Goal: Task Accomplishment & Management: Manage account settings

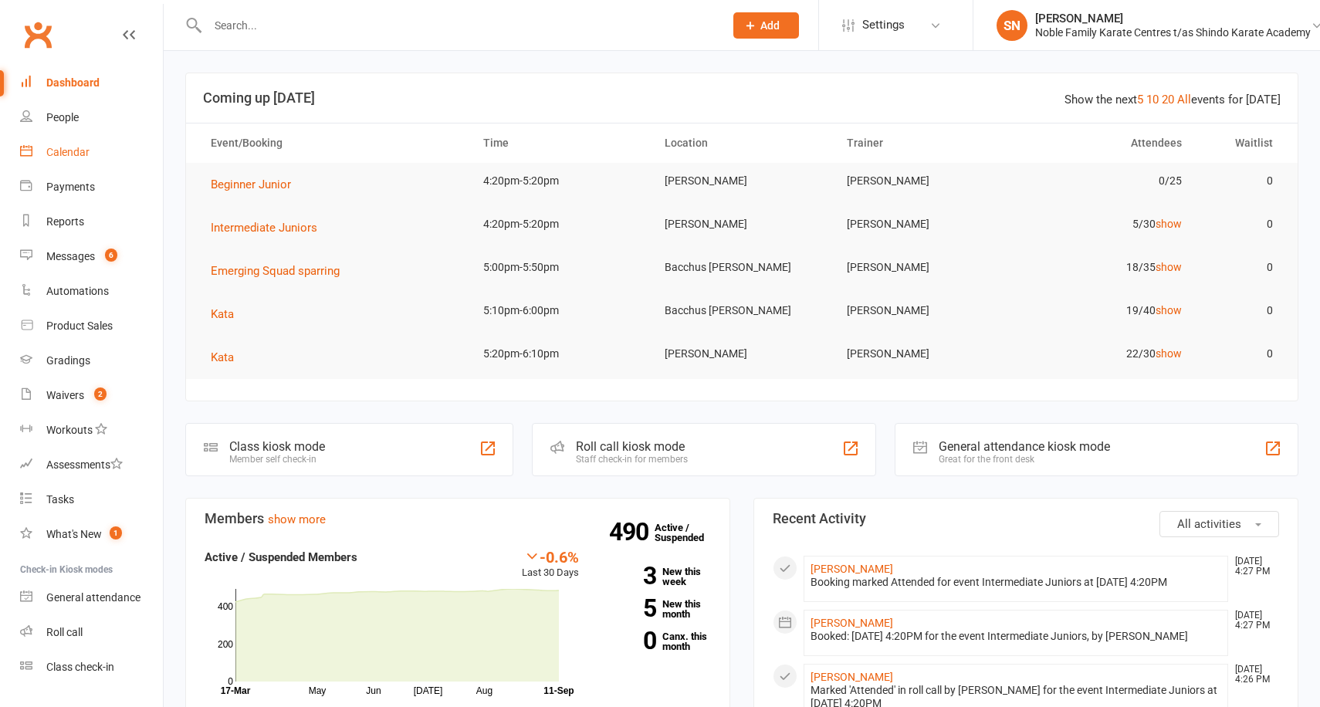
click at [100, 153] on link "Calendar" at bounding box center [91, 152] width 143 height 35
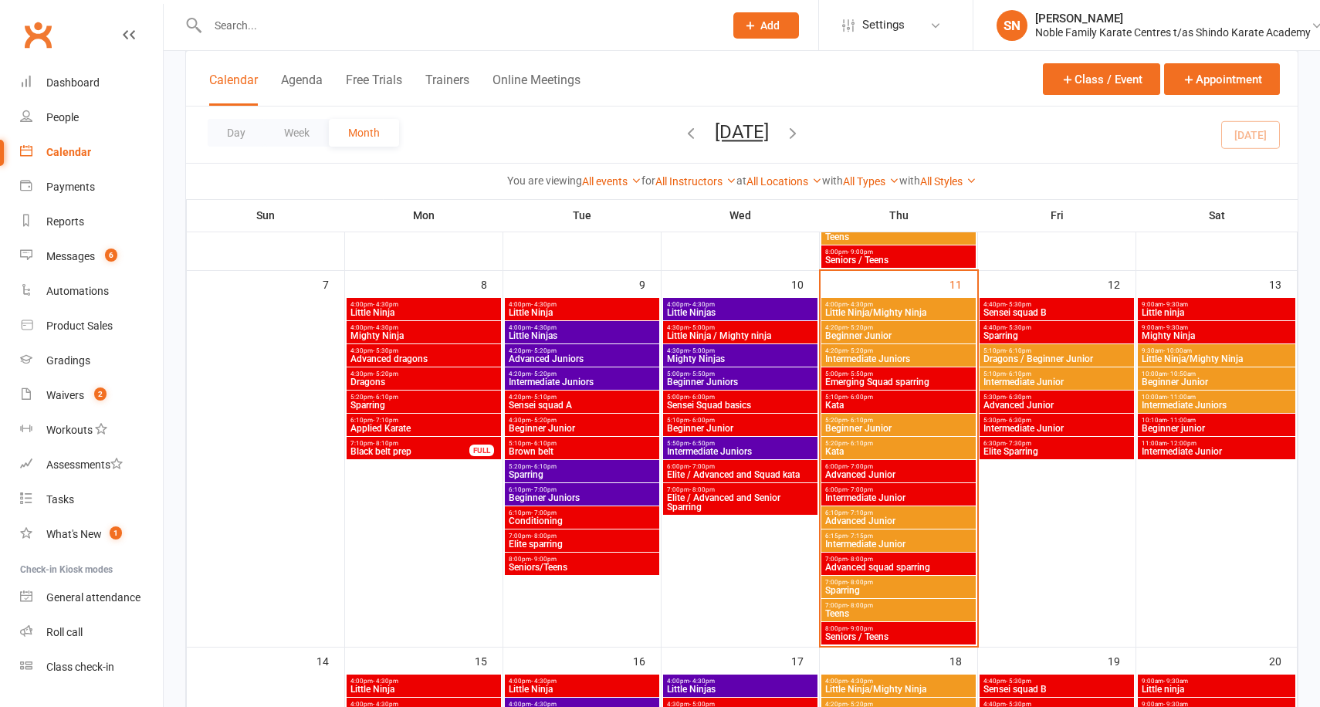
scroll to position [442, 0]
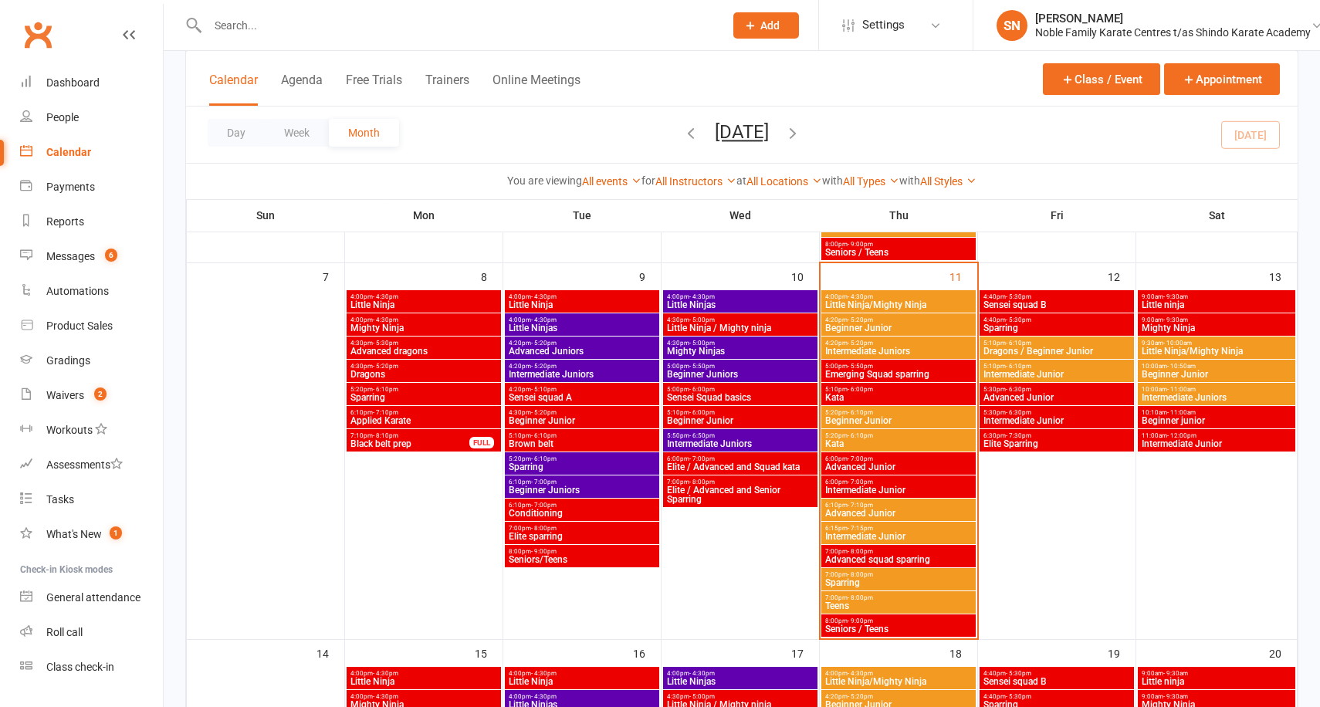
click at [906, 364] on span "5:00pm - 5:50pm" at bounding box center [898, 366] width 148 height 7
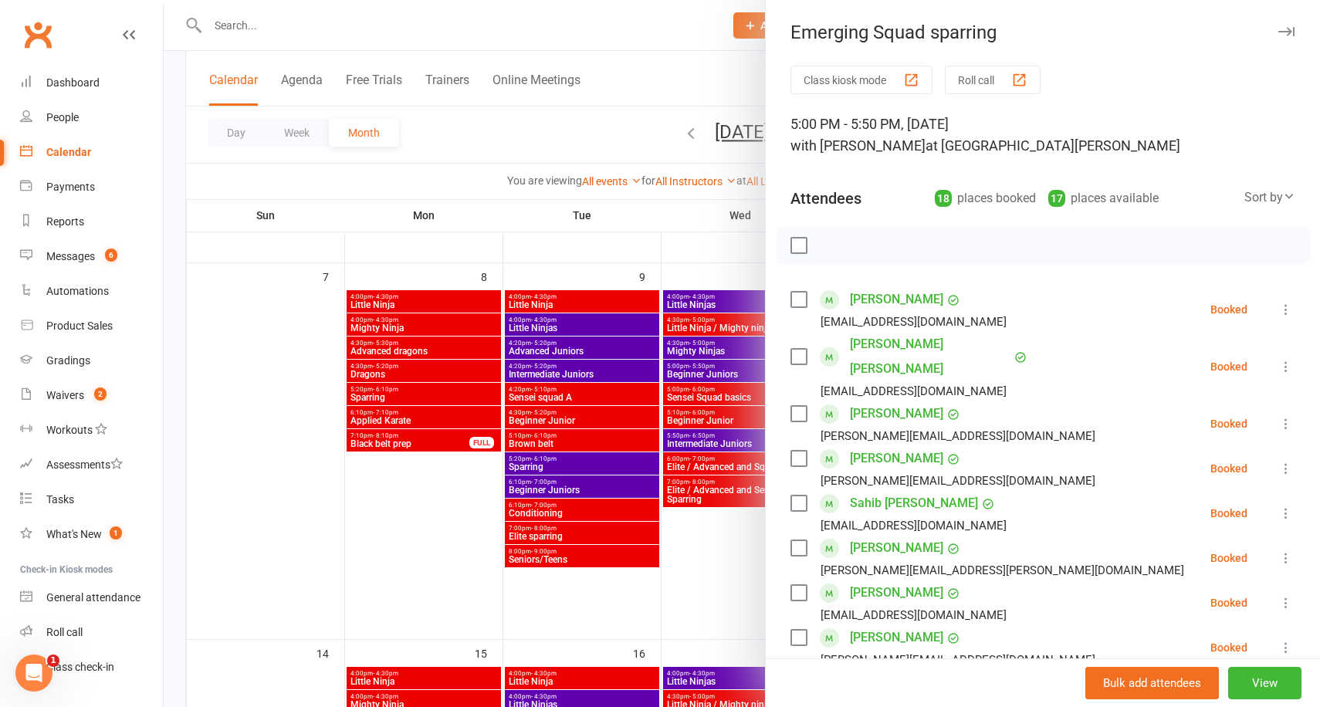
scroll to position [0, 0]
click at [1289, 359] on icon at bounding box center [1285, 366] width 15 height 15
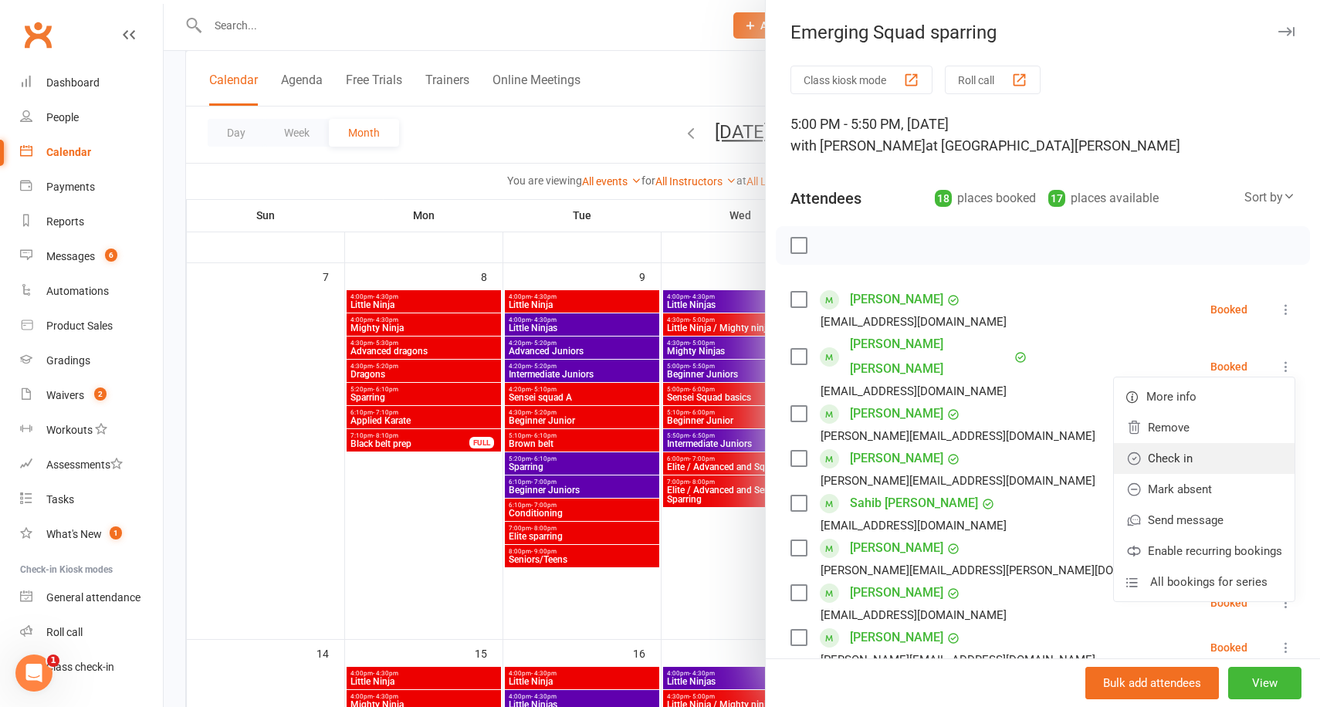
click at [1191, 445] on link "Check in" at bounding box center [1204, 458] width 181 height 31
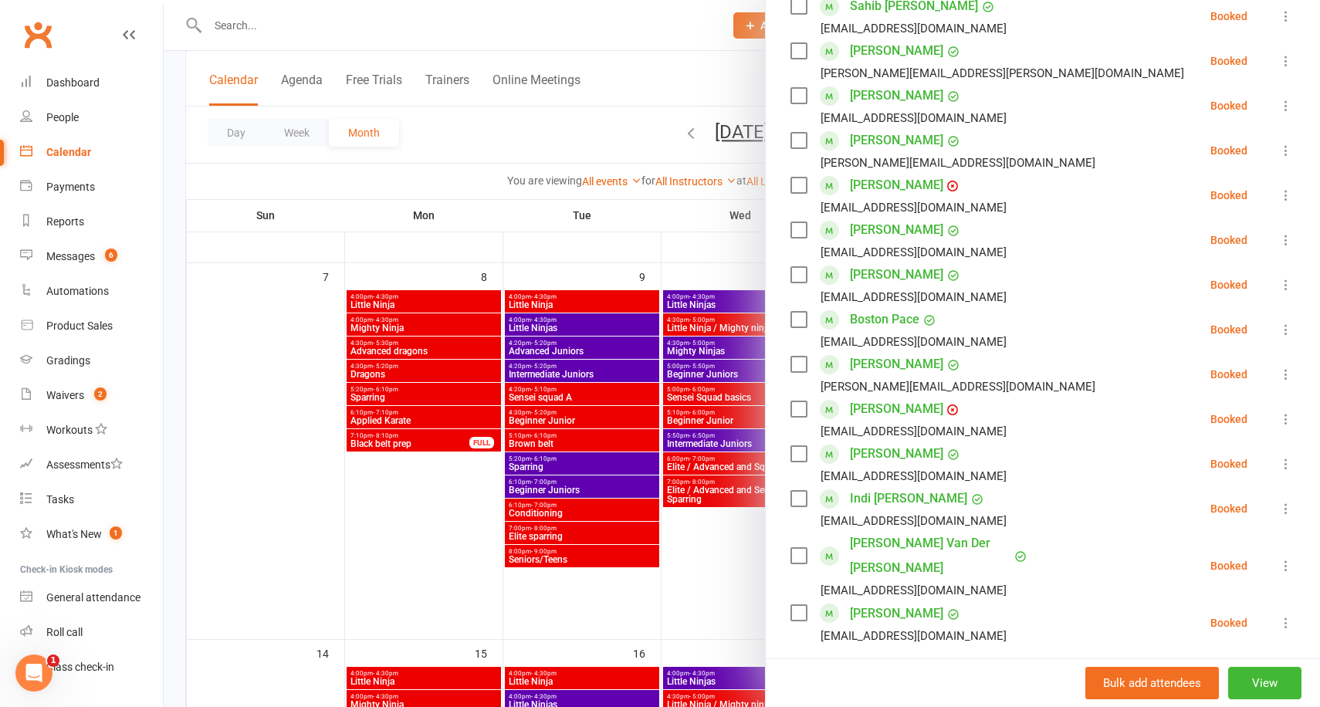
scroll to position [498, 0]
click at [1282, 366] on icon at bounding box center [1285, 373] width 15 height 15
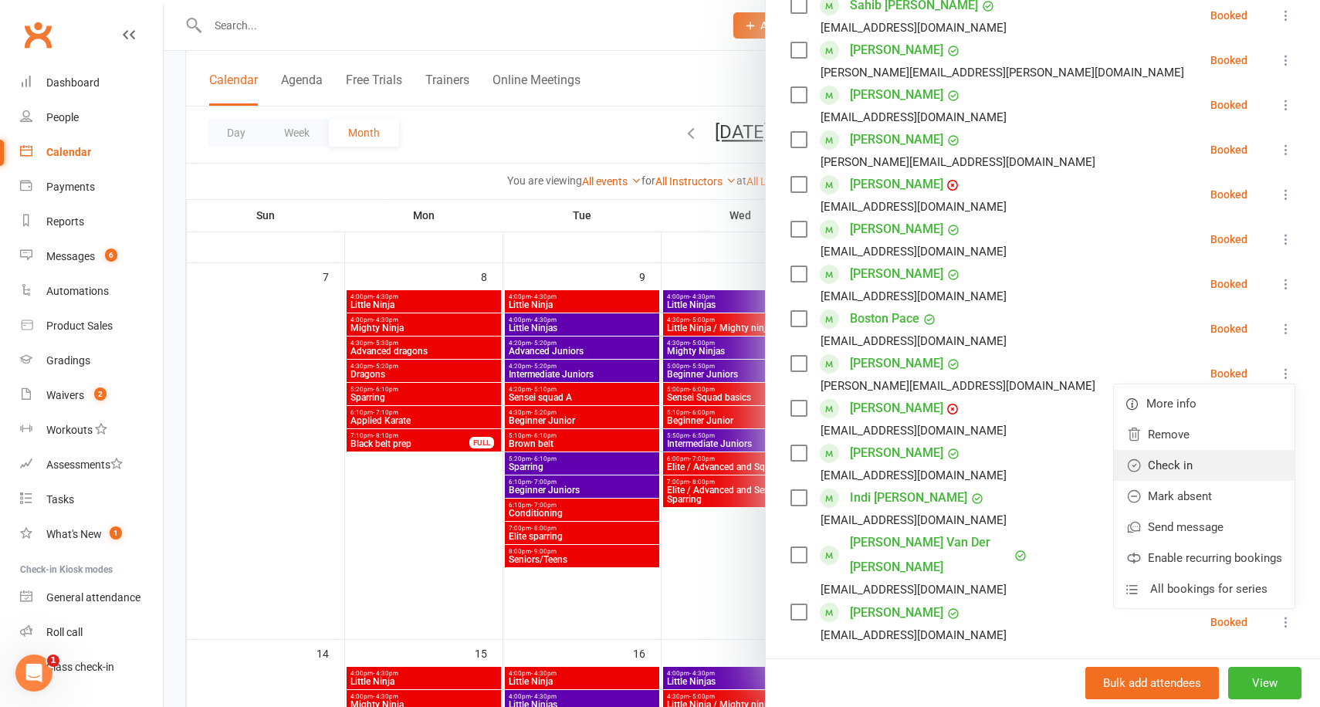
click at [1203, 450] on link "Check in" at bounding box center [1204, 465] width 181 height 31
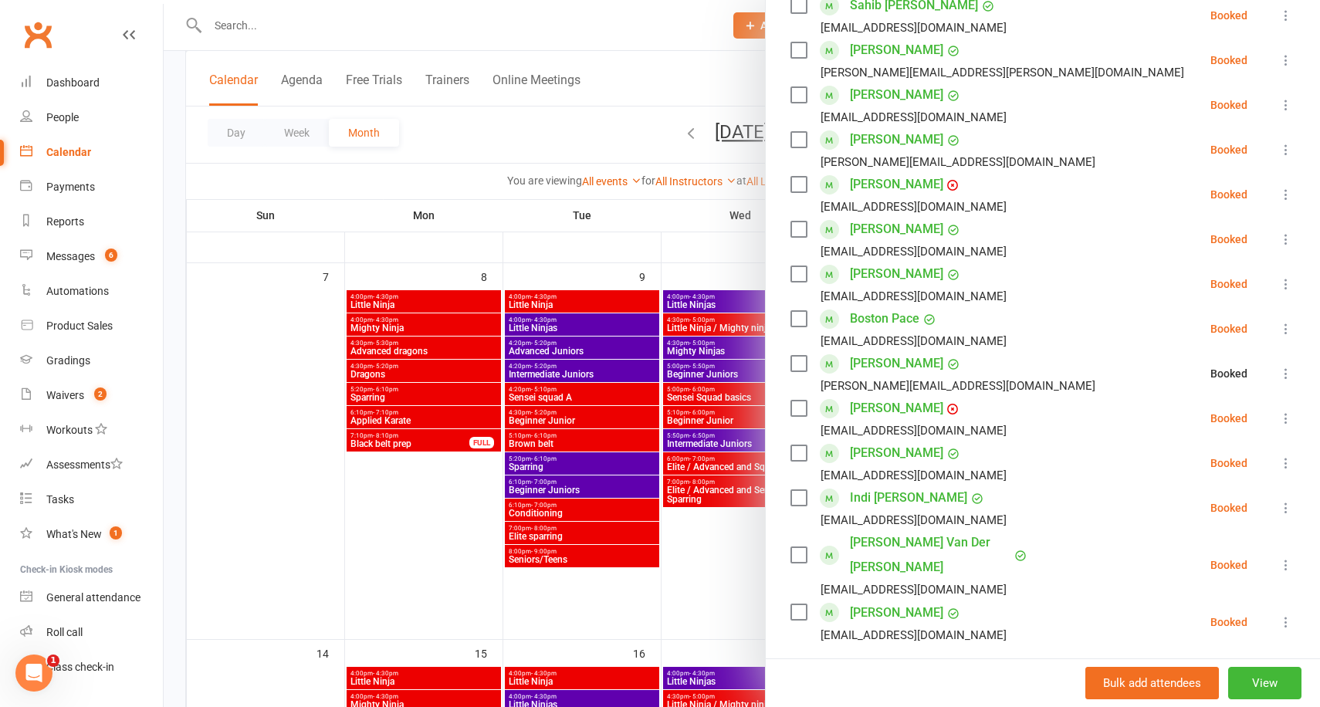
click at [622, 242] on div at bounding box center [742, 353] width 1156 height 707
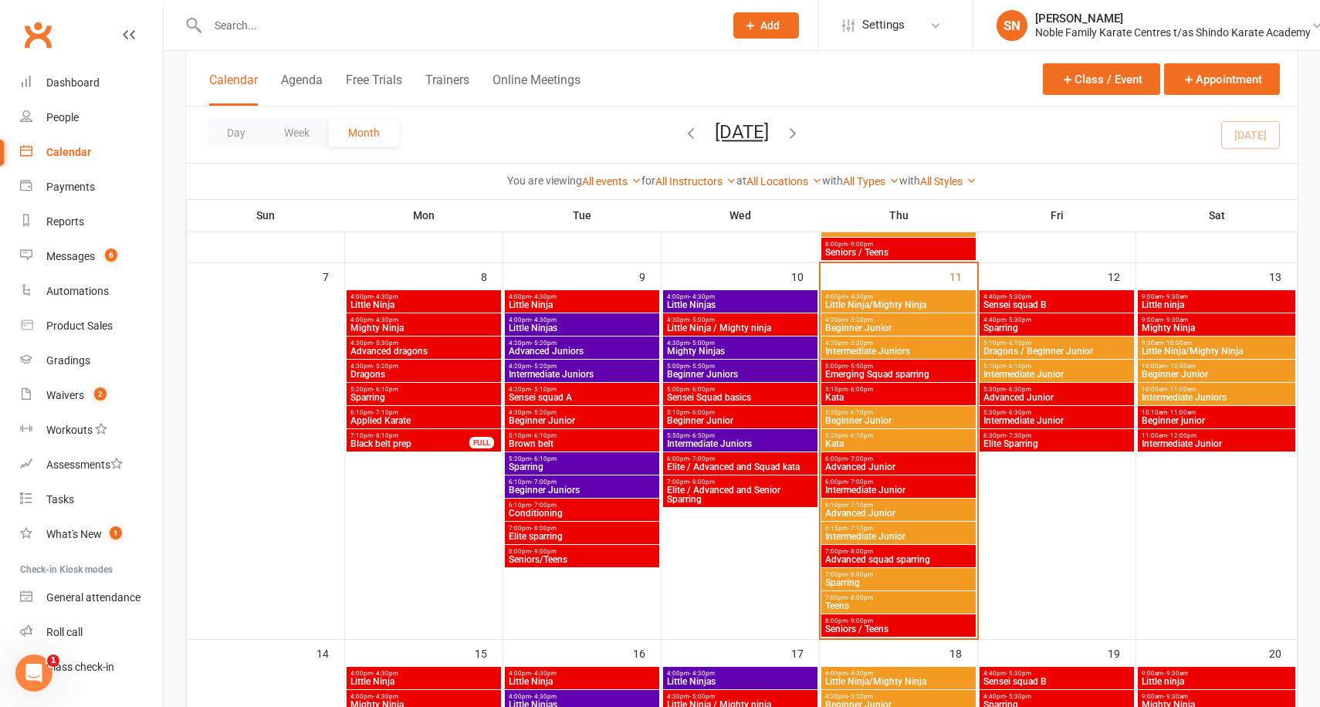
click at [894, 391] on span "5:10pm - 6:00pm" at bounding box center [898, 389] width 148 height 7
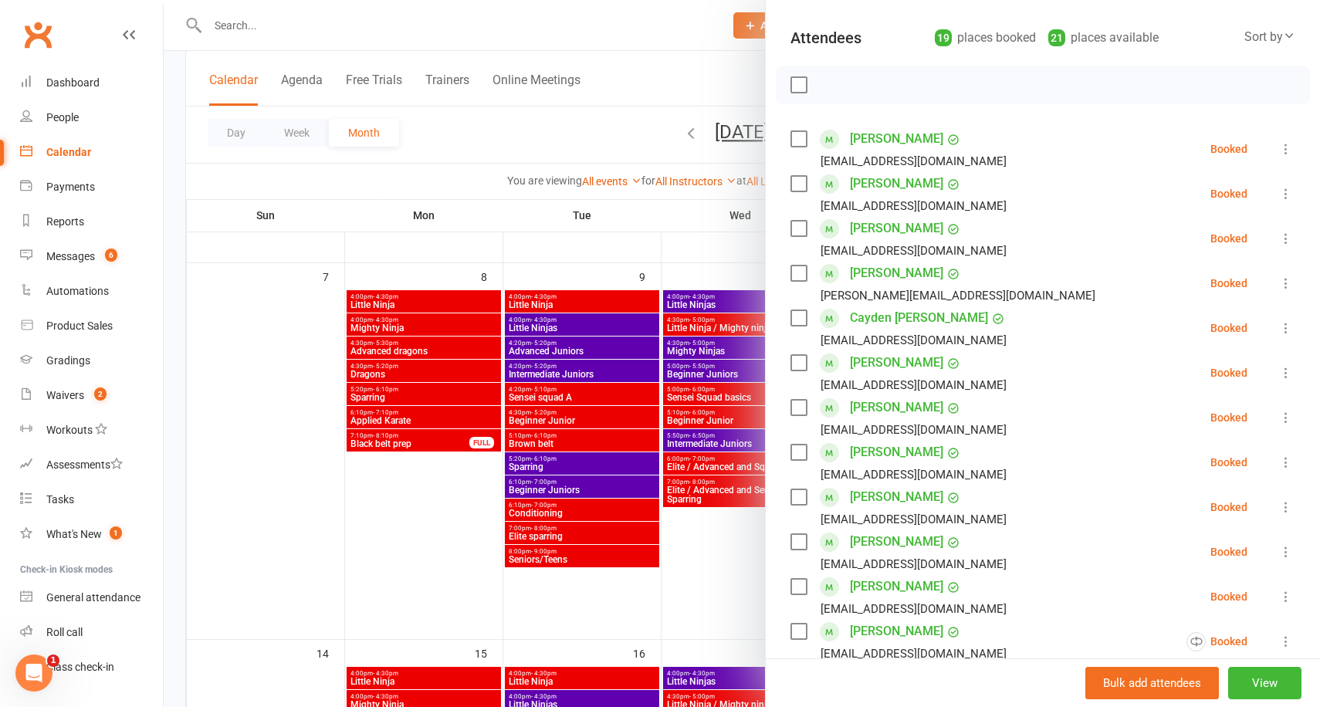
scroll to position [0, 0]
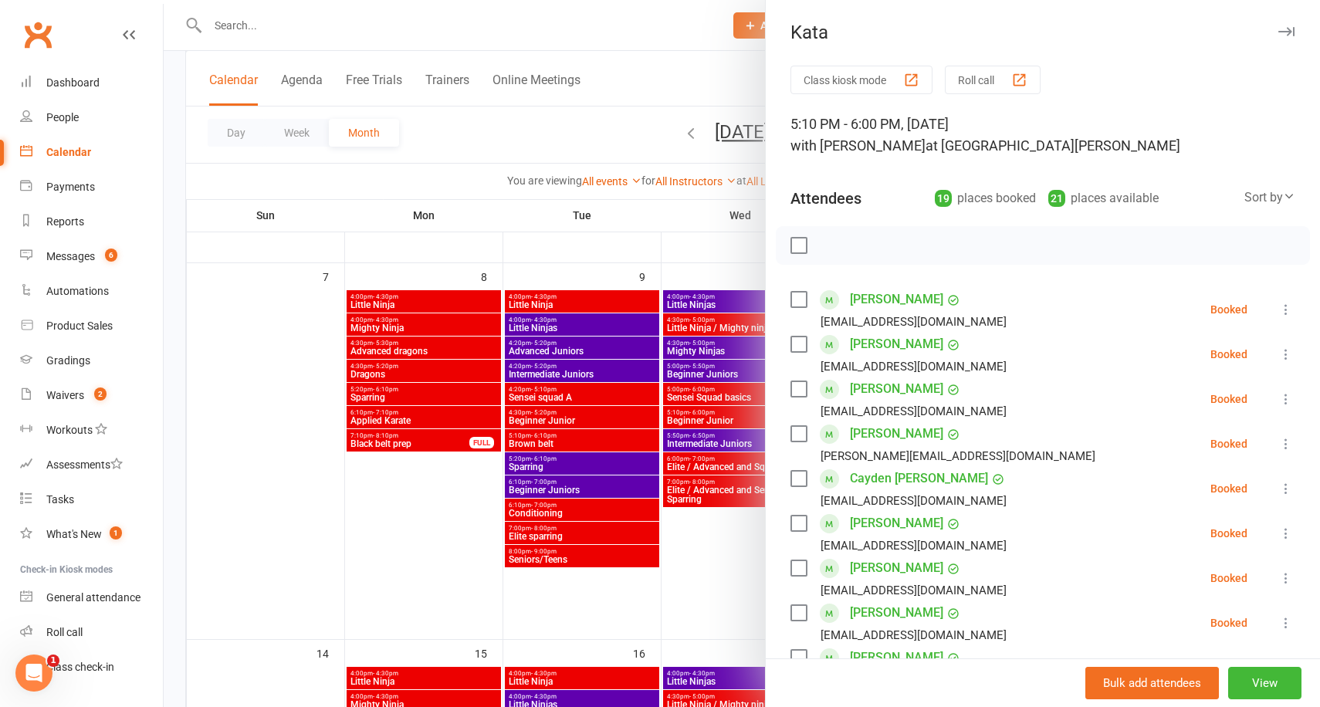
click at [677, 242] on div at bounding box center [742, 353] width 1156 height 707
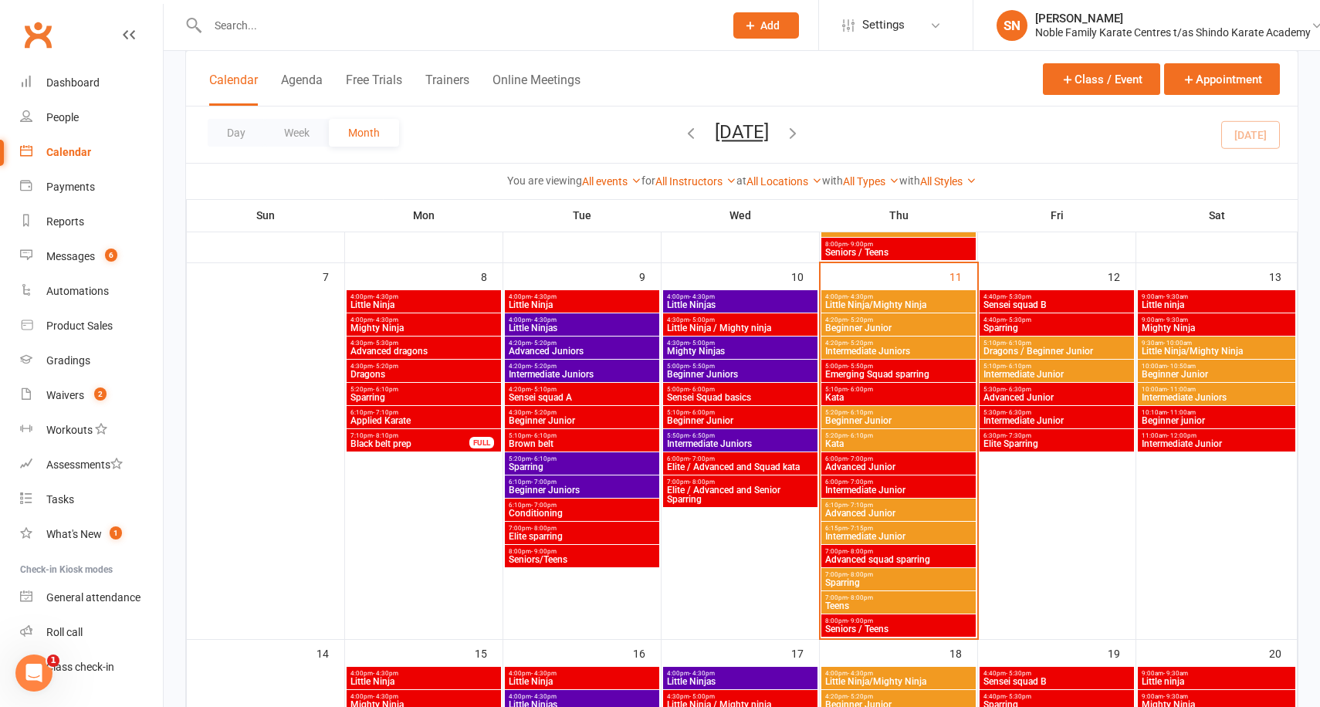
click at [875, 465] on span "Advanced Junior" at bounding box center [898, 466] width 148 height 9
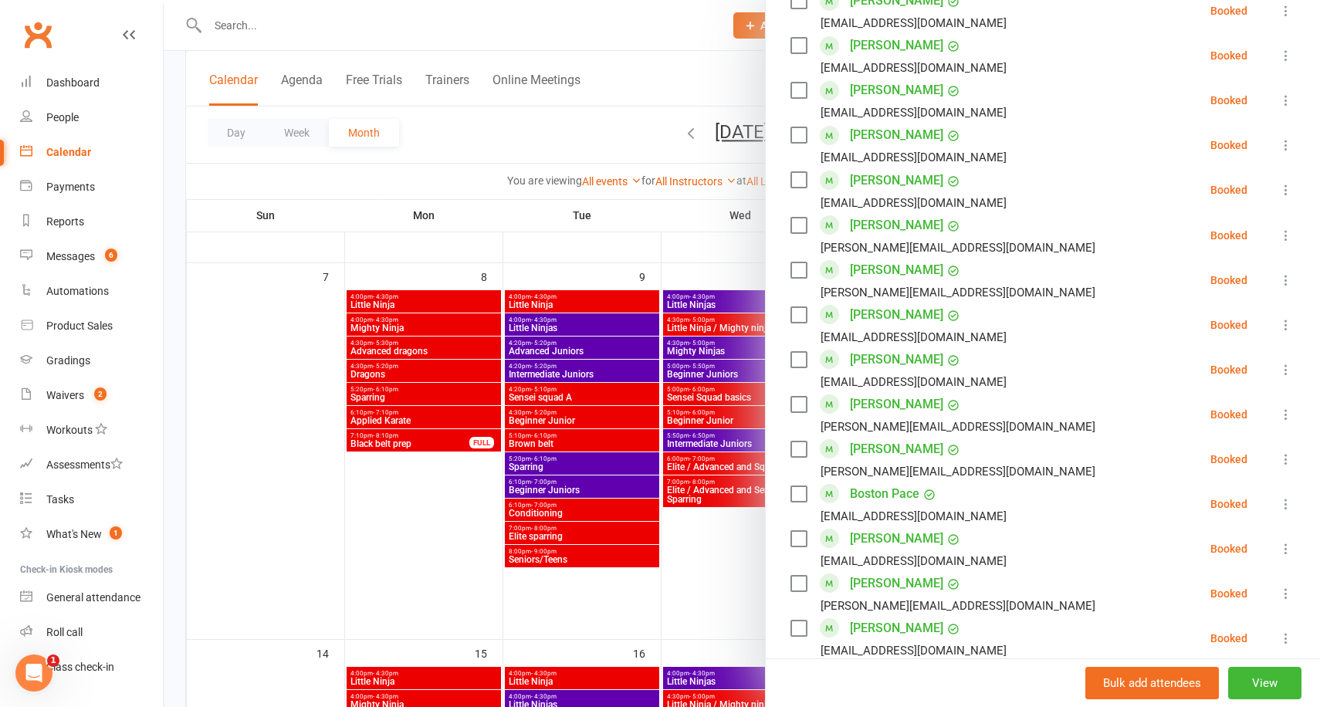
scroll to position [865, 0]
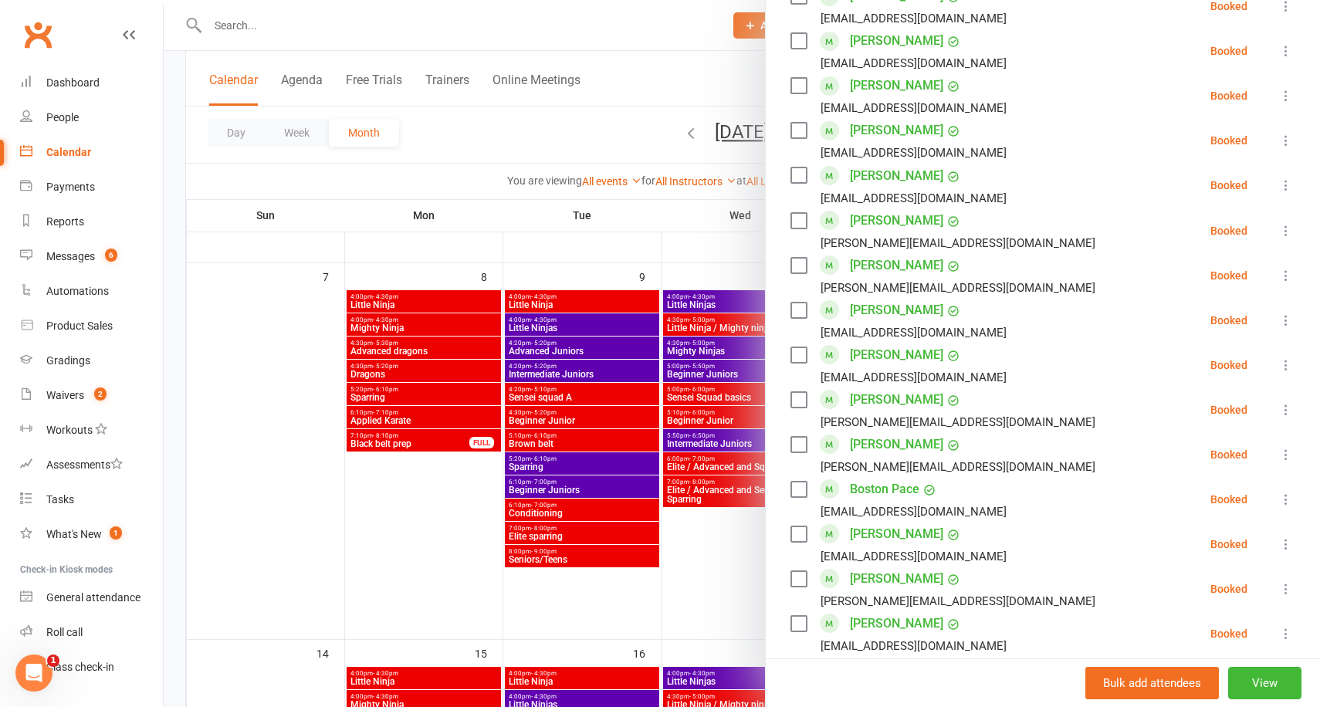
click at [1285, 581] on icon at bounding box center [1285, 588] width 15 height 15
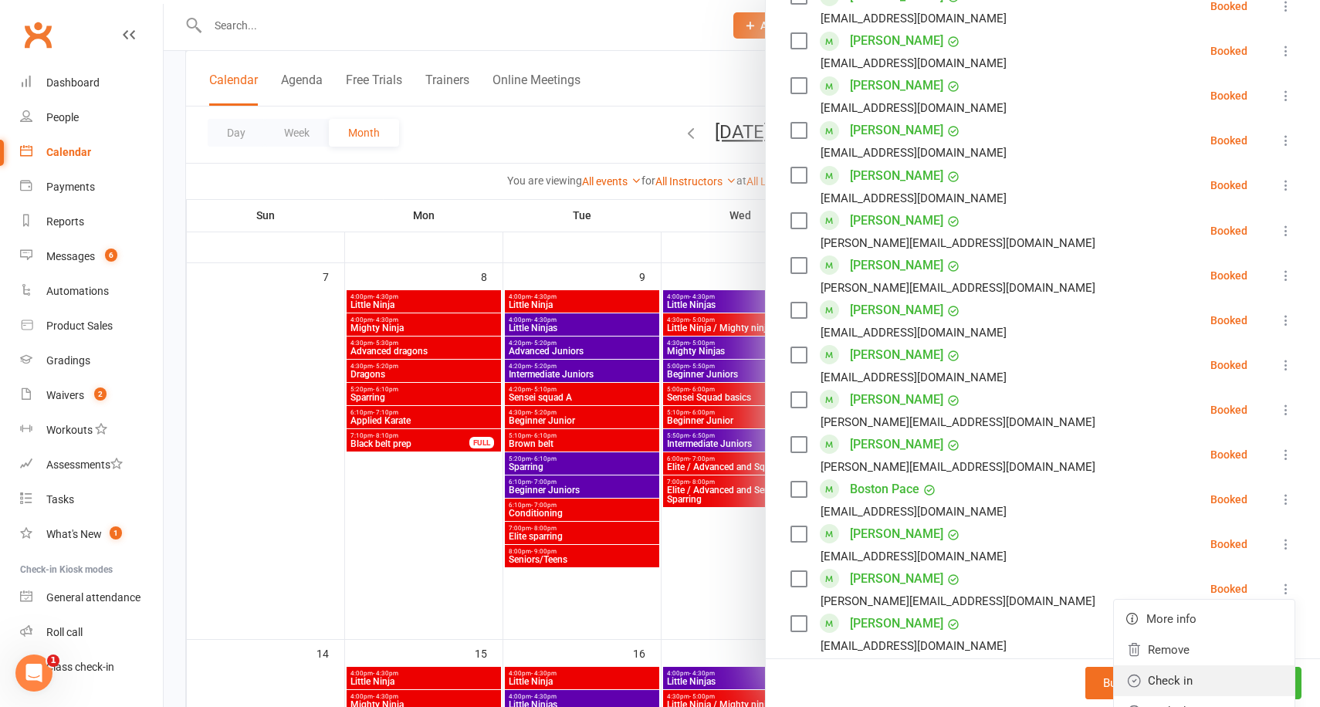
click at [1197, 665] on link "Check in" at bounding box center [1204, 680] width 181 height 31
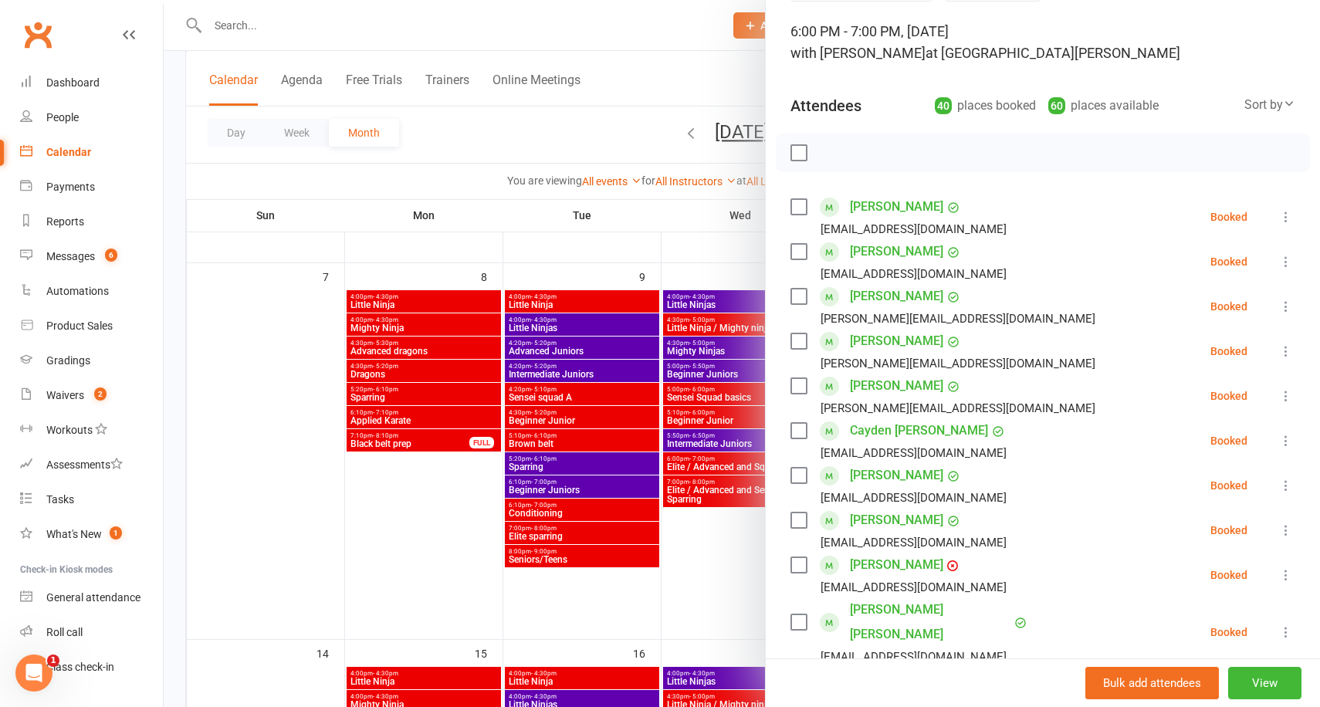
scroll to position [87, 0]
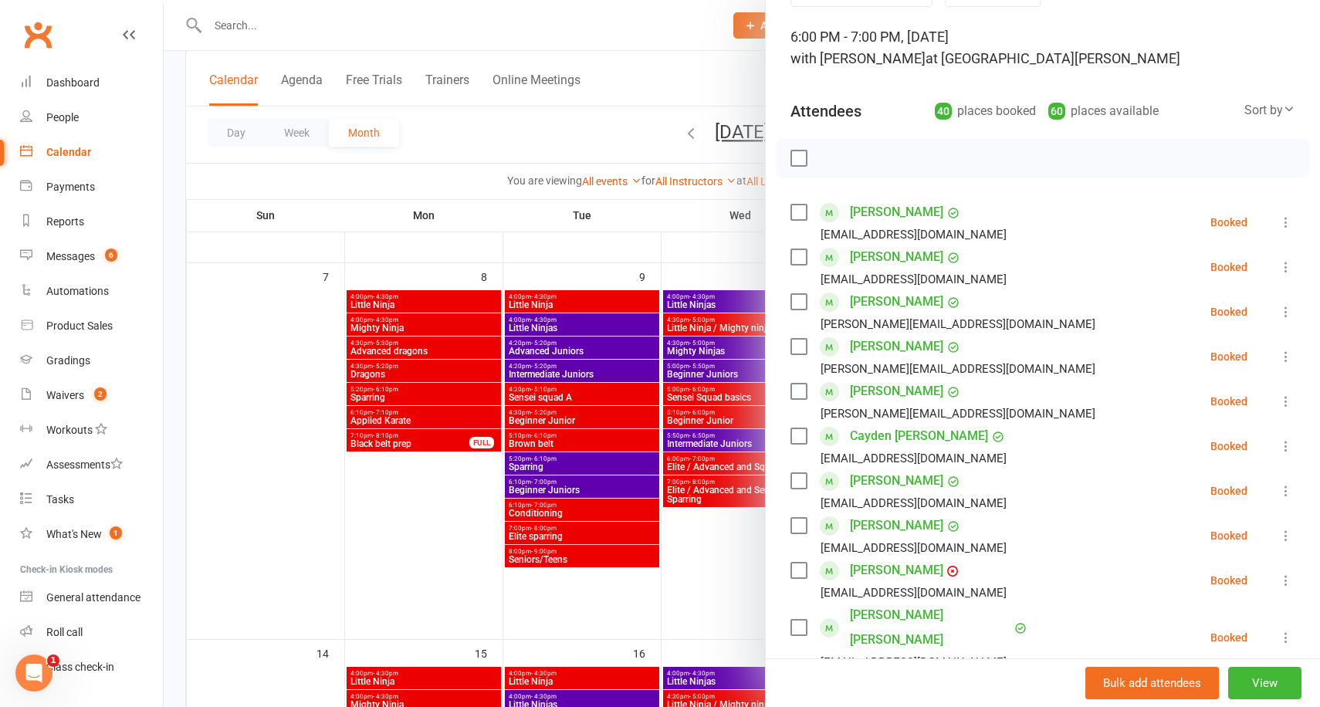
click at [701, 215] on div at bounding box center [742, 353] width 1156 height 707
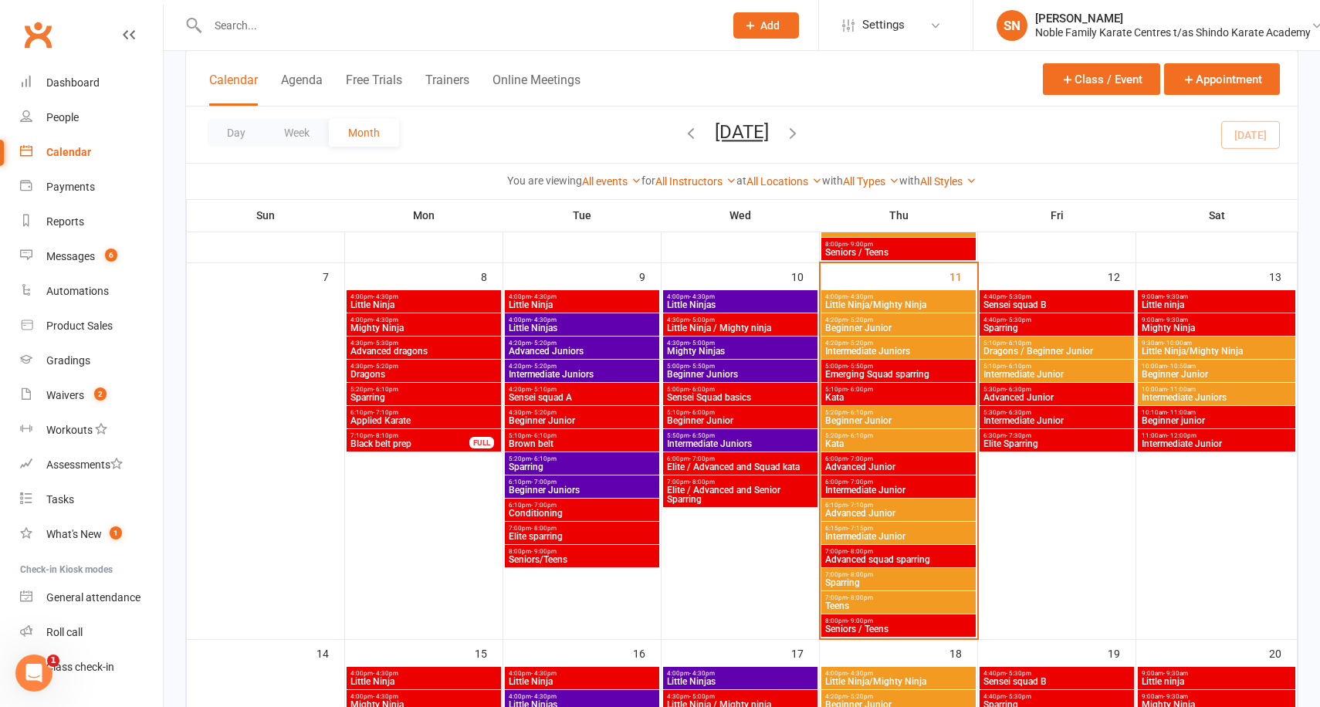
click at [882, 486] on span "Intermediate Junior" at bounding box center [898, 490] width 148 height 9
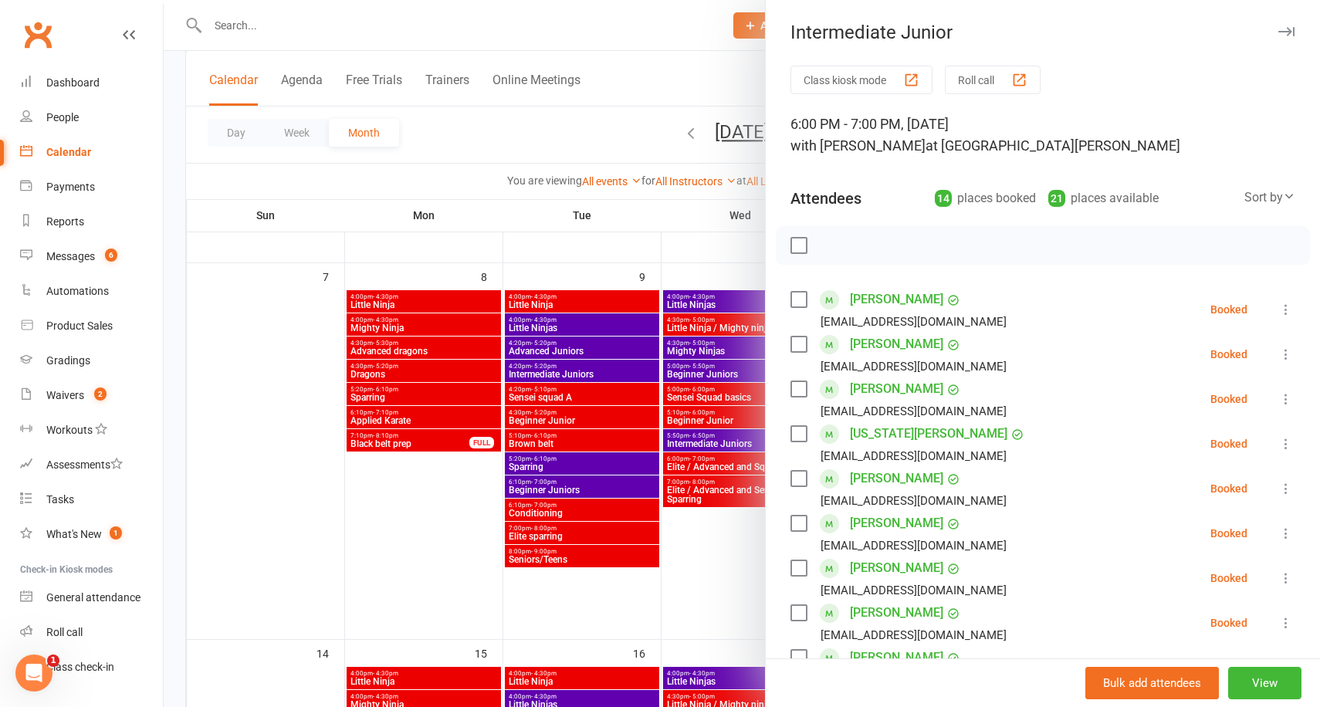
click at [689, 237] on div at bounding box center [742, 353] width 1156 height 707
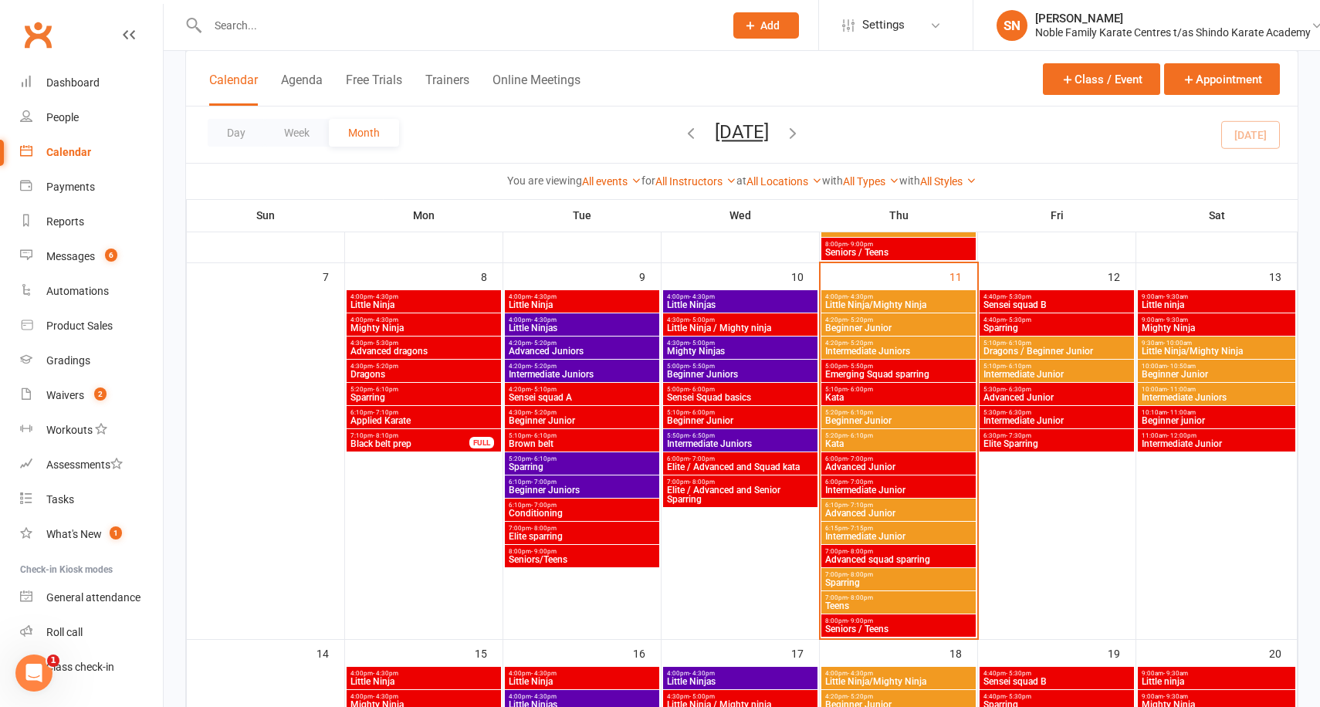
click at [923, 373] on span "Emerging Squad sparring" at bounding box center [898, 374] width 148 height 9
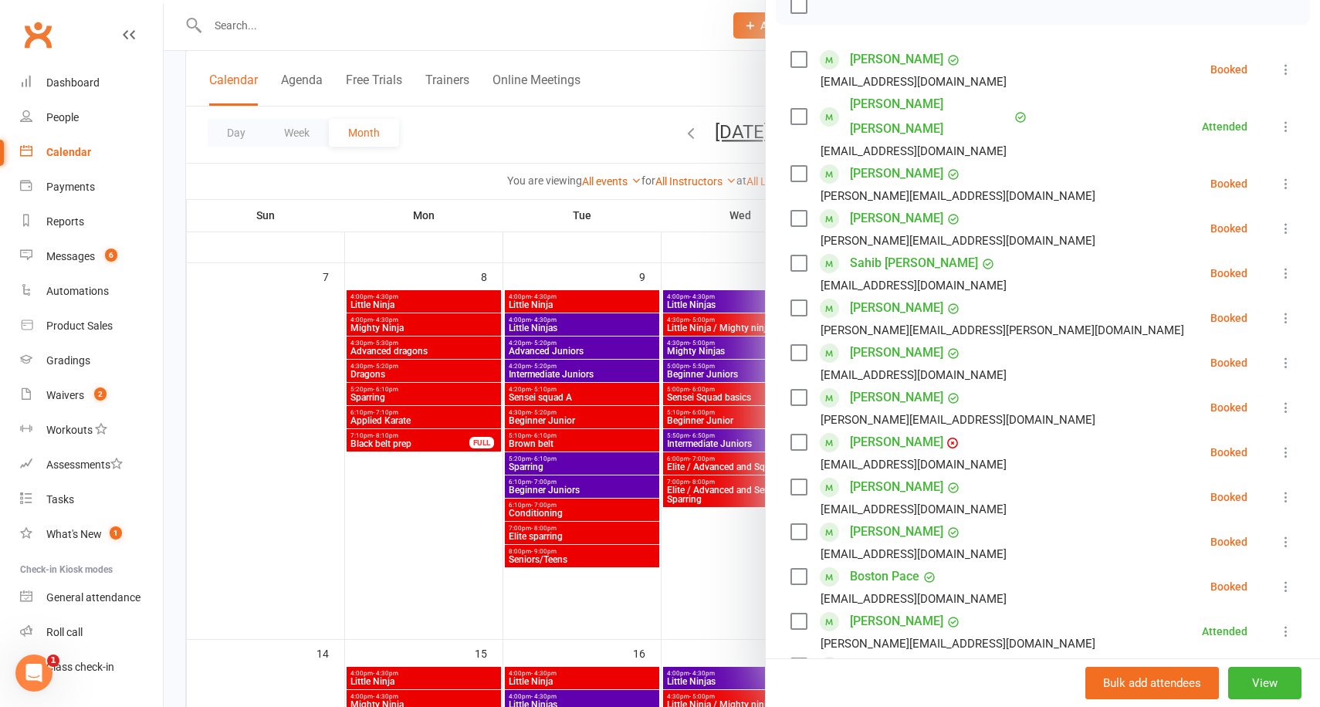
scroll to position [286, 0]
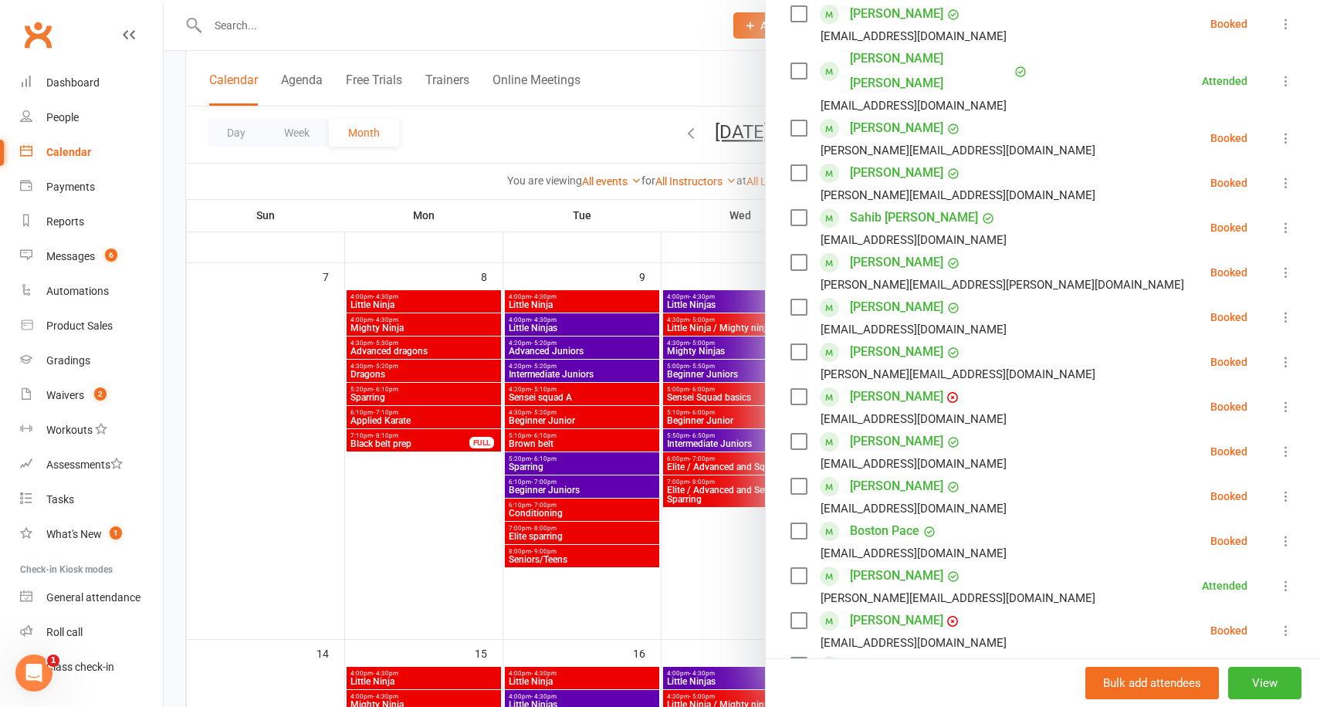
click at [1285, 444] on icon at bounding box center [1285, 451] width 15 height 15
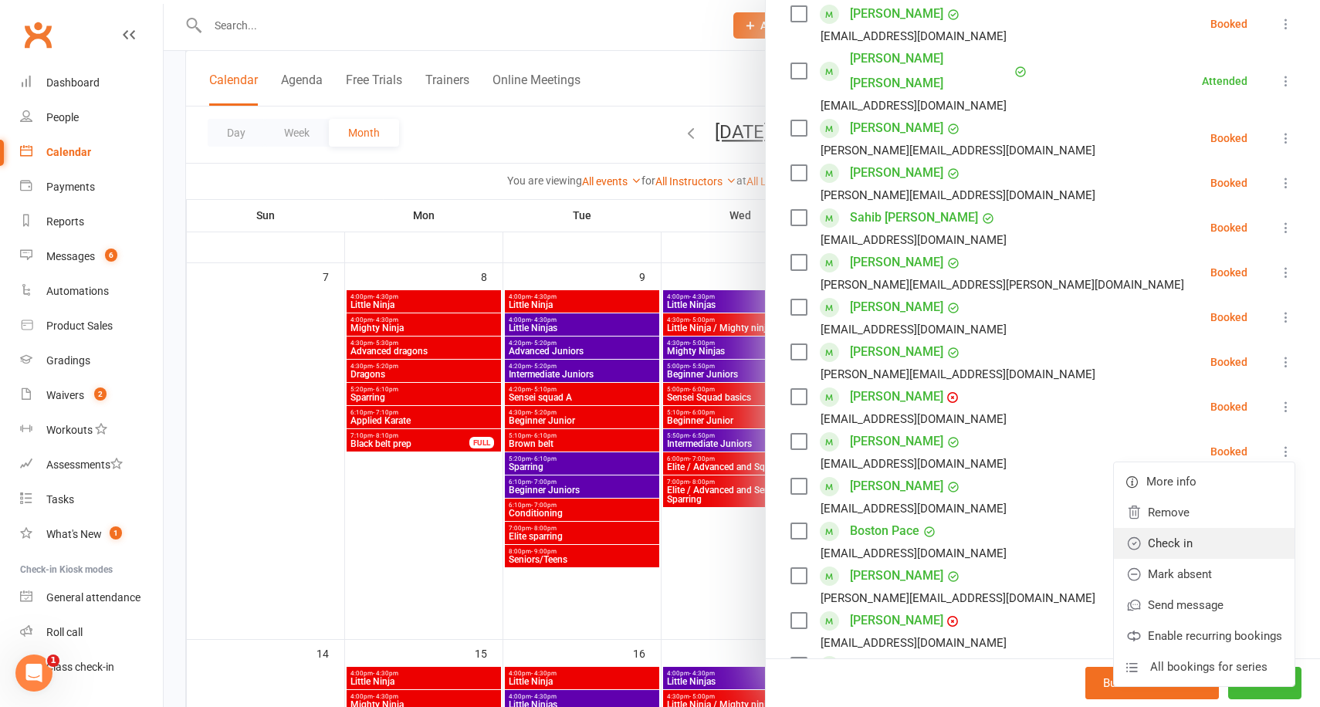
click at [1188, 528] on link "Check in" at bounding box center [1204, 543] width 181 height 31
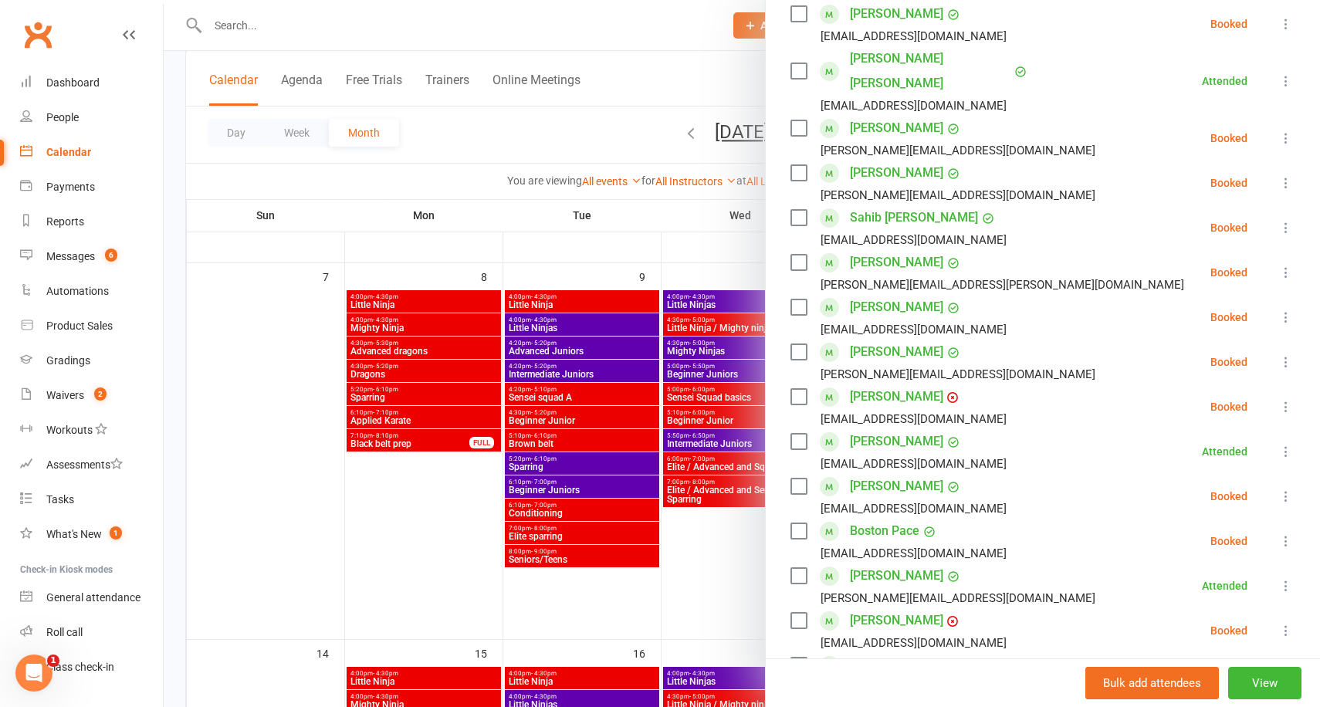
click at [678, 250] on div at bounding box center [742, 353] width 1156 height 707
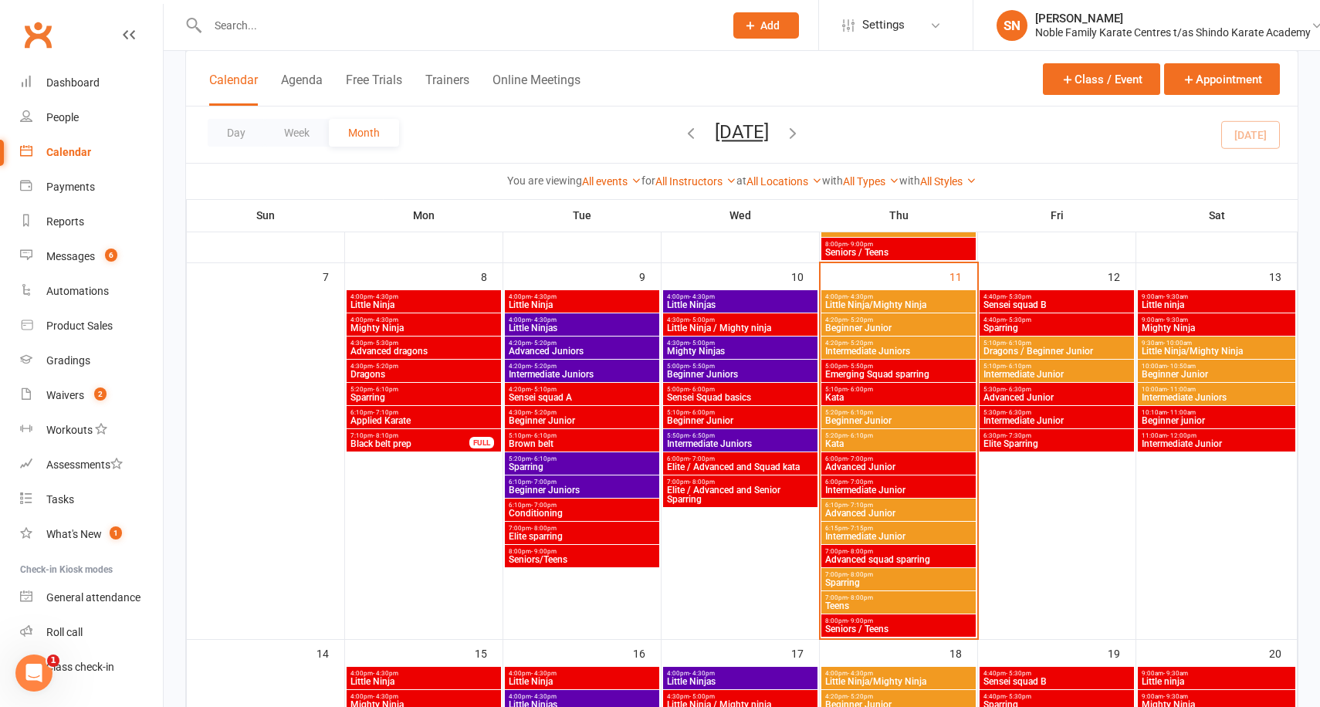
click at [876, 465] on span "Advanced Junior" at bounding box center [898, 466] width 148 height 9
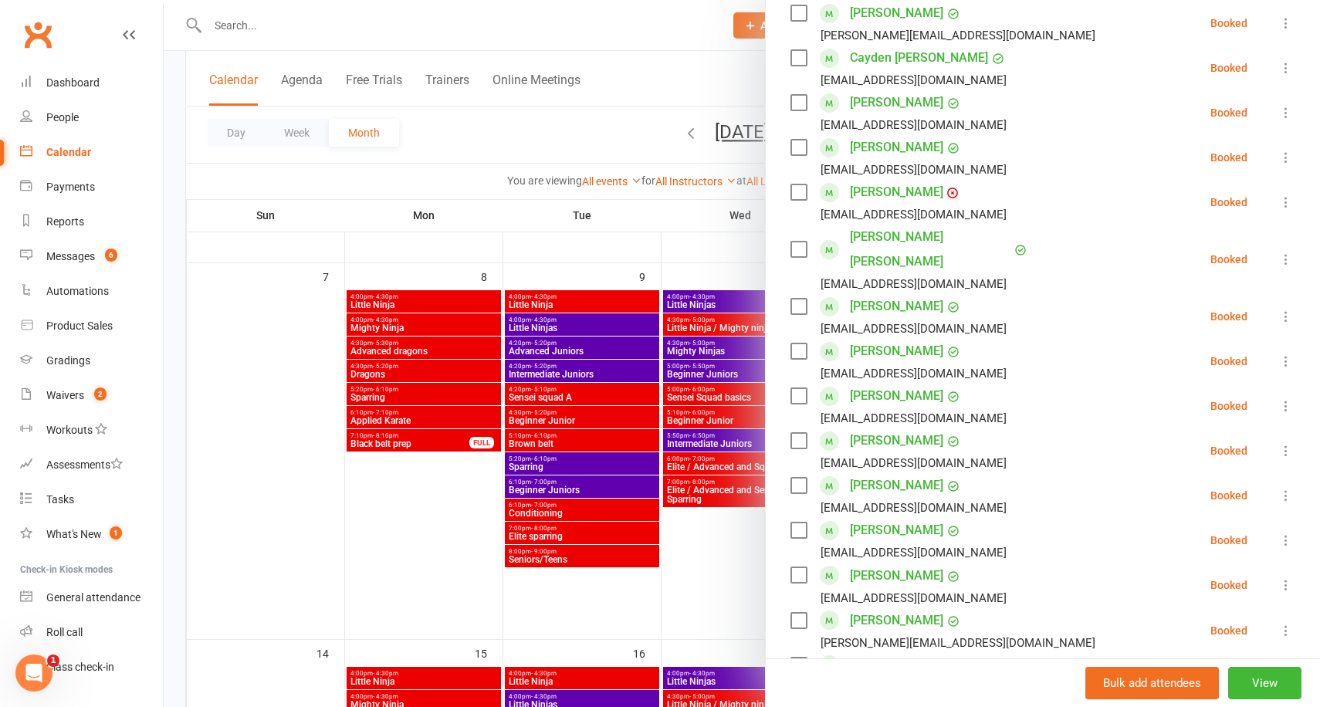
scroll to position [469, 0]
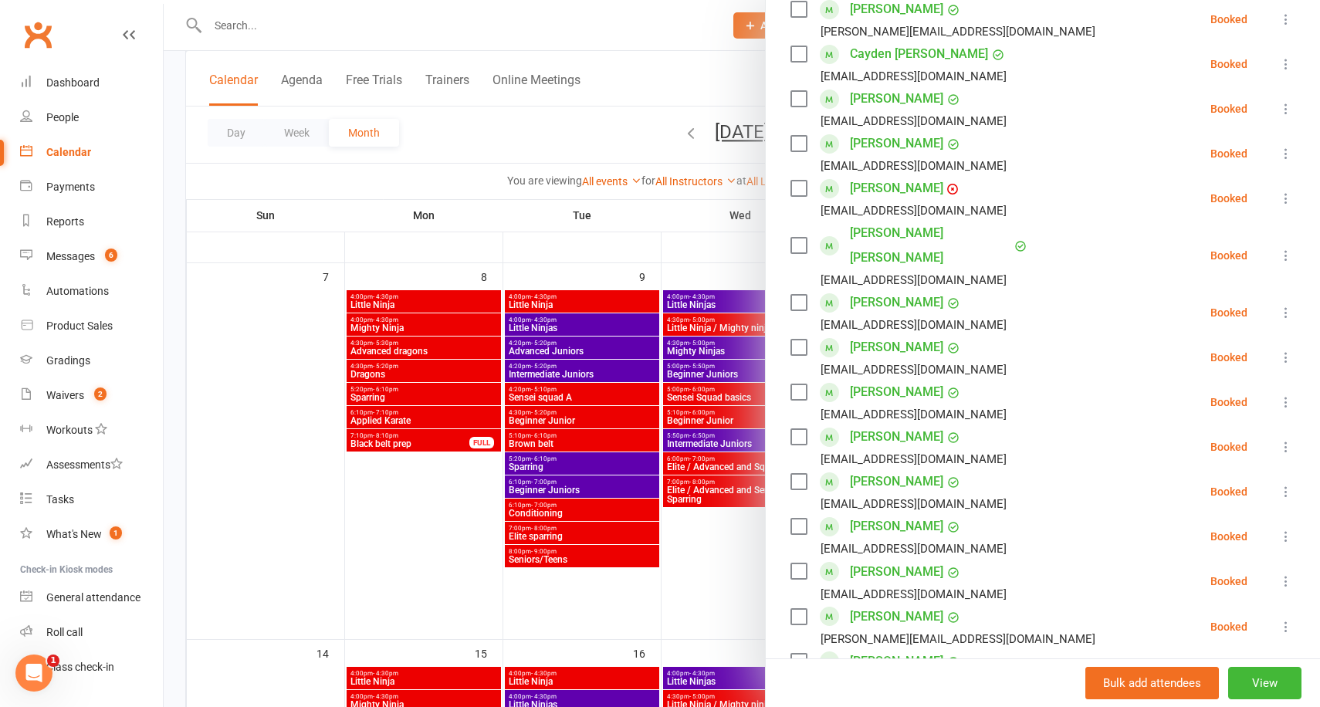
click at [1285, 529] on icon at bounding box center [1285, 536] width 15 height 15
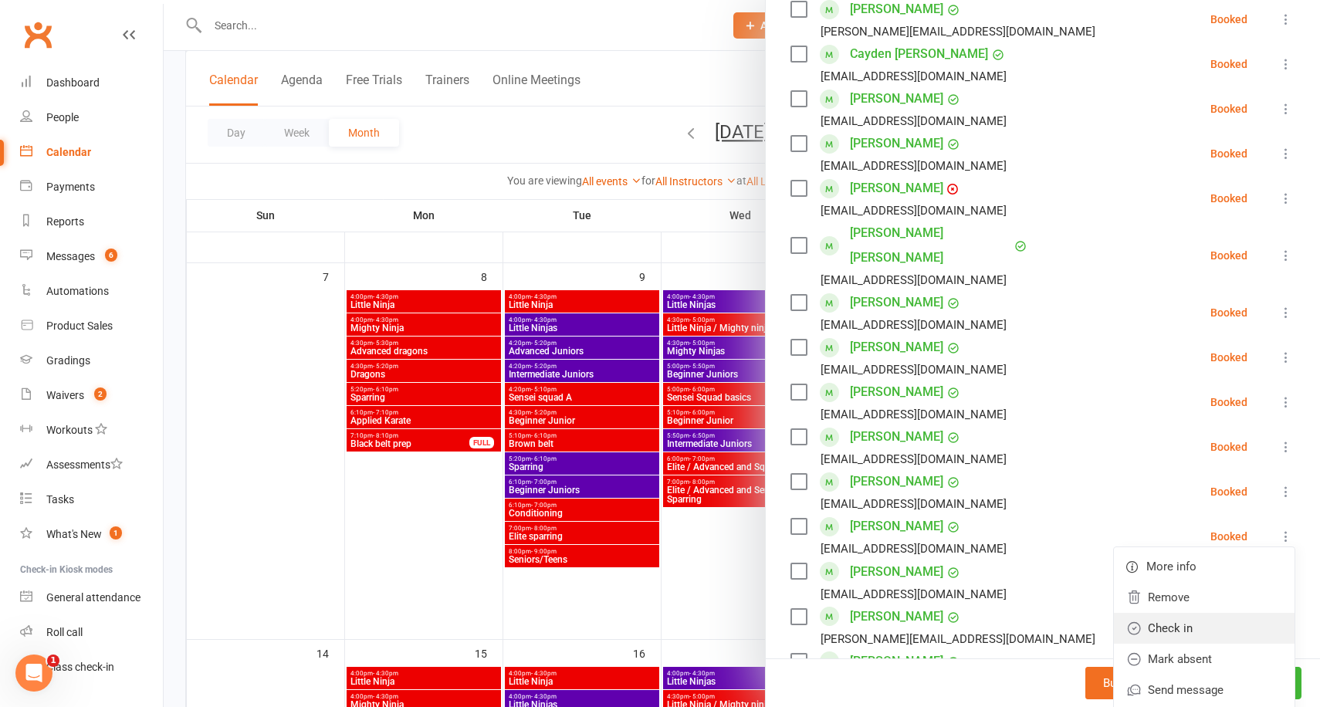
click at [1150, 613] on link "Check in" at bounding box center [1204, 628] width 181 height 31
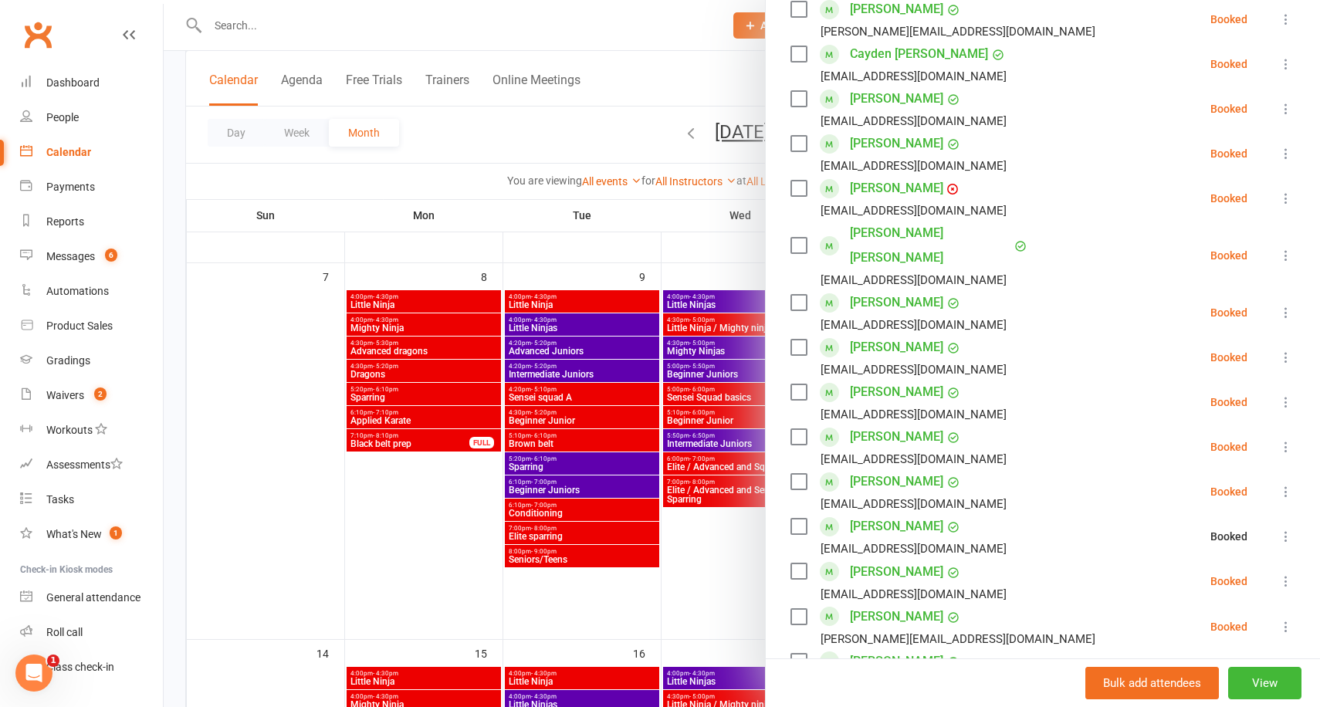
click at [356, 188] on div at bounding box center [742, 353] width 1156 height 707
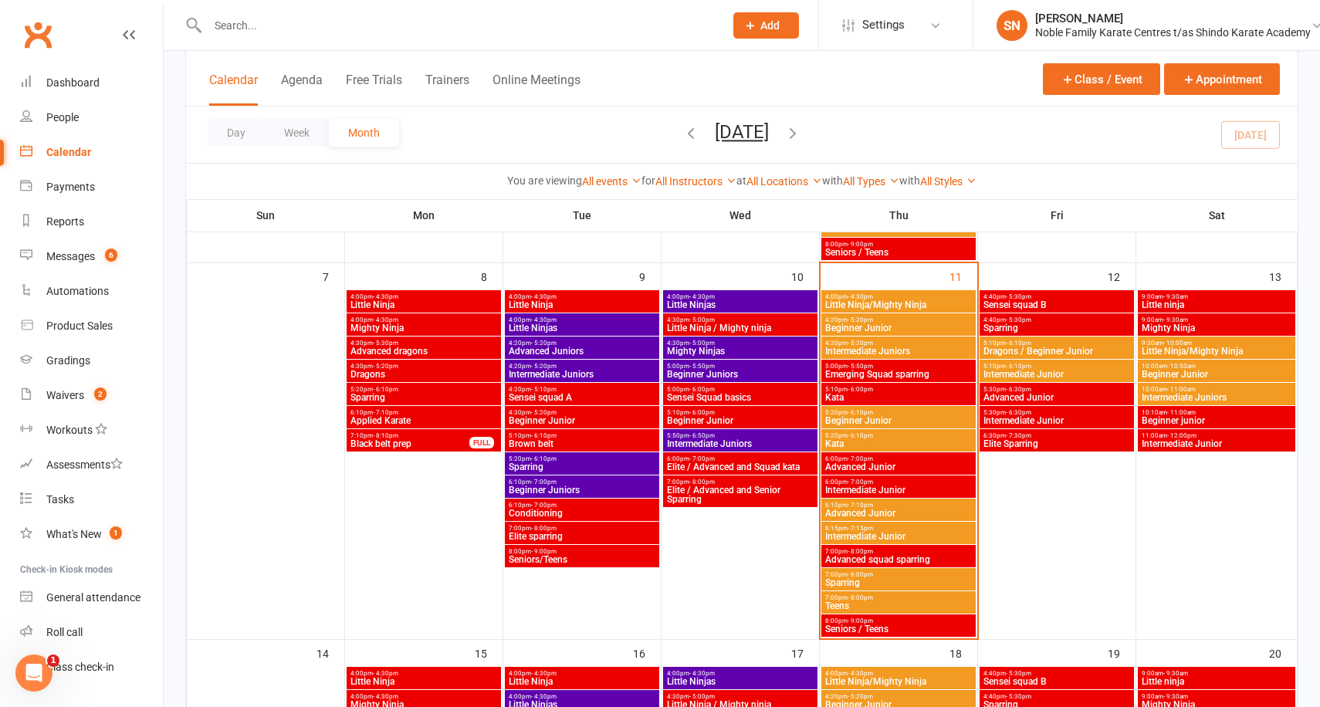
click at [895, 371] on span "Emerging Squad sparring" at bounding box center [898, 374] width 148 height 9
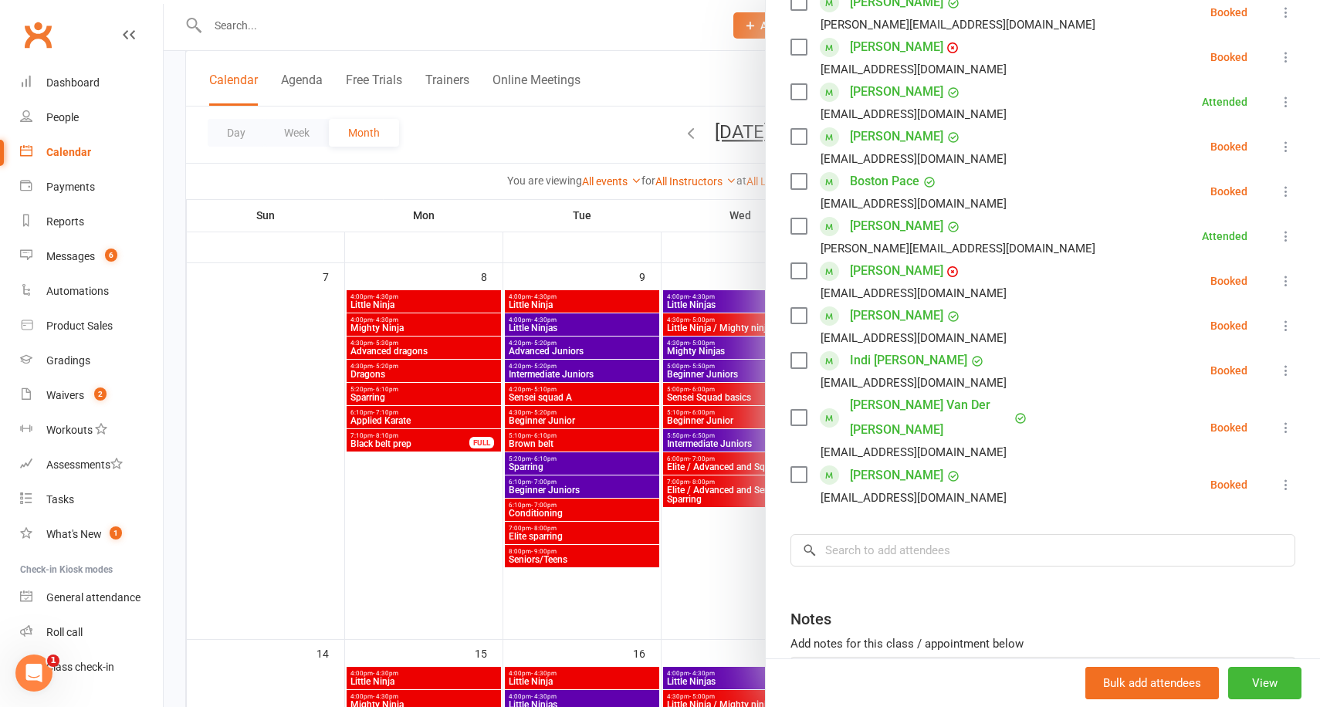
scroll to position [641, 0]
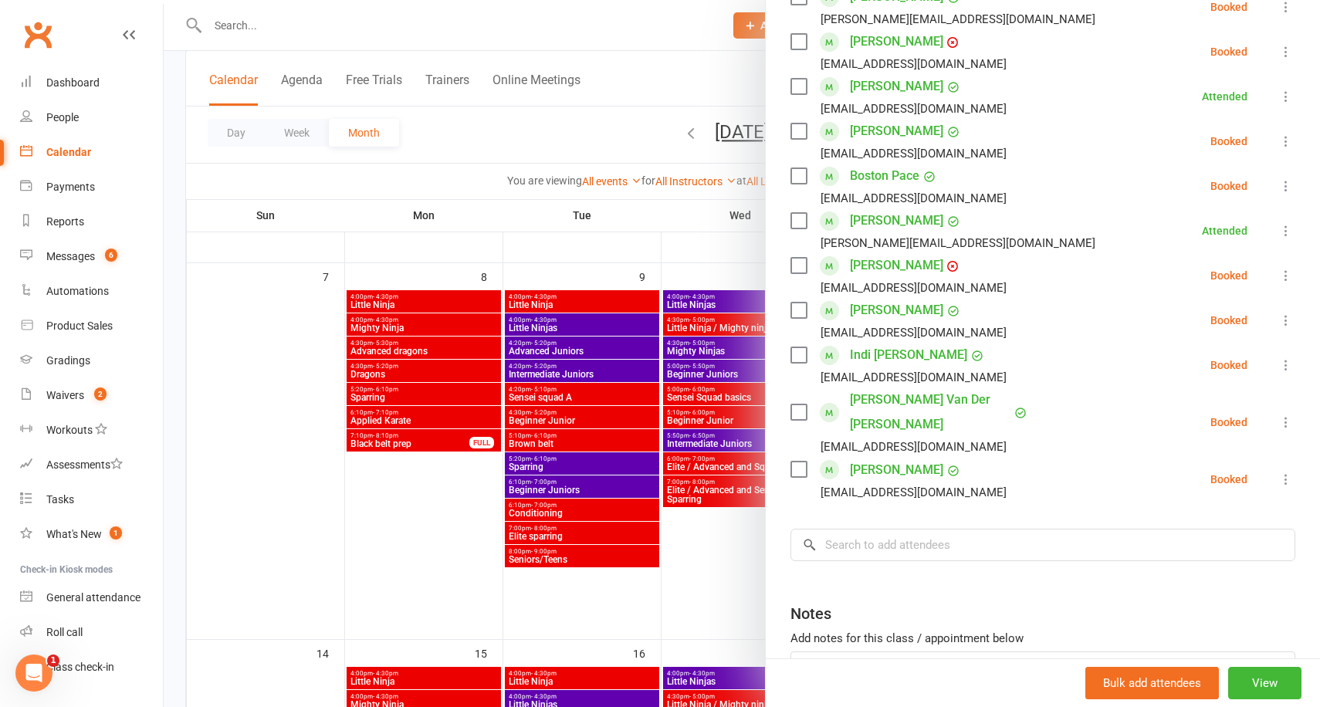
click at [1289, 472] on icon at bounding box center [1285, 479] width 15 height 15
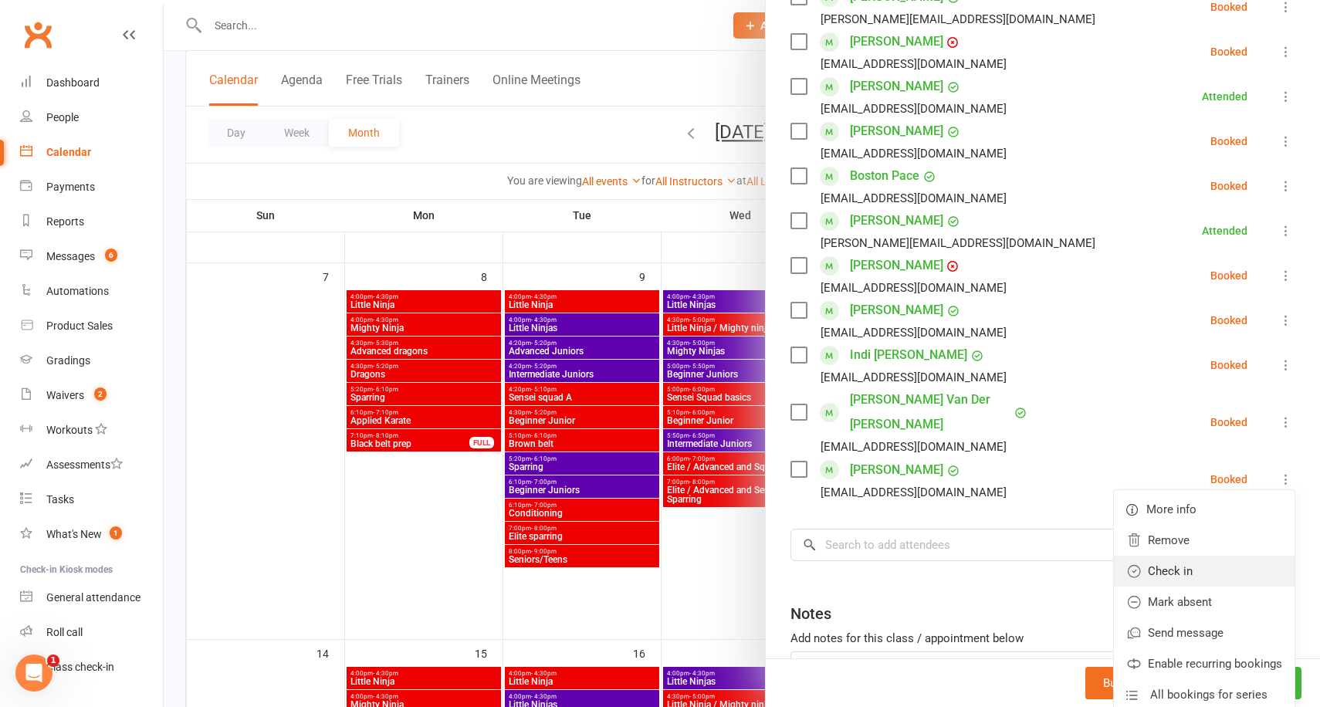
click at [1202, 556] on link "Check in" at bounding box center [1204, 571] width 181 height 31
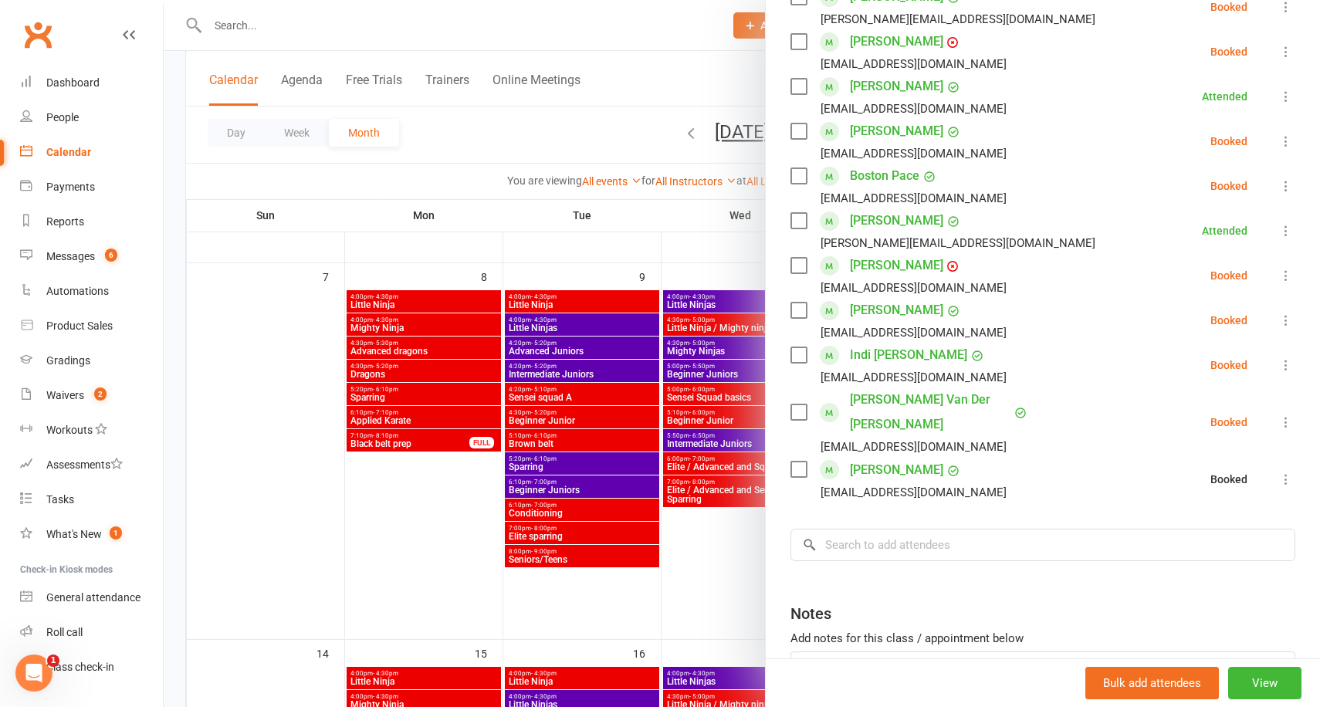
click at [706, 257] on div at bounding box center [742, 353] width 1156 height 707
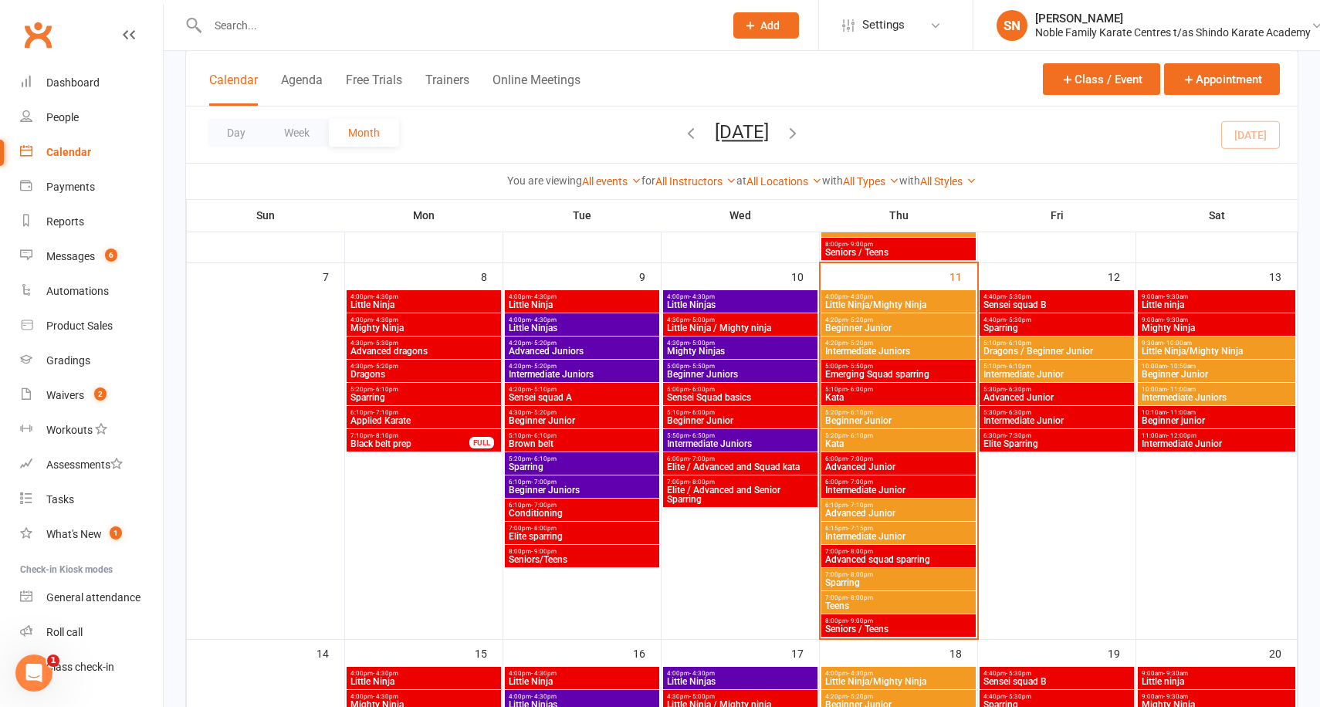
click at [855, 393] on span "Kata" at bounding box center [898, 397] width 148 height 9
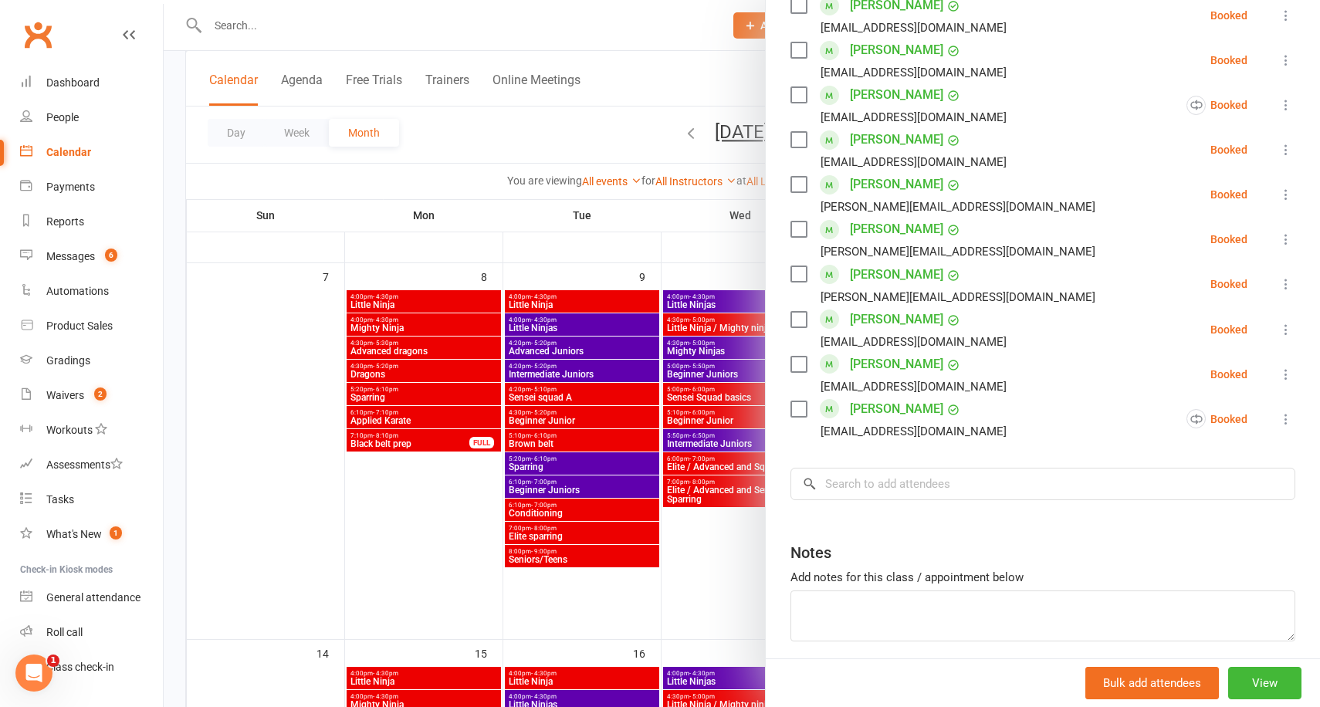
scroll to position [699, 0]
click at [1285, 422] on icon at bounding box center [1285, 417] width 15 height 15
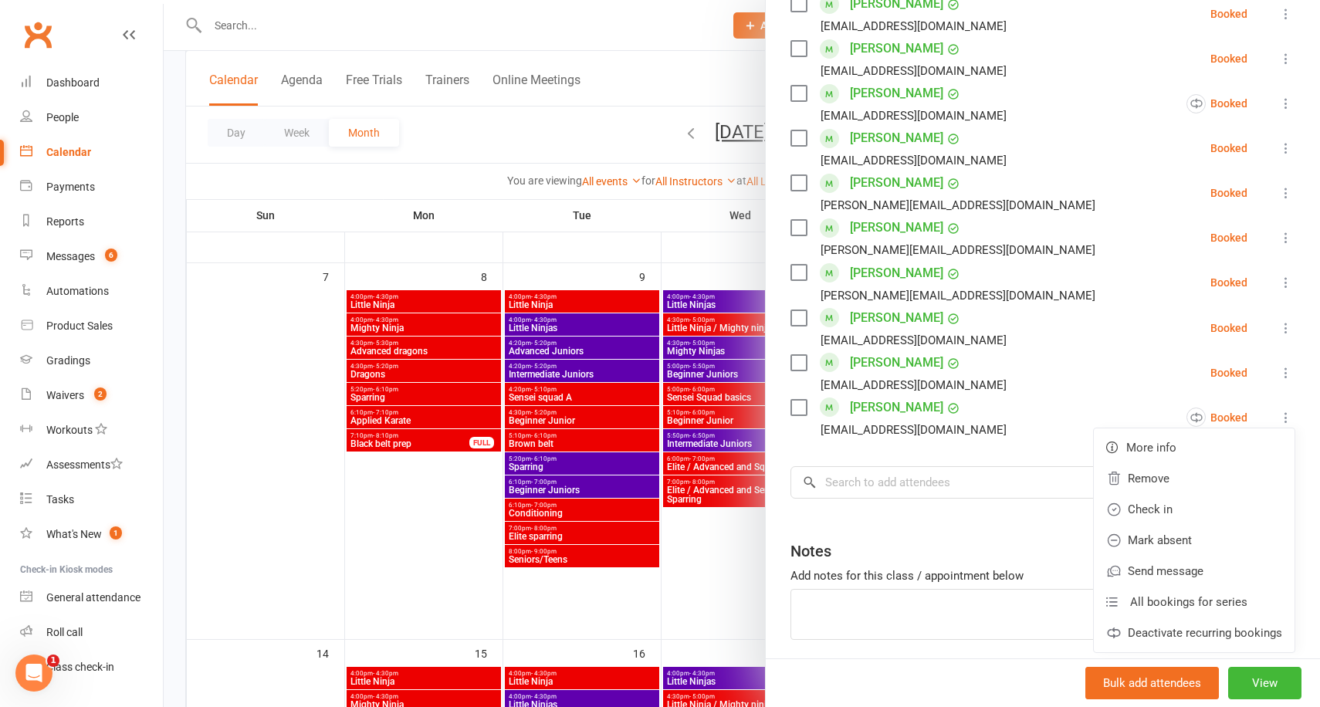
click at [843, 456] on div "Class kiosk mode Roll call 5:10 PM - 6:00 PM, [DATE] with [PERSON_NAME] at [PER…" at bounding box center [1043, 42] width 554 height 1350
click at [675, 246] on div at bounding box center [742, 353] width 1156 height 707
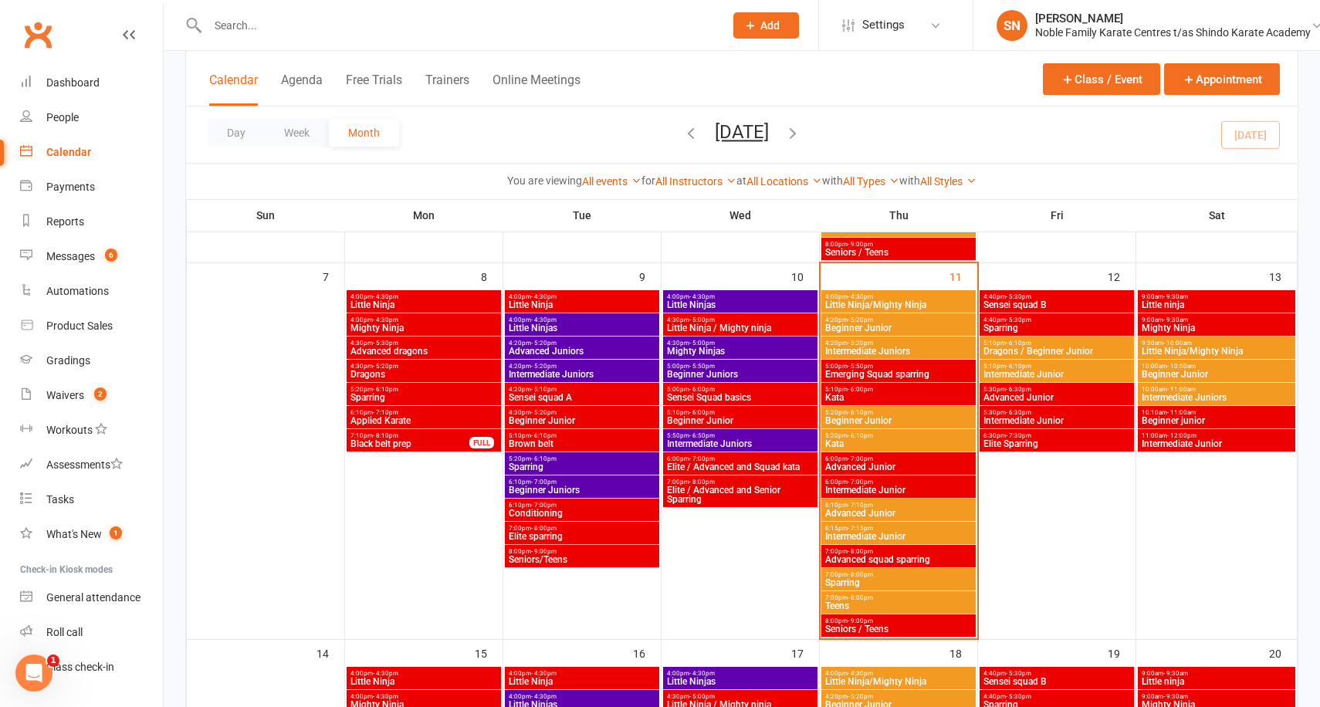
click at [882, 467] on span "Advanced Junior" at bounding box center [898, 466] width 148 height 9
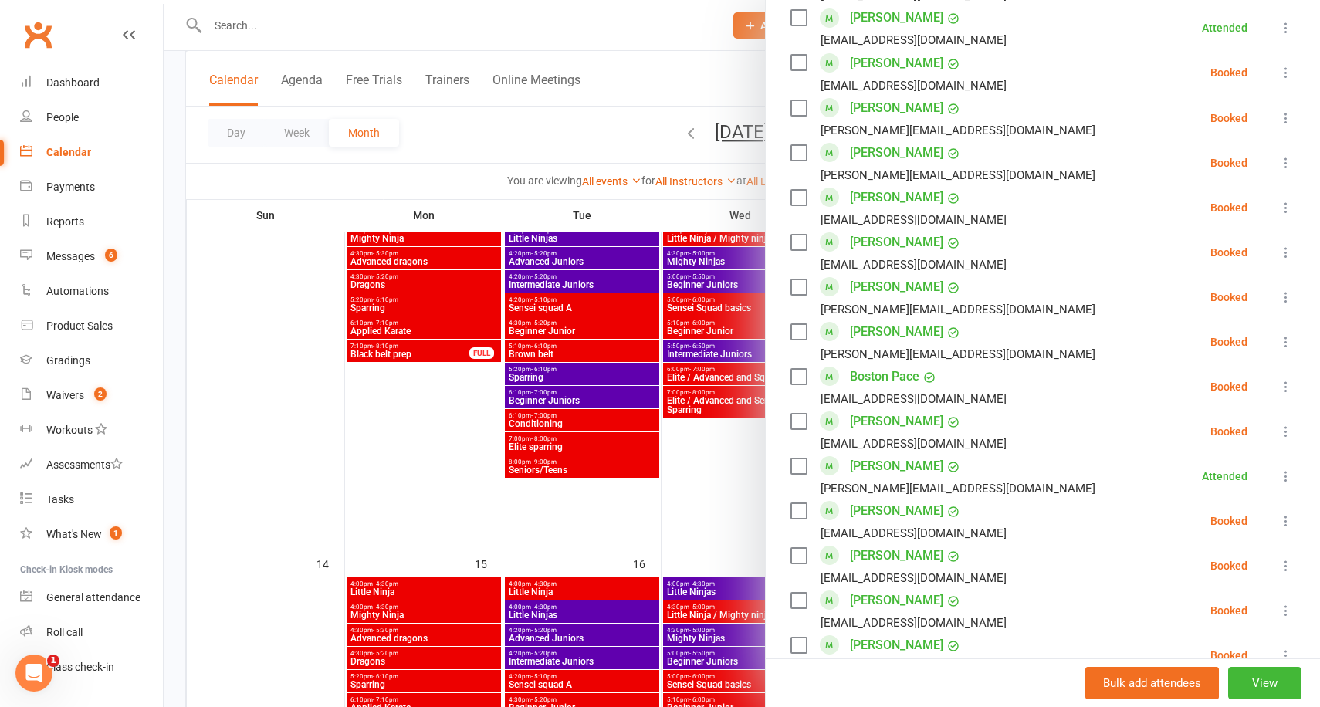
scroll to position [1698, 0]
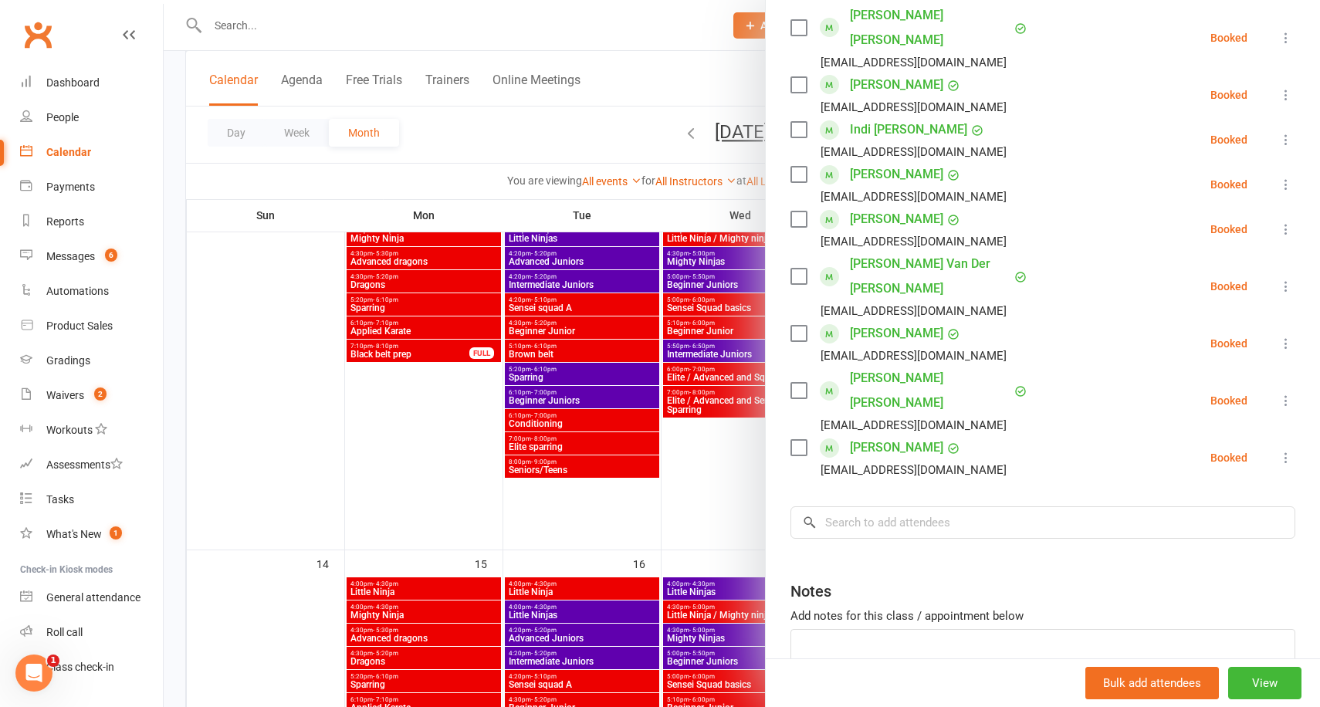
click at [658, 202] on div at bounding box center [742, 353] width 1156 height 707
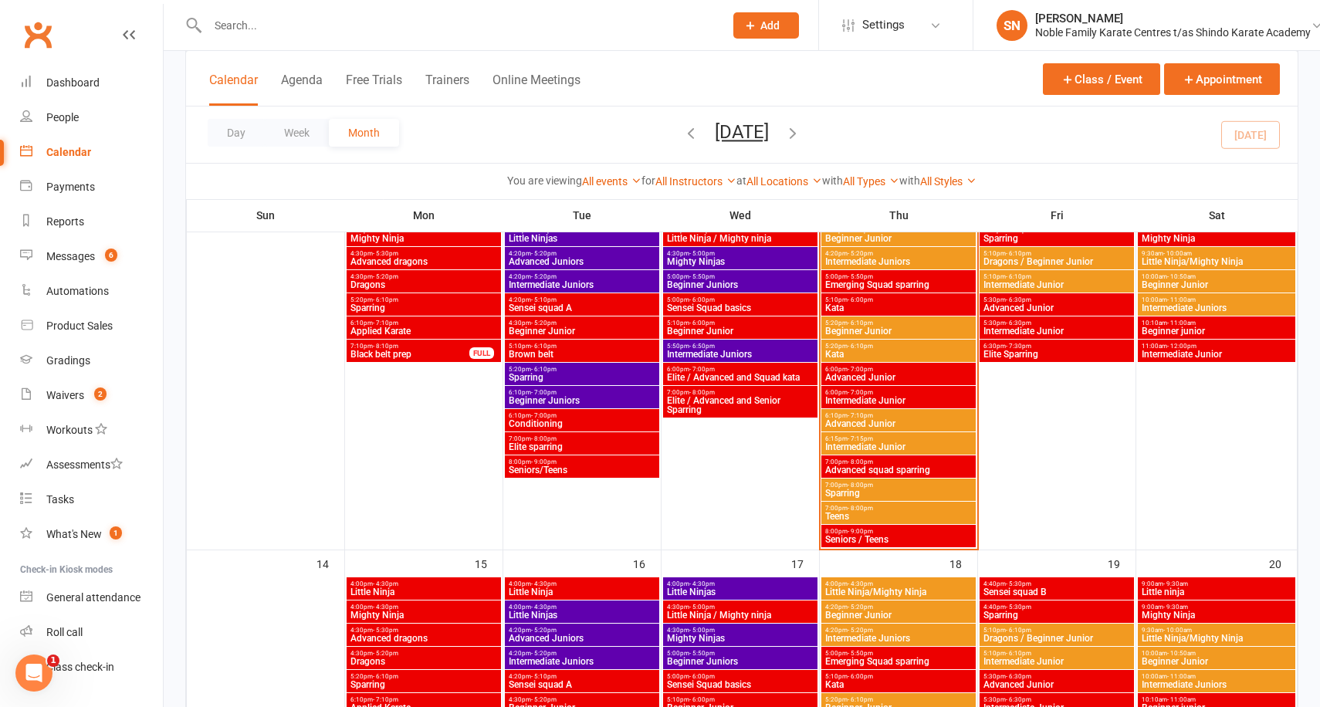
click at [898, 396] on span "Intermediate Junior" at bounding box center [898, 400] width 148 height 9
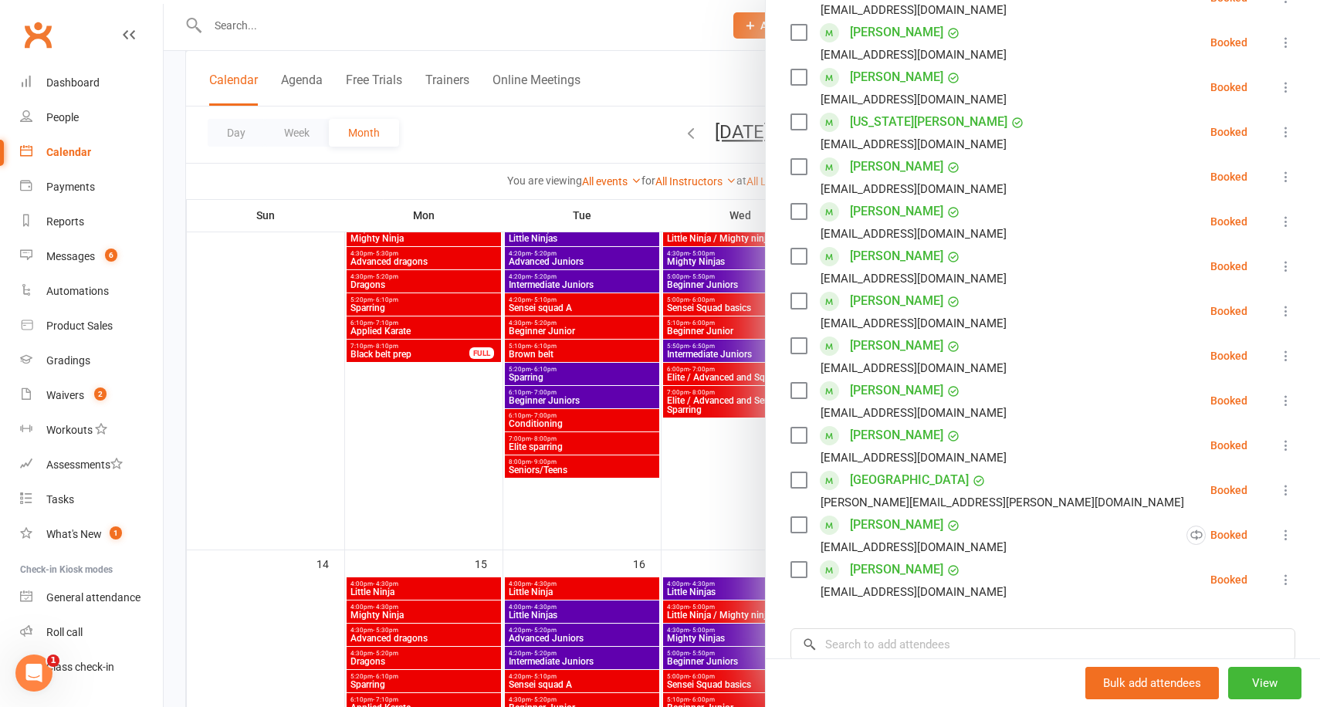
scroll to position [533, 0]
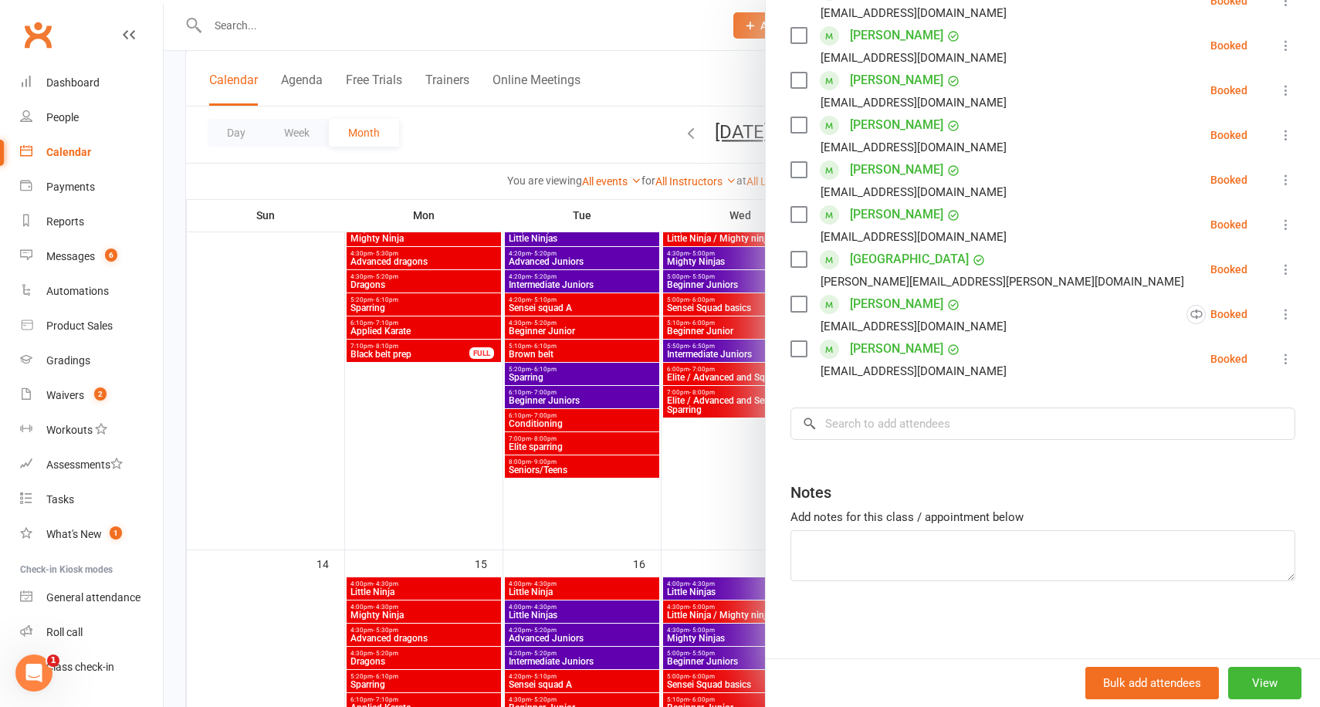
click at [665, 203] on div at bounding box center [742, 353] width 1156 height 707
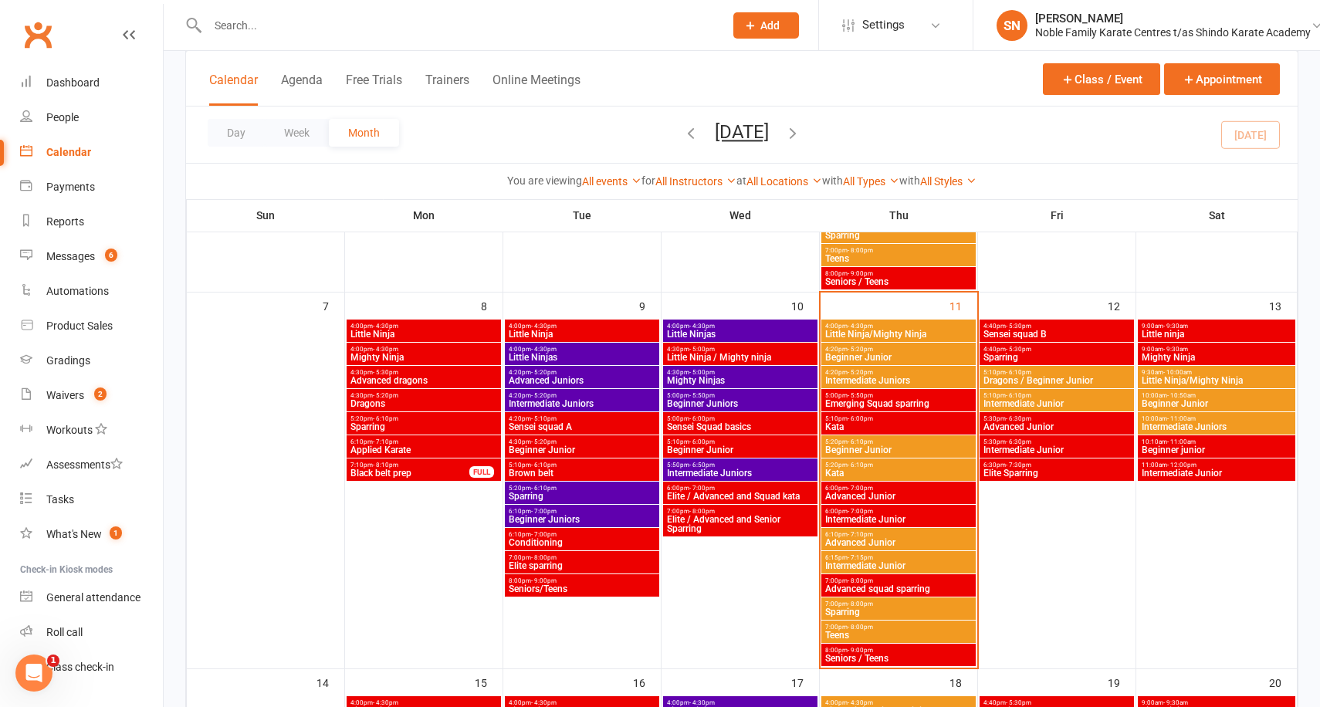
scroll to position [411, 0]
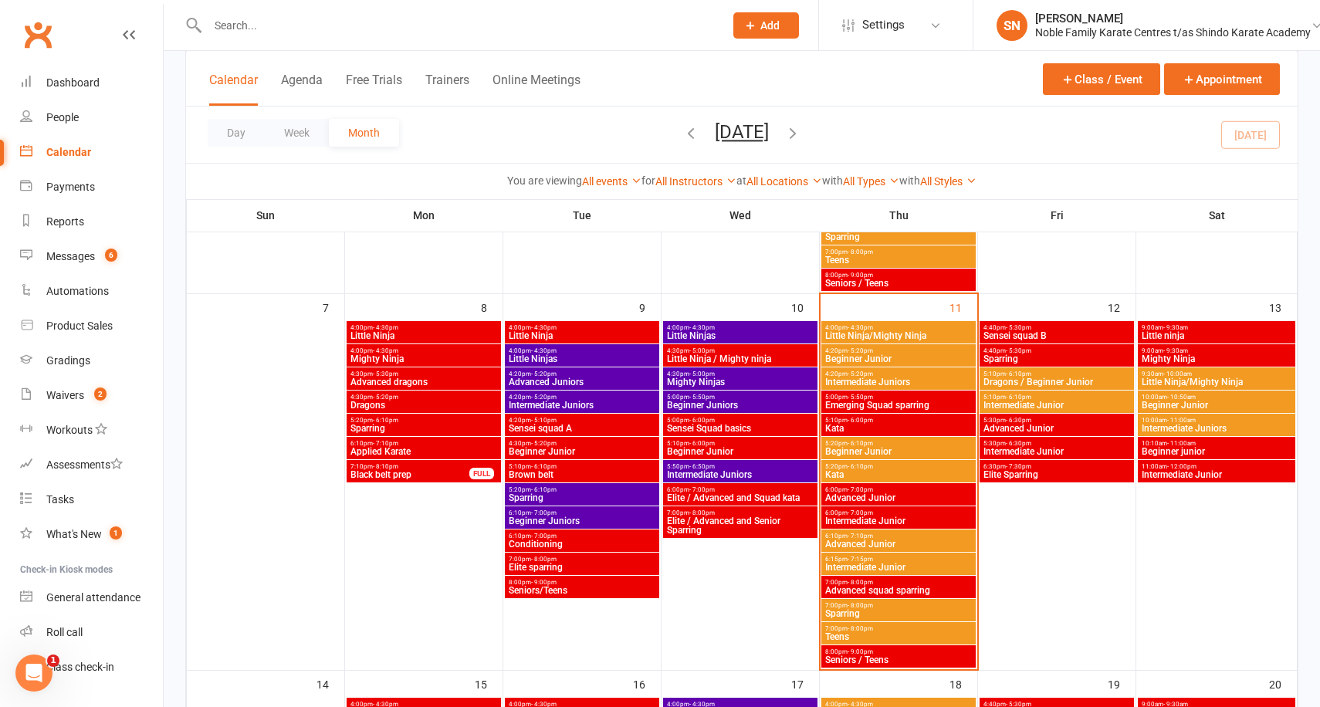
click at [889, 401] on span "Emerging Squad sparring" at bounding box center [898, 405] width 148 height 9
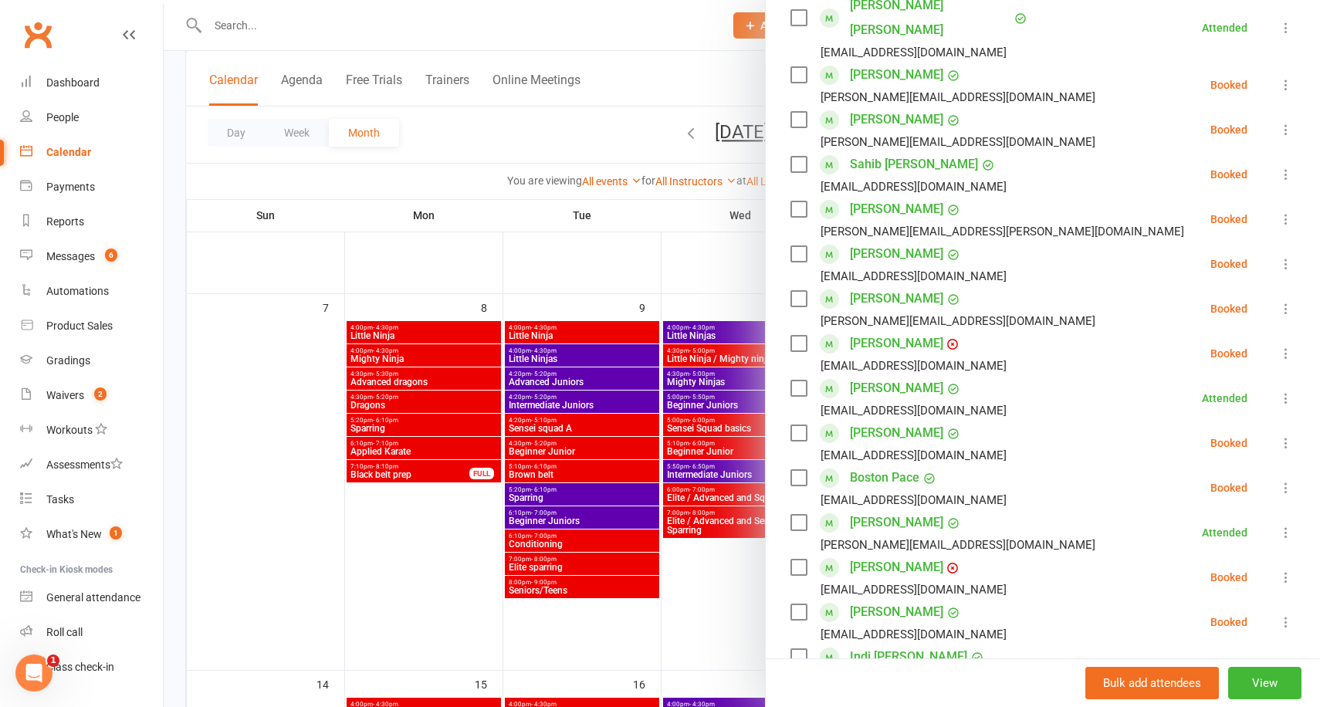
scroll to position [365, 0]
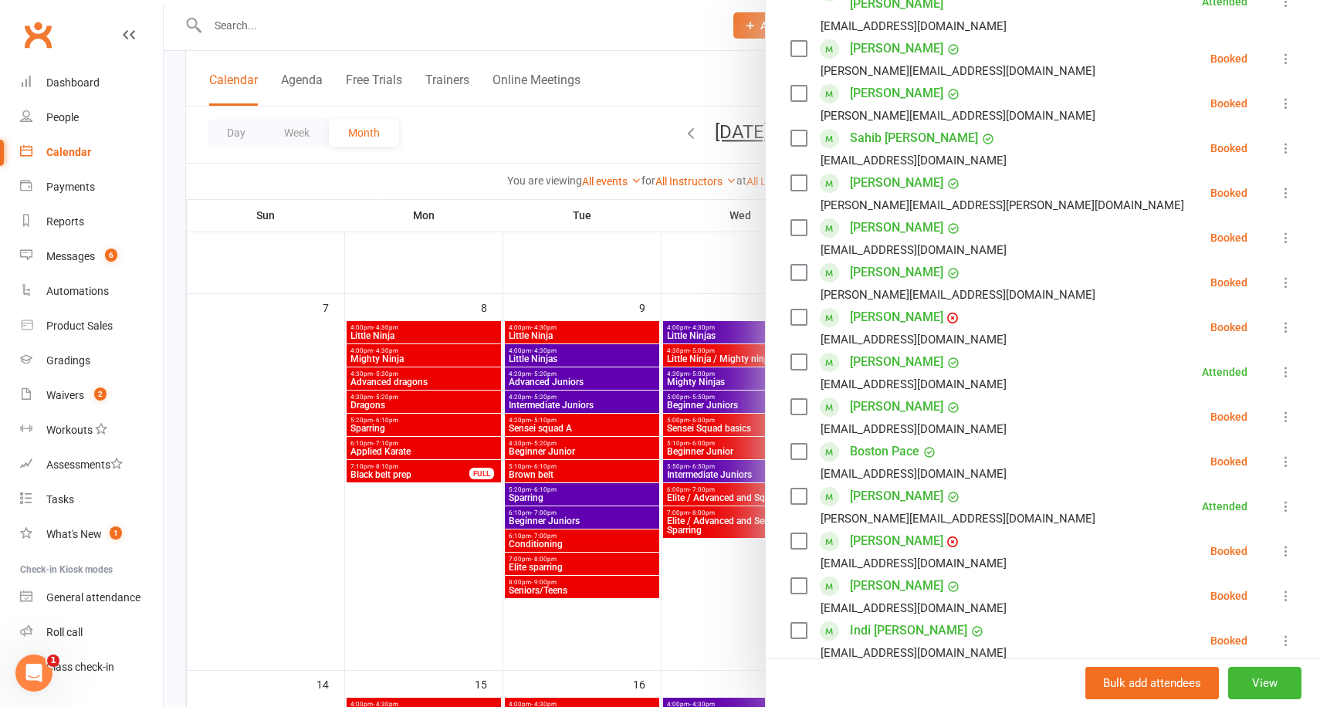
click at [1287, 409] on icon at bounding box center [1285, 416] width 15 height 15
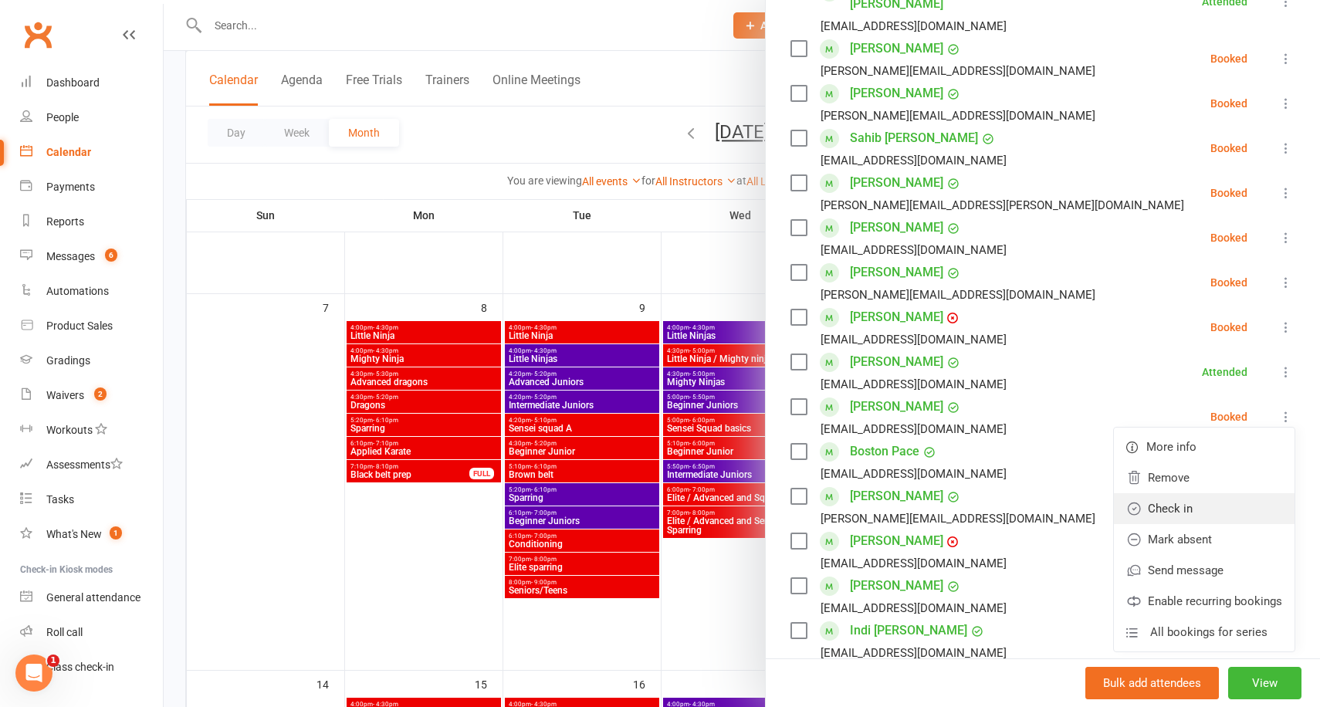
click at [1202, 493] on link "Check in" at bounding box center [1204, 508] width 181 height 31
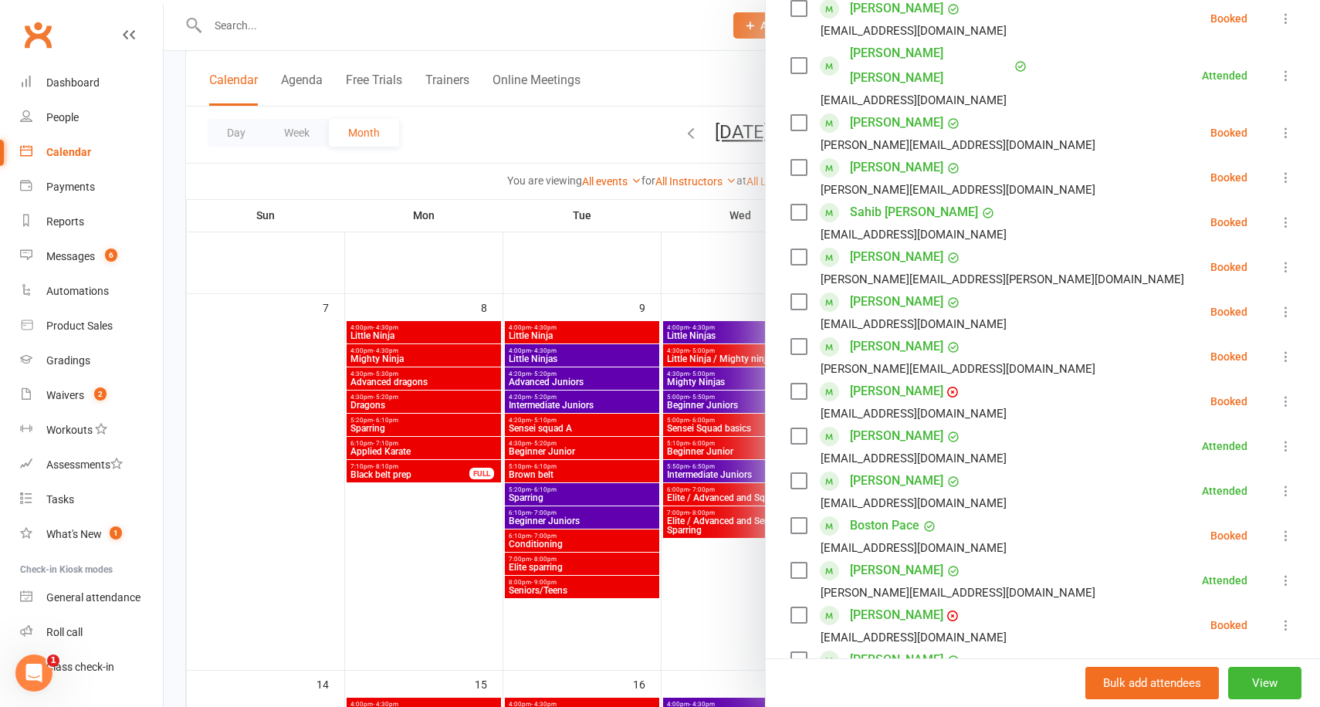
scroll to position [289, 0]
click at [1286, 217] on icon at bounding box center [1285, 224] width 15 height 15
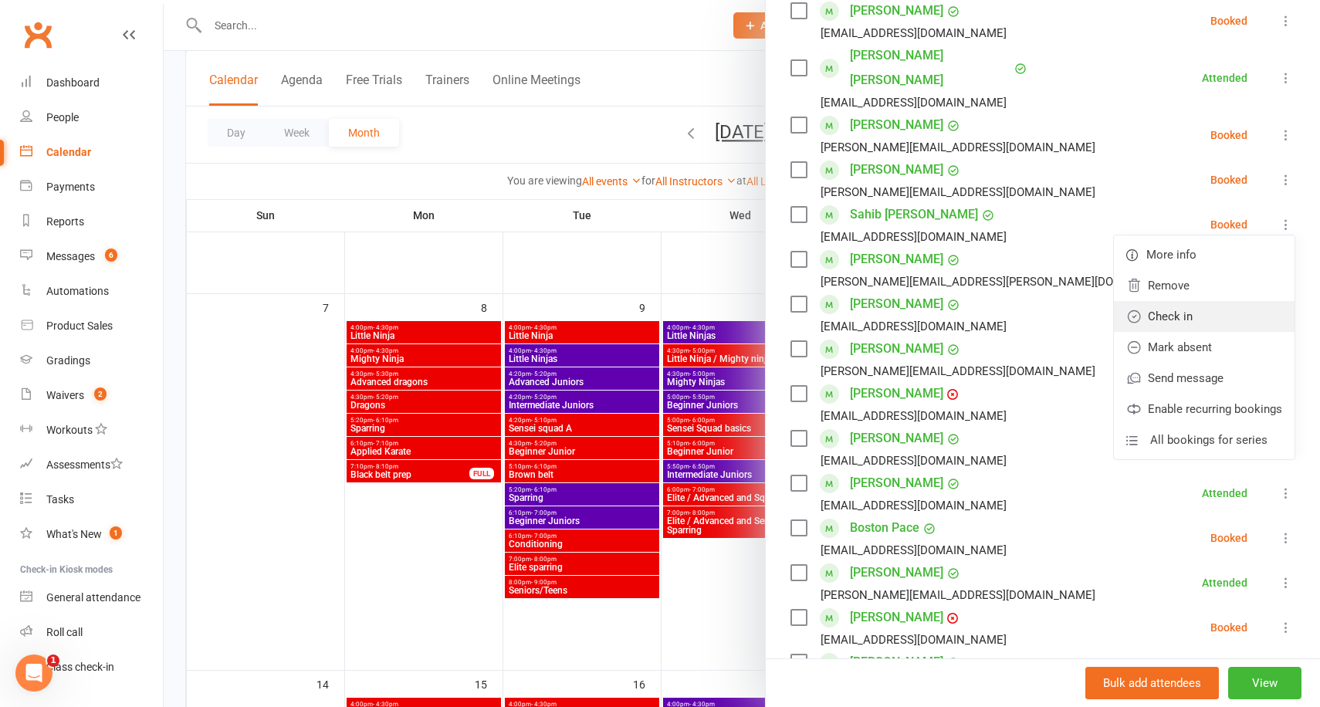
click at [1205, 301] on link "Check in" at bounding box center [1204, 316] width 181 height 31
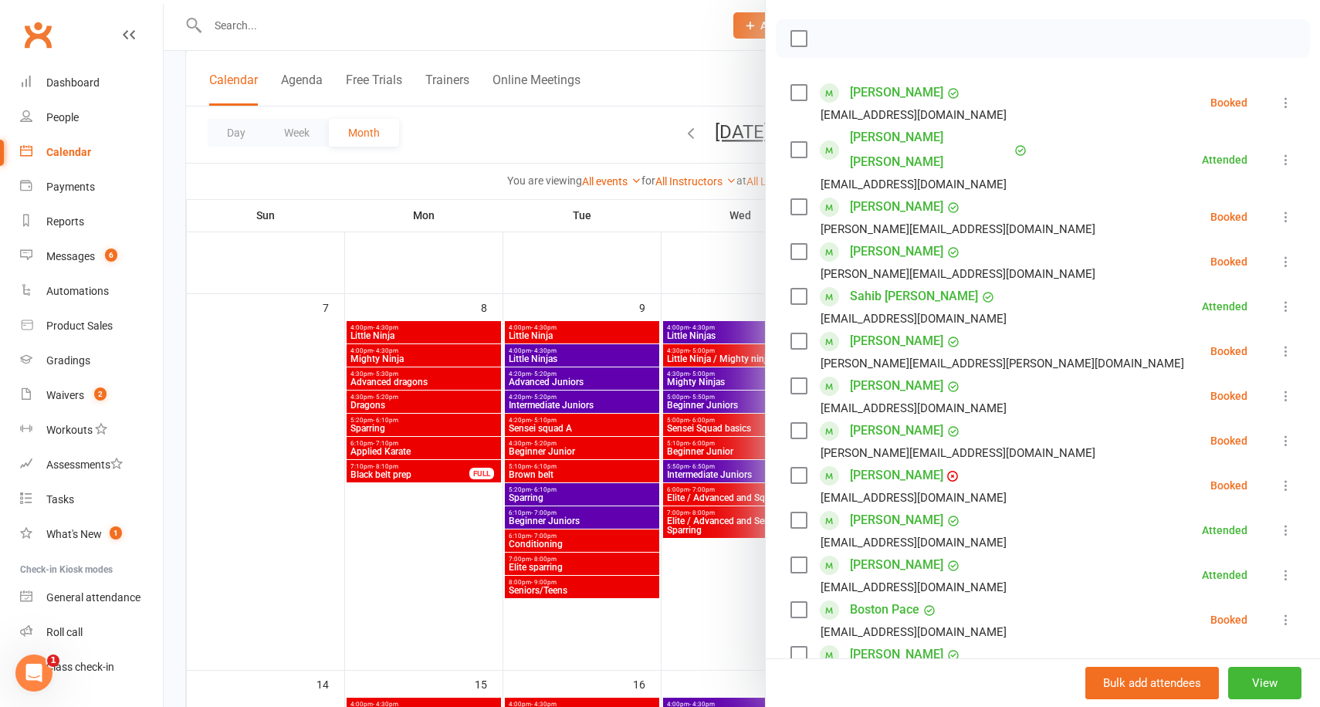
scroll to position [206, 0]
click at [679, 258] on div at bounding box center [742, 353] width 1156 height 707
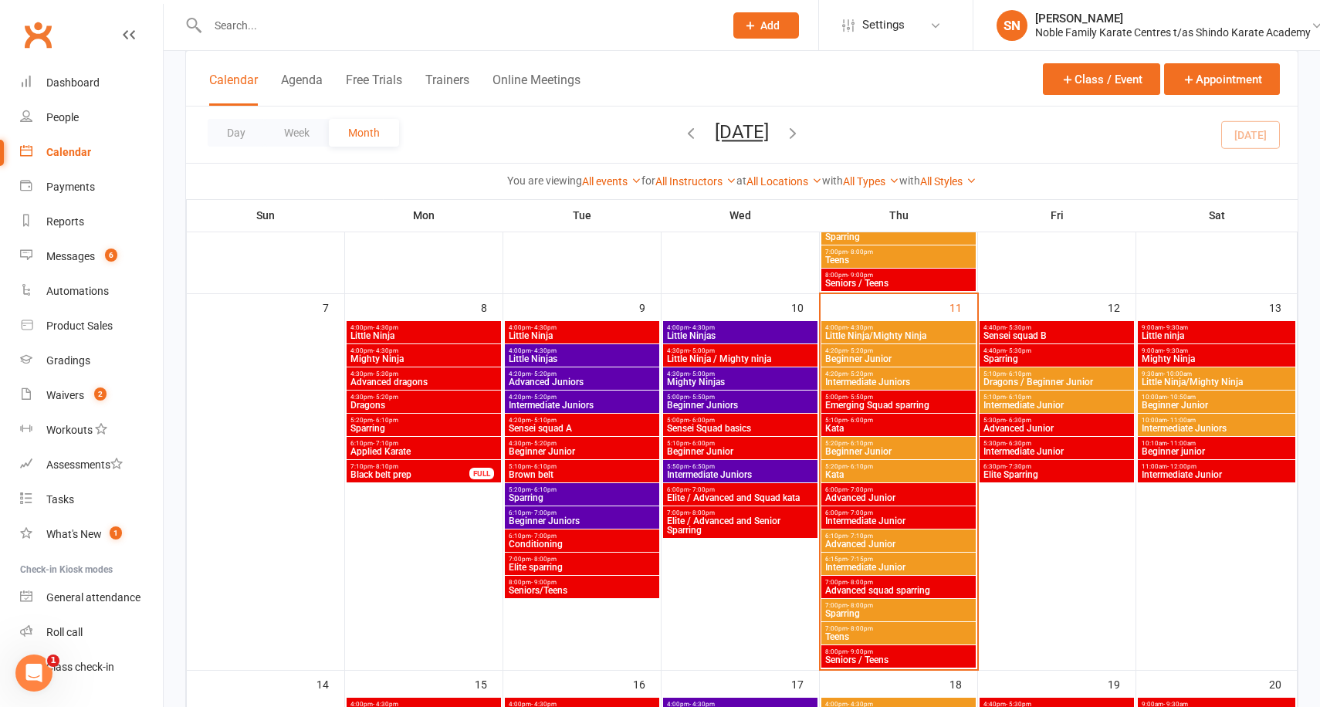
click at [874, 496] on span "Advanced Junior" at bounding box center [898, 497] width 148 height 9
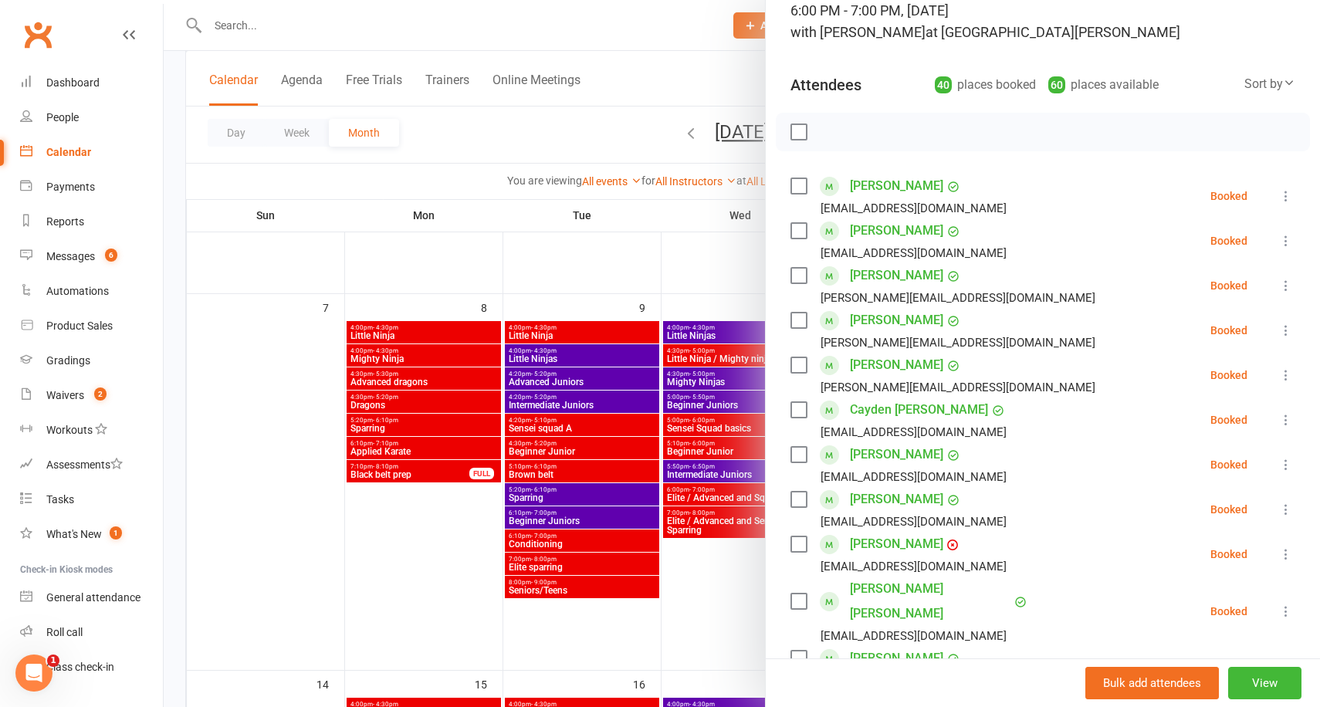
scroll to position [0, 0]
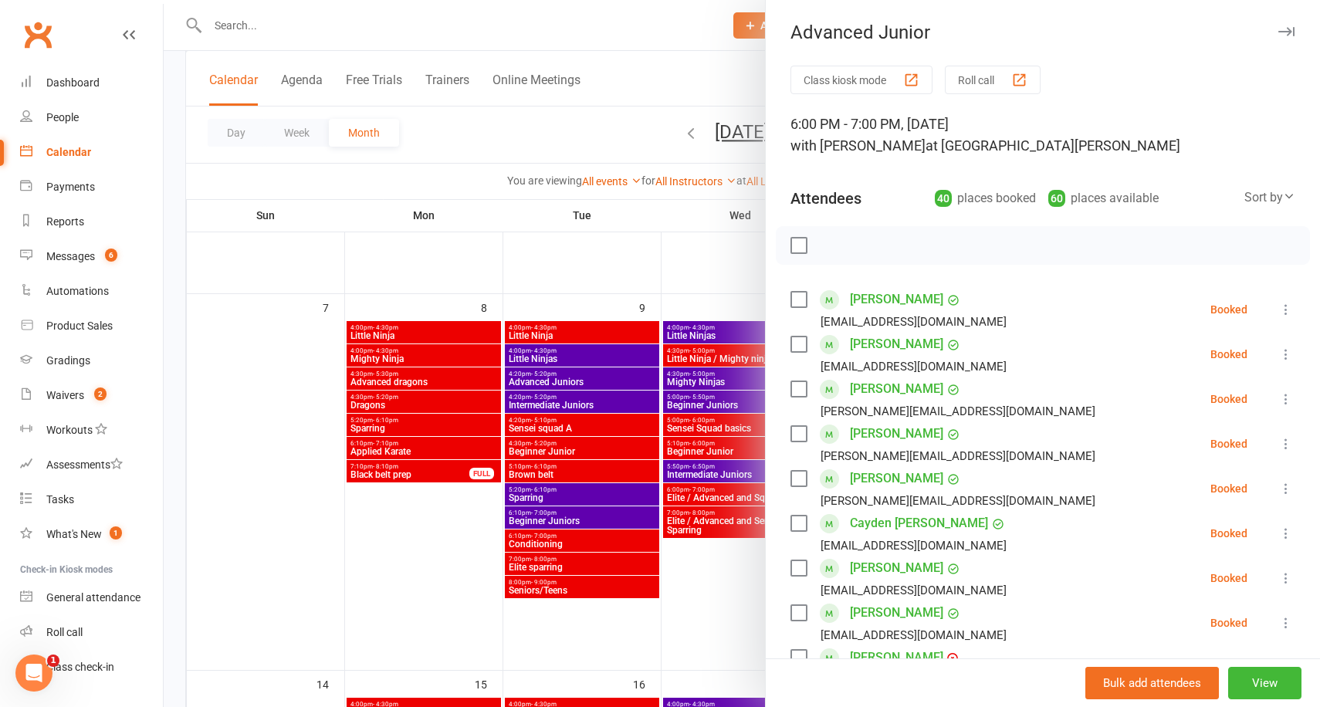
click at [642, 282] on div at bounding box center [742, 353] width 1156 height 707
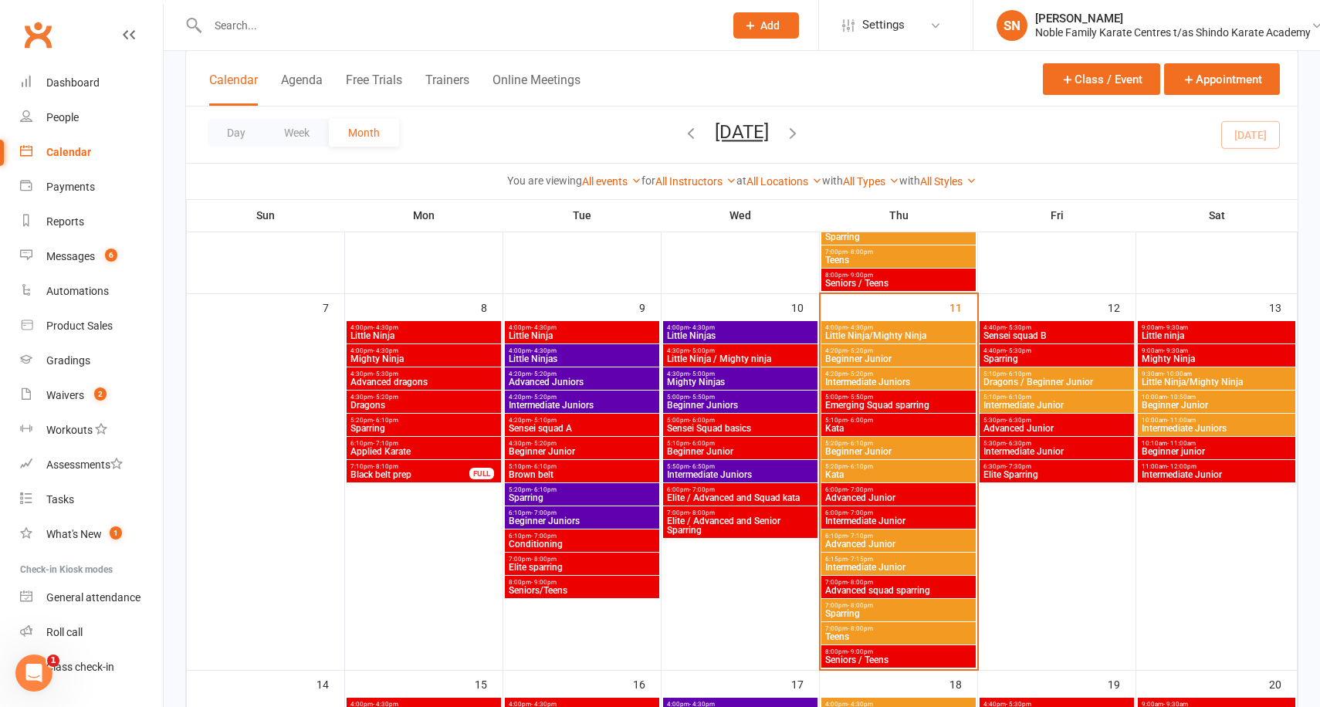
click at [919, 396] on span "5:00pm - 5:50pm" at bounding box center [898, 397] width 148 height 7
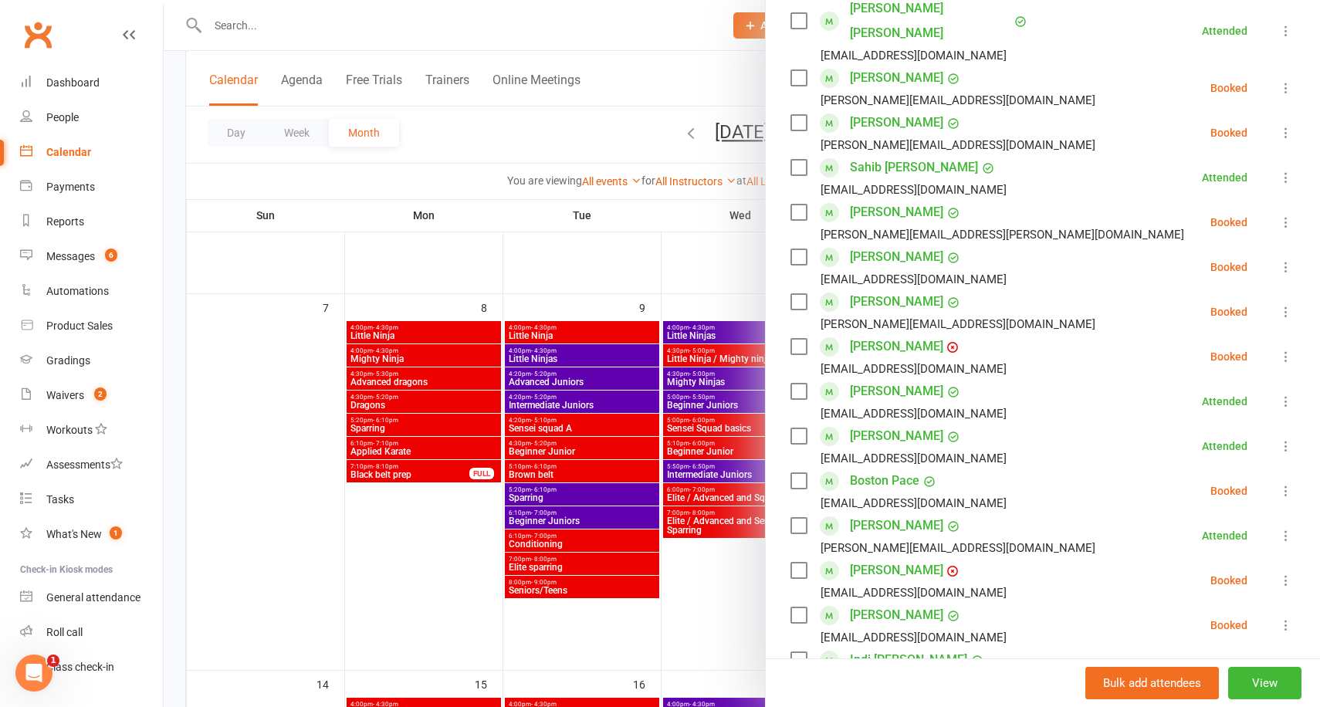
scroll to position [340, 0]
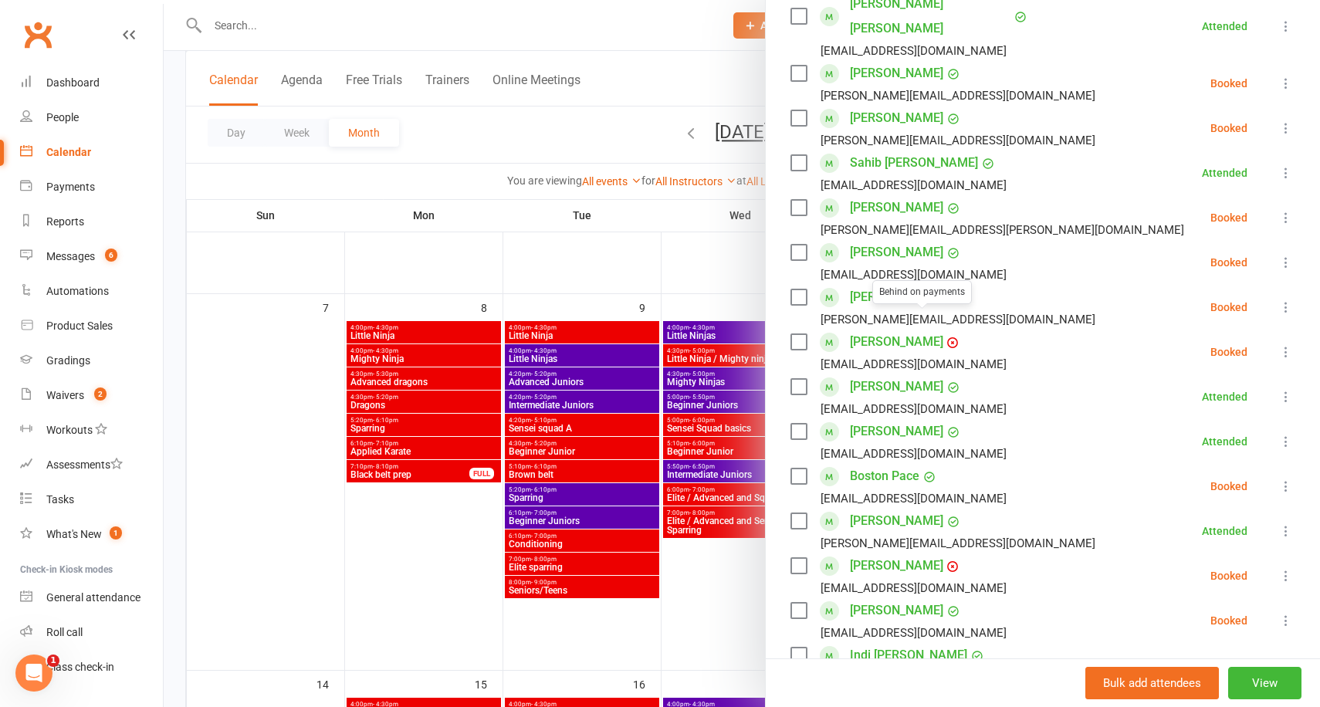
click at [680, 254] on div at bounding box center [742, 353] width 1156 height 707
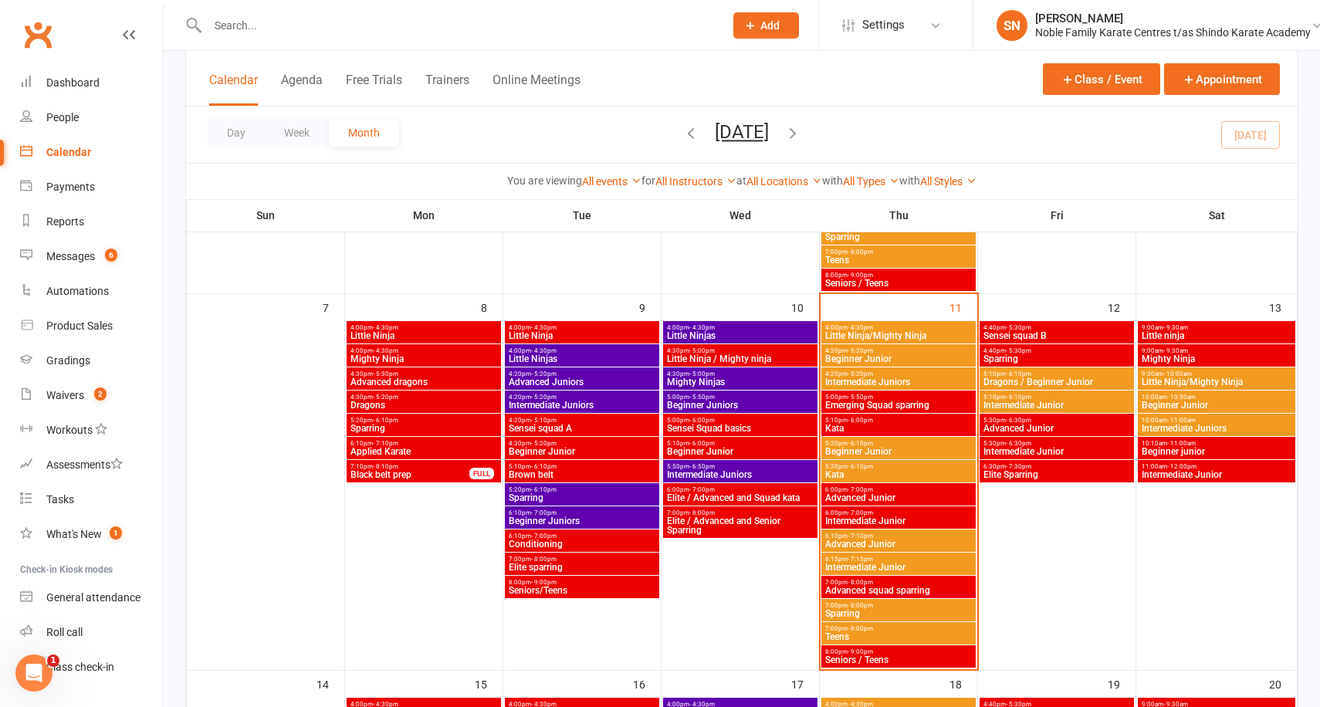
click at [903, 520] on span "Intermediate Junior" at bounding box center [898, 520] width 148 height 9
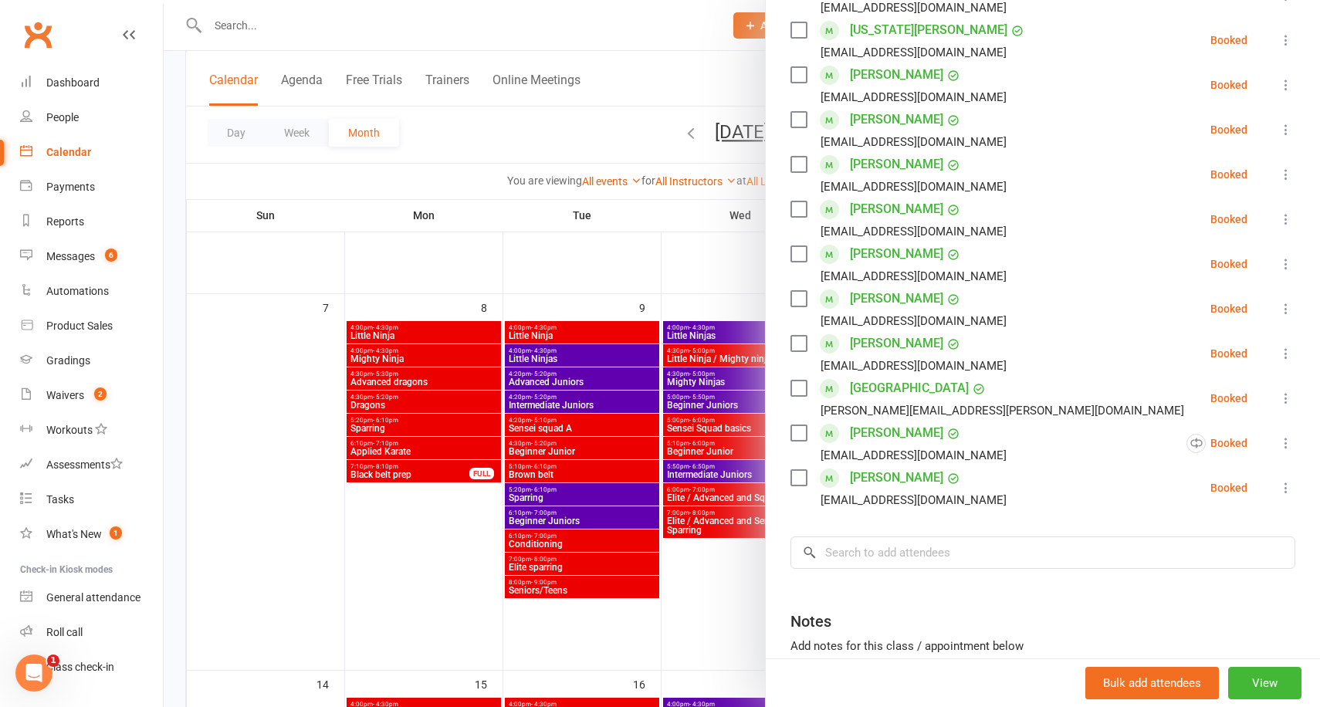
scroll to position [405, 0]
click at [696, 302] on div at bounding box center [742, 353] width 1156 height 707
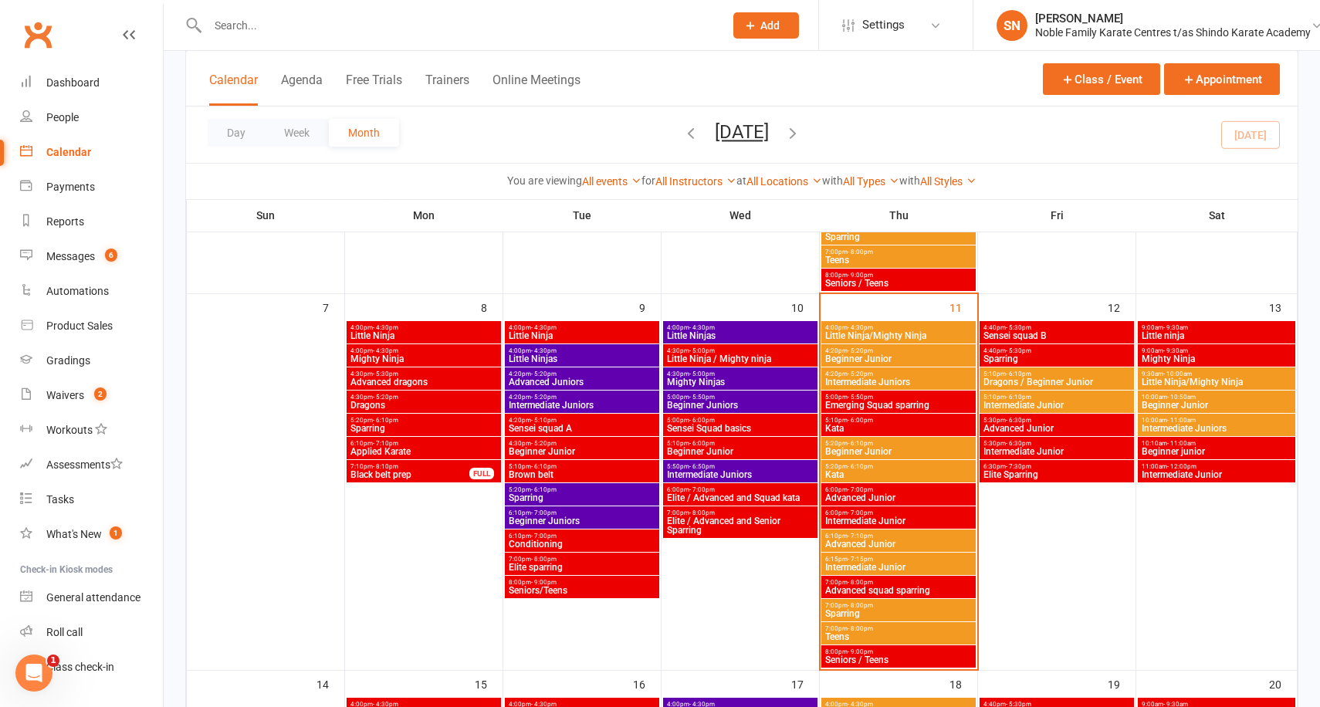
click at [909, 404] on span "Emerging Squad sparring" at bounding box center [898, 405] width 148 height 9
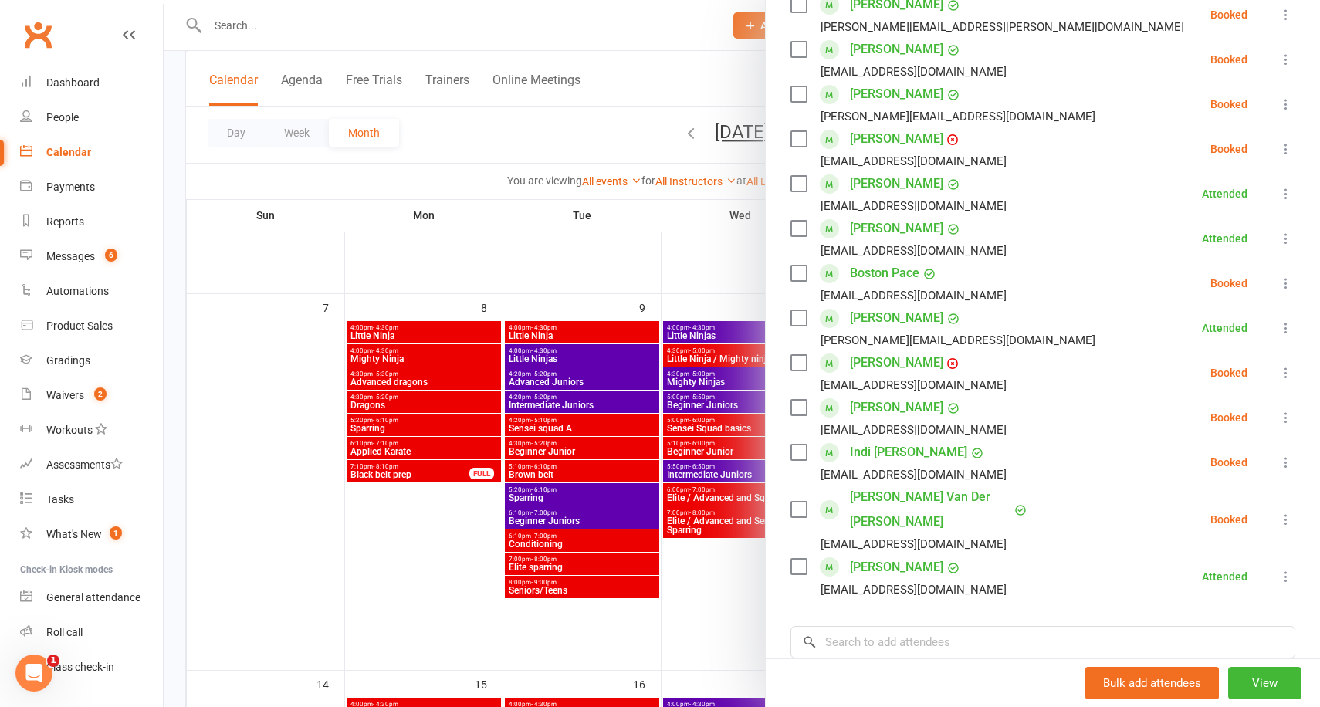
scroll to position [557, 0]
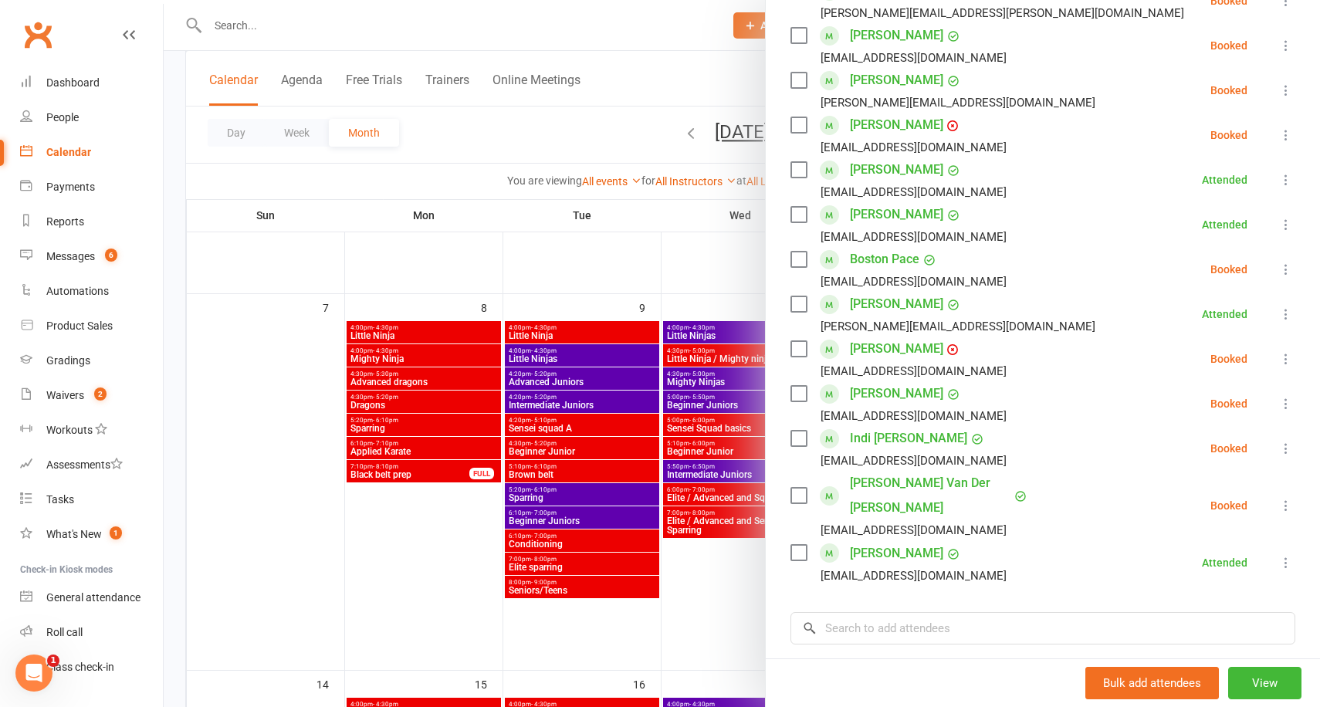
click at [1285, 498] on icon at bounding box center [1285, 505] width 15 height 15
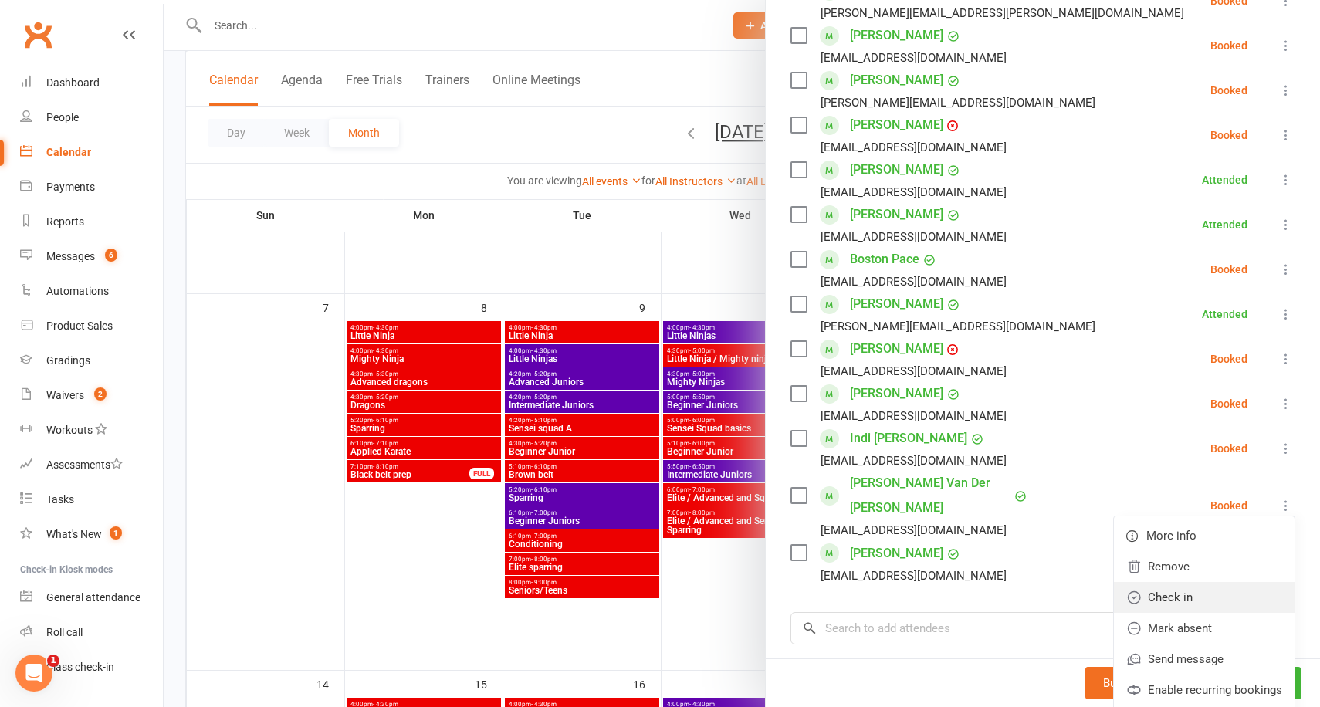
click at [1194, 582] on link "Check in" at bounding box center [1204, 597] width 181 height 31
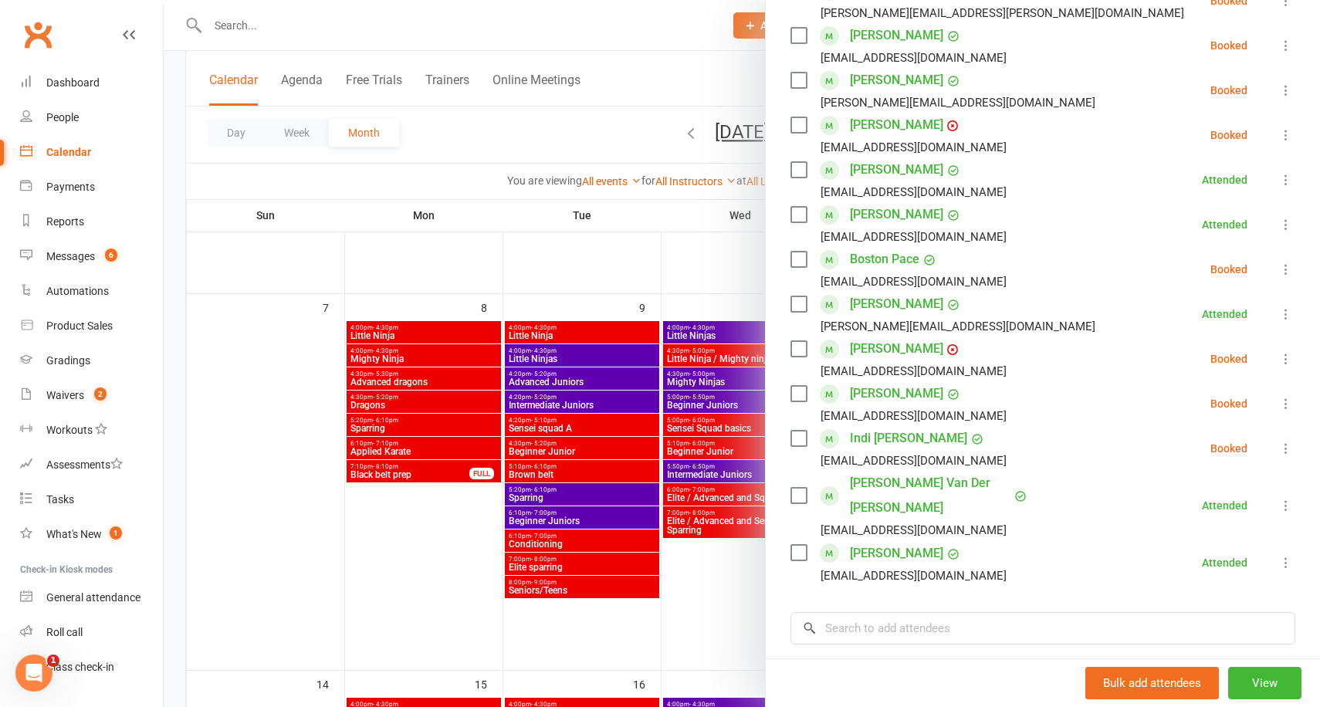
click at [271, 438] on div at bounding box center [742, 353] width 1156 height 707
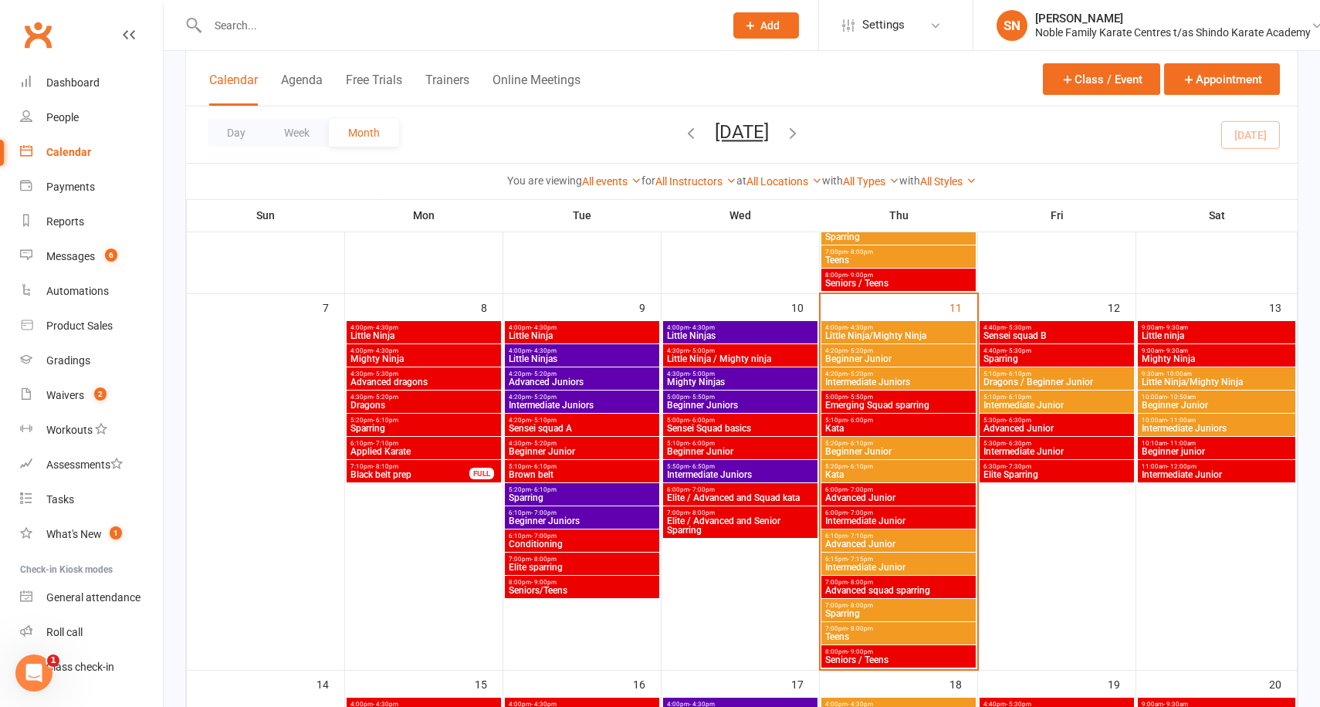
click at [884, 494] on span "Advanced Junior" at bounding box center [898, 497] width 148 height 9
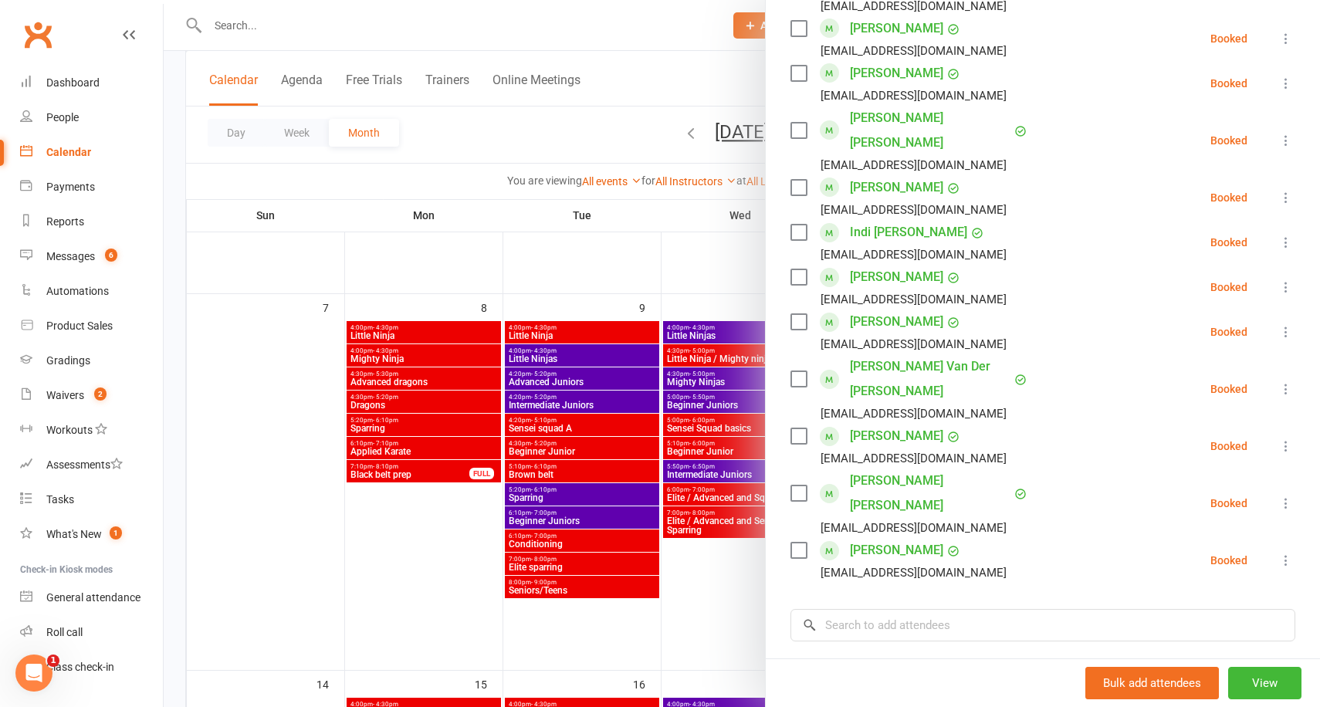
scroll to position [1598, 0]
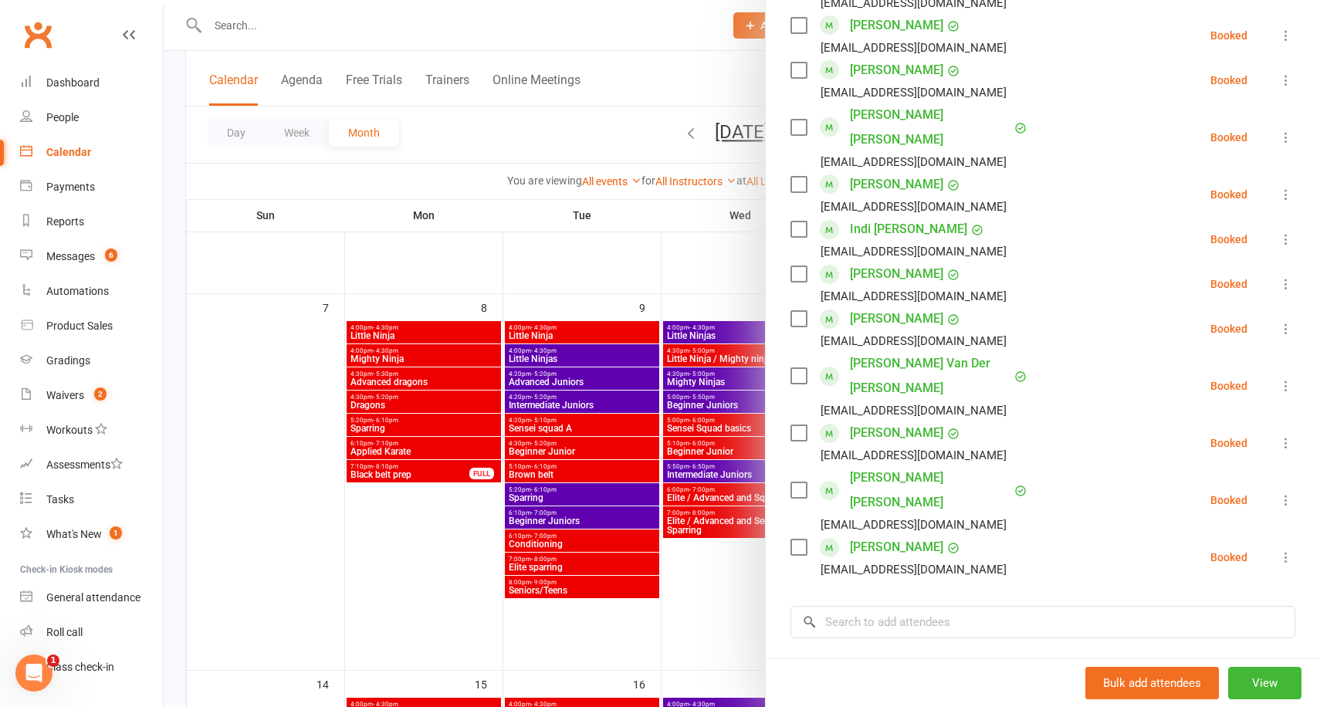
click at [1287, 378] on icon at bounding box center [1285, 385] width 15 height 15
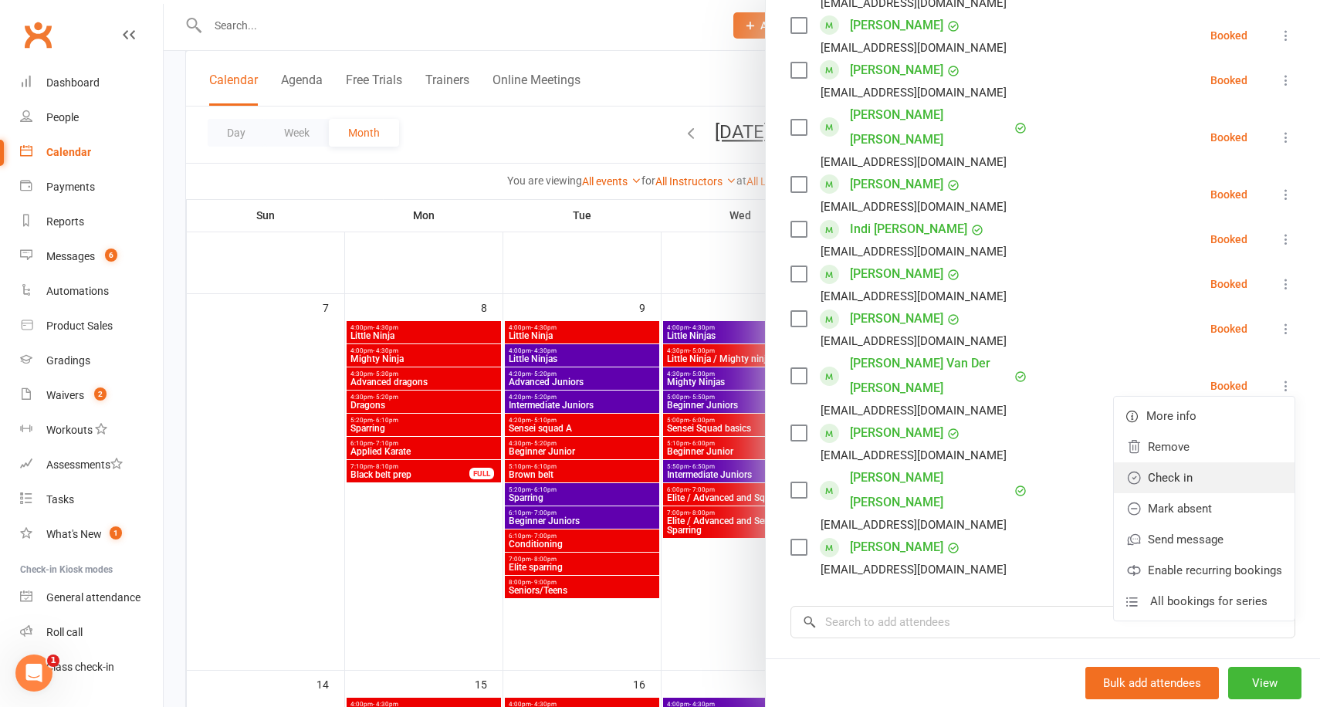
click at [1213, 462] on link "Check in" at bounding box center [1204, 477] width 181 height 31
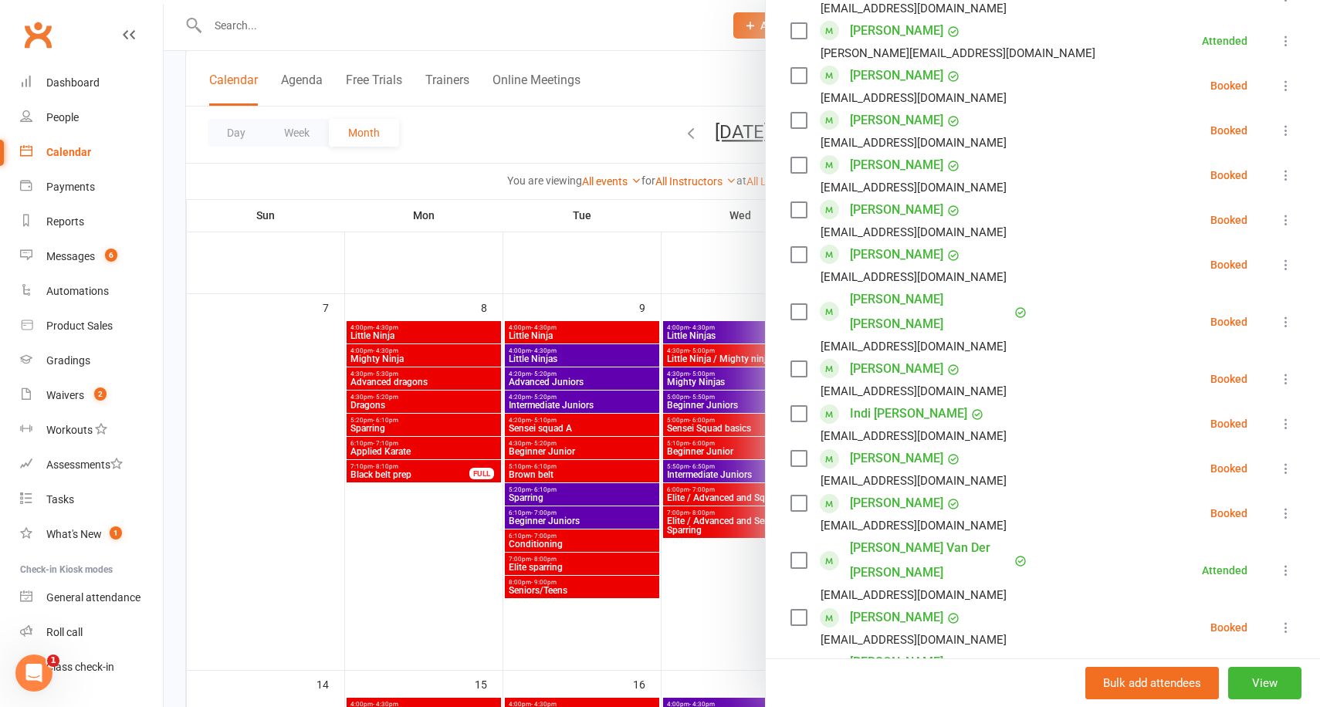
scroll to position [1367, 0]
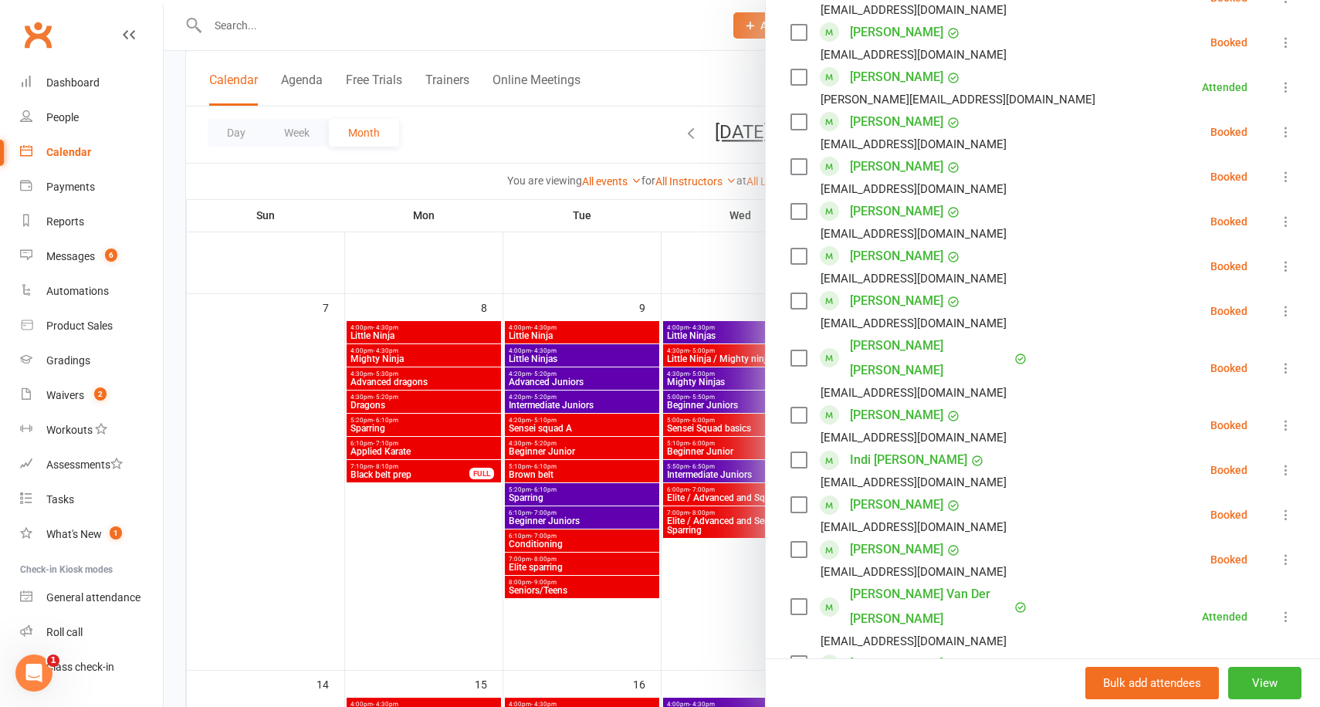
click at [681, 276] on div at bounding box center [742, 353] width 1156 height 707
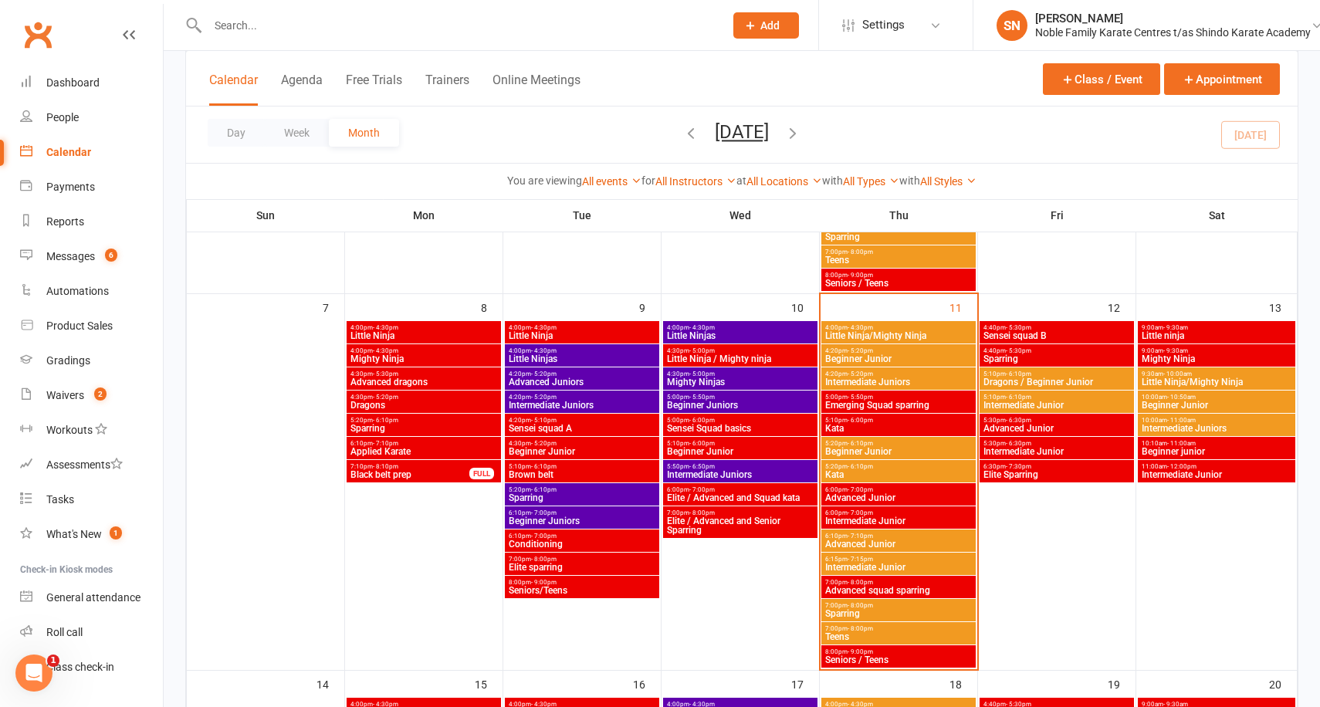
click at [894, 403] on span "Emerging Squad sparring" at bounding box center [898, 405] width 148 height 9
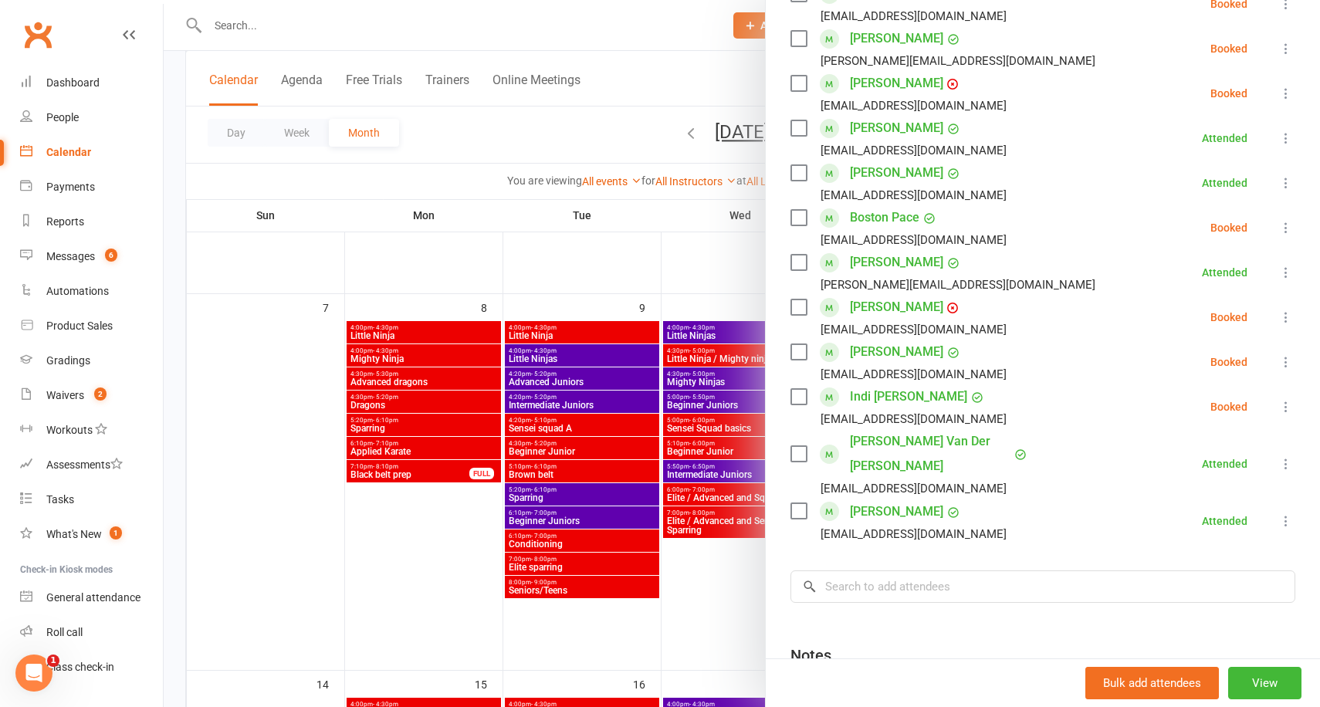
scroll to position [610, 0]
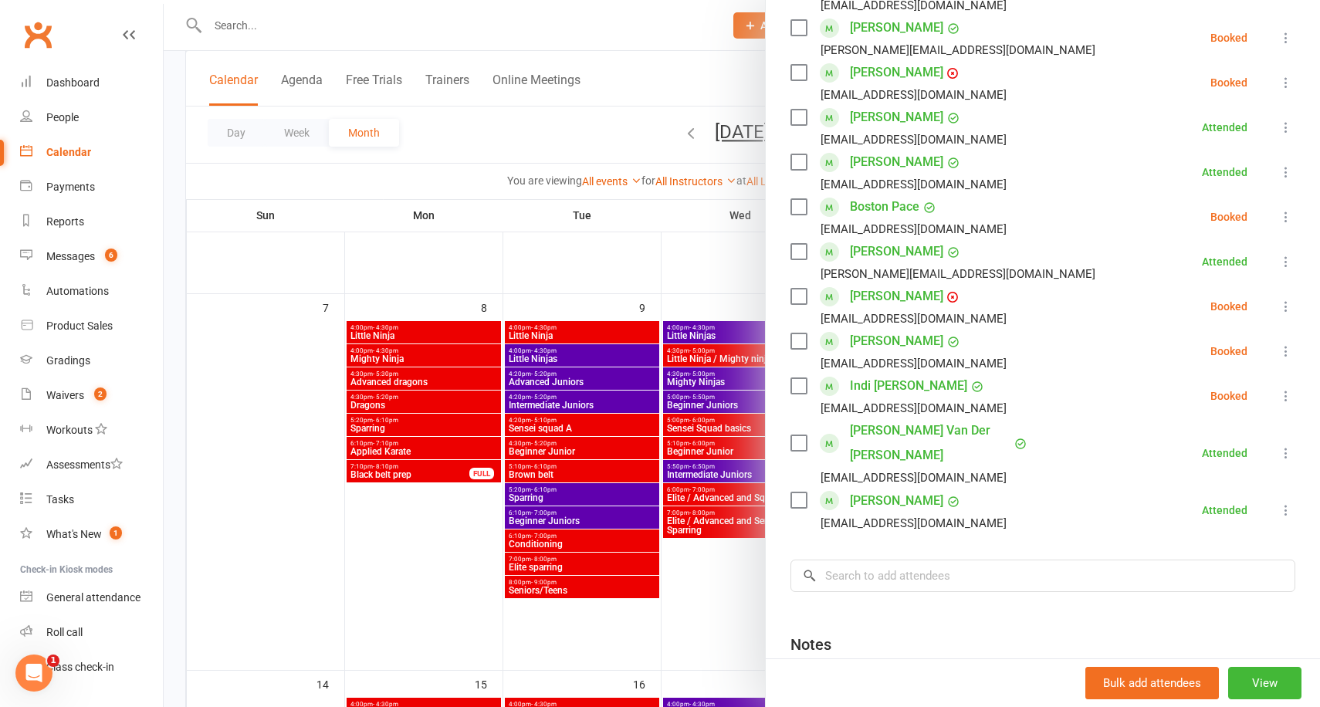
click at [1292, 344] on icon at bounding box center [1285, 351] width 15 height 15
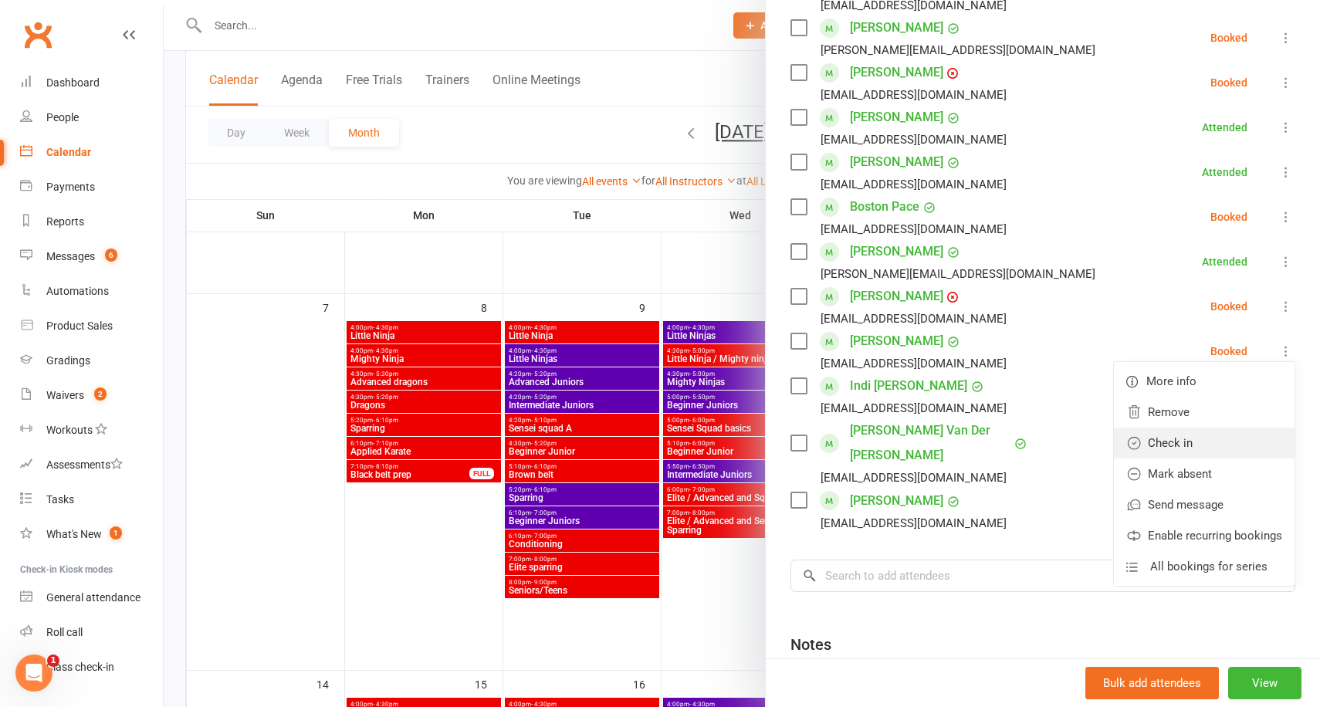
click at [1200, 428] on link "Check in" at bounding box center [1204, 443] width 181 height 31
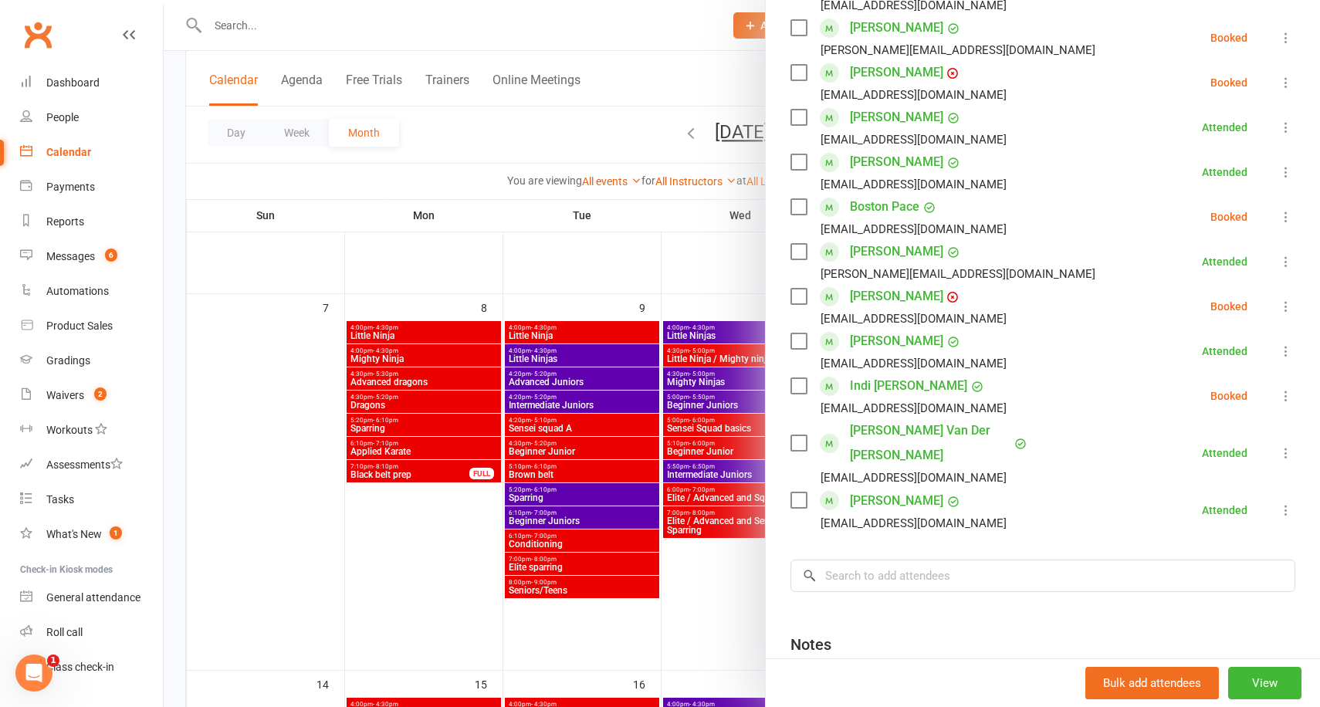
click at [667, 249] on div at bounding box center [742, 353] width 1156 height 707
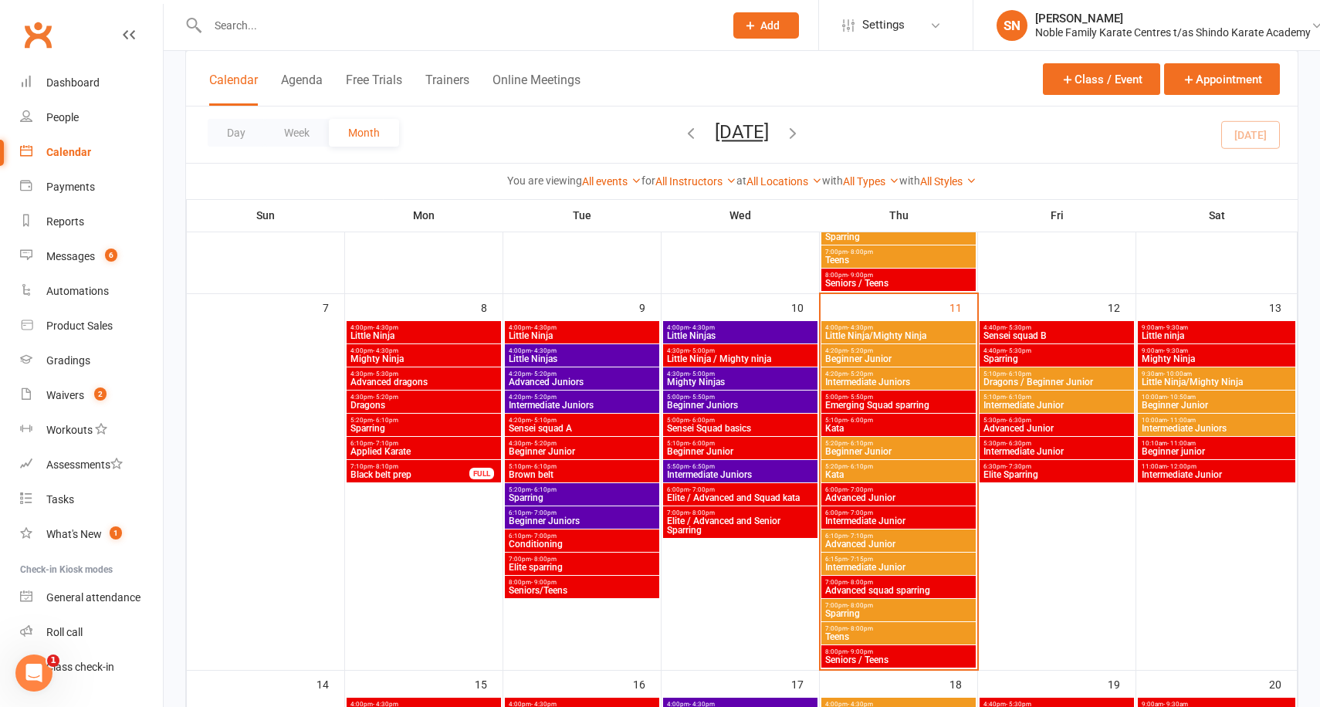
click at [875, 424] on span "Kata" at bounding box center [898, 428] width 148 height 9
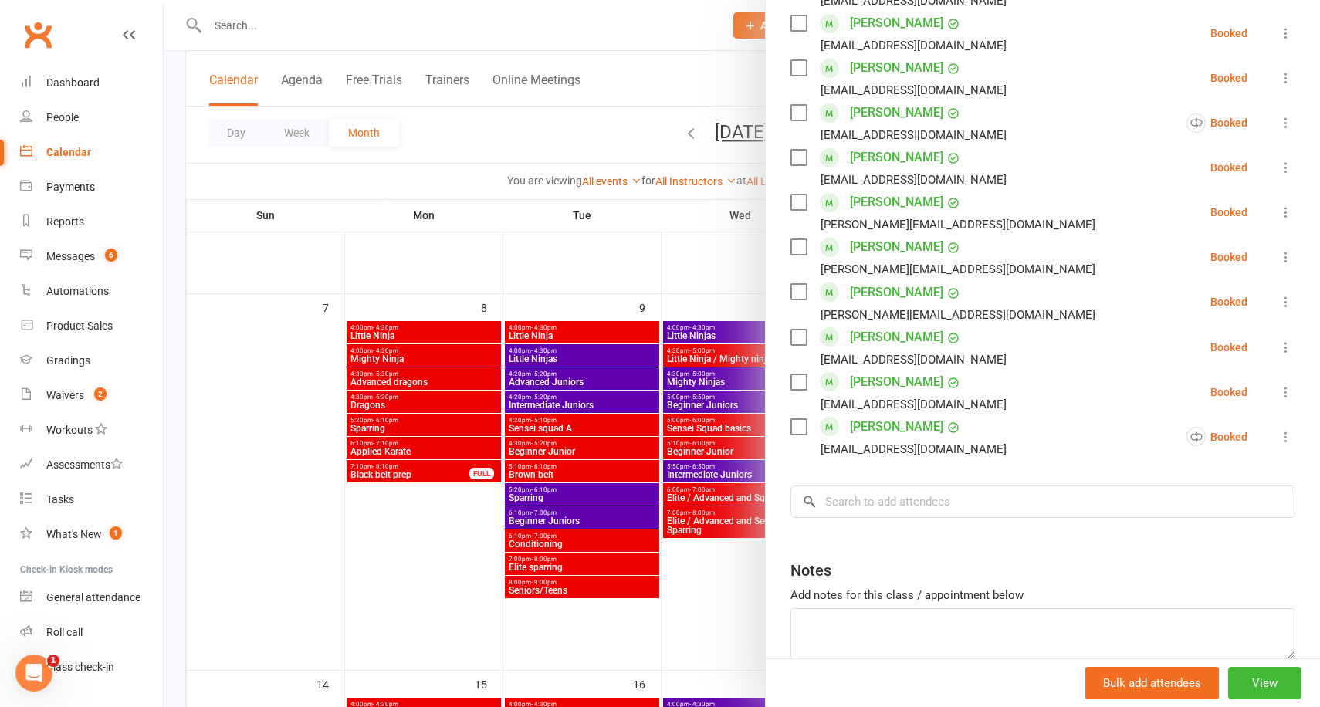
scroll to position [693, 0]
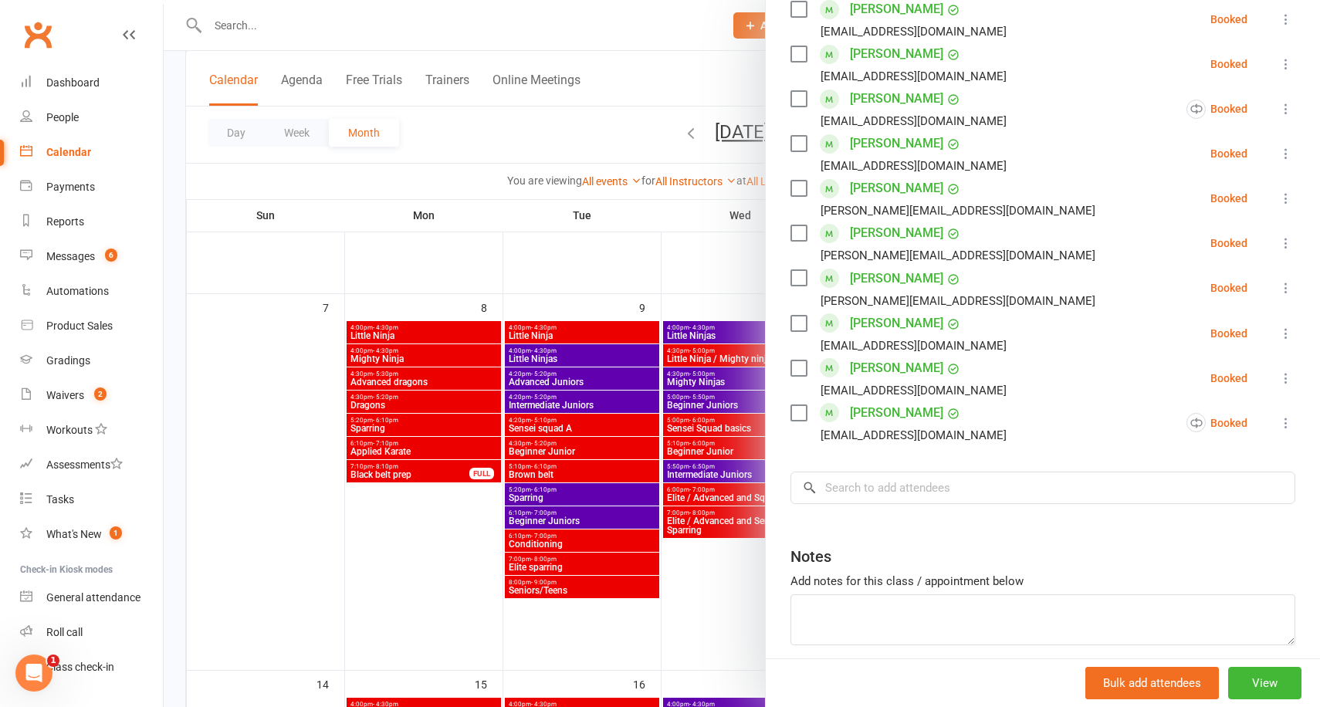
click at [1288, 375] on icon at bounding box center [1285, 378] width 15 height 15
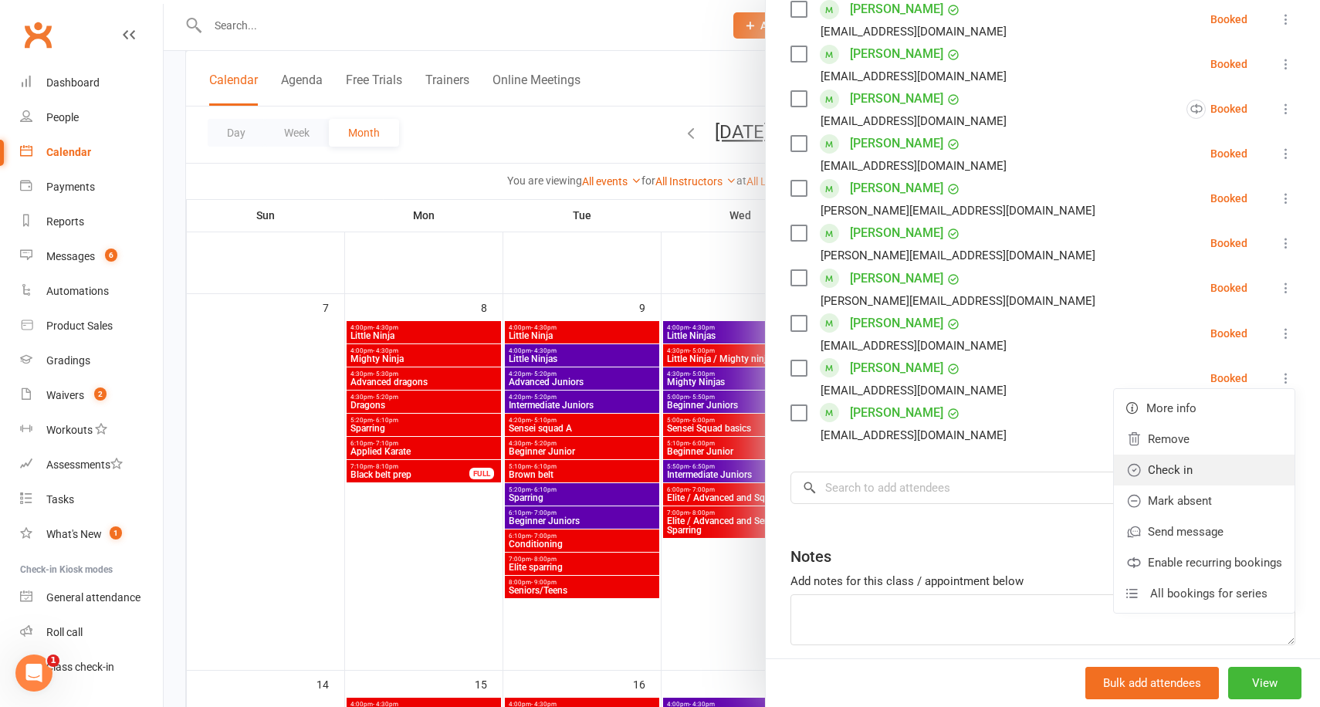
click at [1175, 463] on link "Check in" at bounding box center [1204, 470] width 181 height 31
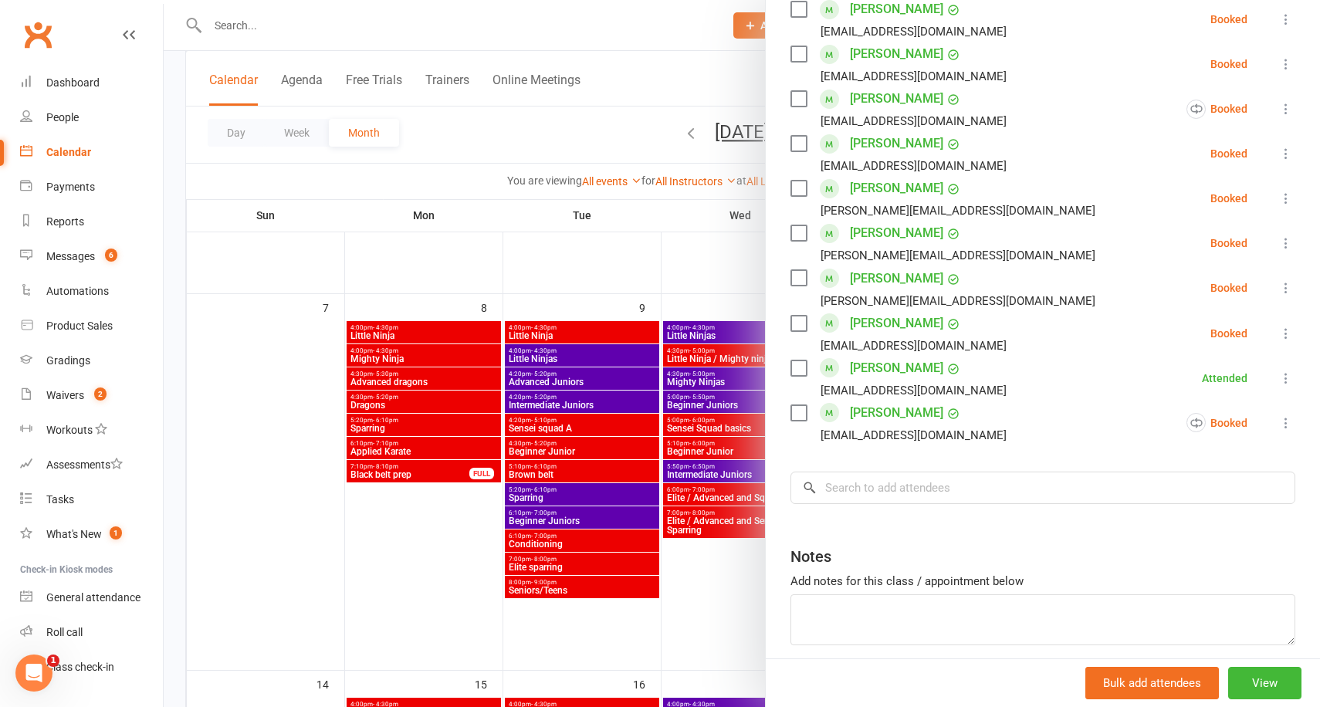
click at [673, 270] on div at bounding box center [742, 353] width 1156 height 707
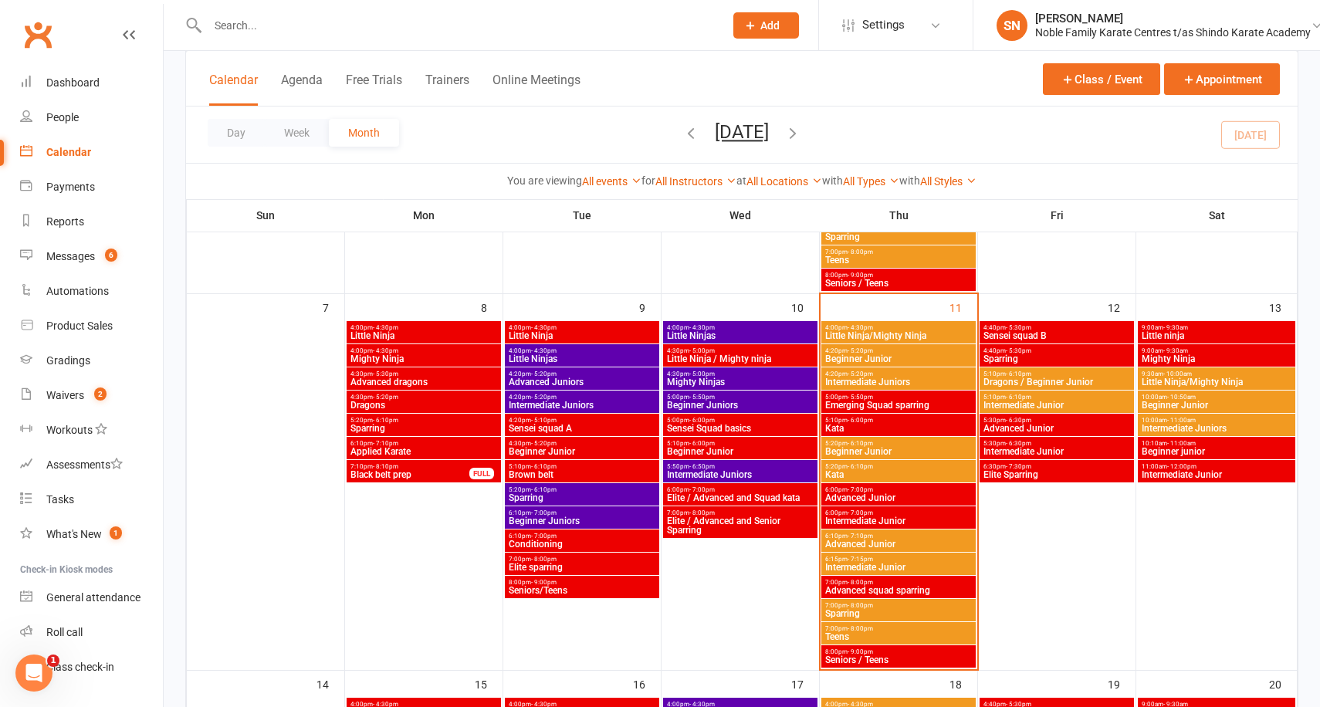
click at [864, 514] on span "- 7:00pm" at bounding box center [860, 513] width 25 height 7
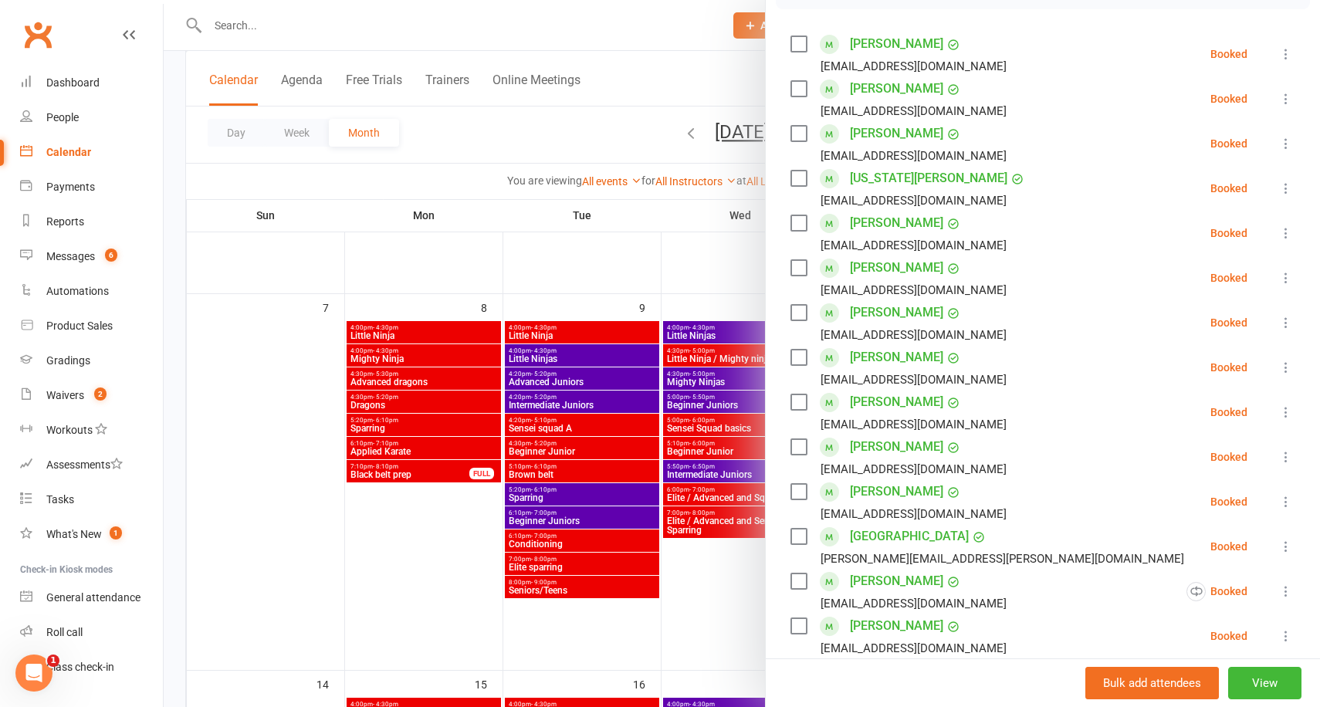
scroll to position [313, 0]
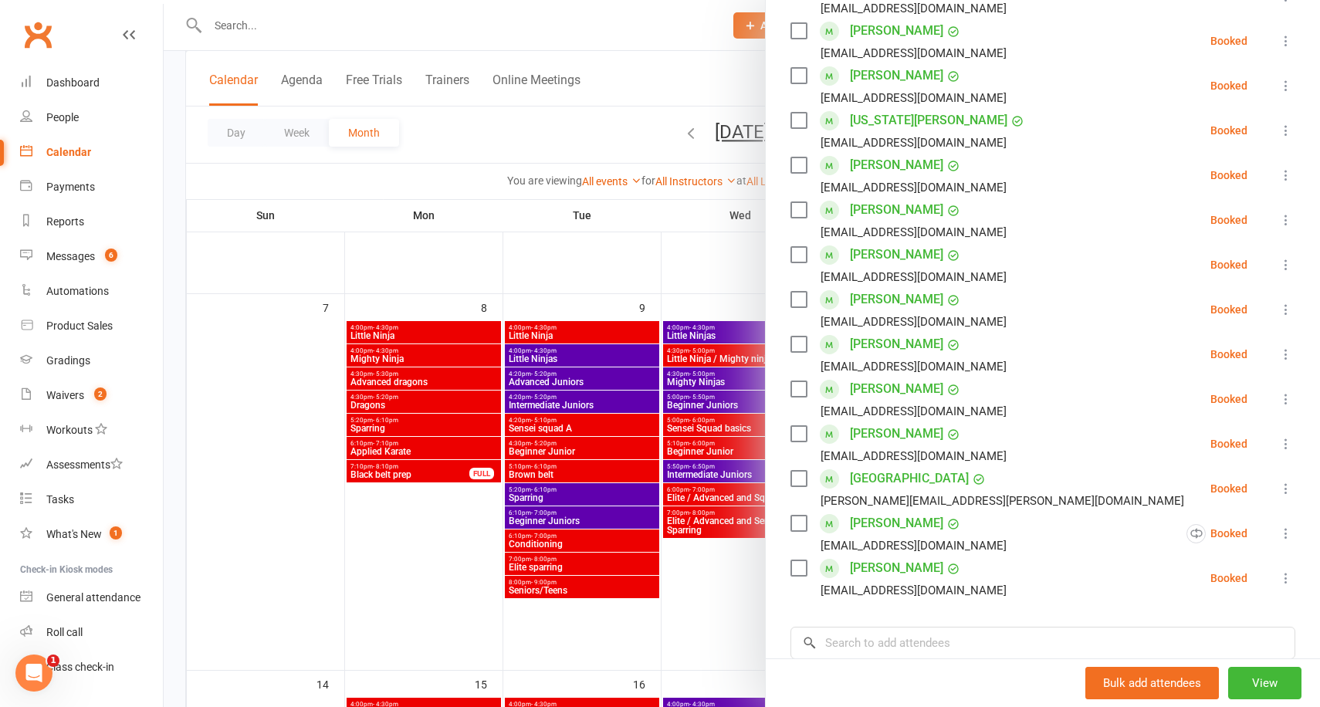
click at [1292, 540] on icon at bounding box center [1285, 533] width 15 height 15
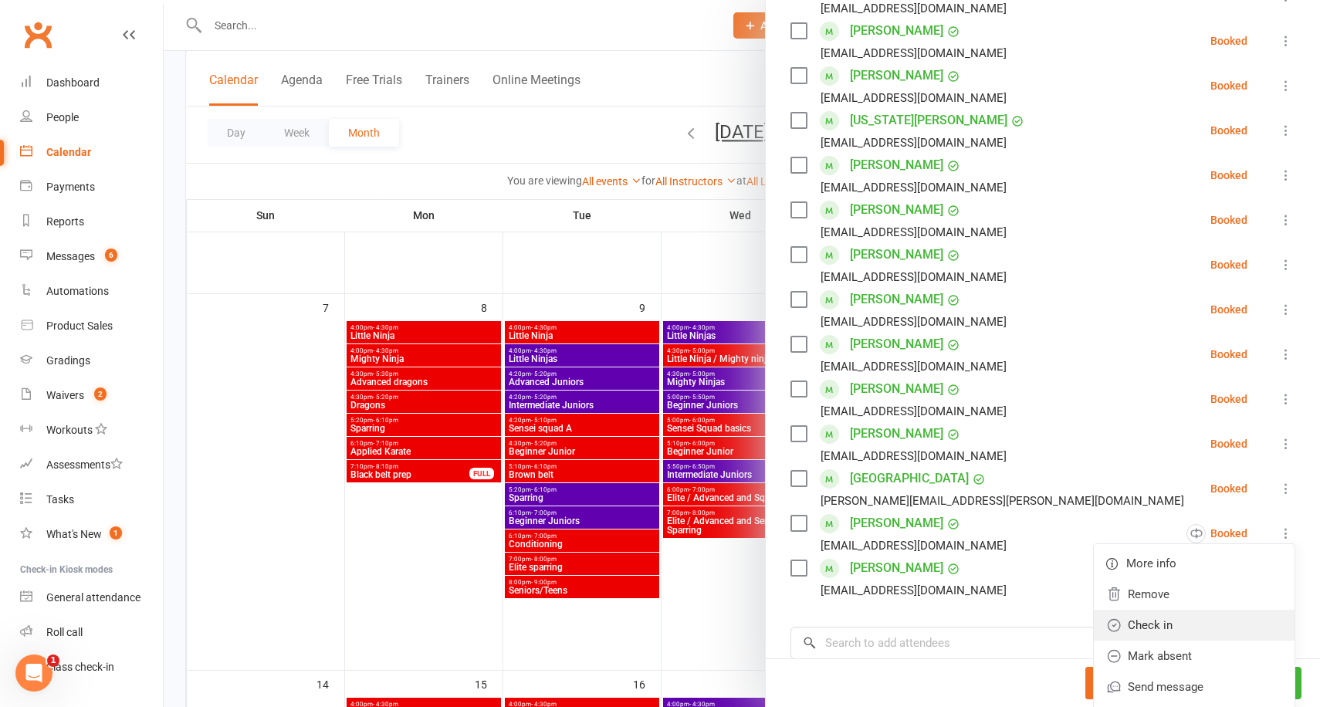
click at [1200, 620] on link "Check in" at bounding box center [1194, 625] width 201 height 31
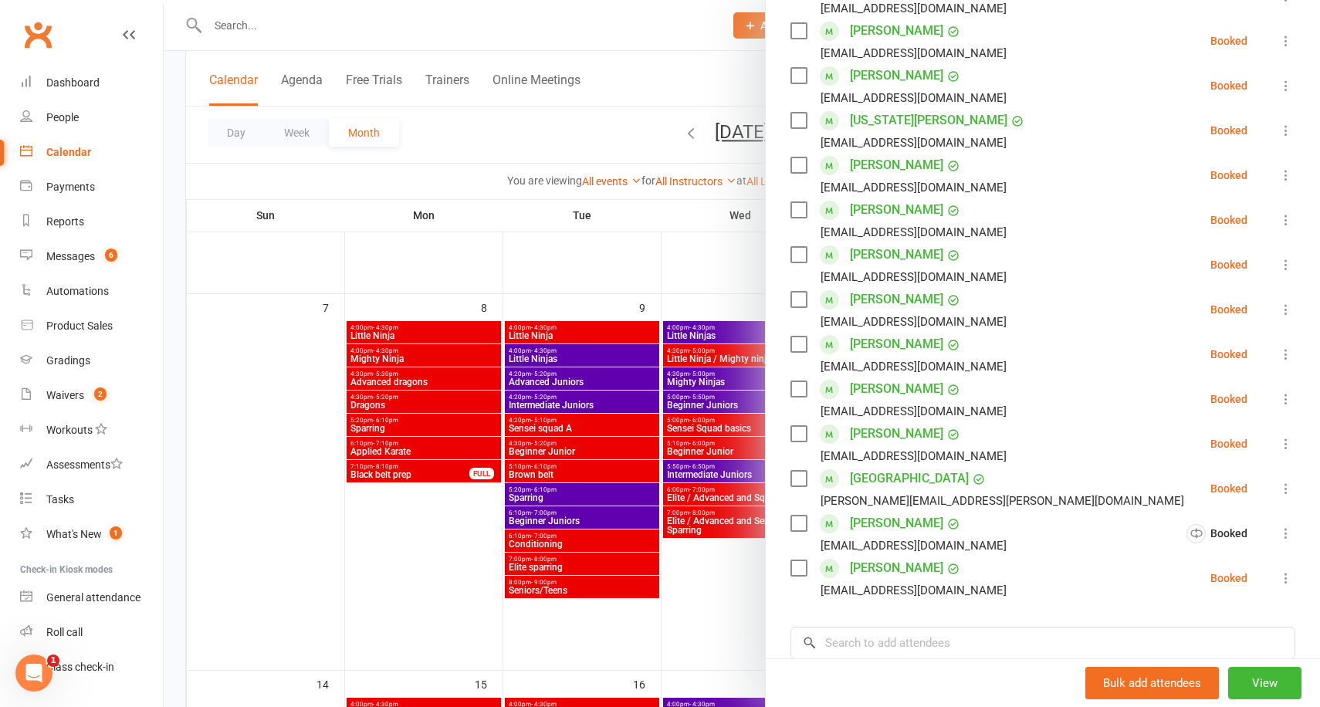
click at [685, 260] on div at bounding box center [742, 353] width 1156 height 707
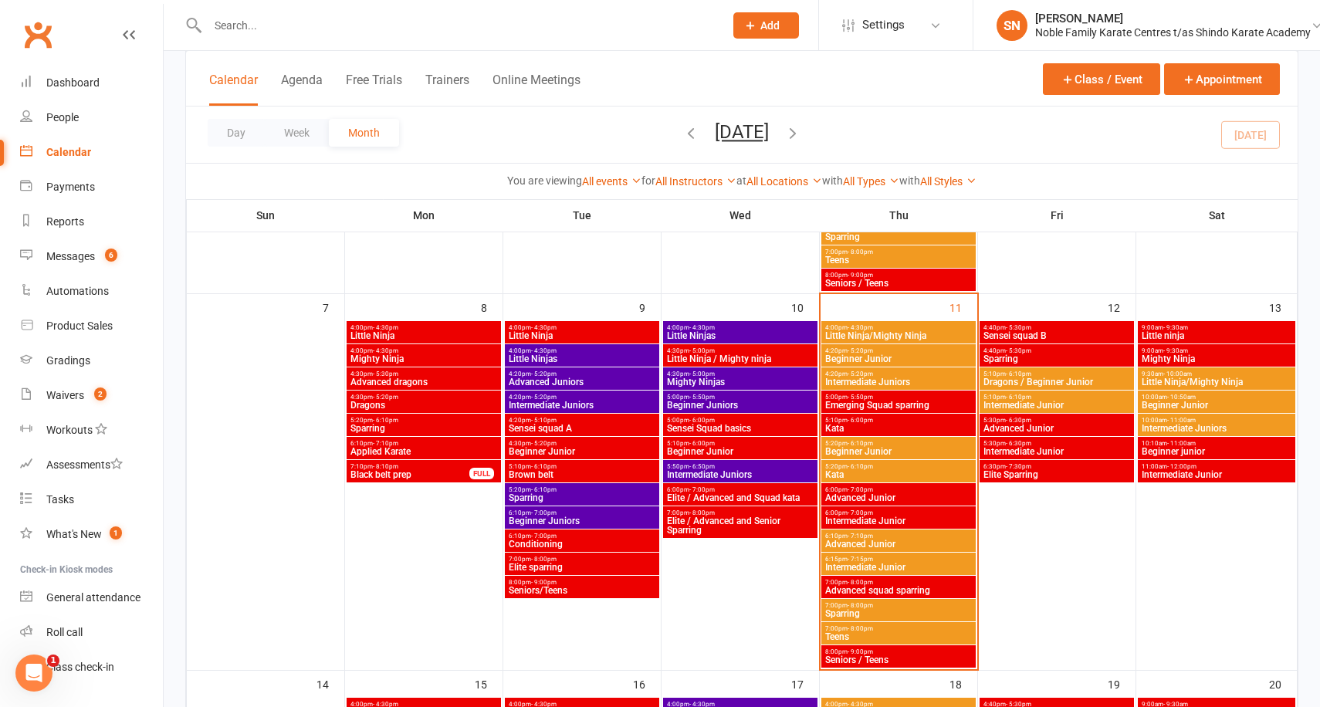
click at [879, 513] on span "6:00pm - 7:00pm" at bounding box center [898, 513] width 148 height 7
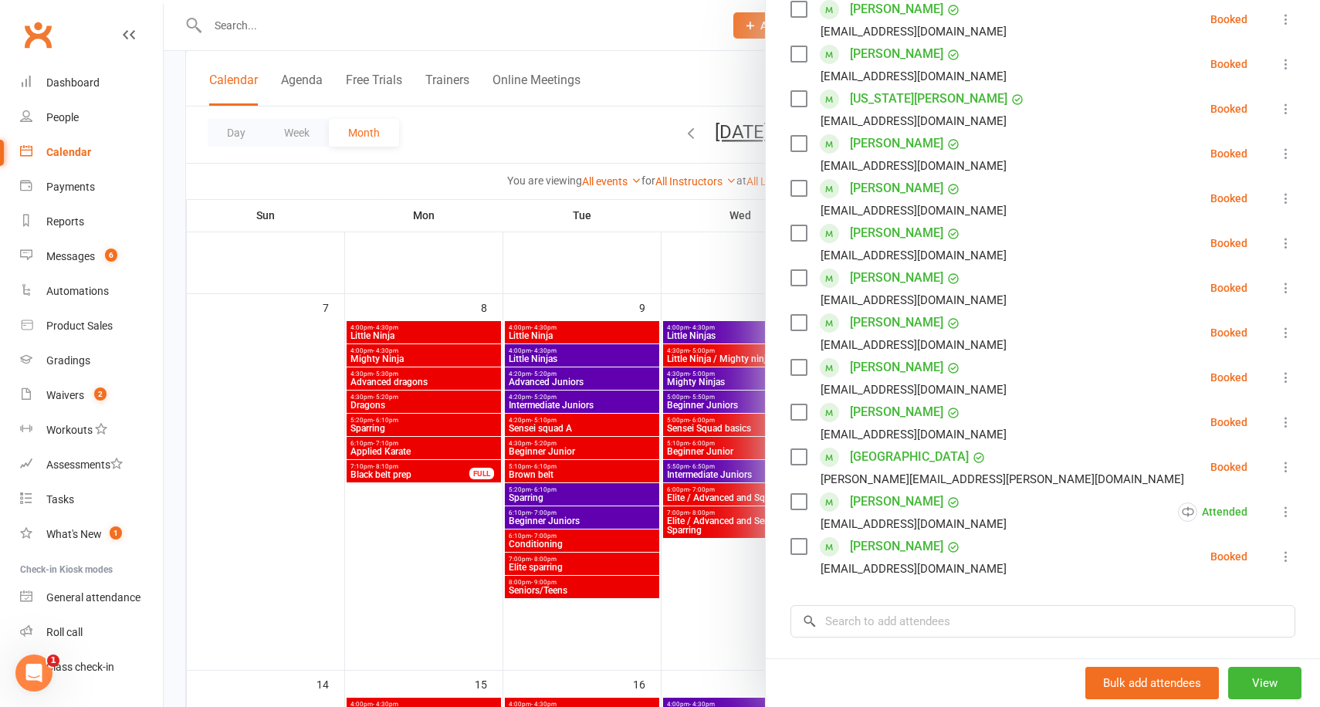
scroll to position [337, 0]
click at [698, 281] on div at bounding box center [742, 353] width 1156 height 707
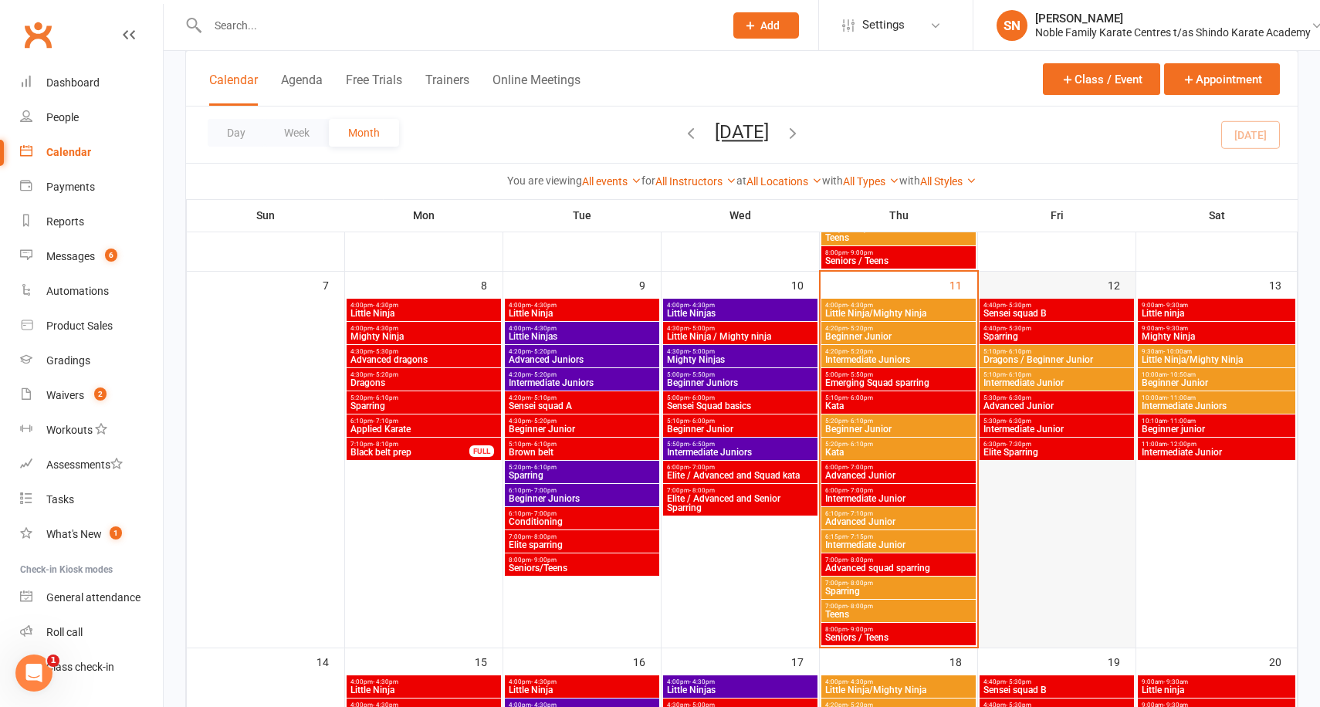
scroll to position [442, 0]
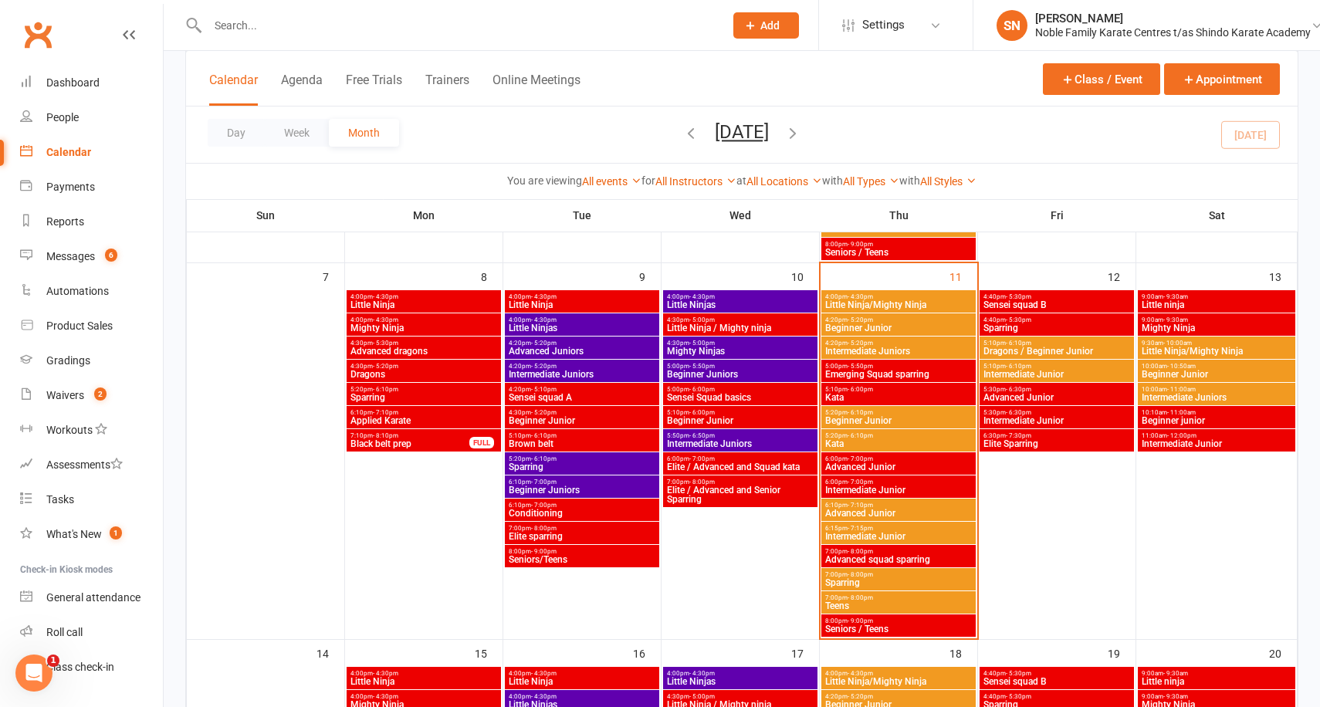
click at [884, 371] on span "Emerging Squad sparring" at bounding box center [898, 374] width 148 height 9
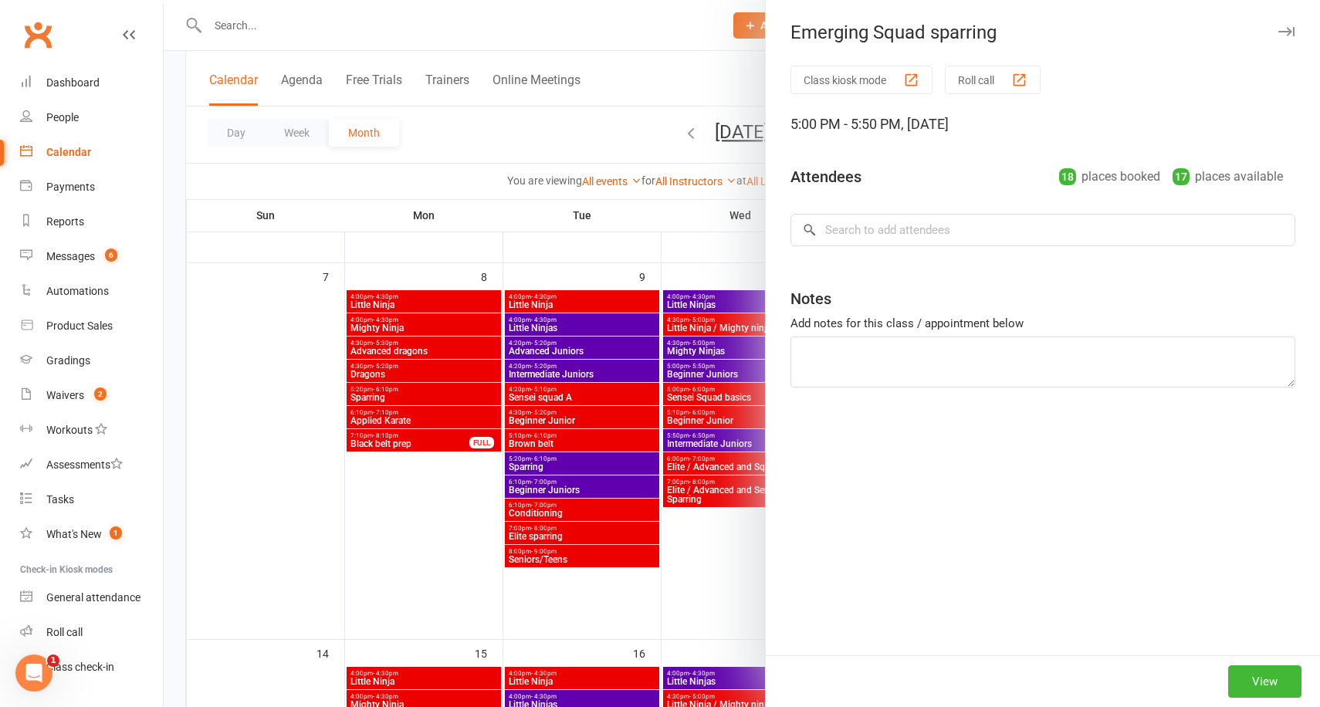
click at [719, 260] on div at bounding box center [742, 353] width 1156 height 707
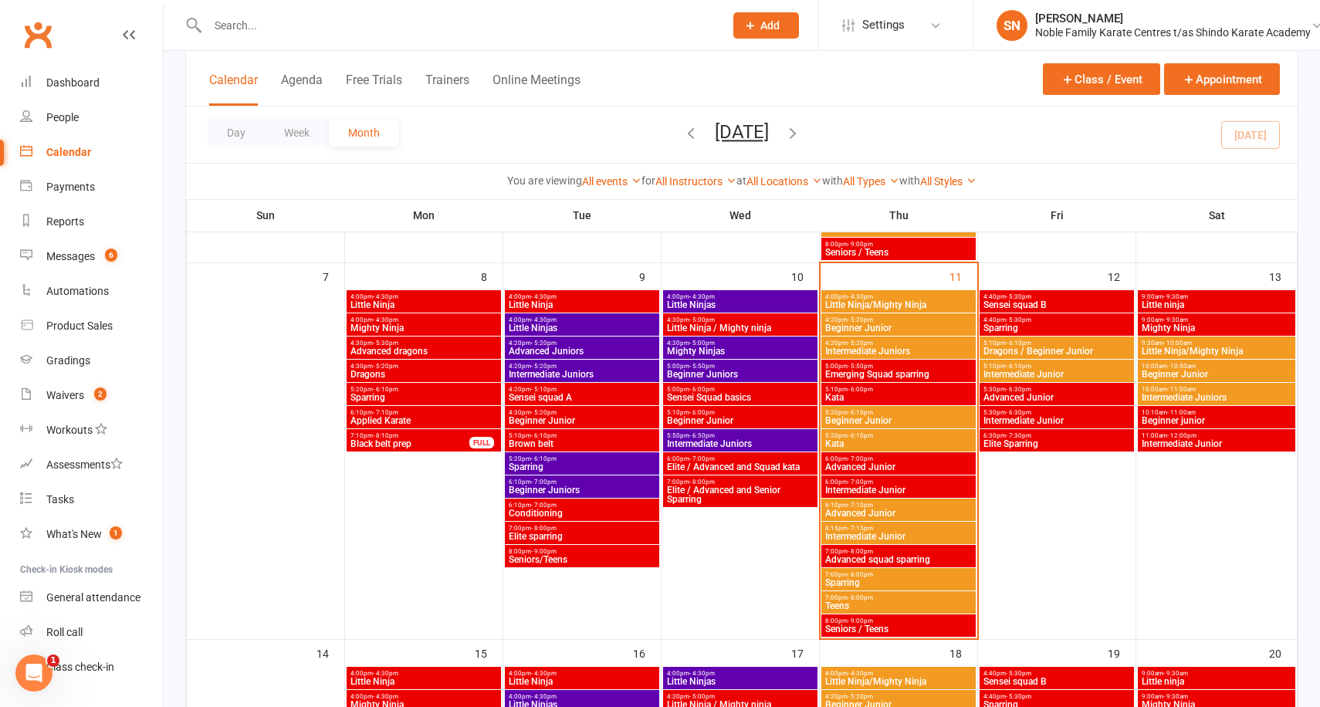
click at [865, 395] on span "Kata" at bounding box center [898, 397] width 148 height 9
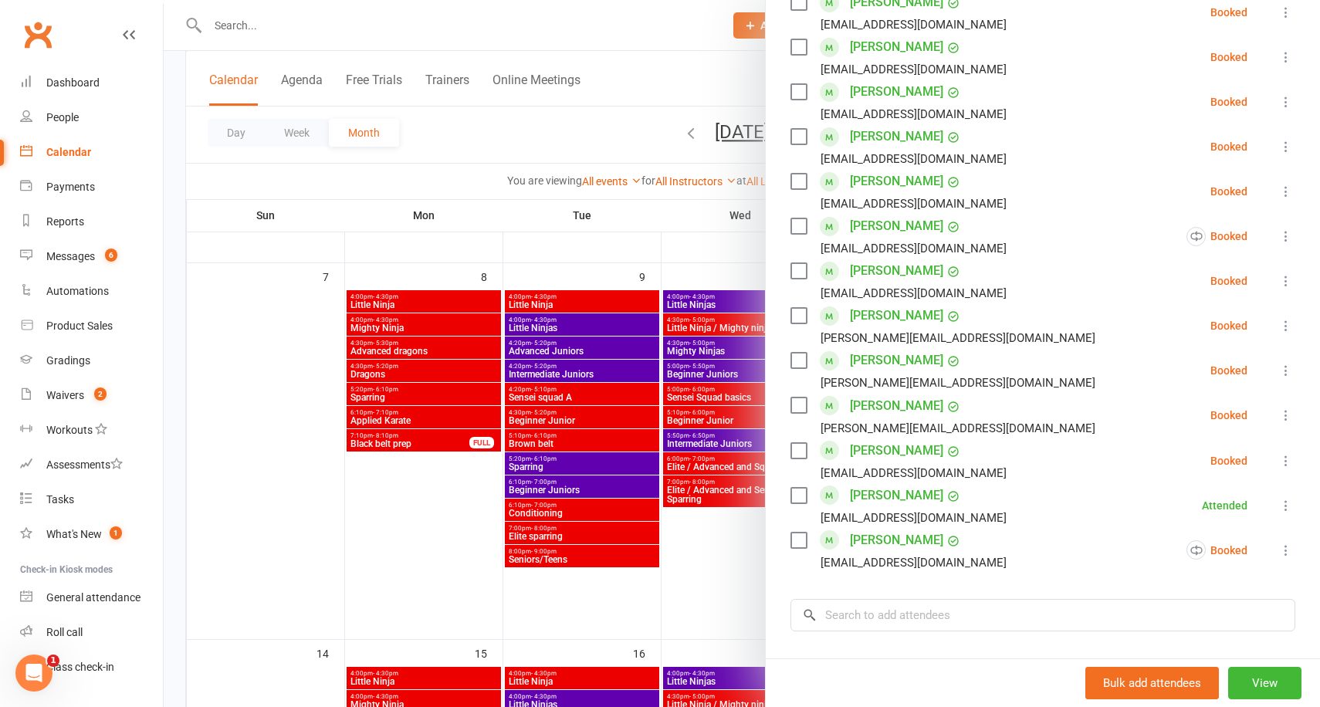
scroll to position [574, 0]
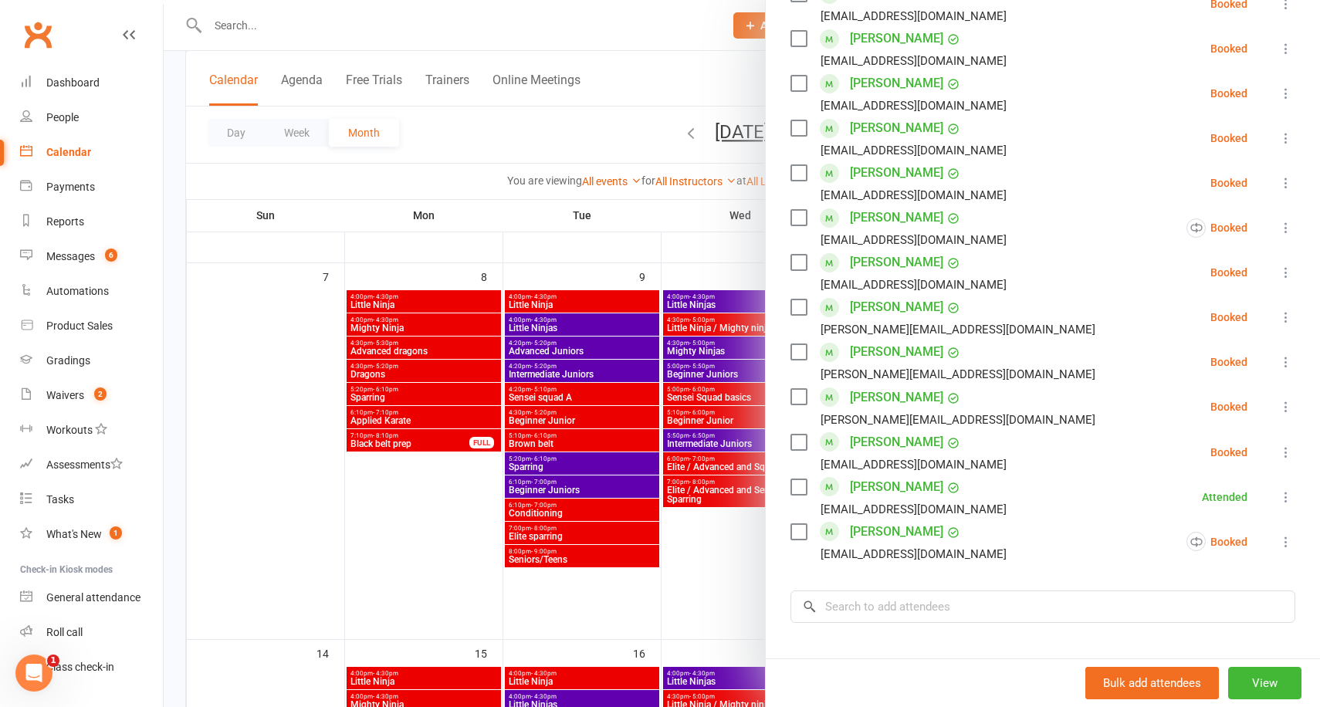
click at [1278, 267] on icon at bounding box center [1285, 272] width 15 height 15
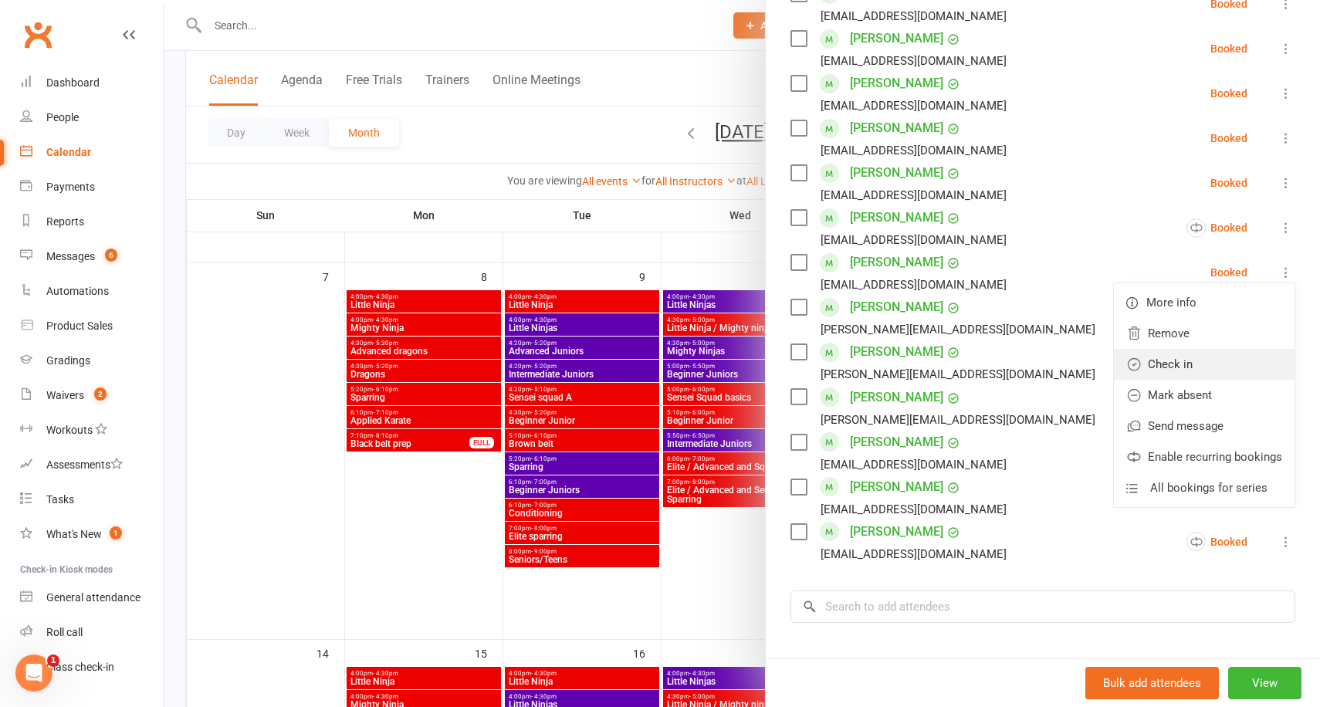
click at [1190, 367] on link "Check in" at bounding box center [1204, 364] width 181 height 31
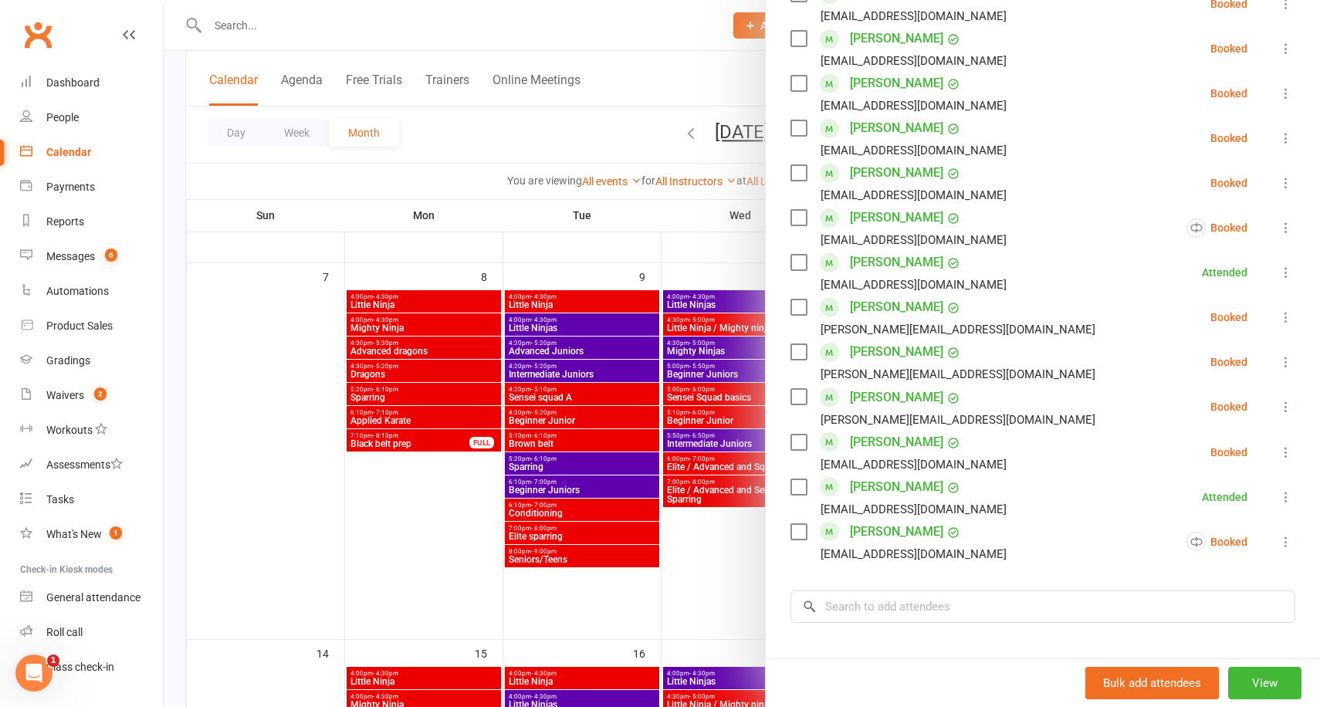
click at [449, 174] on div at bounding box center [742, 353] width 1156 height 707
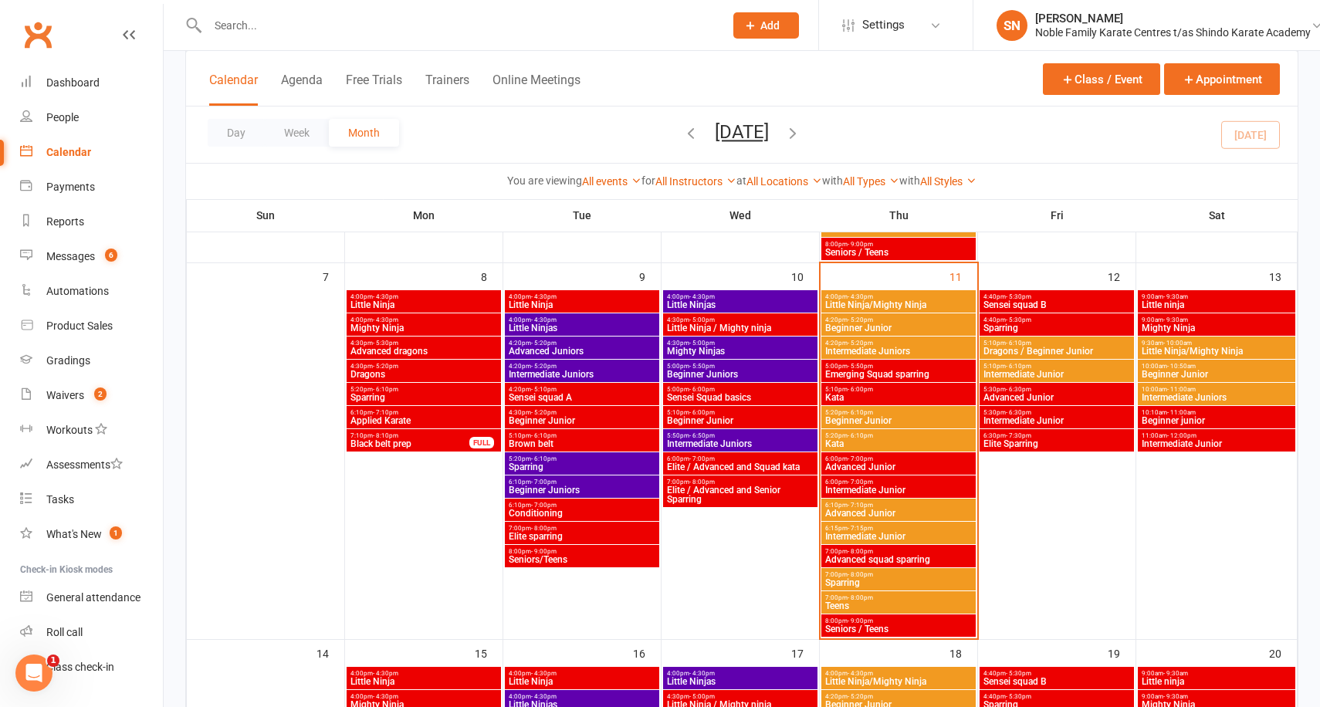
click at [891, 390] on span "5:10pm - 6:00pm" at bounding box center [898, 389] width 148 height 7
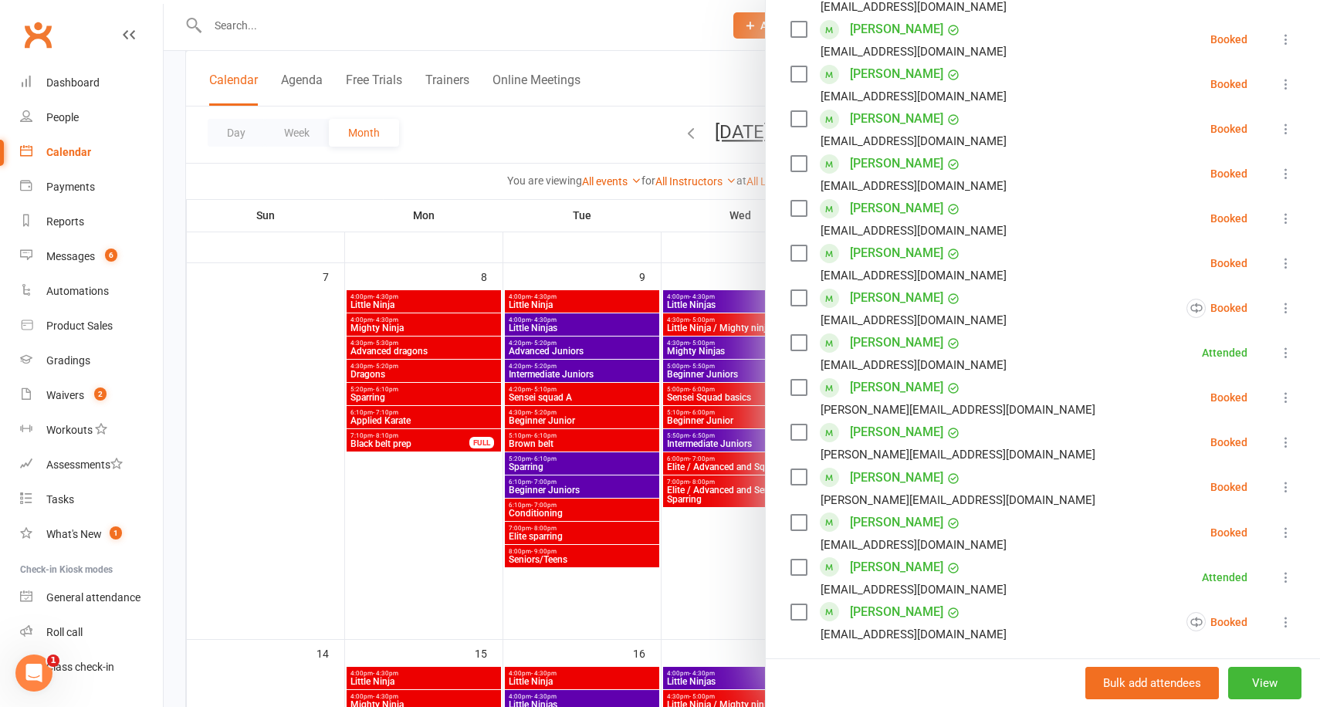
scroll to position [505, 0]
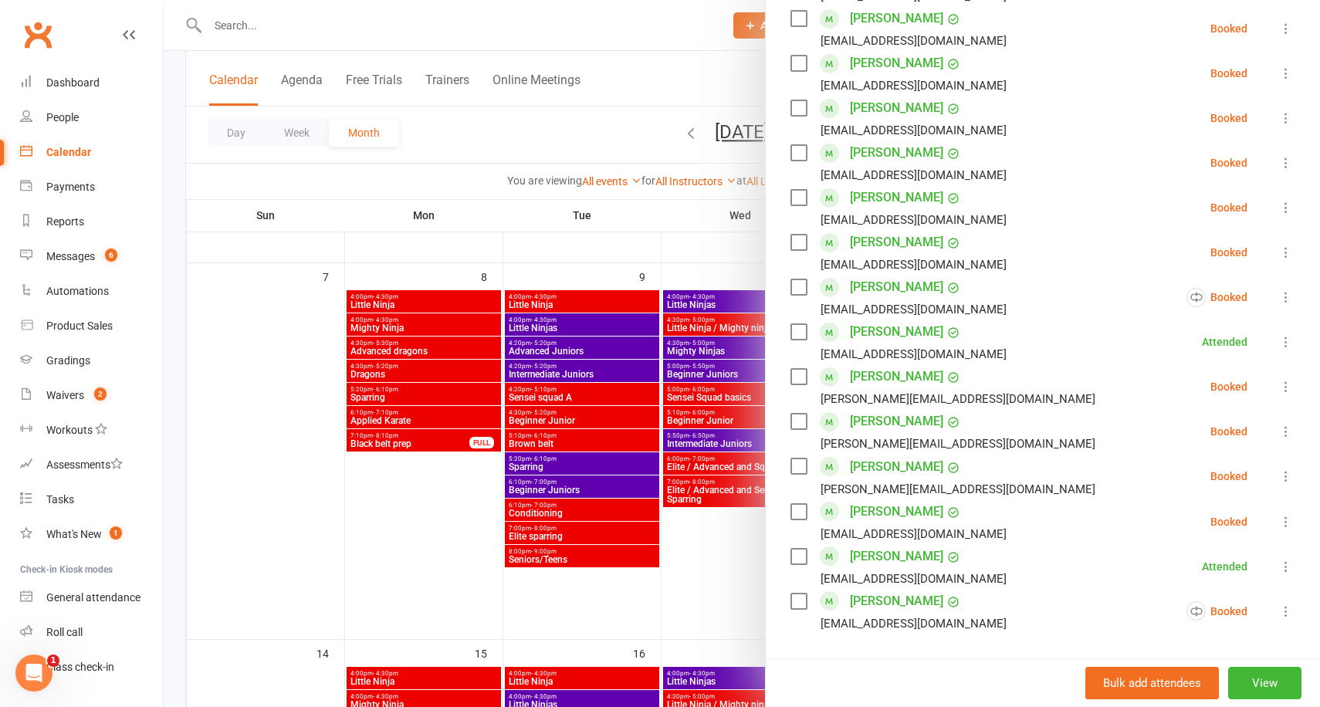
click at [715, 239] on div at bounding box center [742, 353] width 1156 height 707
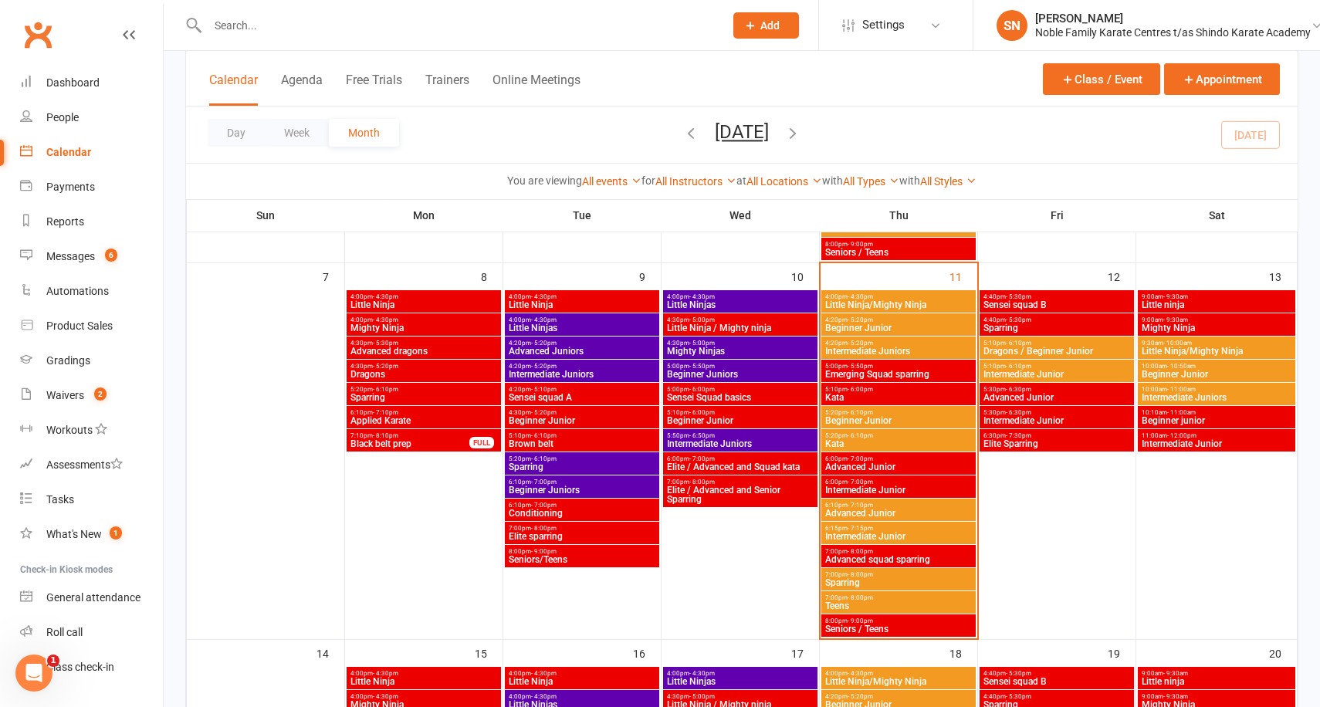
click at [876, 459] on span "6:00pm - 7:00pm" at bounding box center [898, 458] width 148 height 7
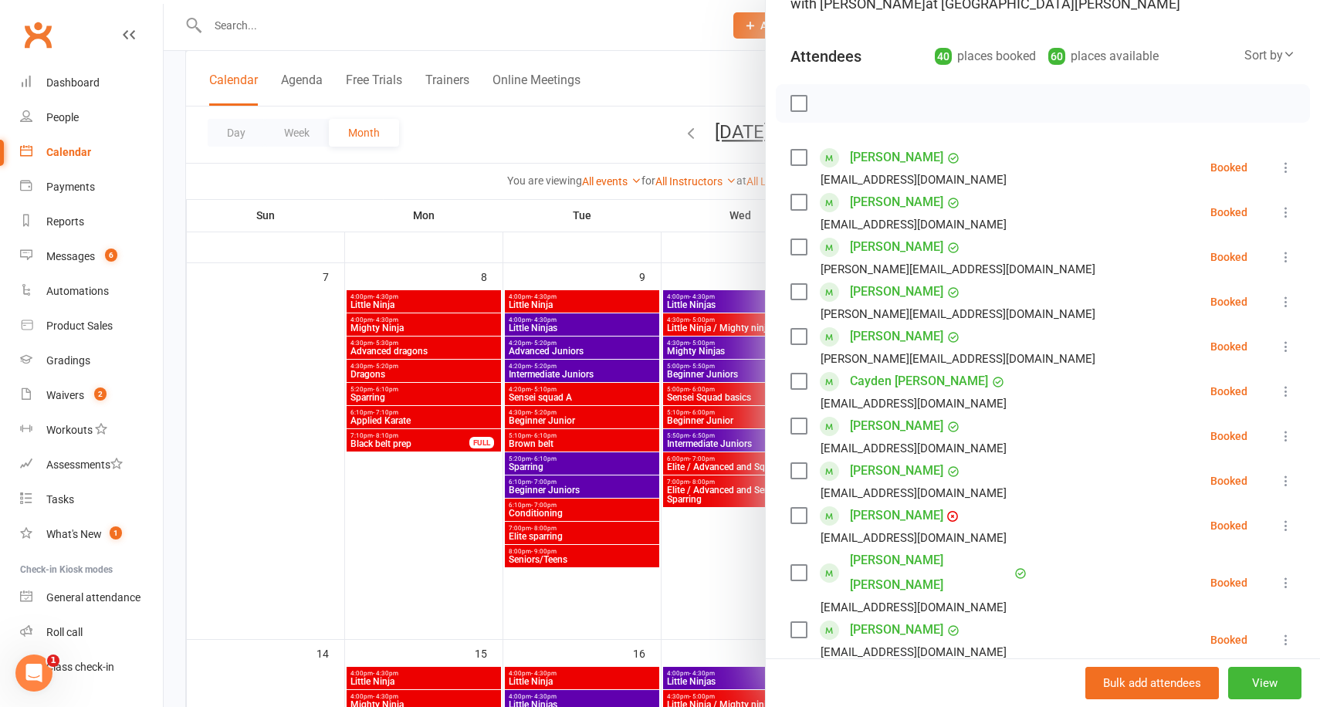
scroll to position [140, 0]
click at [1288, 259] on icon at bounding box center [1285, 258] width 15 height 15
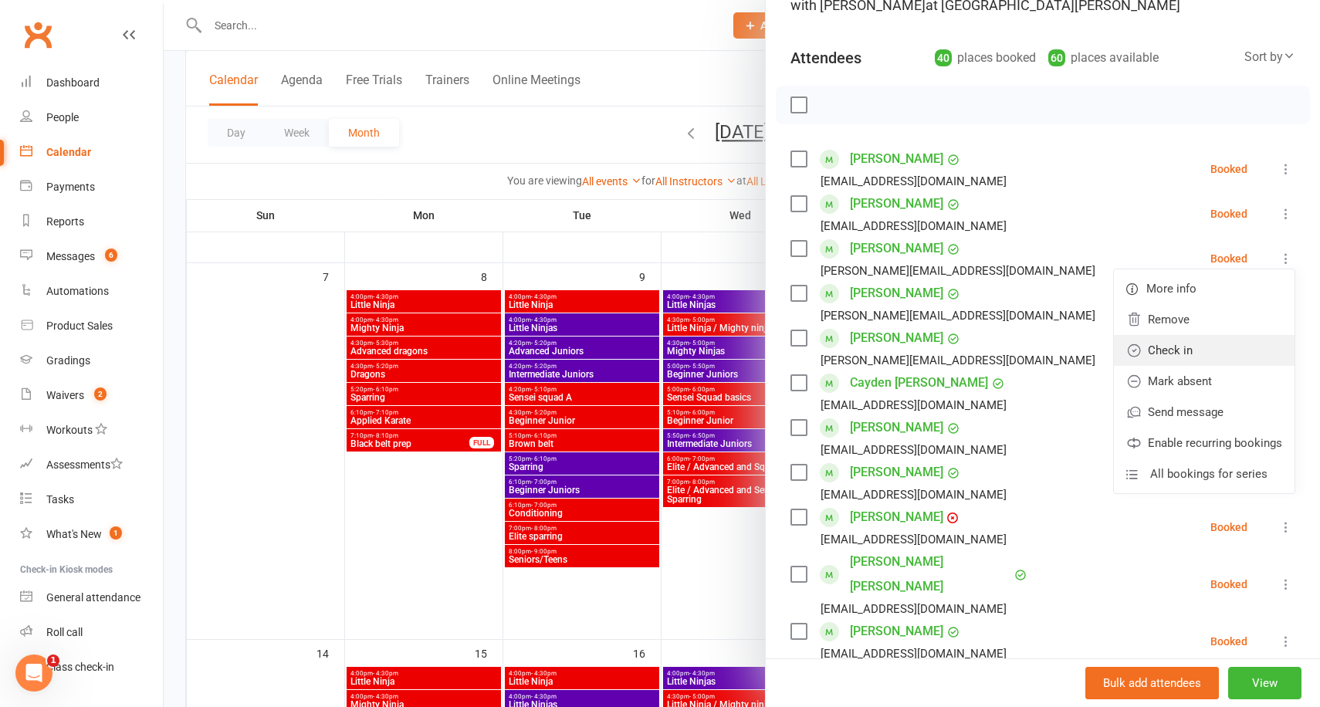
click at [1210, 344] on link "Check in" at bounding box center [1204, 350] width 181 height 31
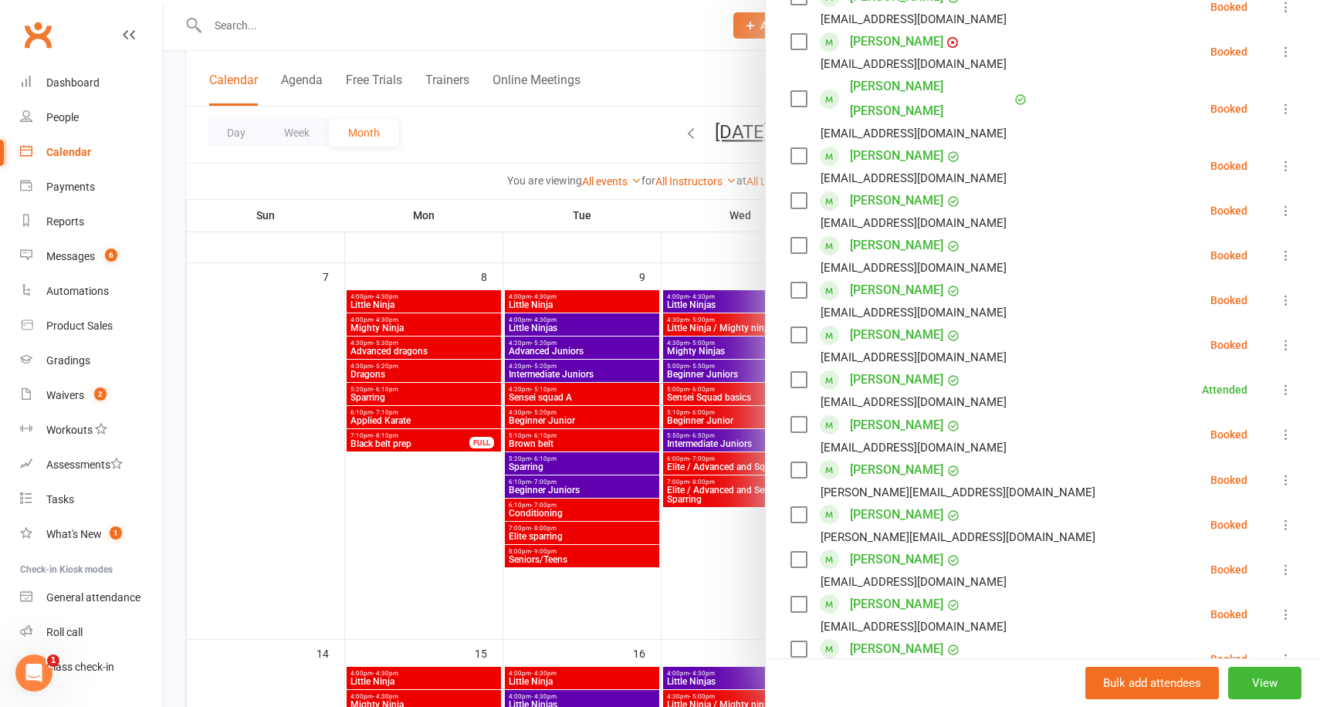
scroll to position [622, 0]
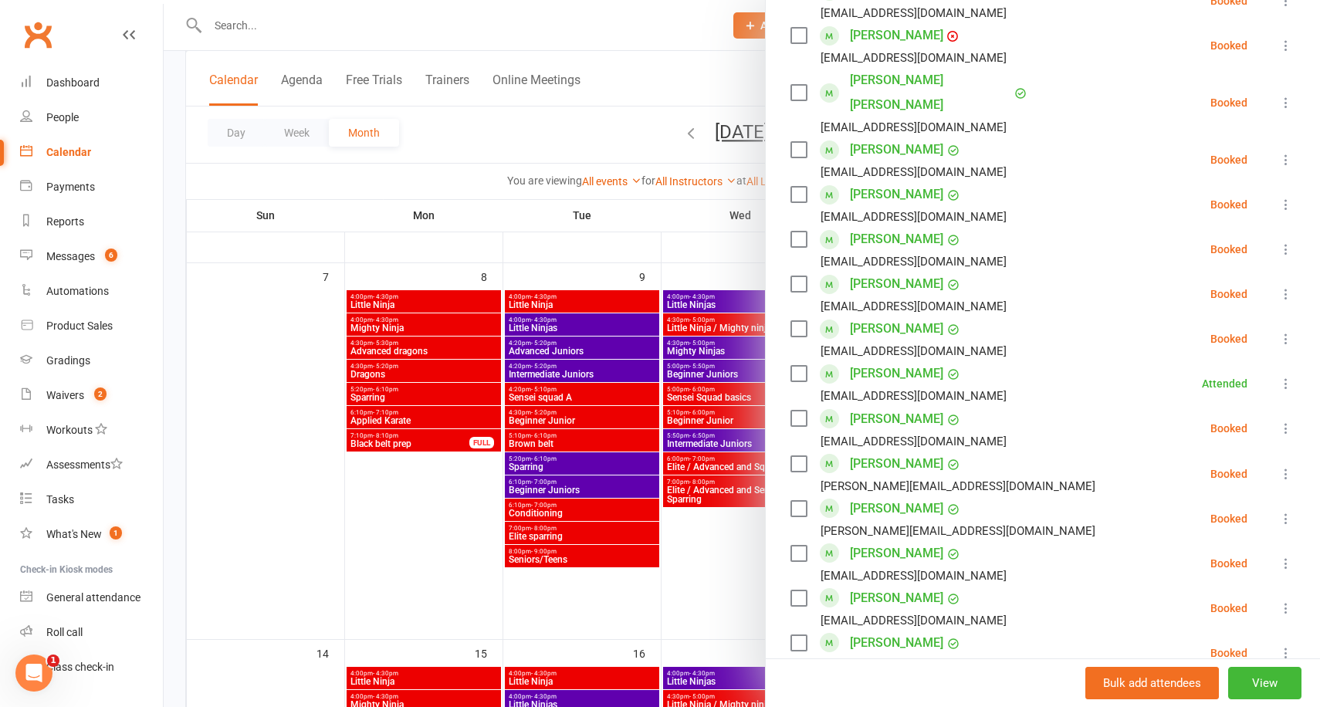
click at [1285, 421] on icon at bounding box center [1285, 428] width 15 height 15
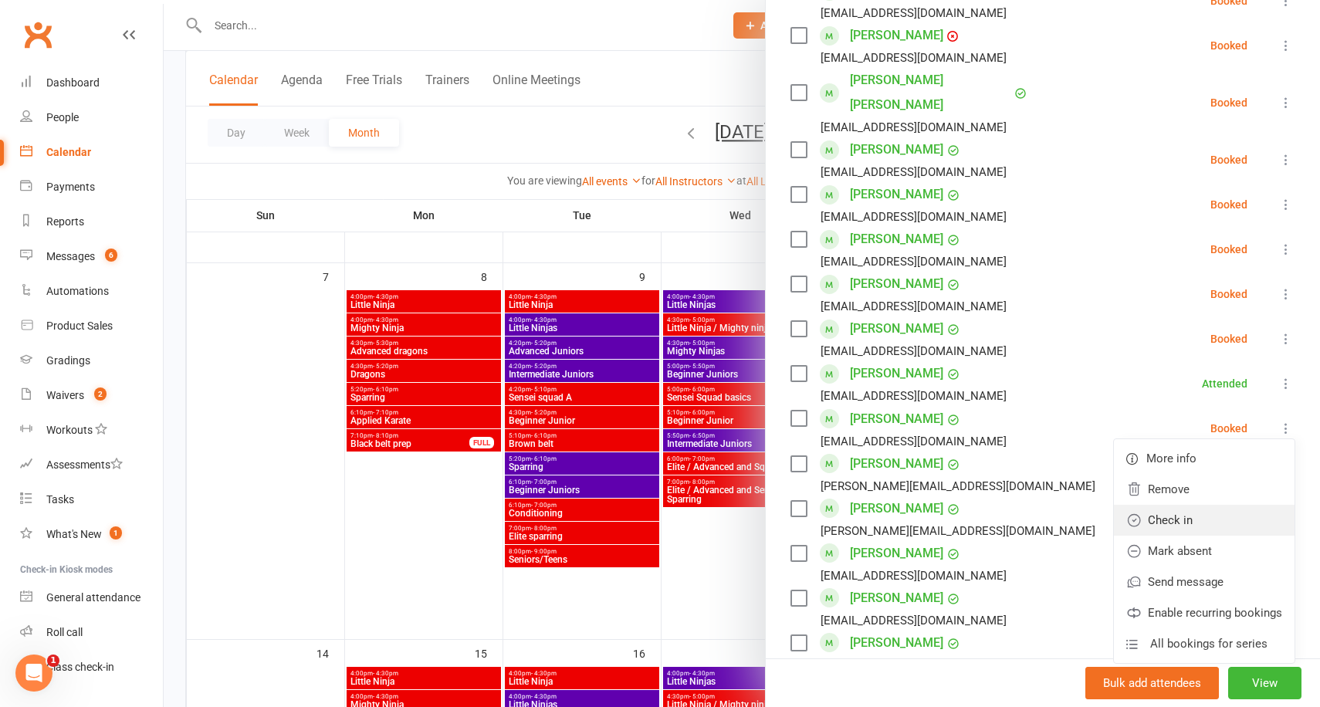
click at [1193, 505] on link "Check in" at bounding box center [1204, 520] width 181 height 31
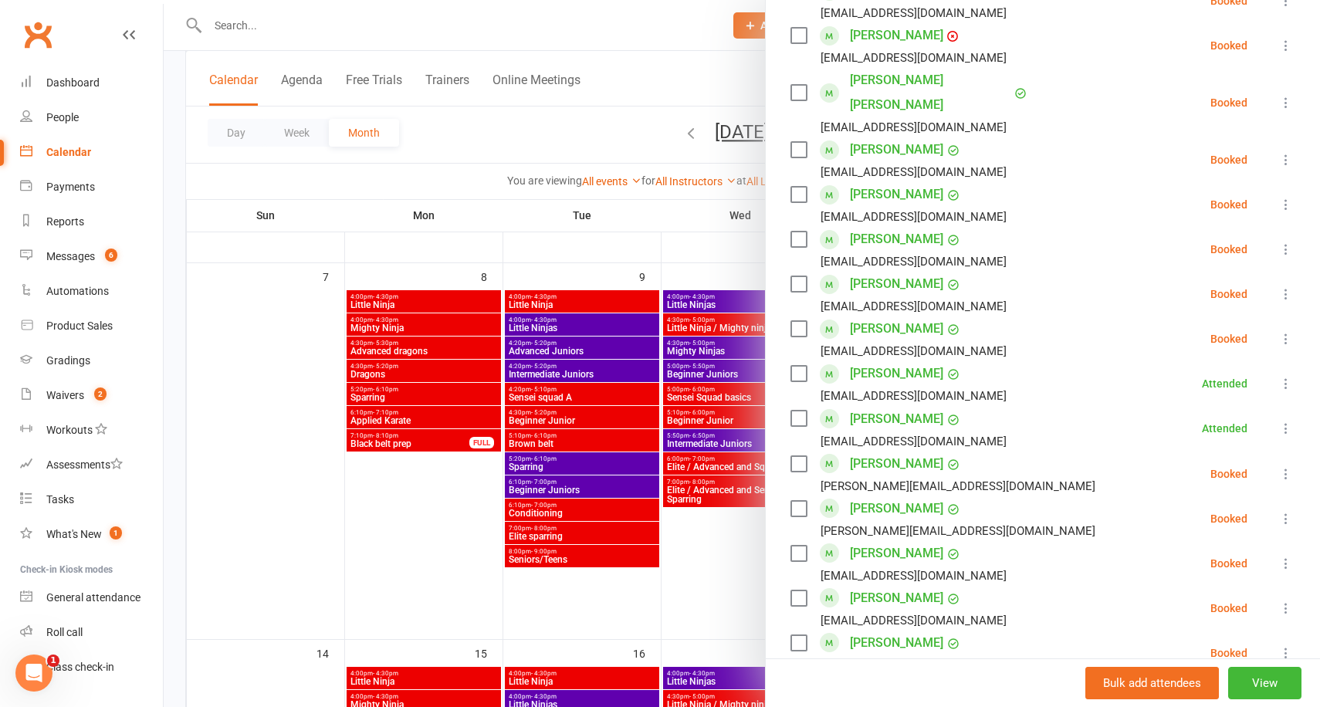
click at [171, 266] on div at bounding box center [742, 353] width 1156 height 707
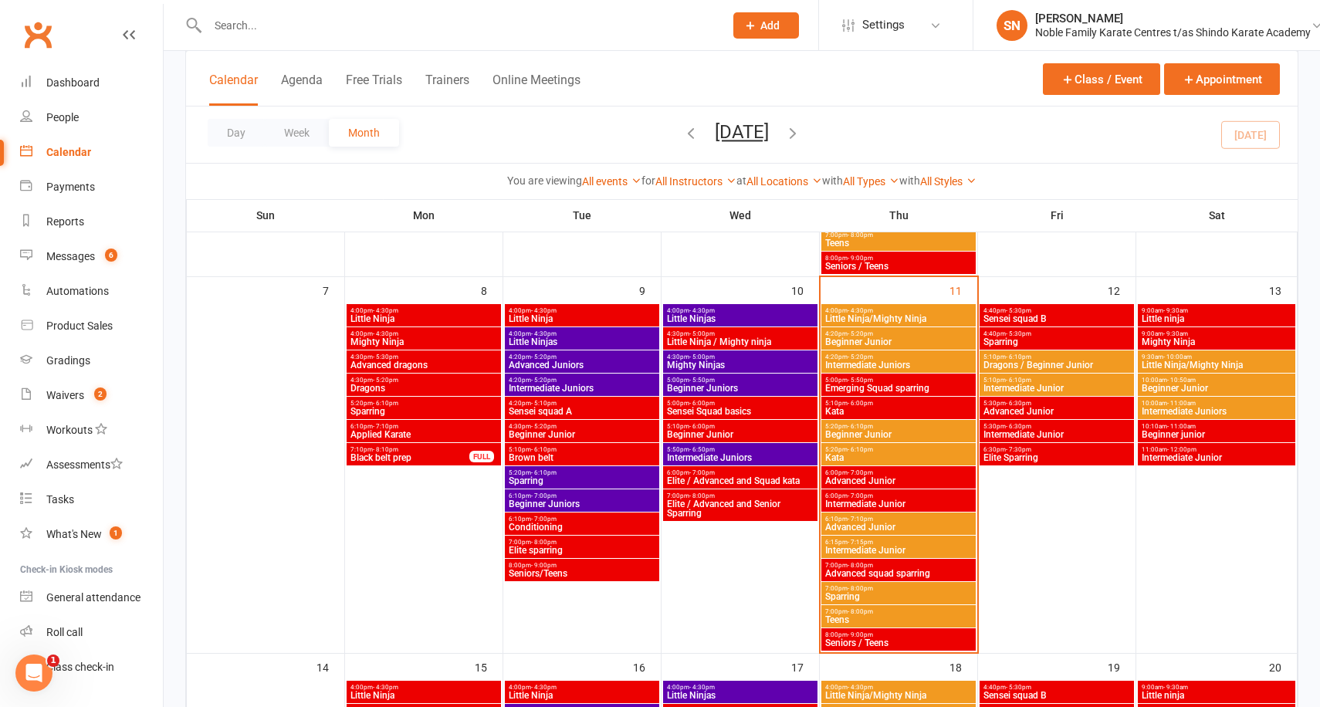
scroll to position [430, 0]
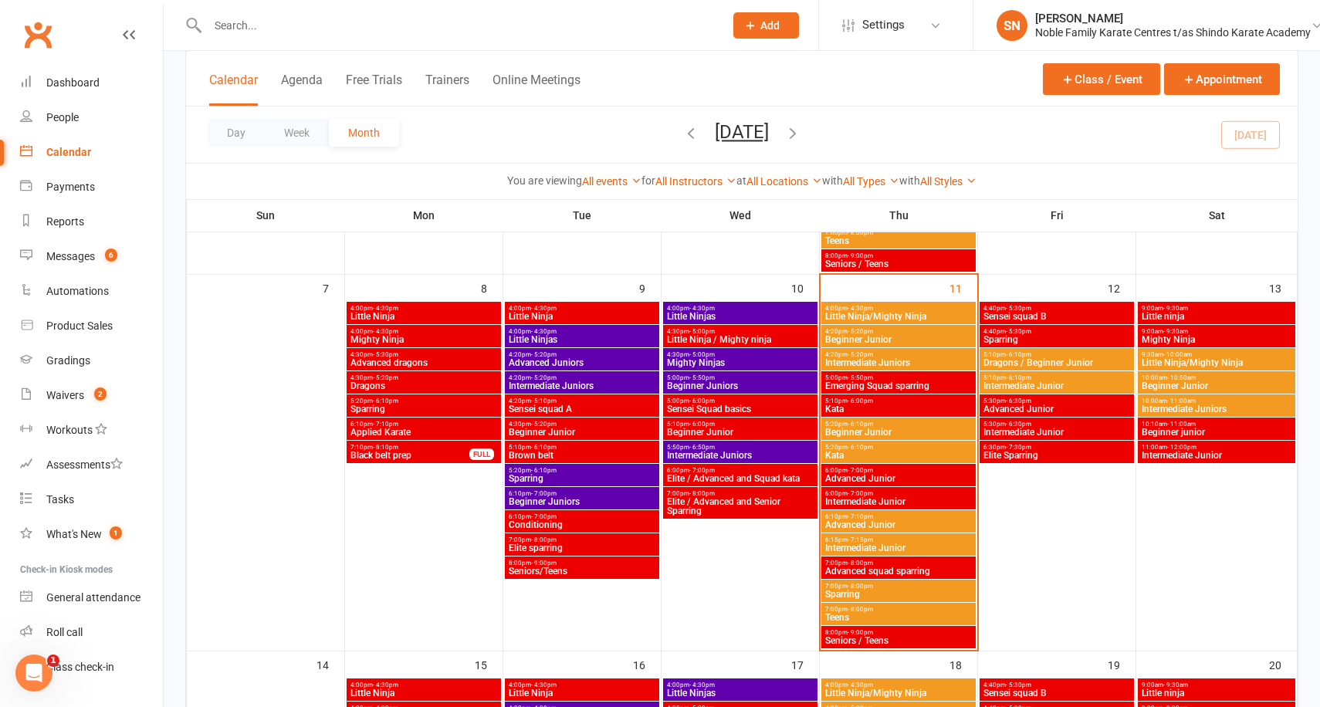
click at [911, 406] on span "Kata" at bounding box center [898, 409] width 148 height 9
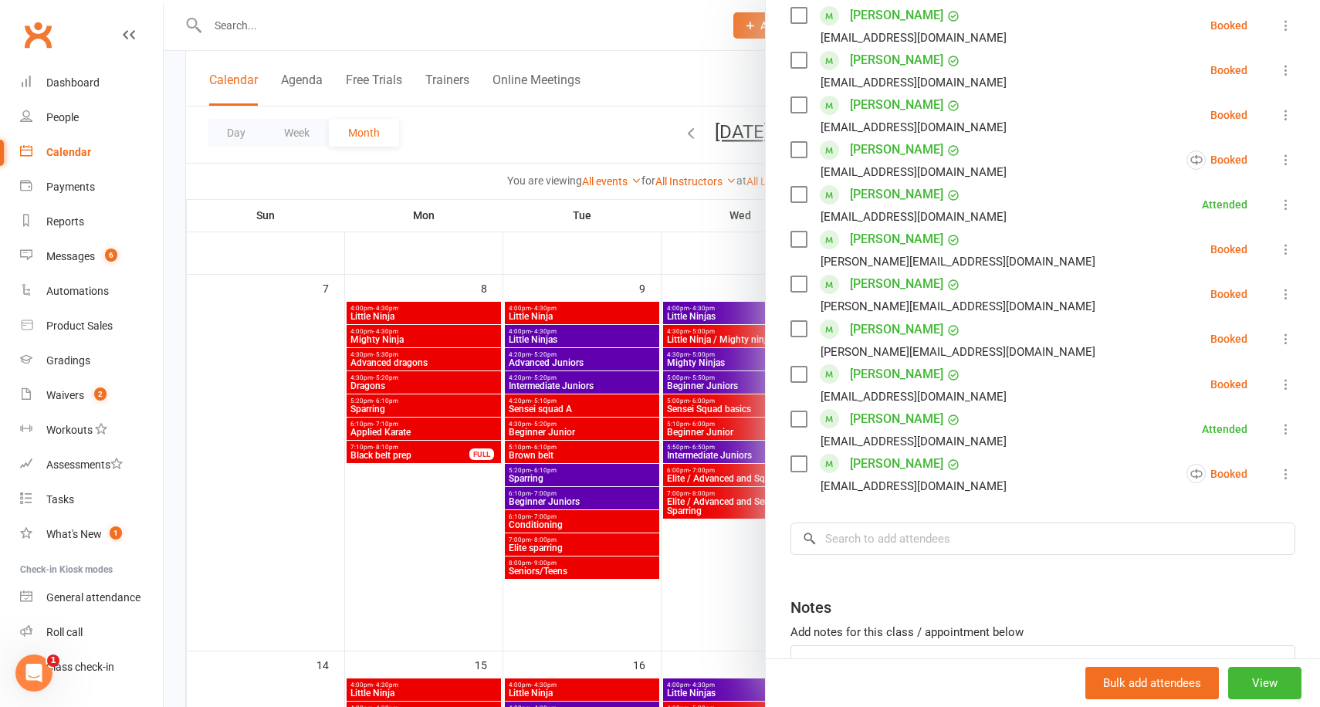
scroll to position [651, 0]
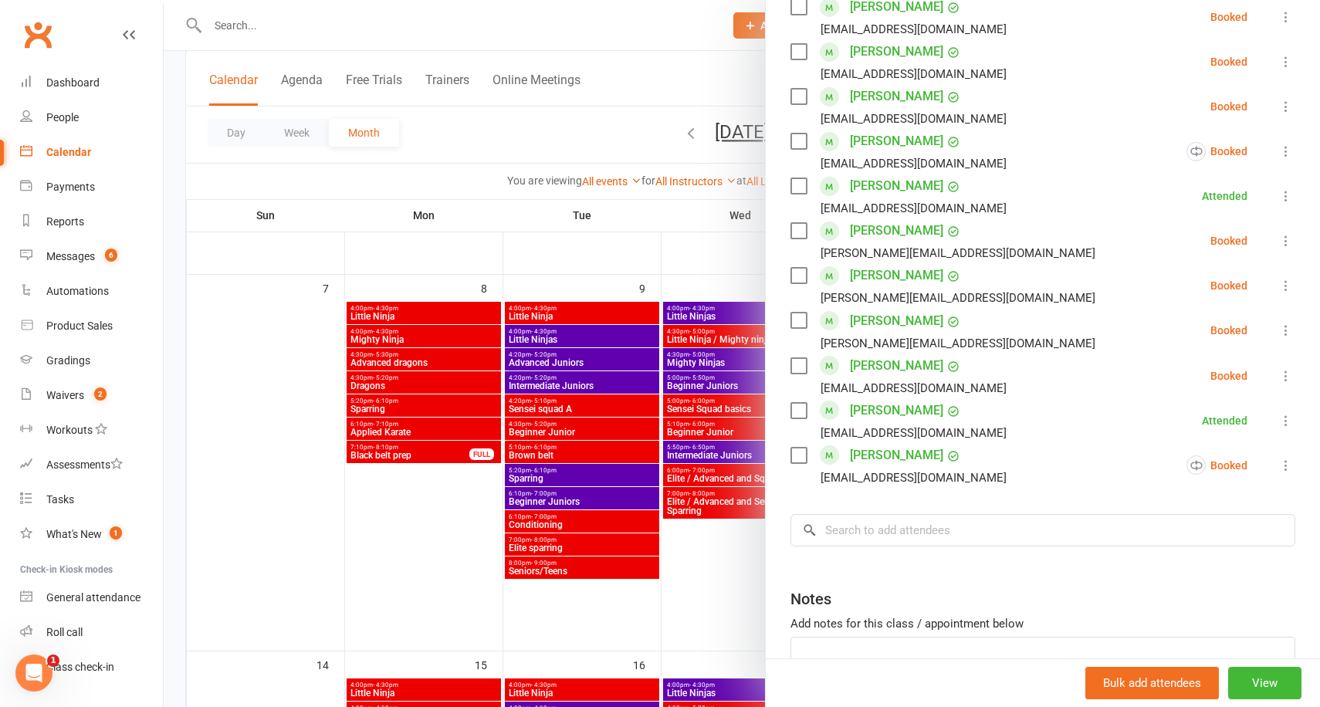
click at [1288, 243] on icon at bounding box center [1285, 240] width 15 height 15
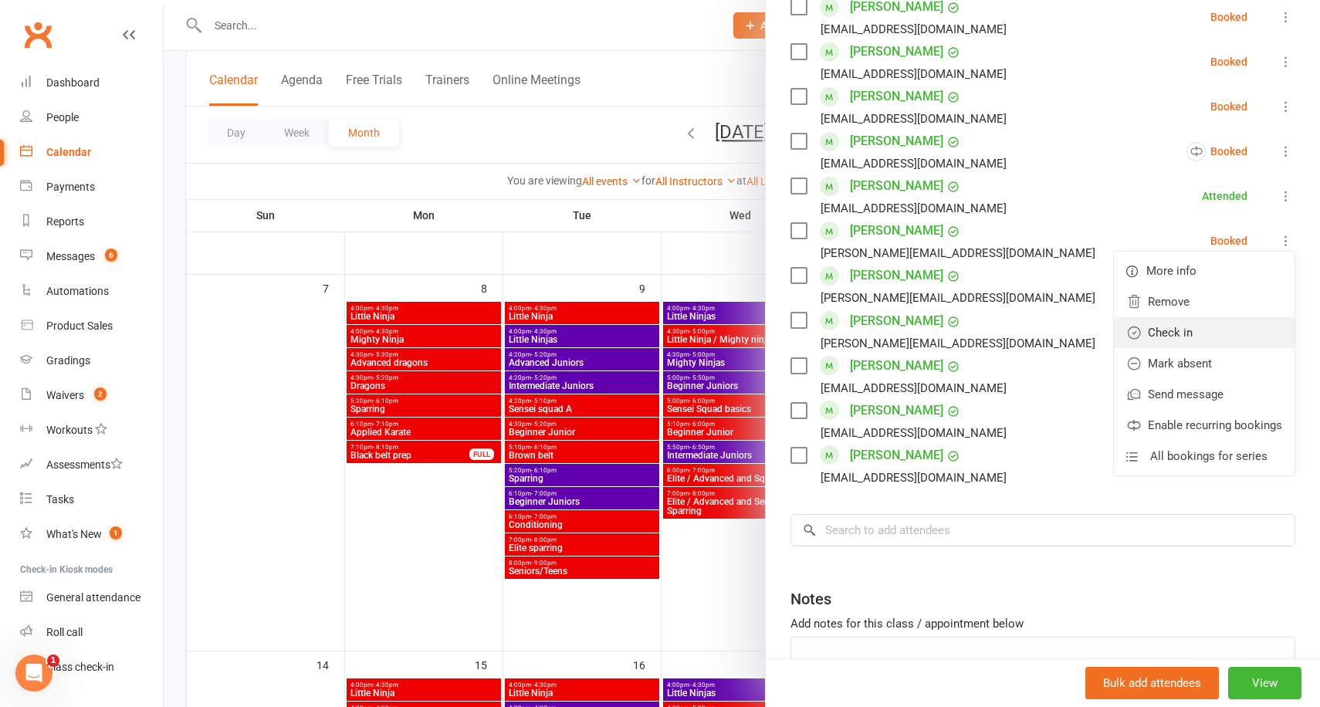
click at [1206, 340] on link "Check in" at bounding box center [1204, 332] width 181 height 31
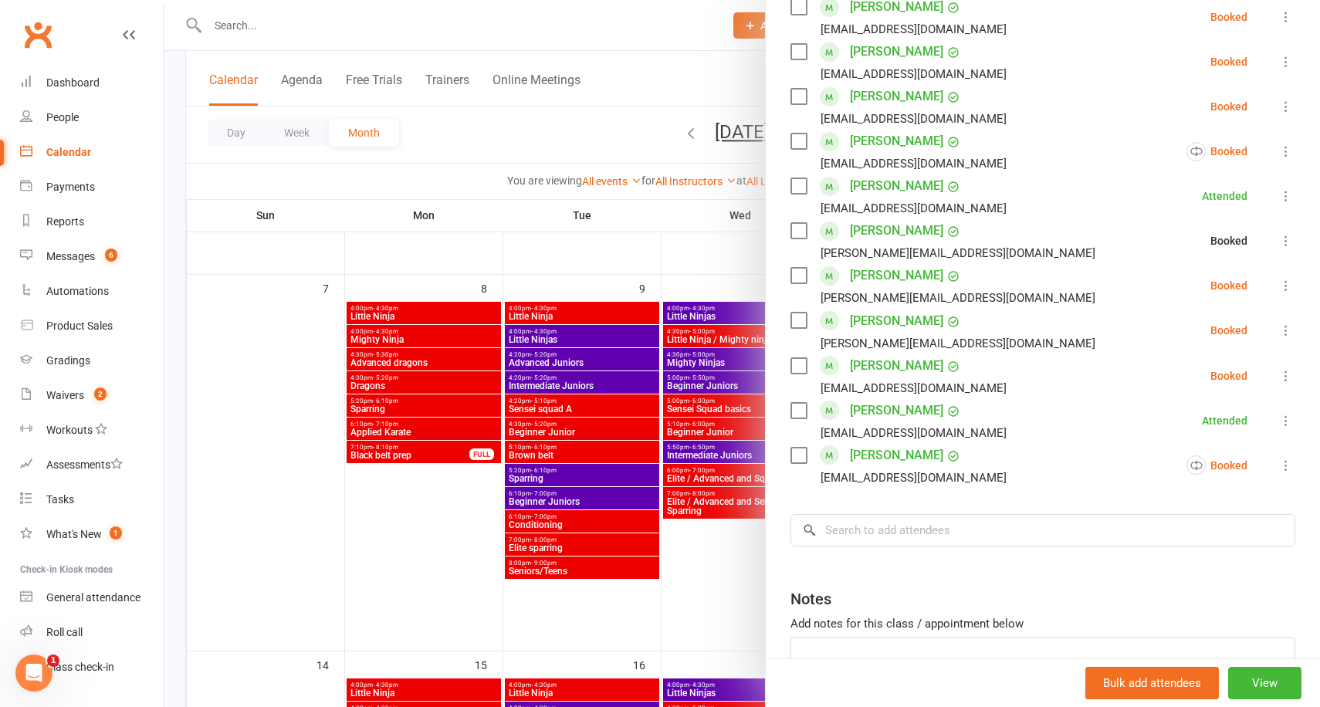
click at [1285, 282] on icon at bounding box center [1285, 285] width 15 height 15
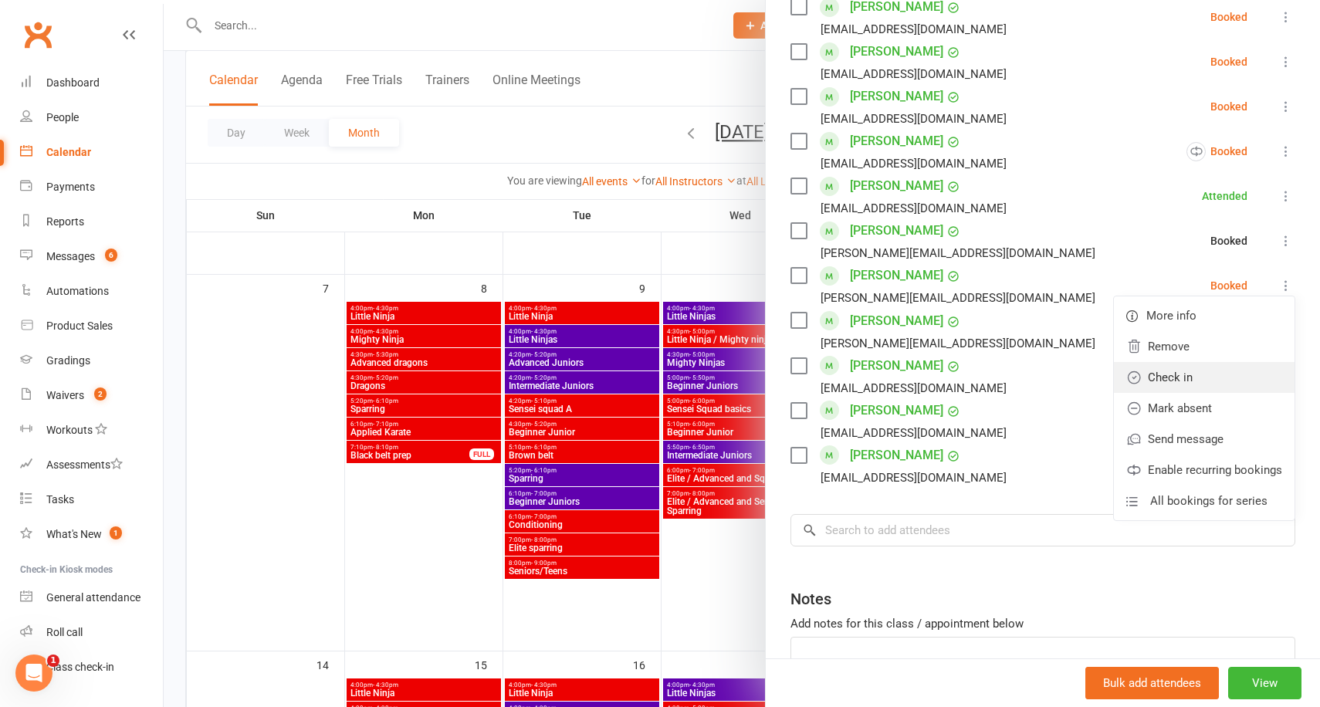
click at [1190, 377] on link "Check in" at bounding box center [1204, 377] width 181 height 31
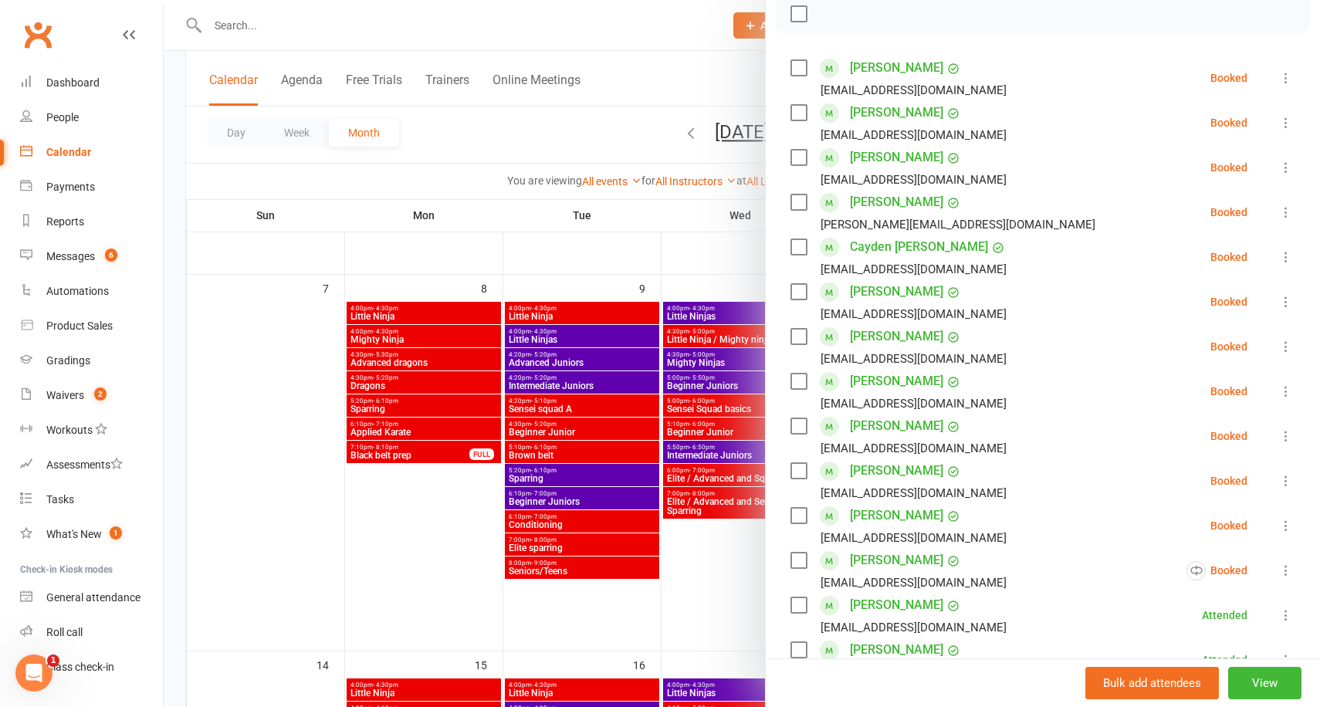
scroll to position [230, 0]
click at [1281, 252] on icon at bounding box center [1285, 258] width 15 height 15
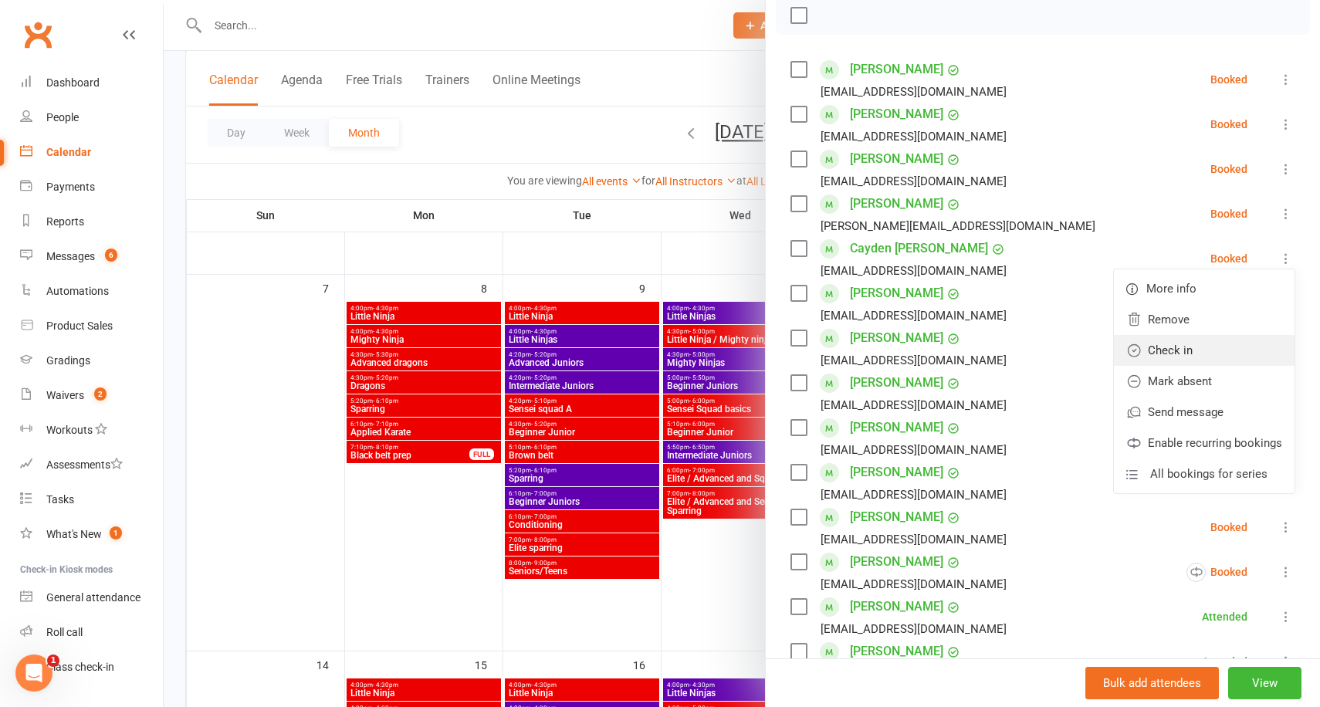
click at [1184, 349] on link "Check in" at bounding box center [1204, 350] width 181 height 31
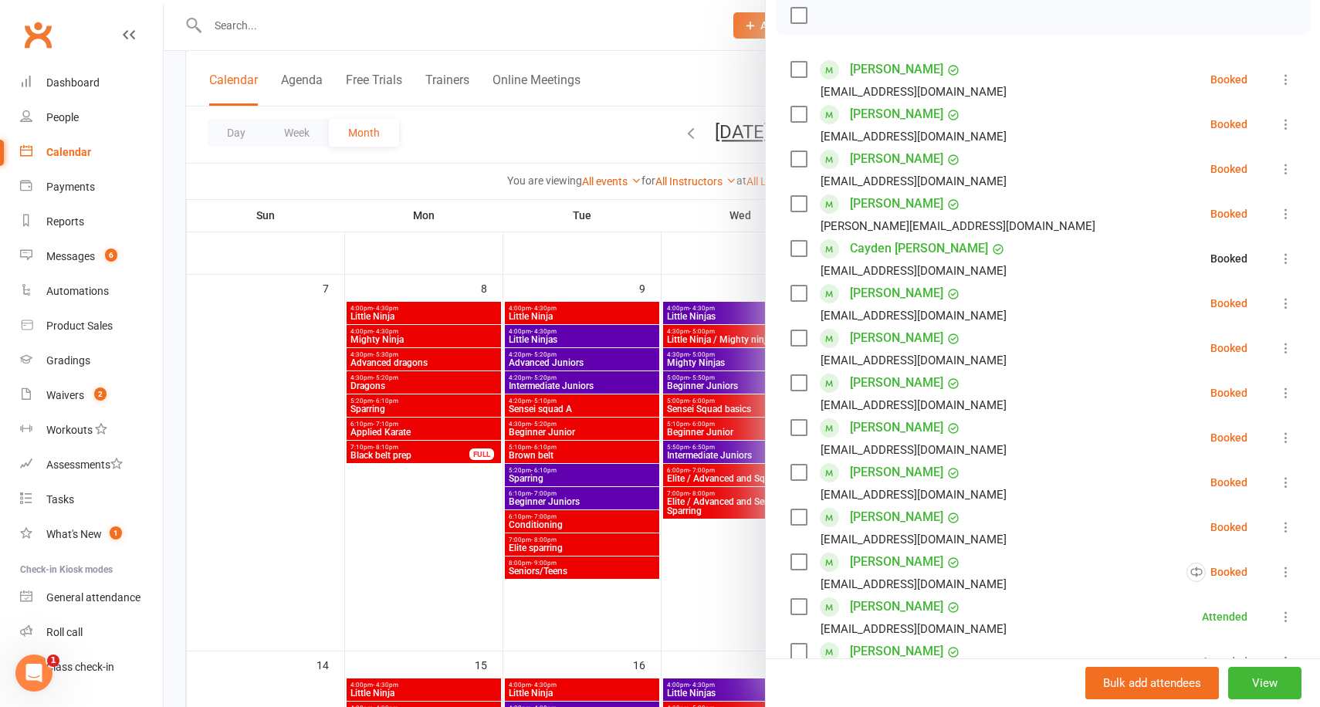
click at [1285, 307] on icon at bounding box center [1285, 303] width 15 height 15
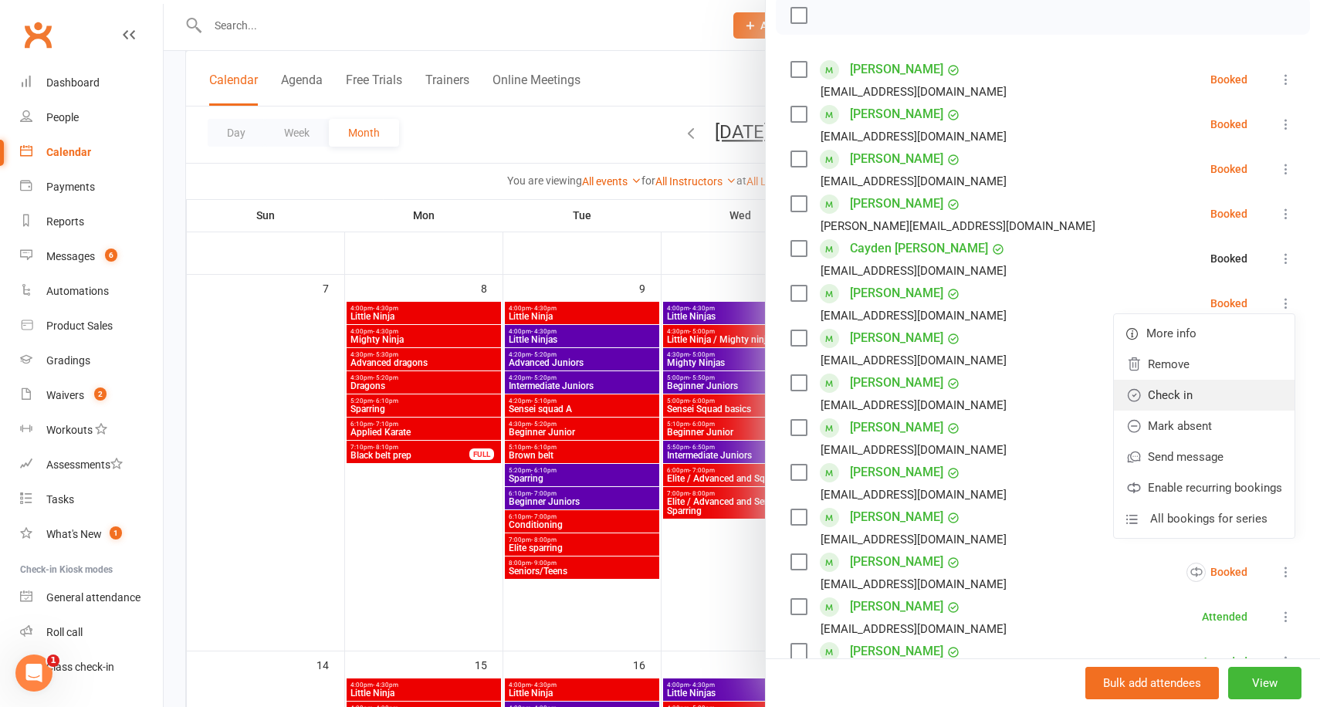
click at [1234, 388] on link "Check in" at bounding box center [1204, 395] width 181 height 31
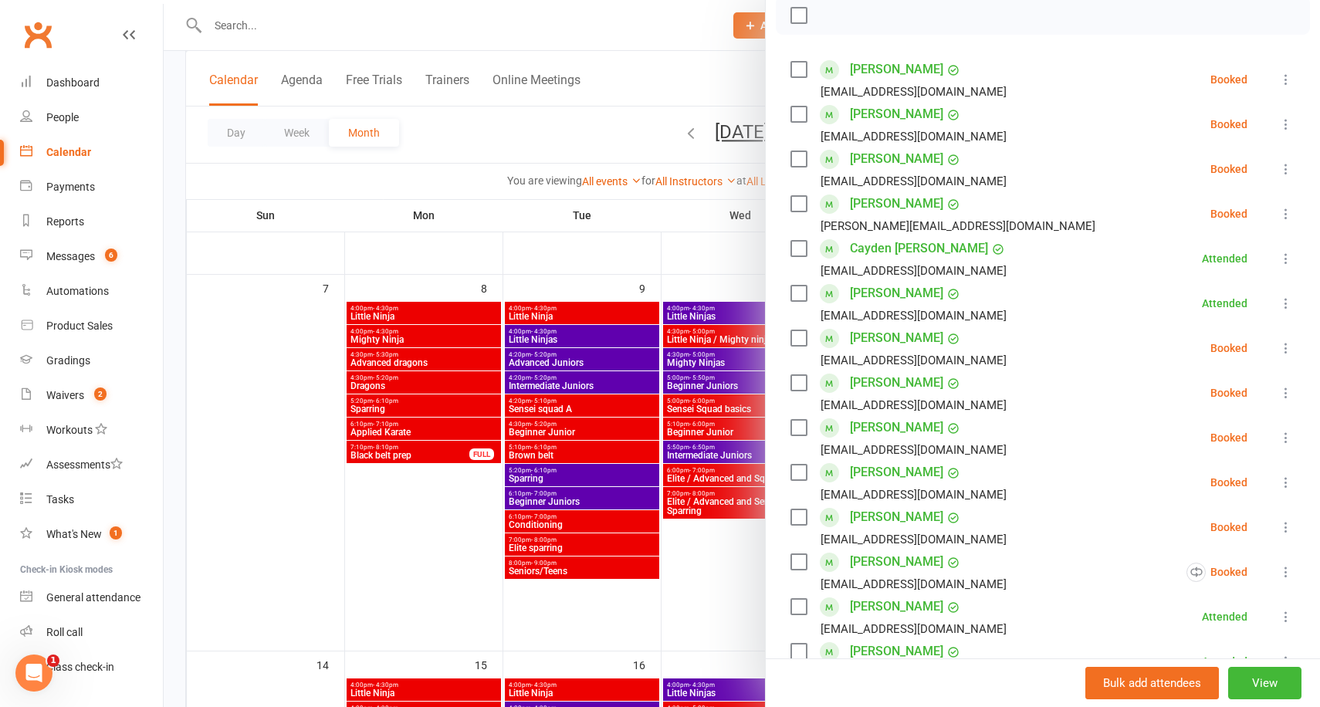
click at [678, 253] on div at bounding box center [742, 353] width 1156 height 707
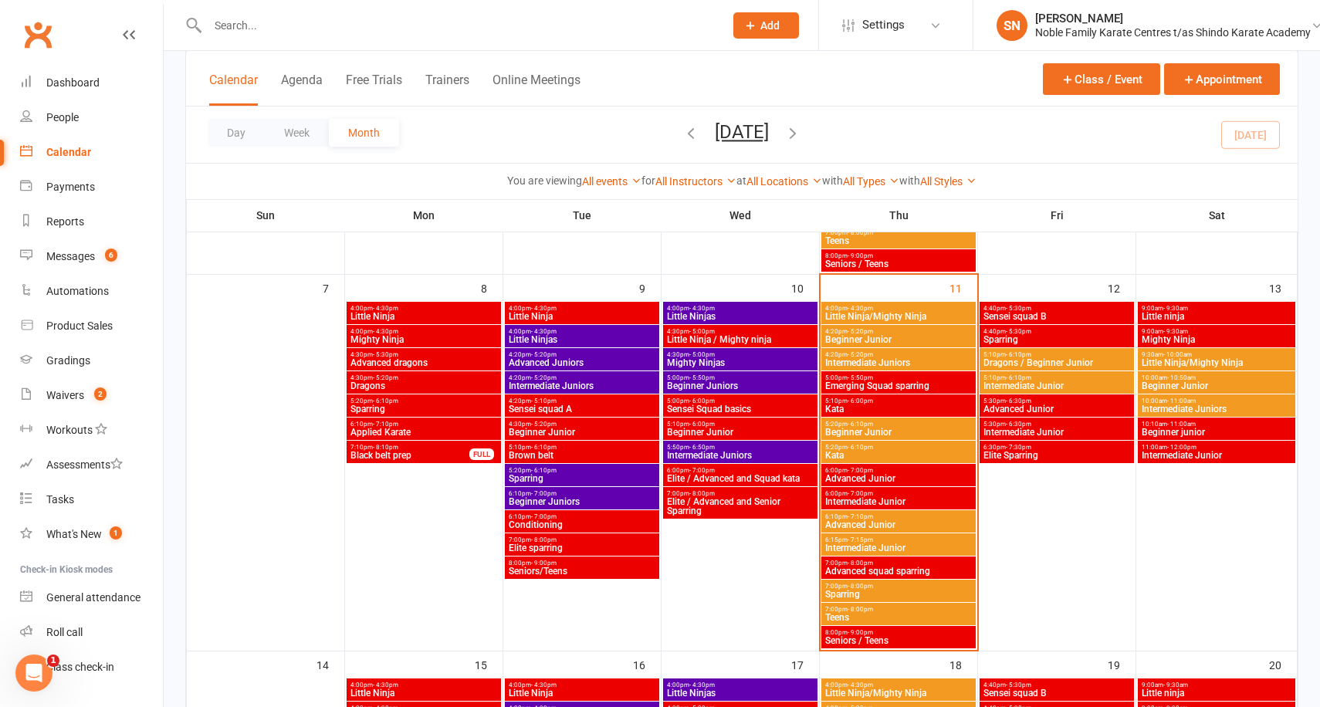
click at [862, 474] on span "Advanced Junior" at bounding box center [898, 478] width 148 height 9
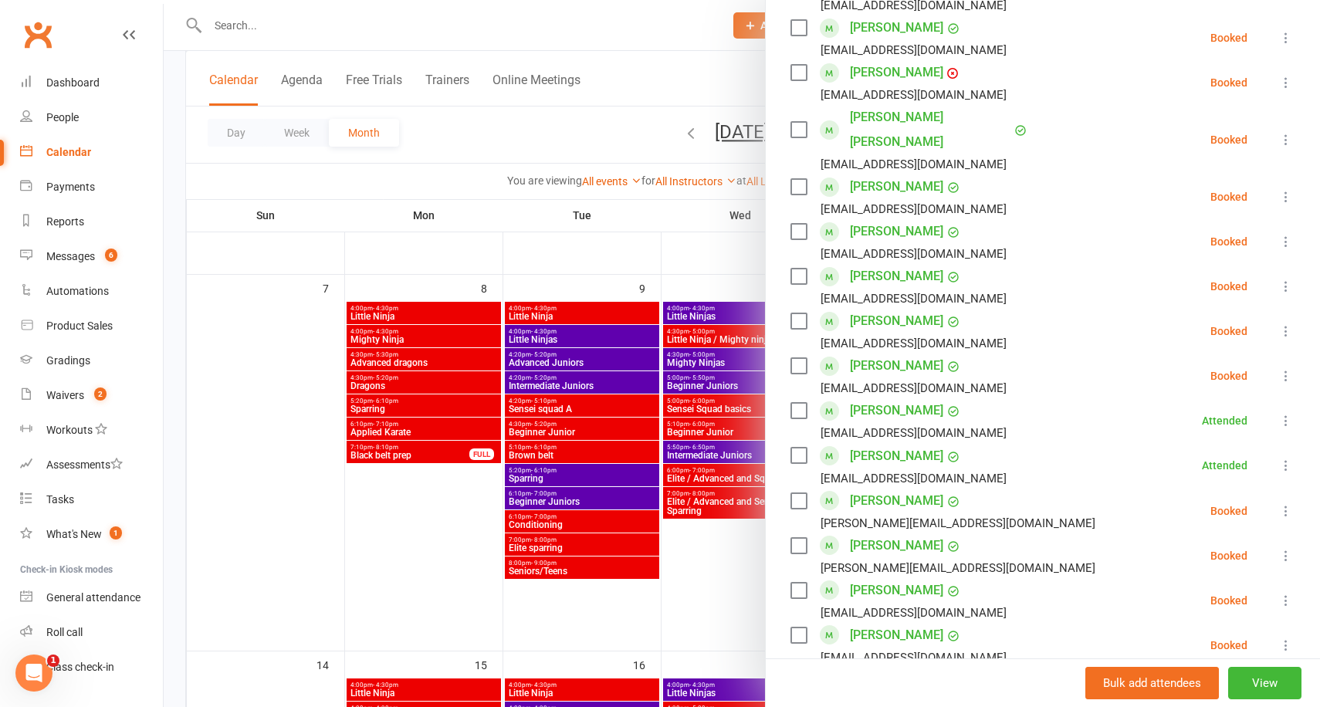
scroll to position [598, 0]
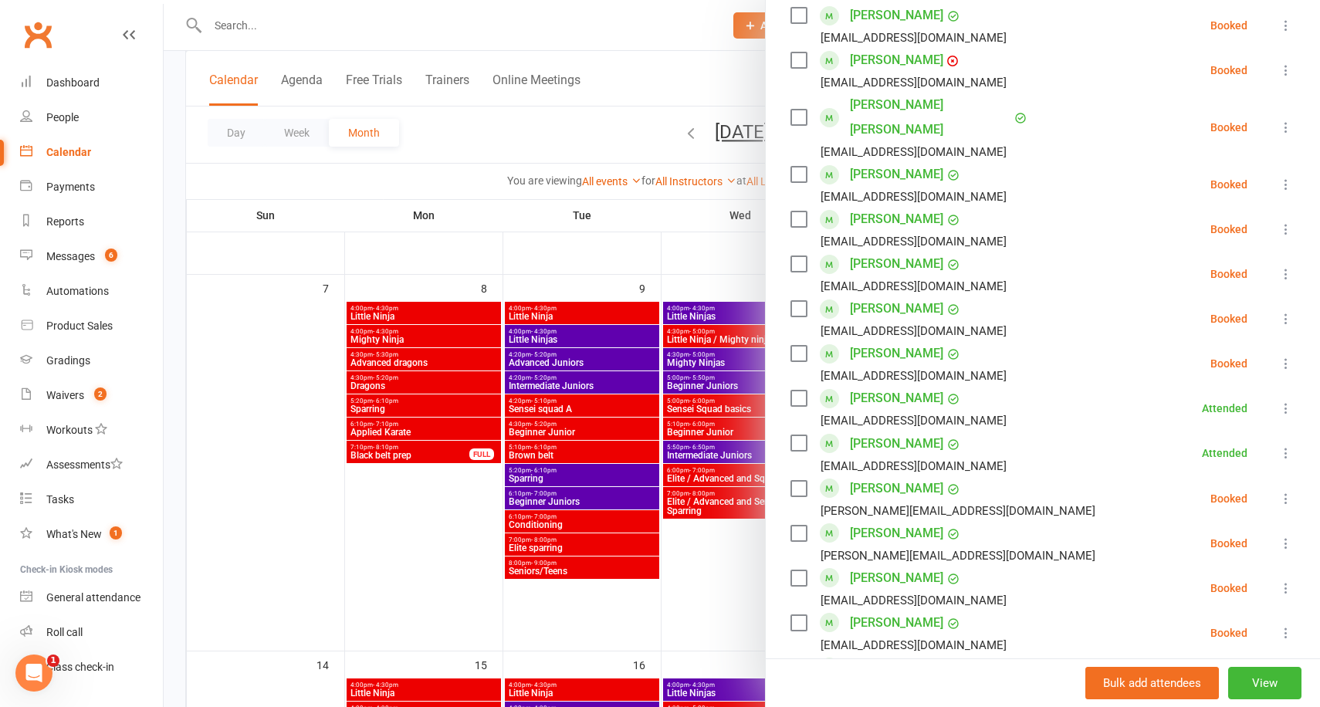
click at [1285, 491] on icon at bounding box center [1285, 498] width 15 height 15
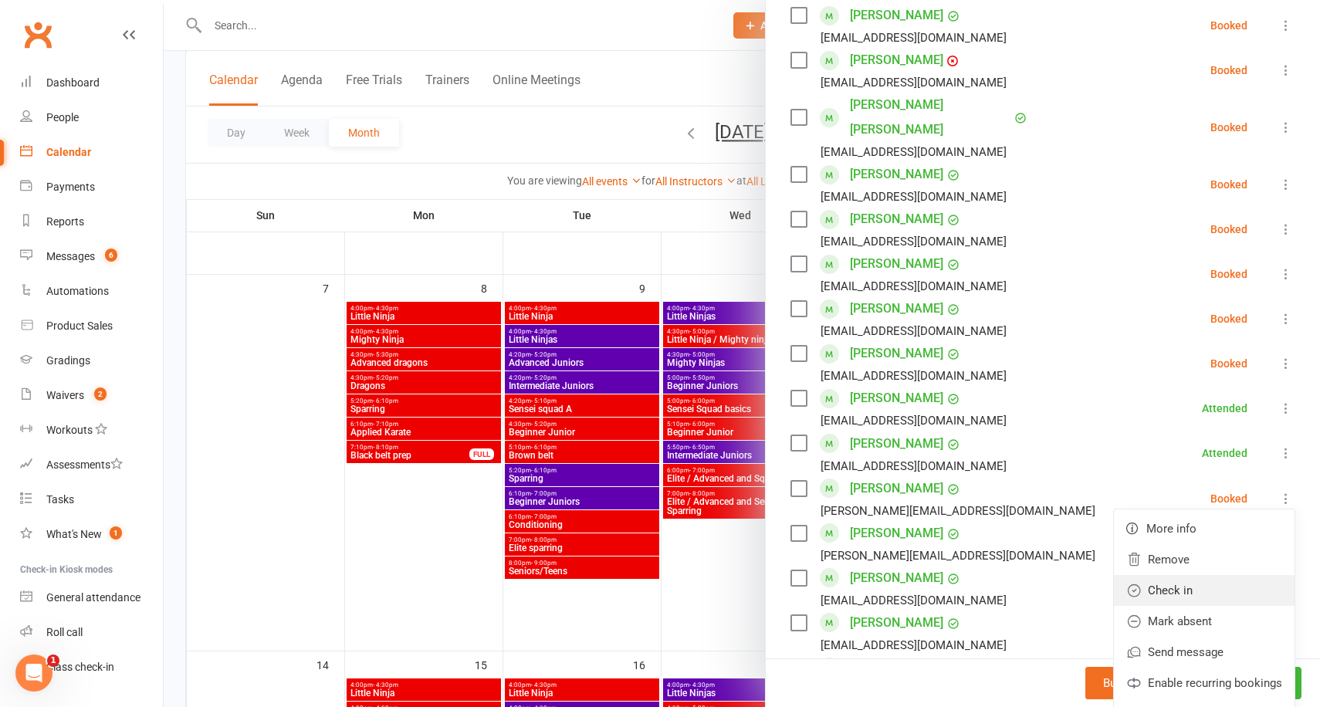
click at [1203, 575] on link "Check in" at bounding box center [1204, 590] width 181 height 31
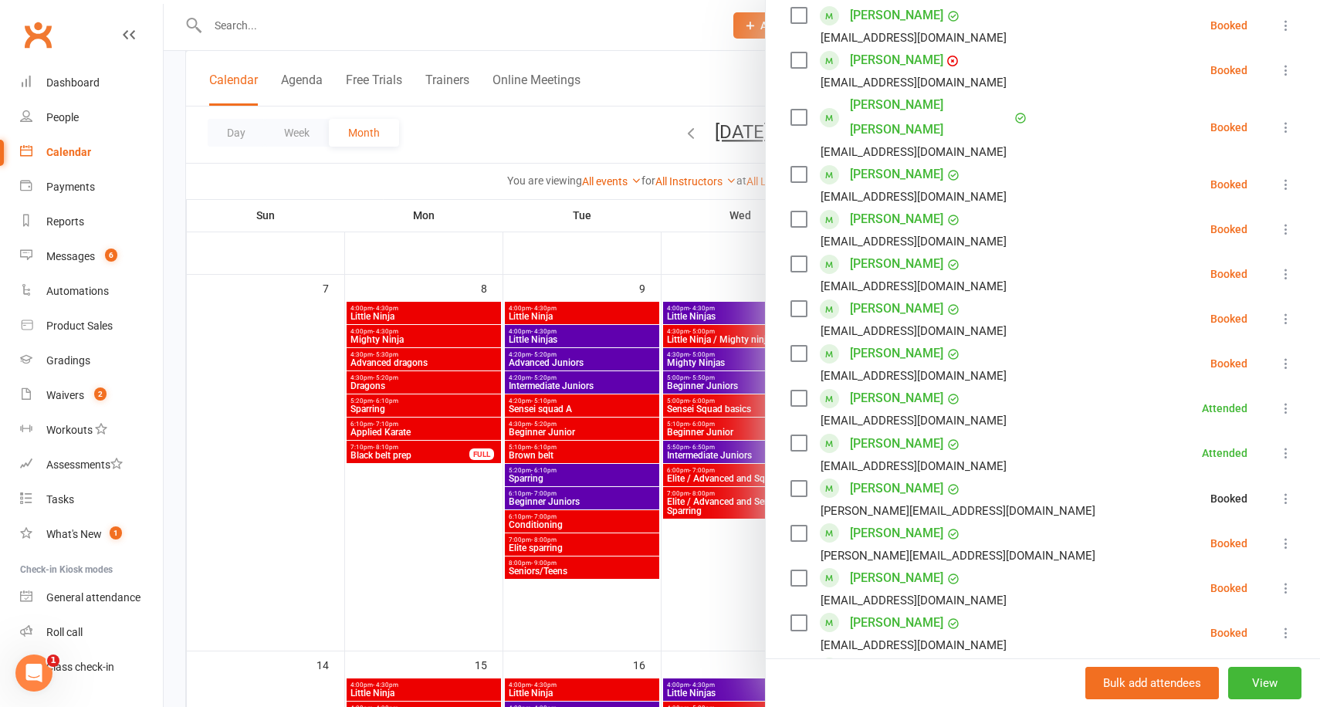
click at [1288, 536] on icon at bounding box center [1285, 543] width 15 height 15
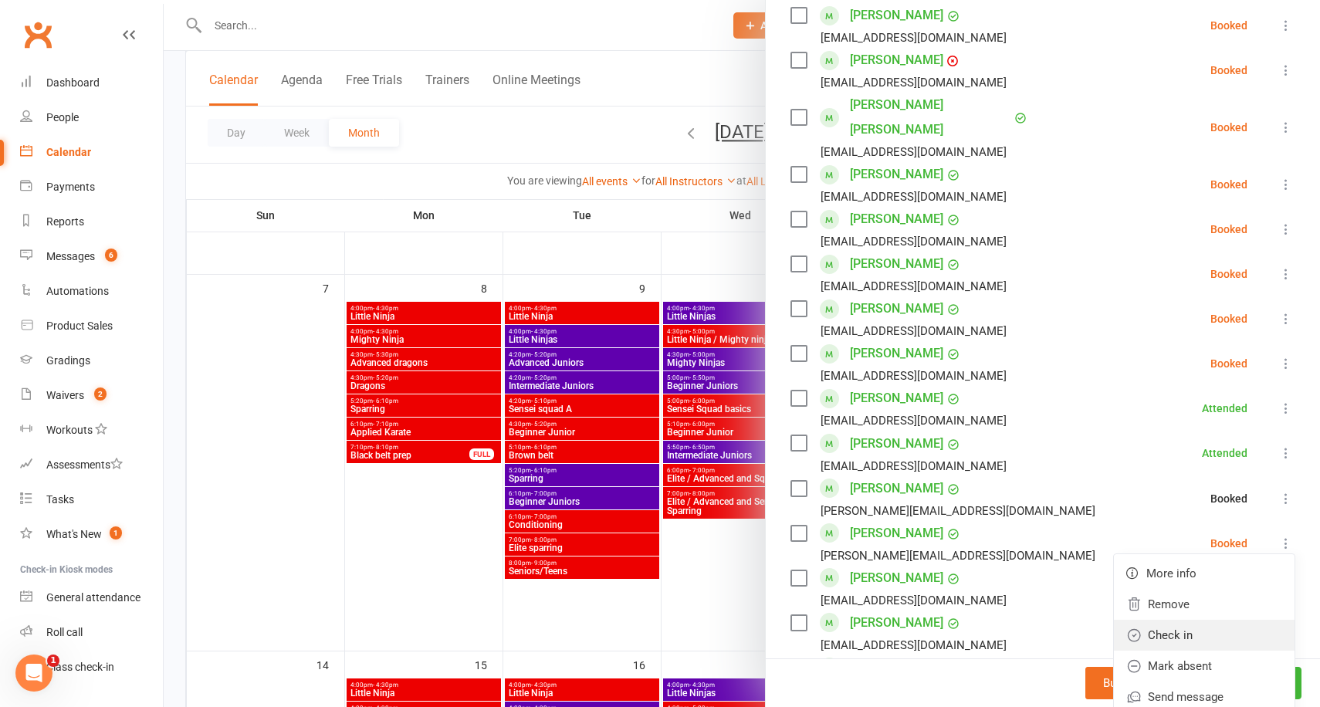
click at [1192, 620] on link "Check in" at bounding box center [1204, 635] width 181 height 31
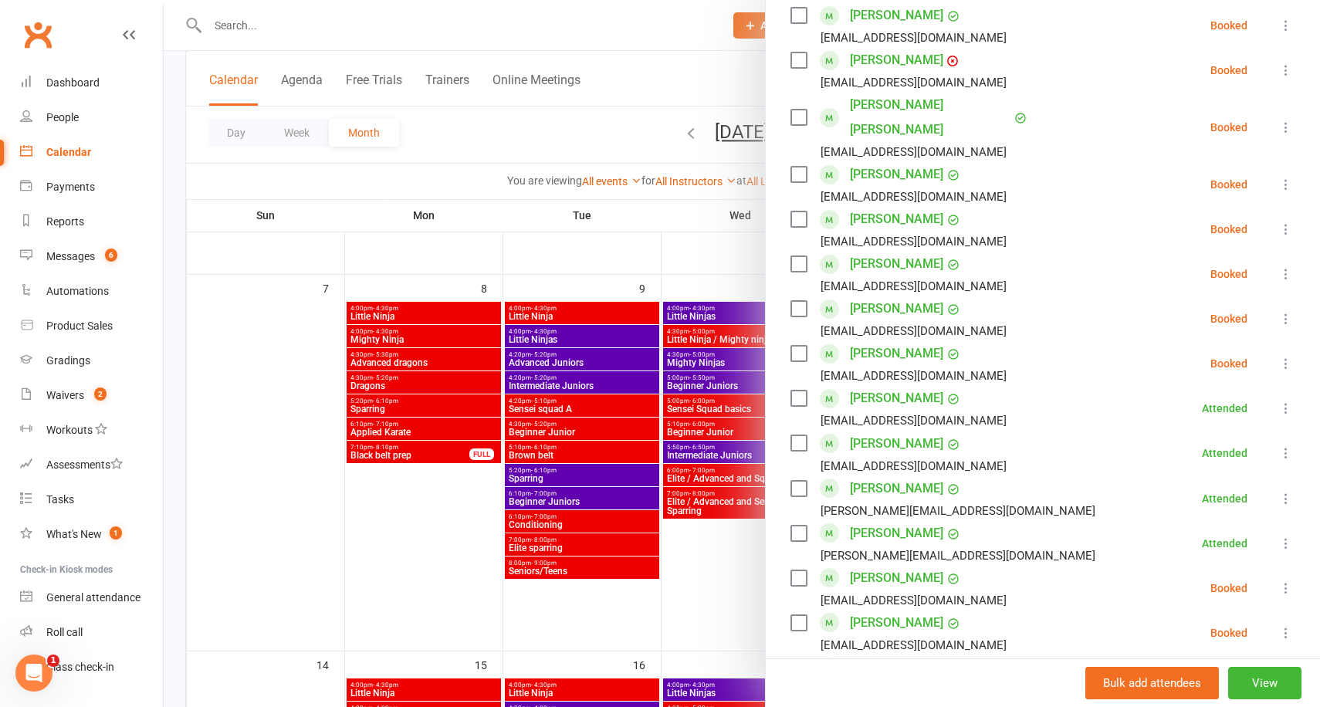
click at [177, 218] on div at bounding box center [742, 353] width 1156 height 707
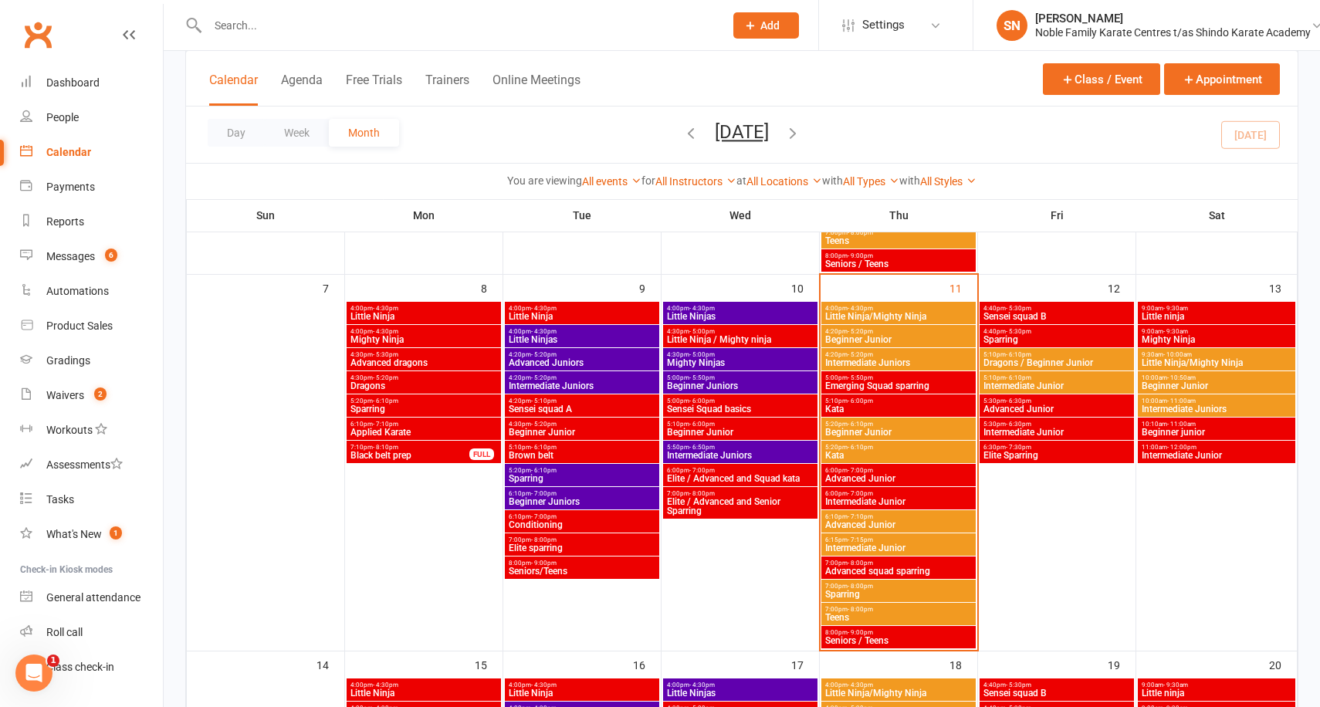
click at [878, 401] on span "5:10pm - 6:00pm" at bounding box center [898, 401] width 148 height 7
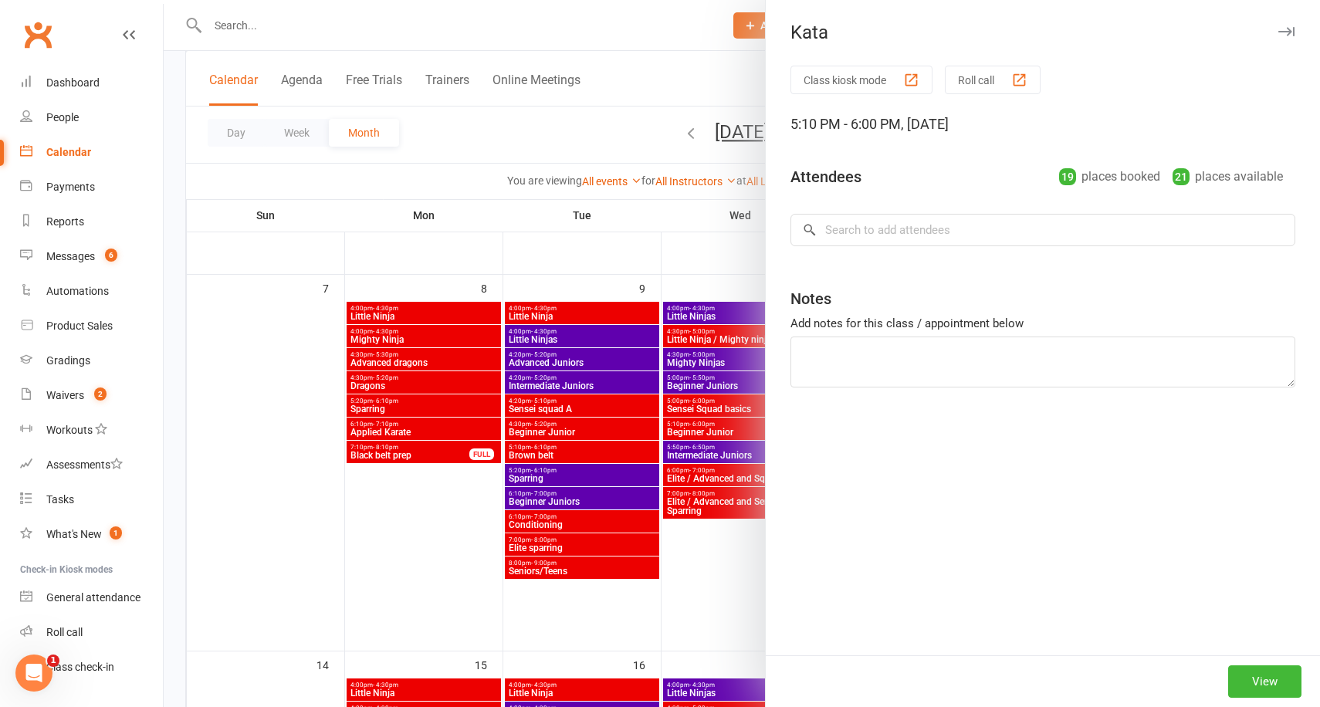
click at [684, 249] on div at bounding box center [742, 353] width 1156 height 707
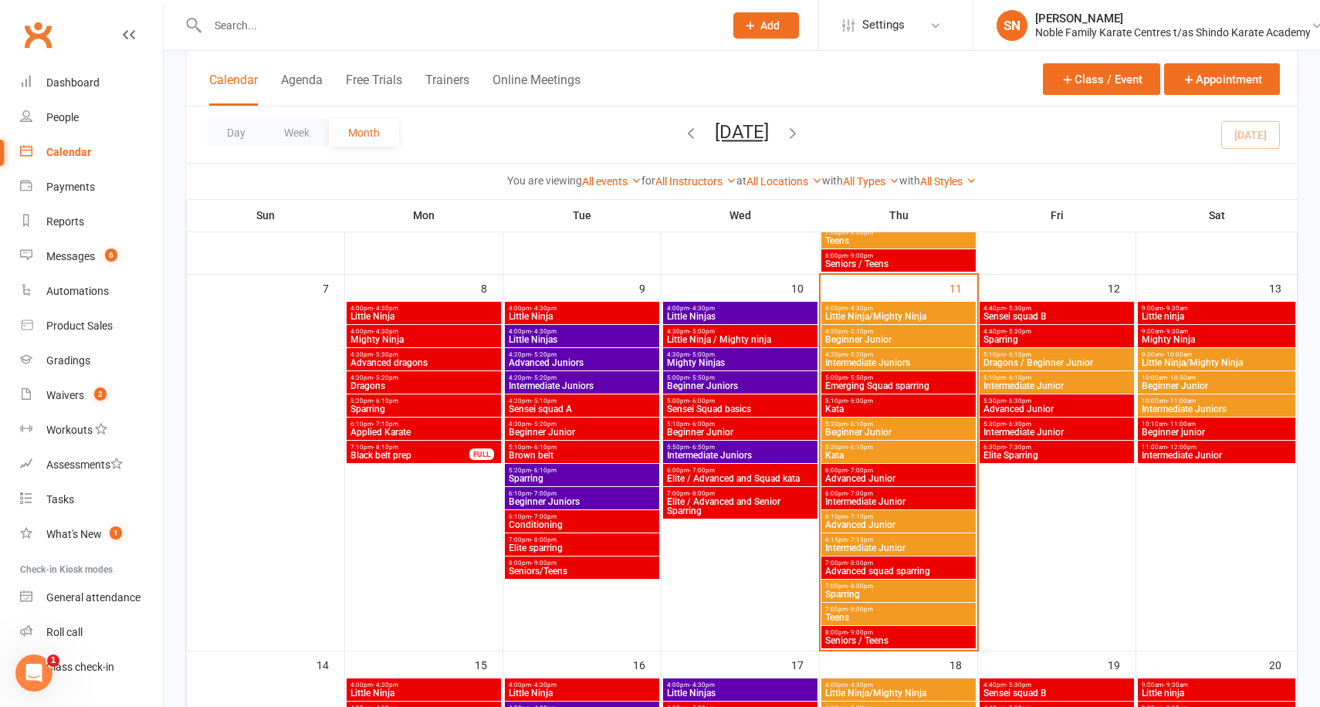
click at [877, 474] on span "Advanced Junior" at bounding box center [898, 478] width 148 height 9
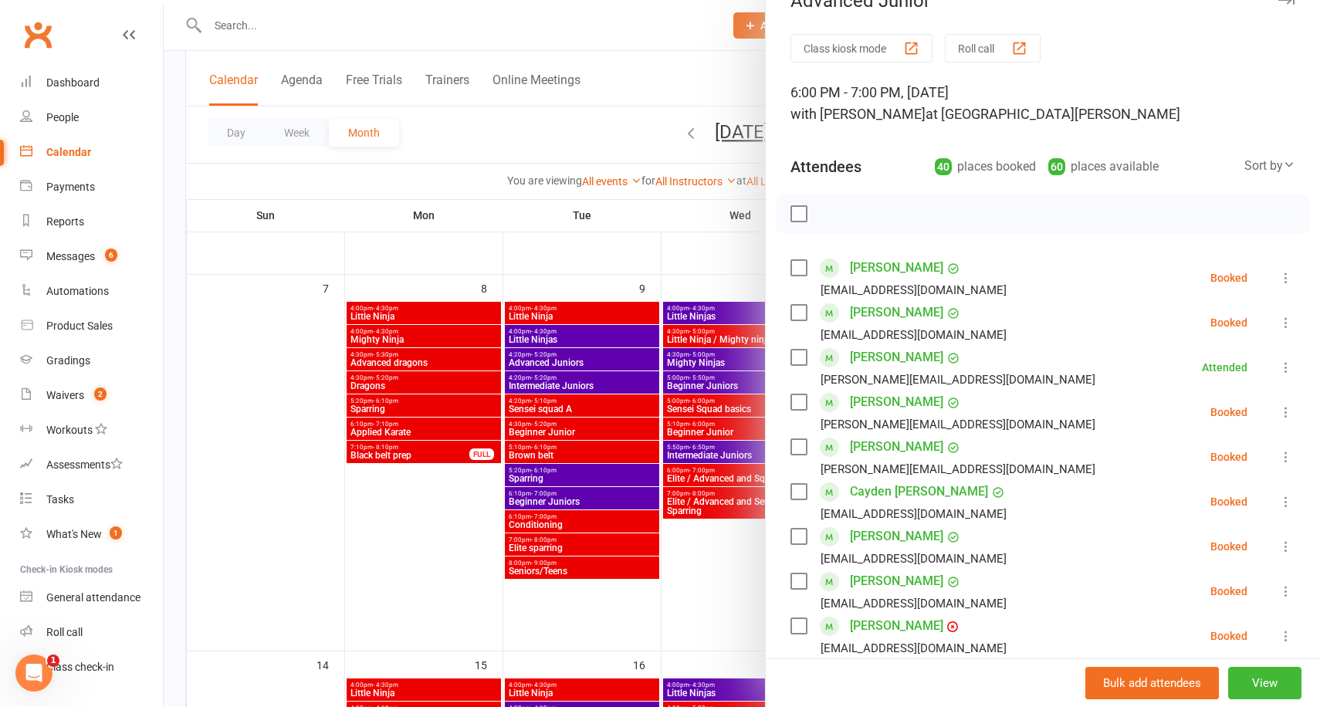
scroll to position [39, 0]
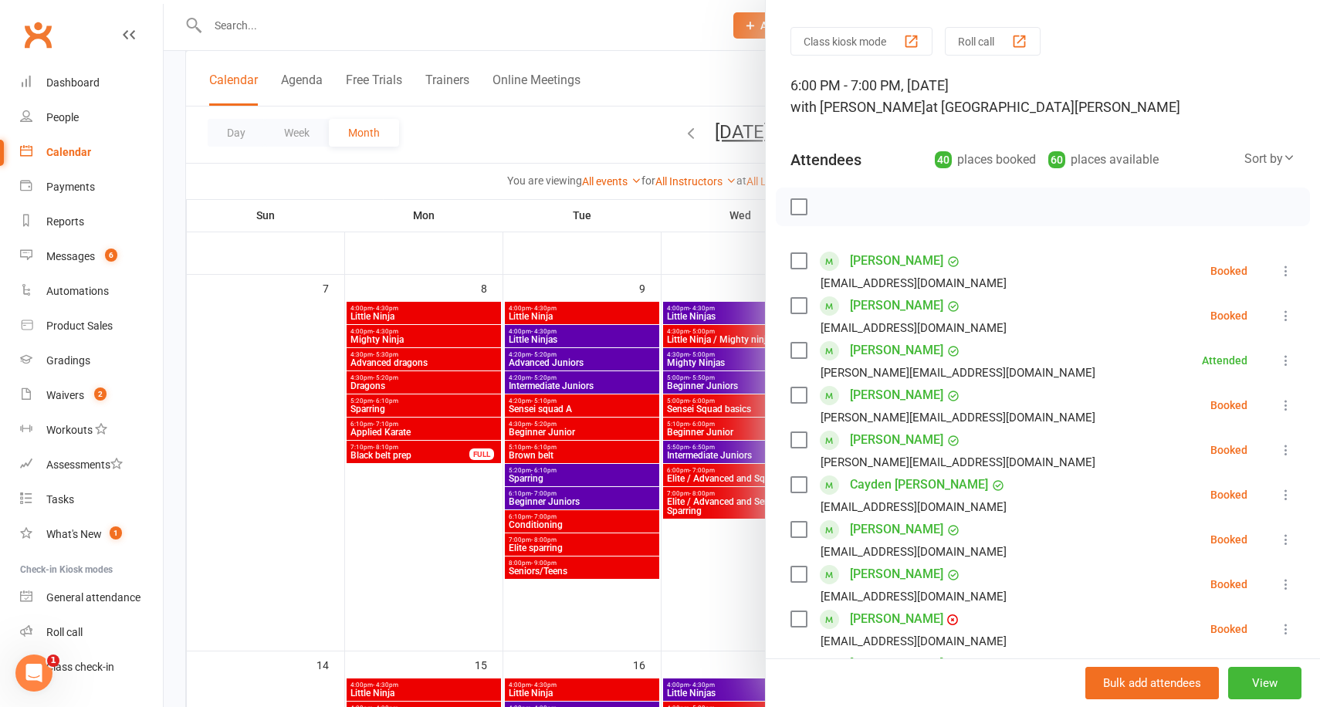
click at [717, 225] on div at bounding box center [742, 353] width 1156 height 707
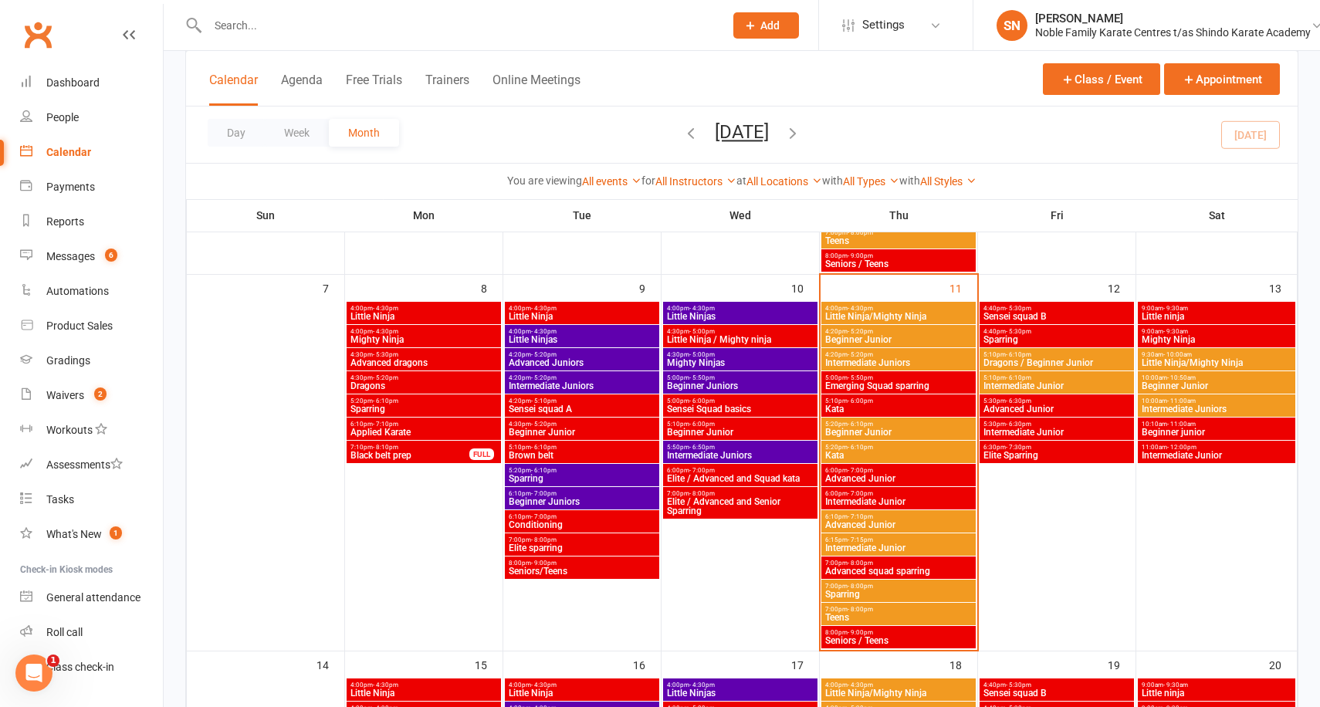
click at [867, 404] on span "- 6:00pm" at bounding box center [860, 401] width 25 height 7
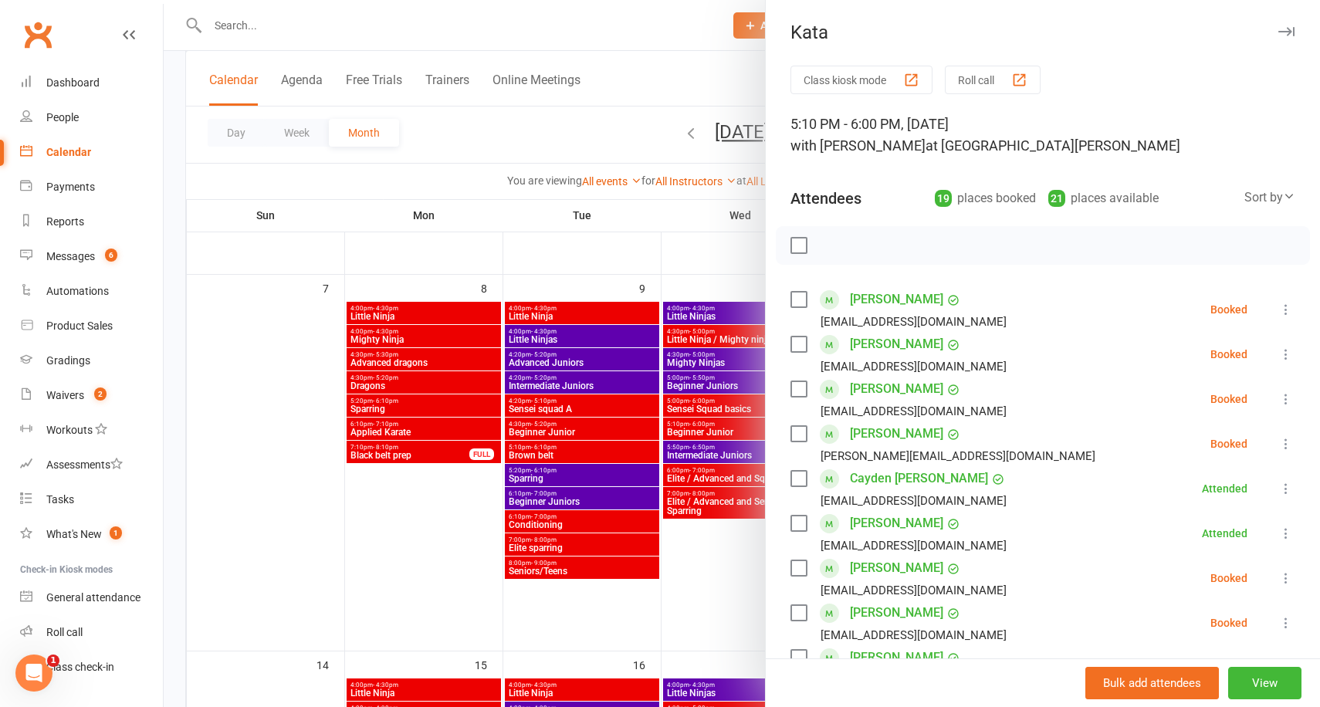
click at [1289, 360] on icon at bounding box center [1285, 354] width 15 height 15
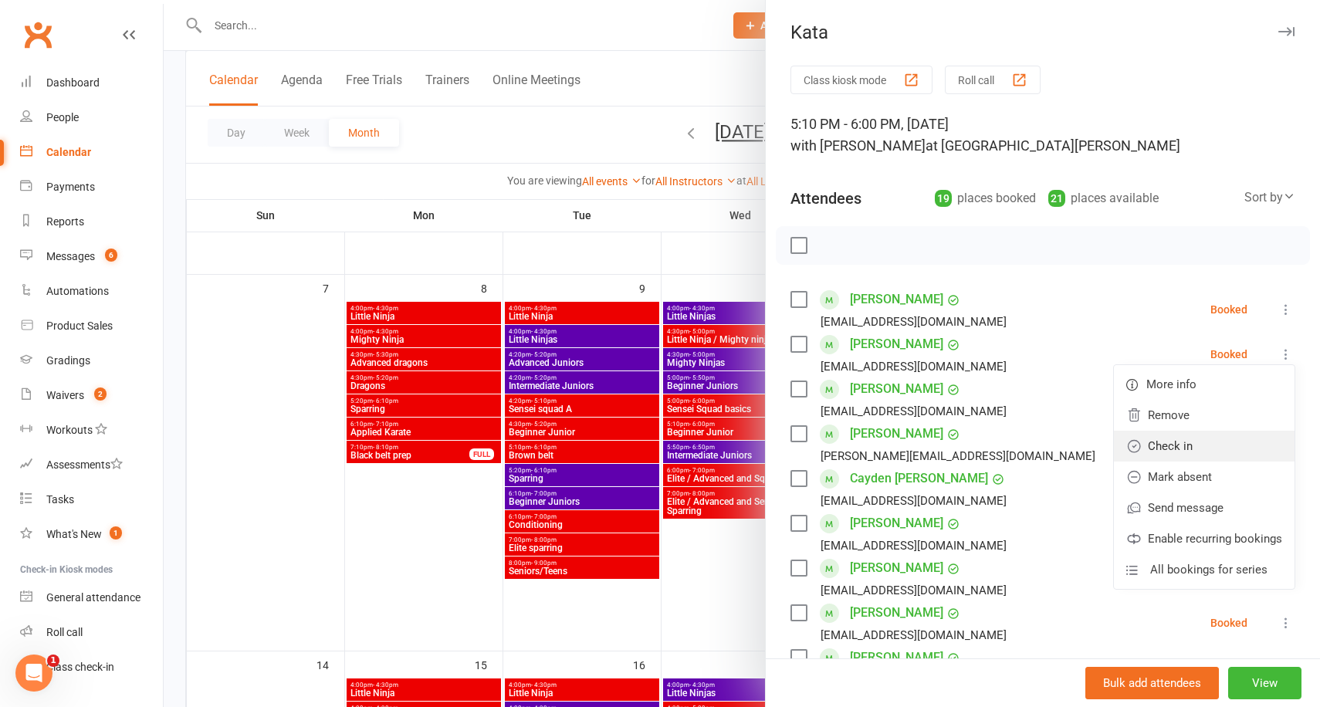
click at [1188, 439] on link "Check in" at bounding box center [1204, 446] width 181 height 31
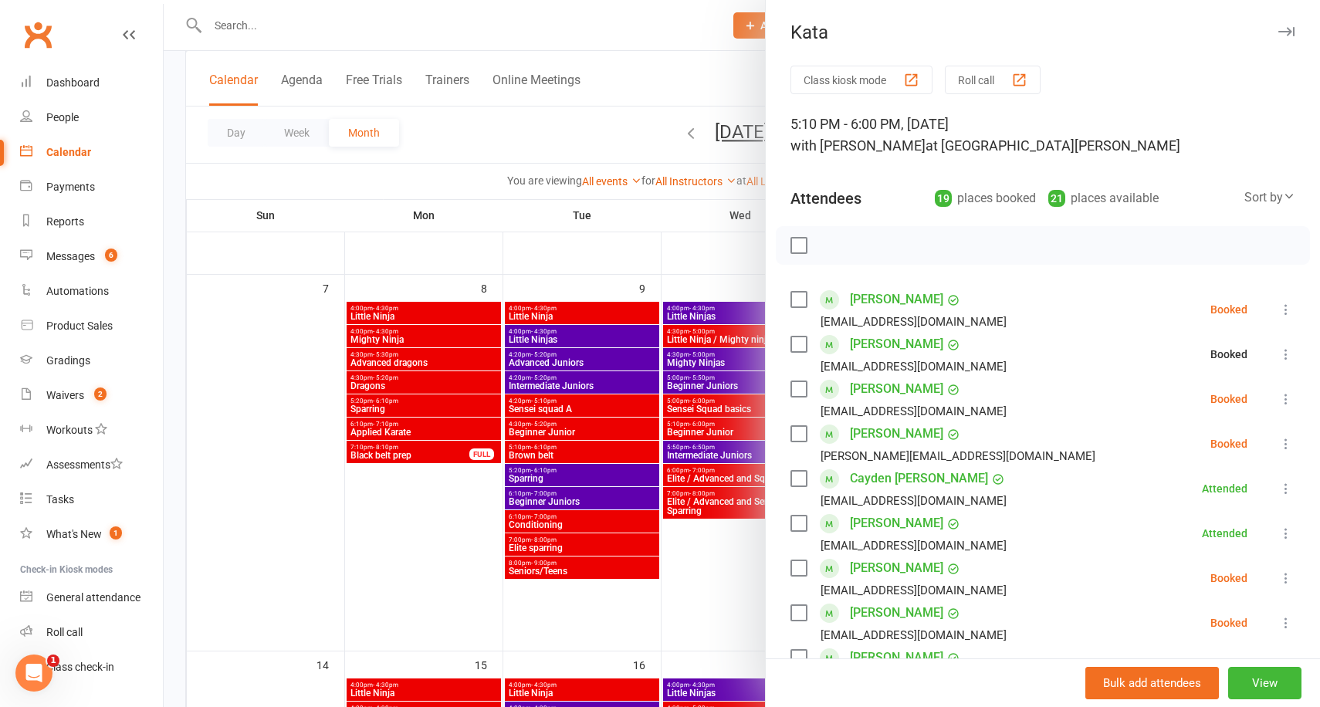
click at [1287, 313] on icon at bounding box center [1285, 309] width 15 height 15
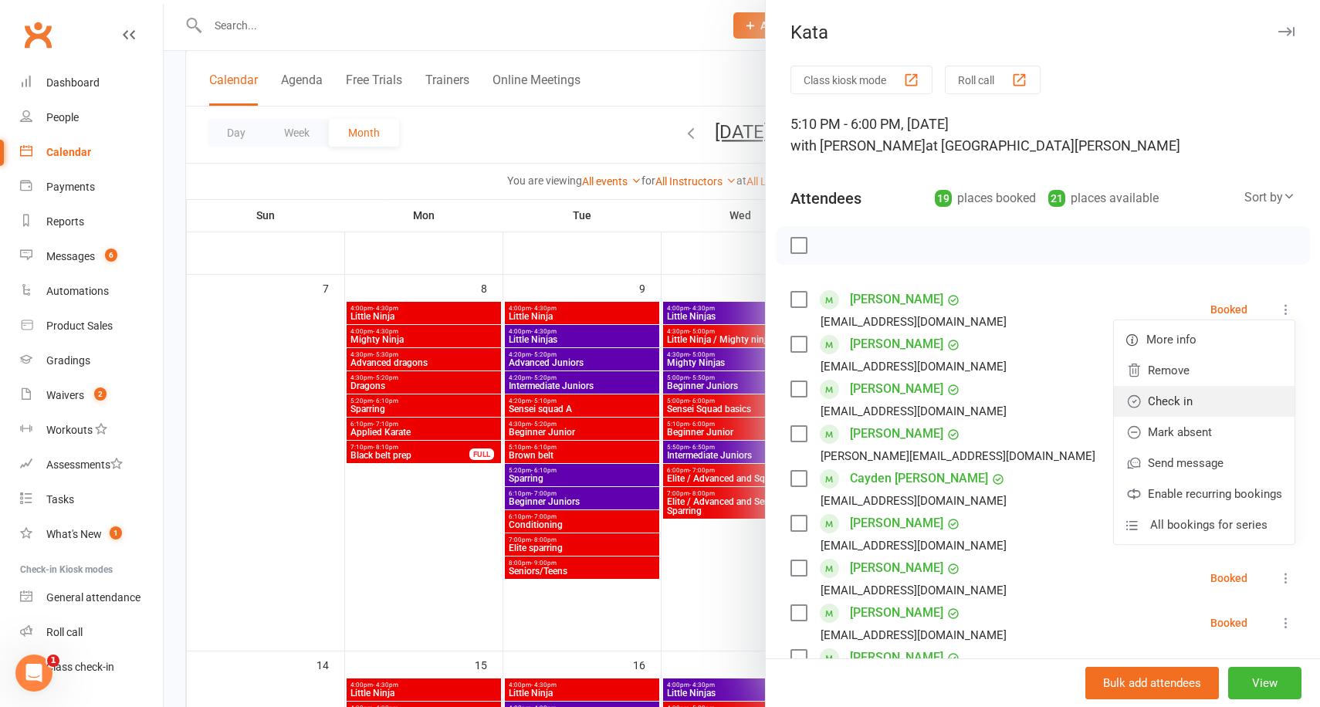
click at [1222, 396] on link "Check in" at bounding box center [1204, 401] width 181 height 31
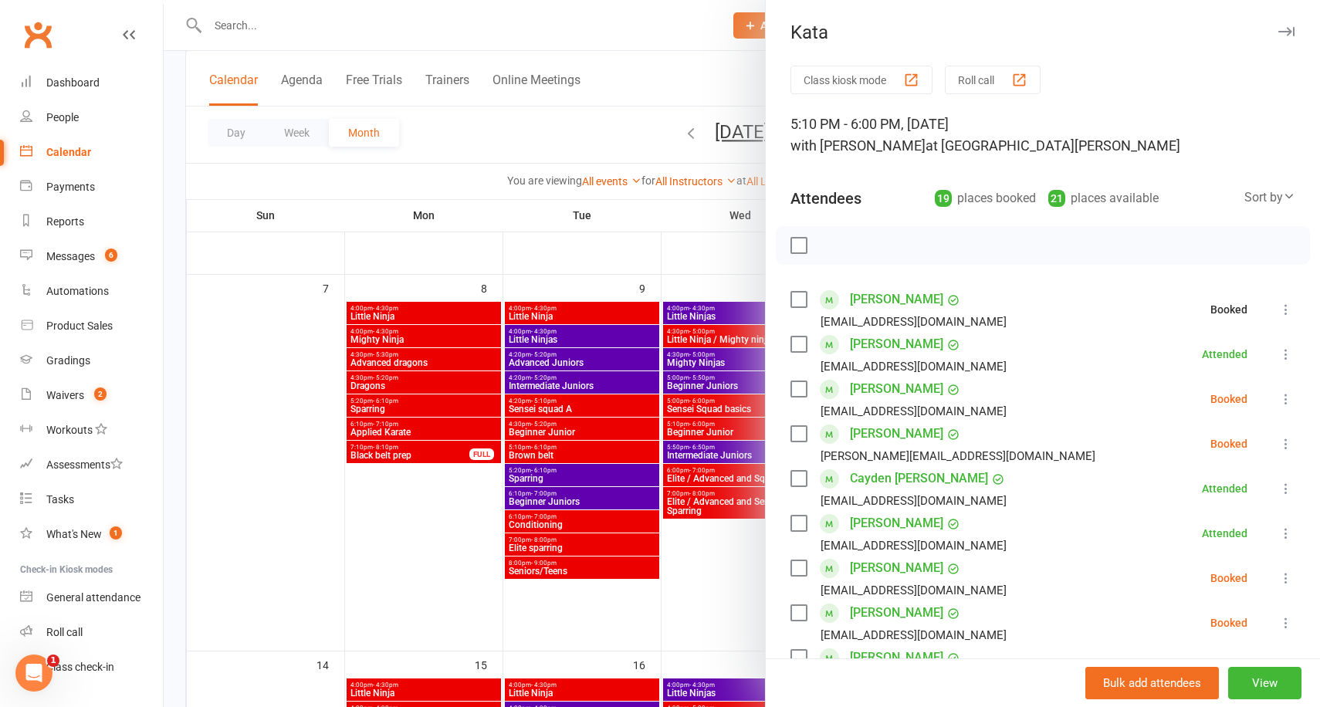
click at [1290, 398] on icon at bounding box center [1285, 398] width 15 height 15
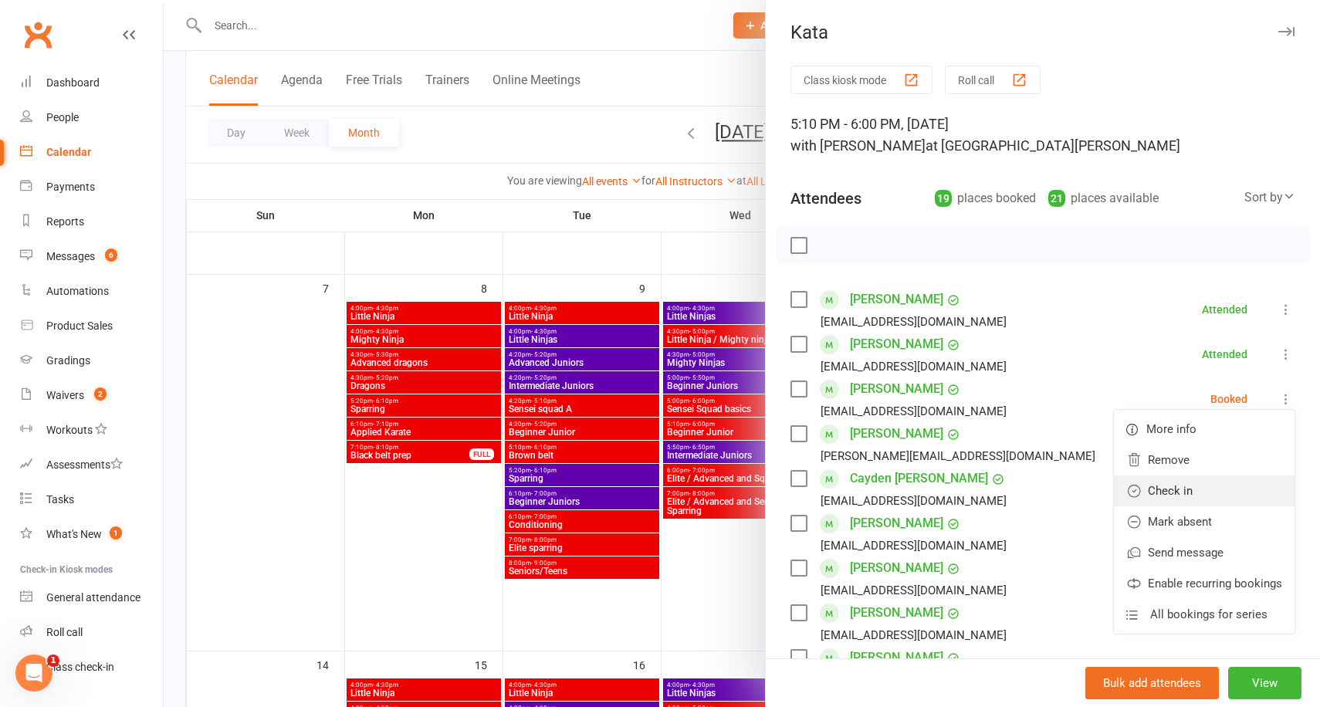
click at [1210, 483] on link "Check in" at bounding box center [1204, 491] width 181 height 31
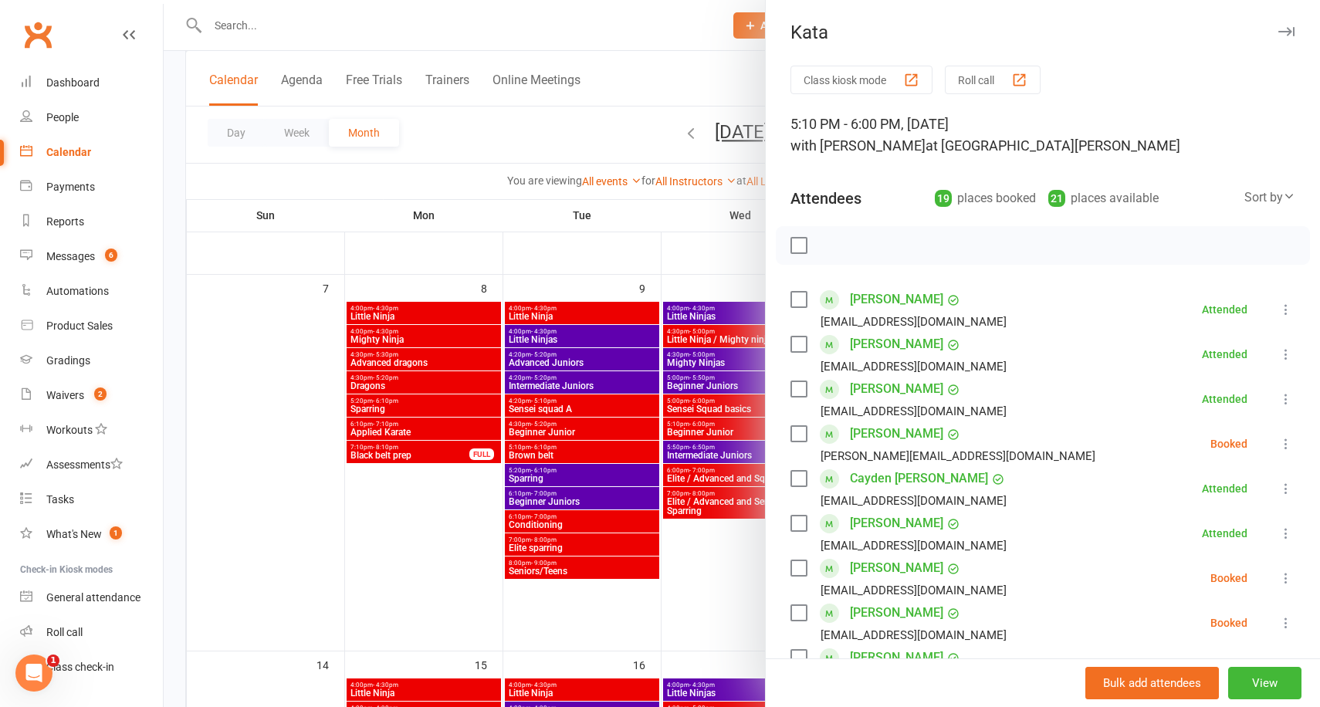
click at [492, 135] on div at bounding box center [742, 353] width 1156 height 707
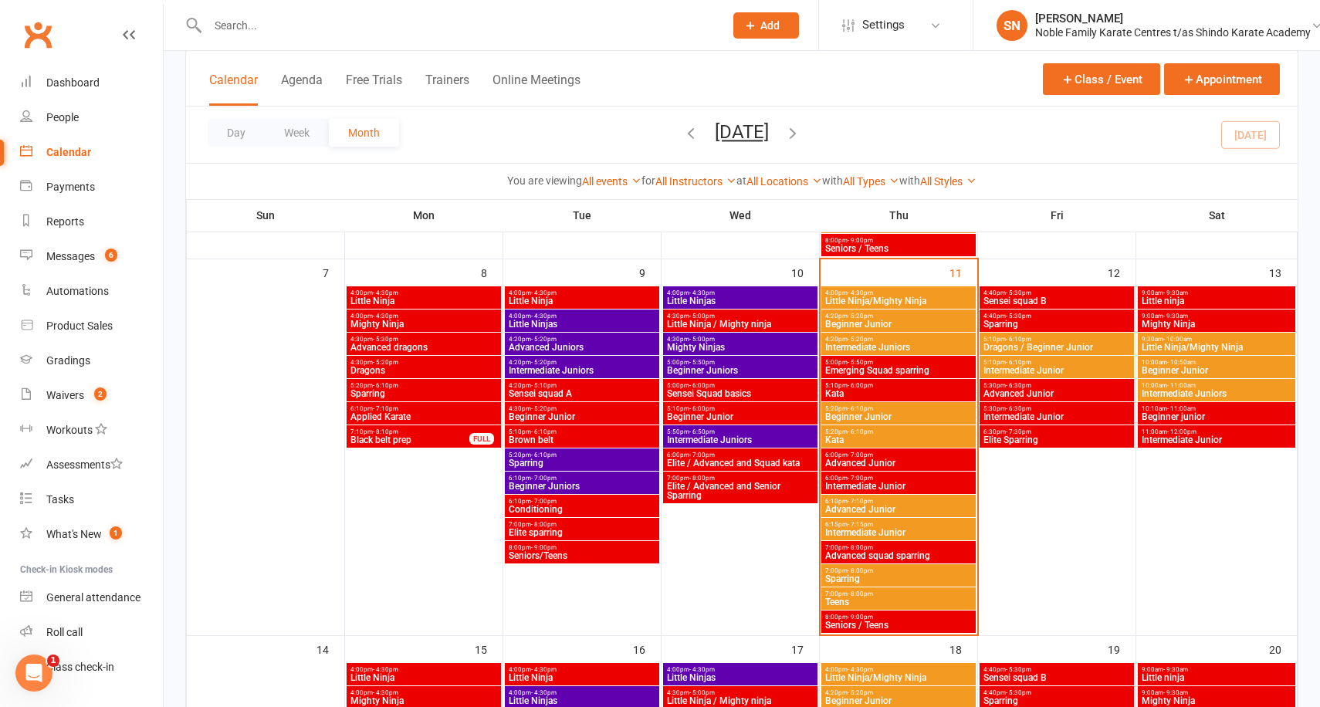
scroll to position [448, 0]
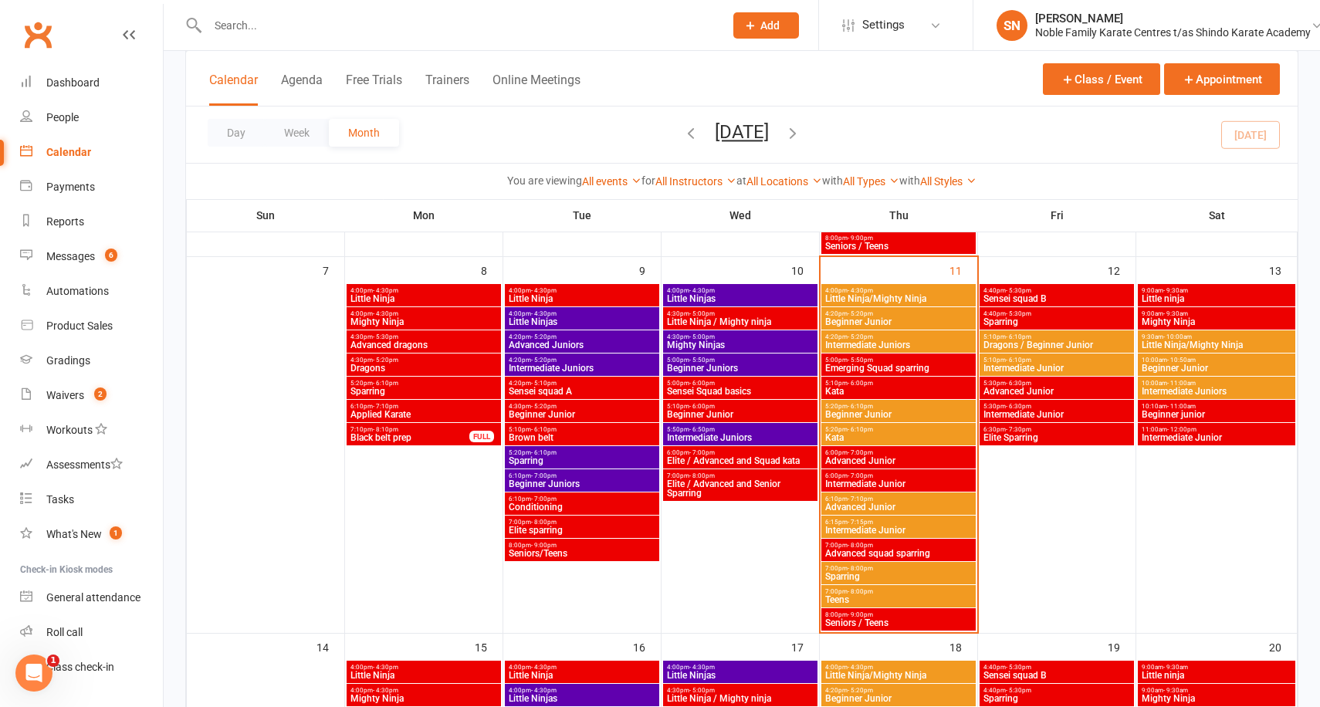
click at [909, 461] on span "Advanced Junior" at bounding box center [898, 460] width 148 height 9
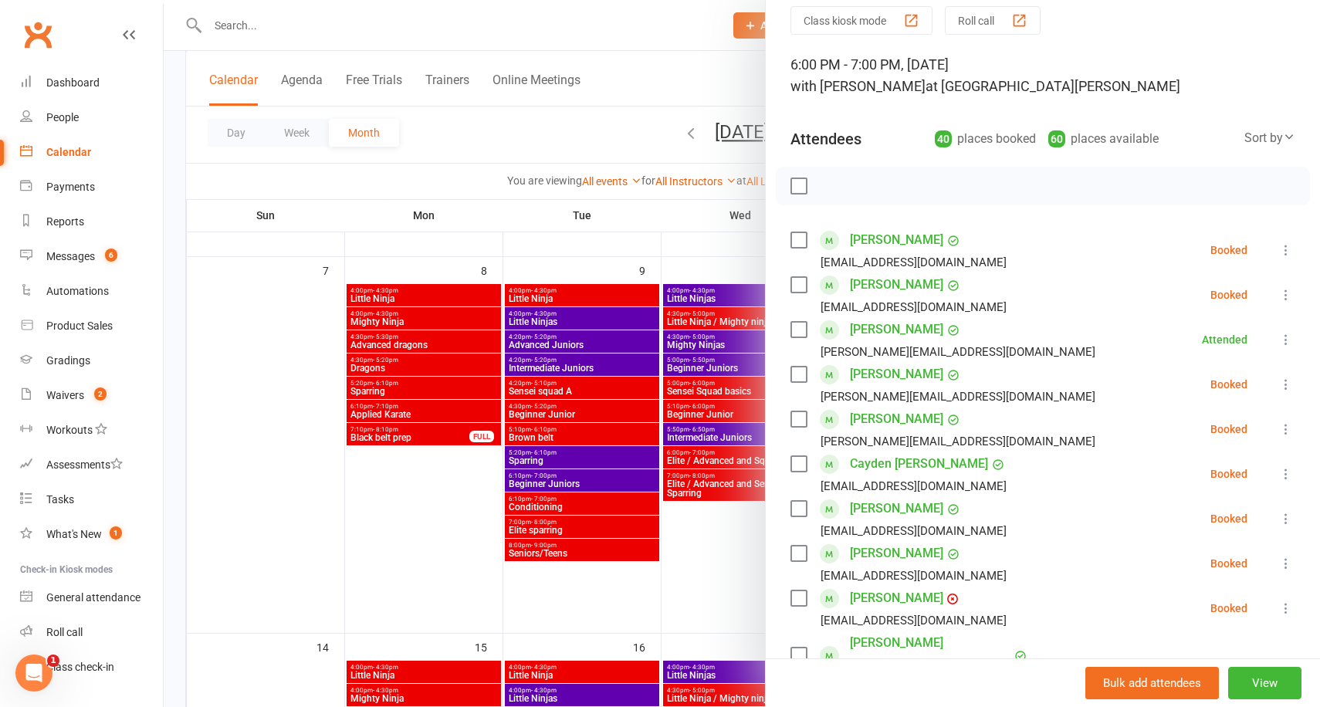
scroll to position [0, 0]
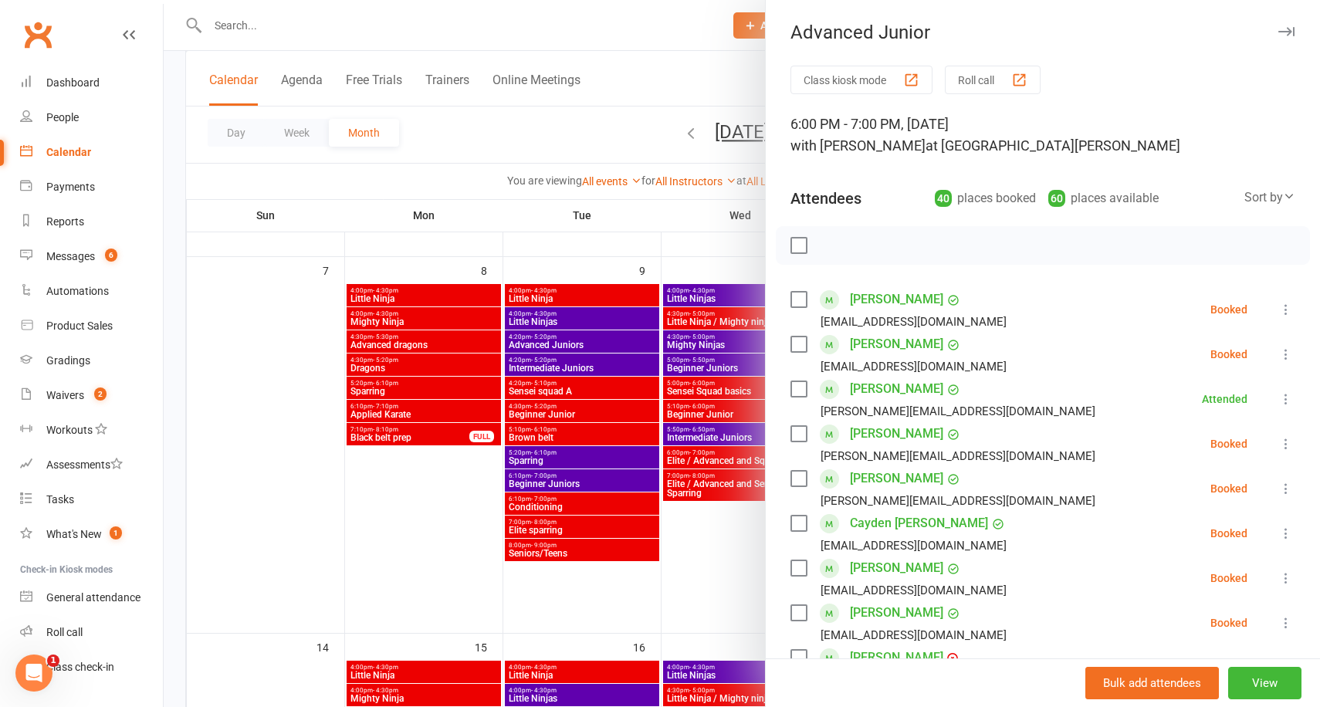
click at [663, 232] on div at bounding box center [742, 353] width 1156 height 707
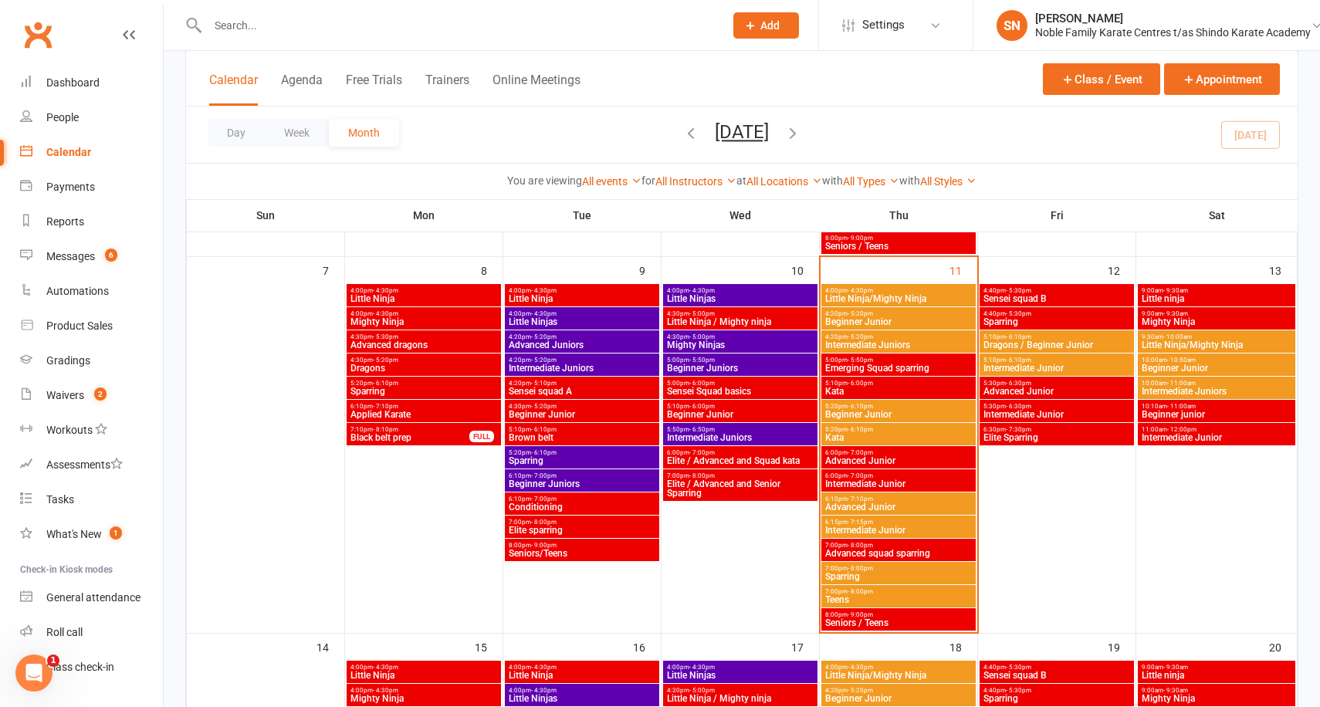
click at [879, 462] on span "Advanced Junior" at bounding box center [898, 460] width 148 height 9
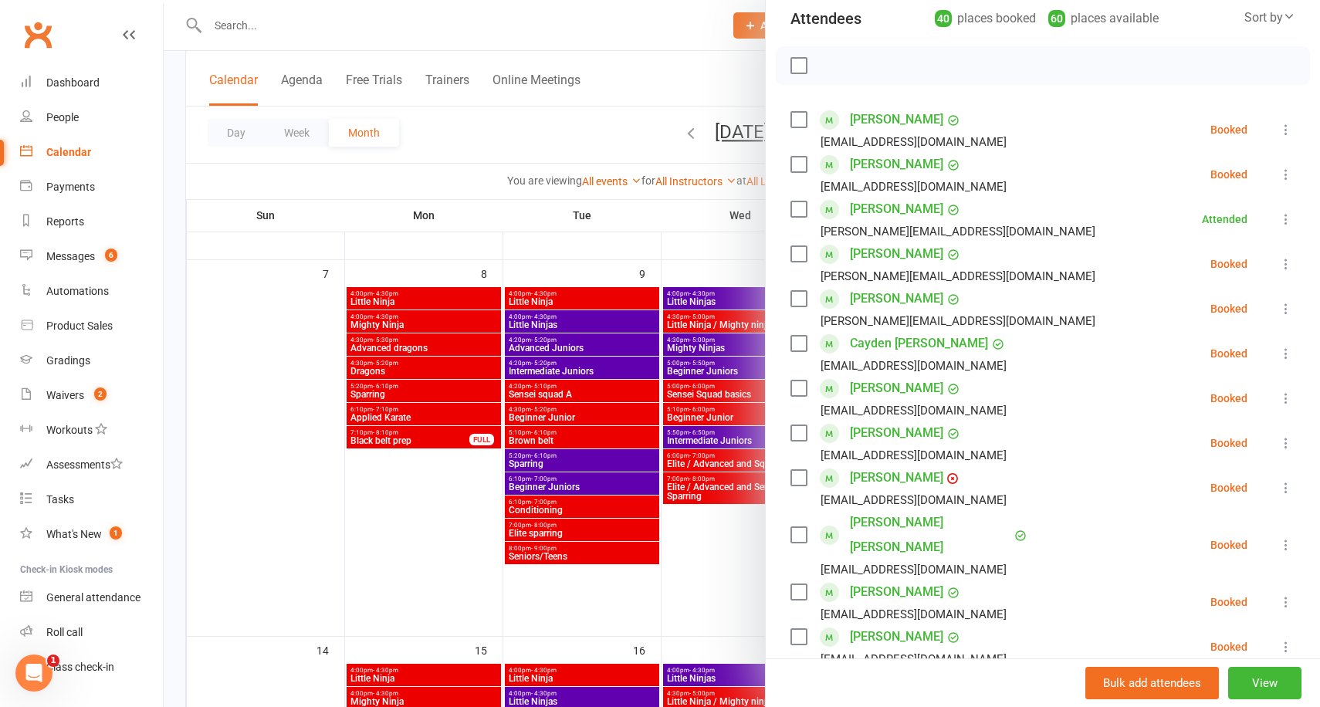
scroll to position [247, 0]
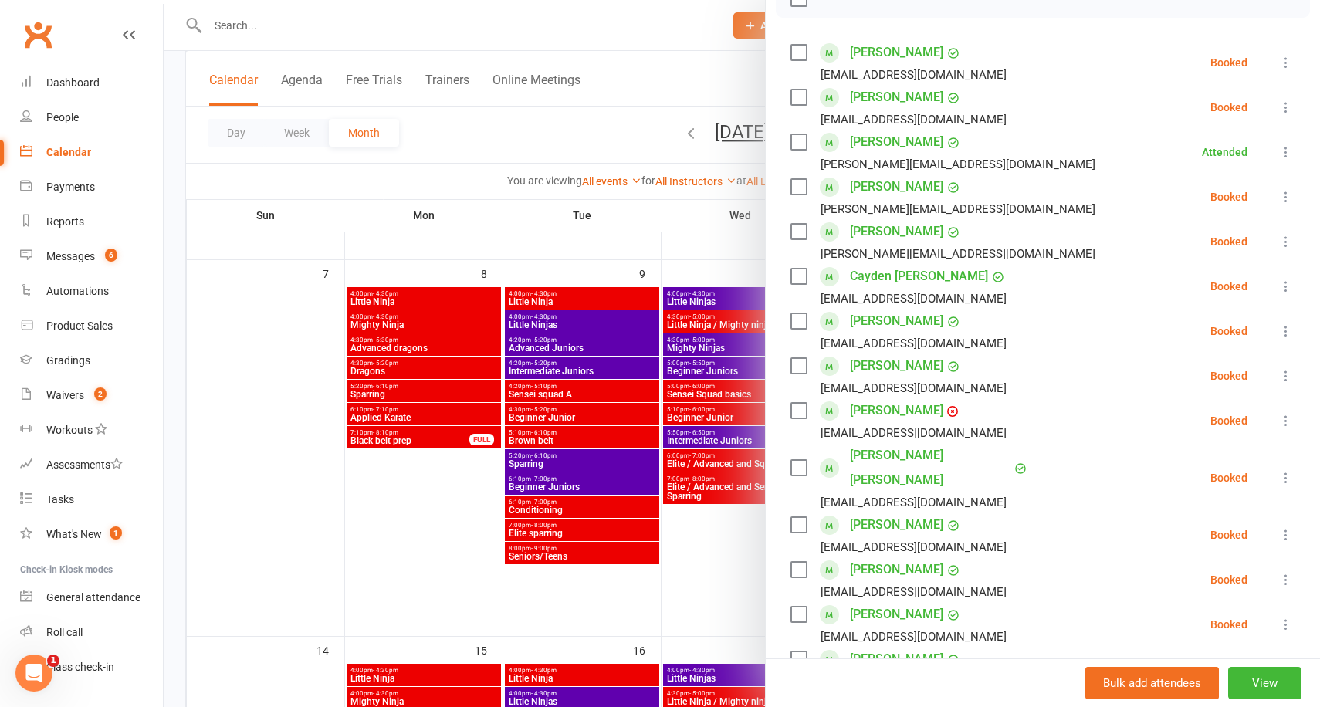
click at [1281, 572] on icon at bounding box center [1285, 579] width 15 height 15
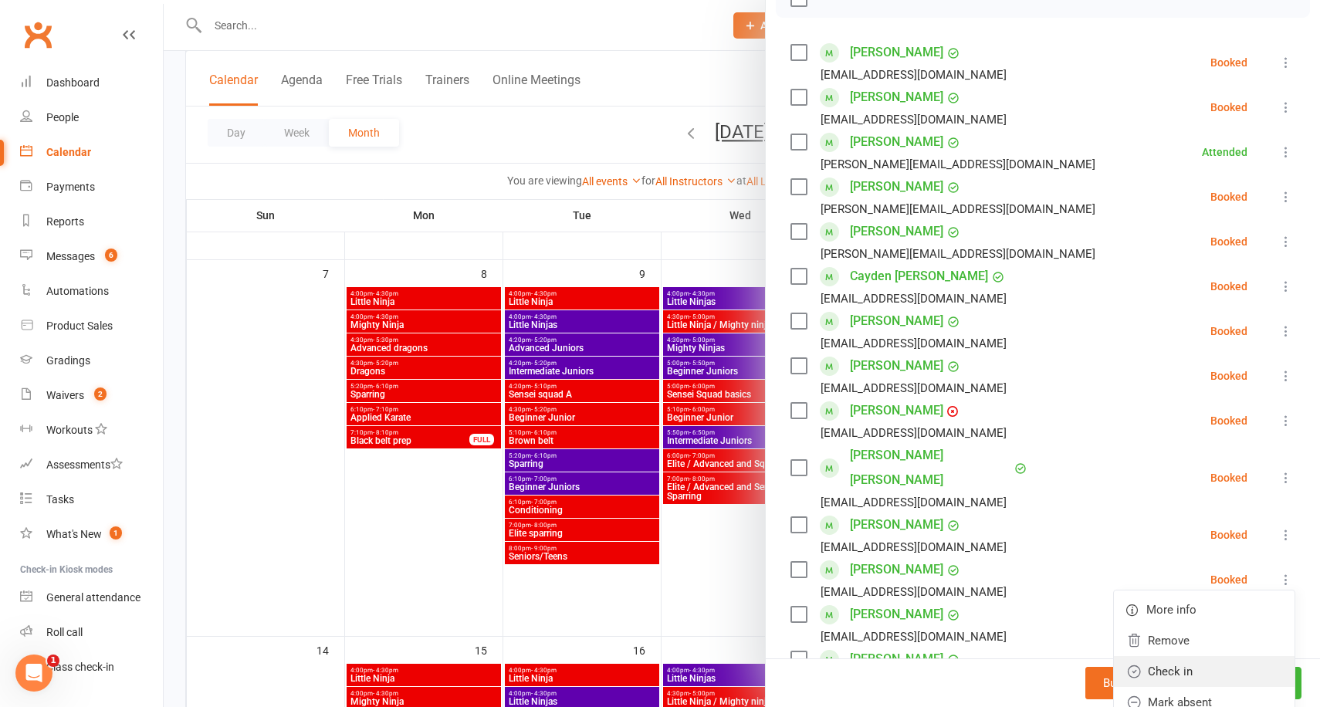
click at [1173, 656] on link "Check in" at bounding box center [1204, 671] width 181 height 31
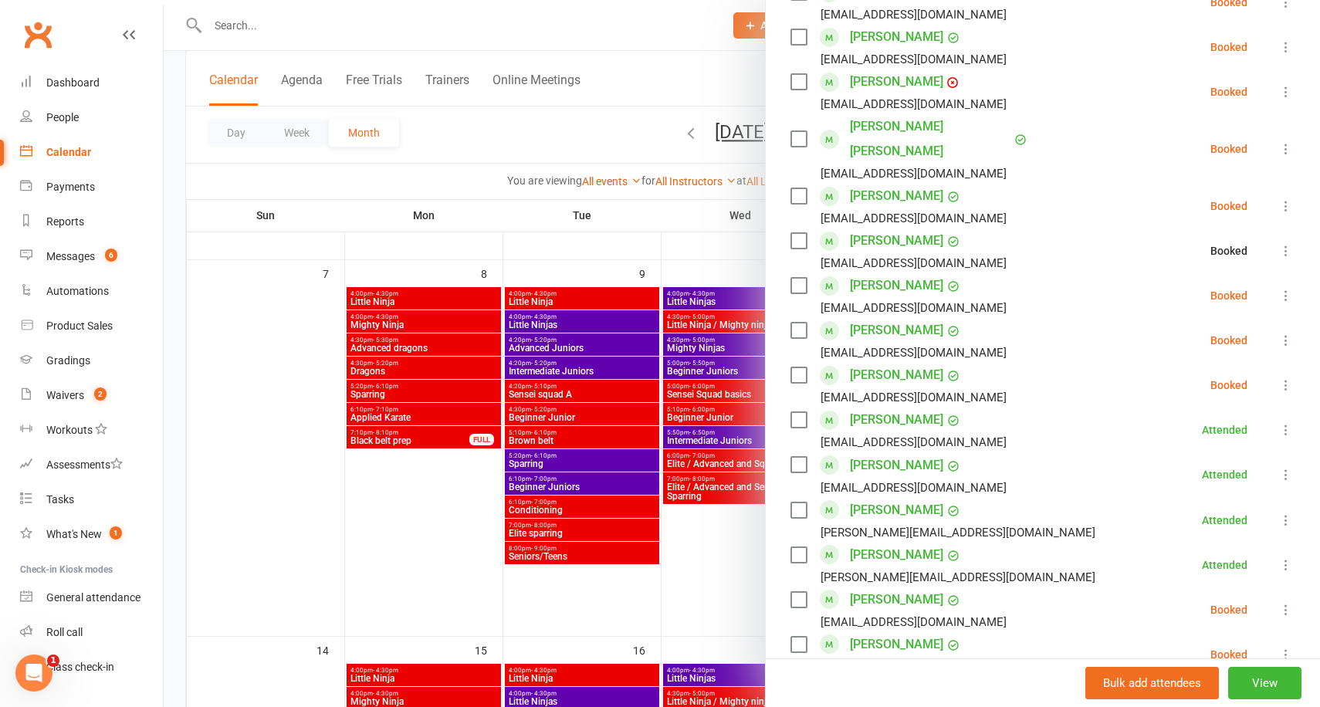
scroll to position [585, 0]
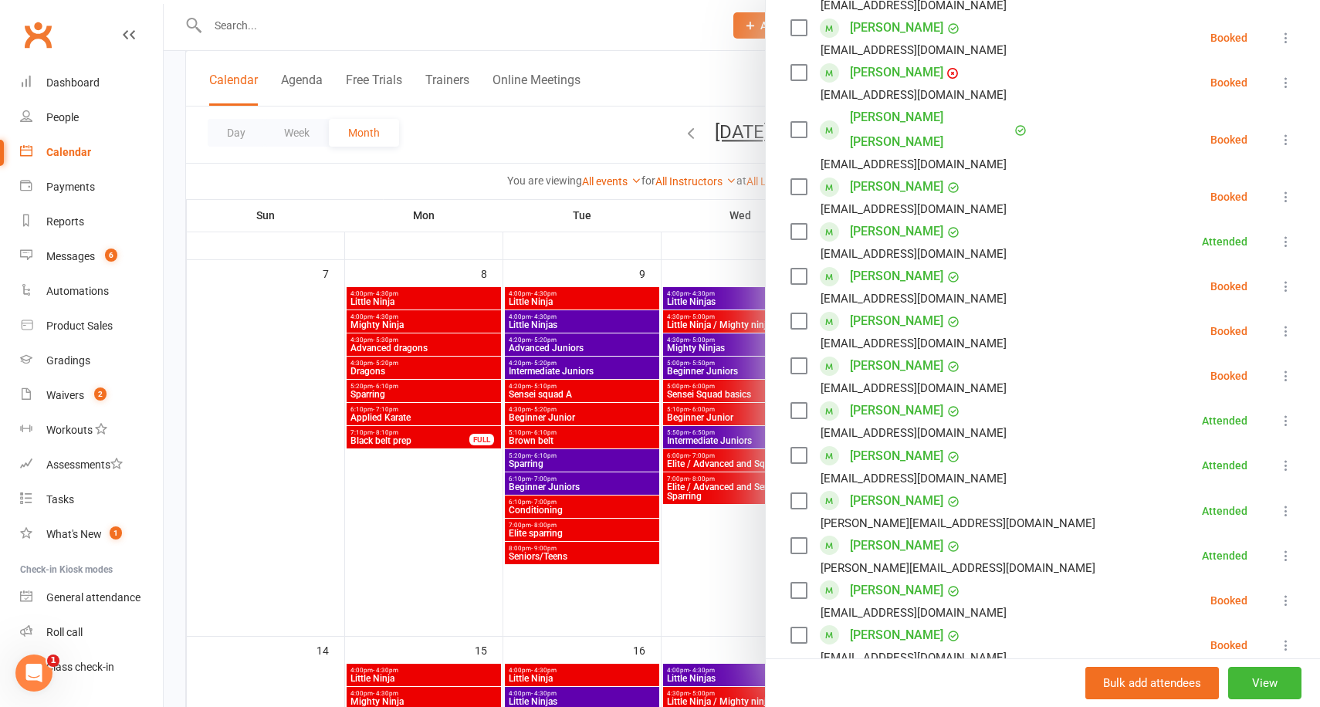
click at [665, 242] on div at bounding box center [742, 353] width 1156 height 707
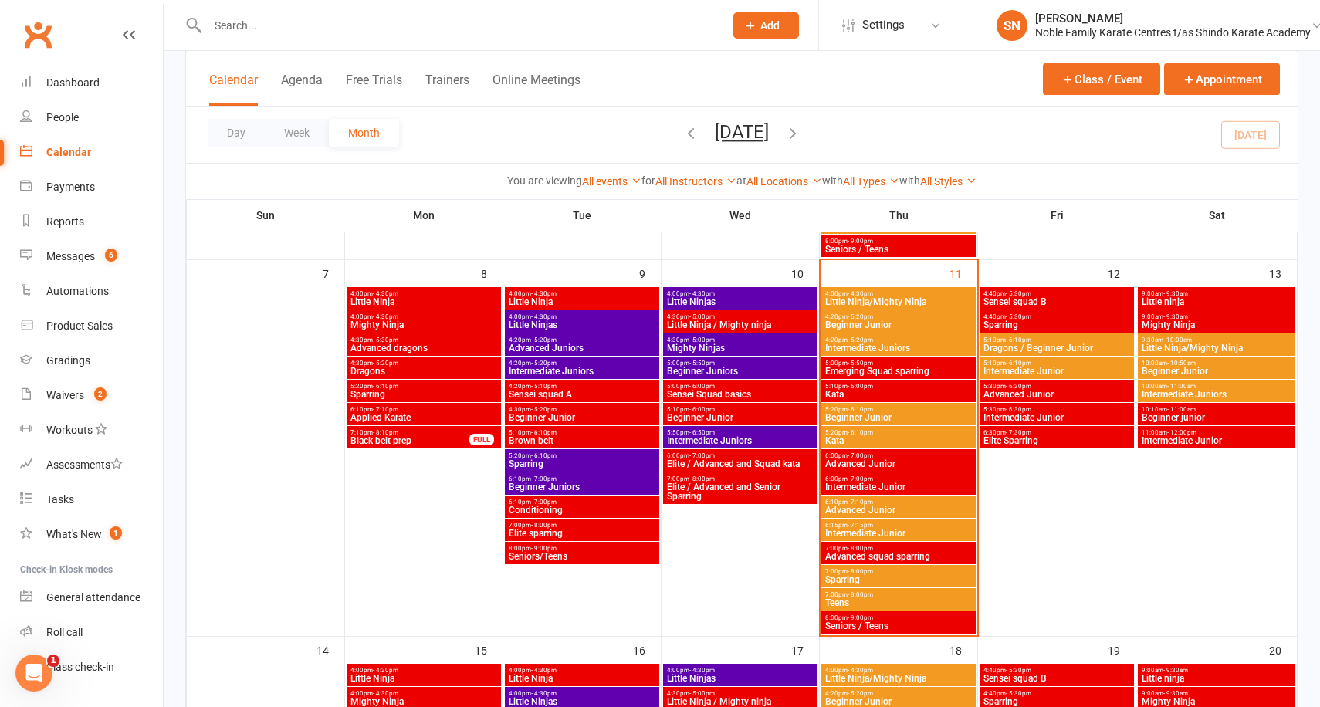
click at [873, 553] on span "Advanced squad sparring" at bounding box center [898, 556] width 148 height 9
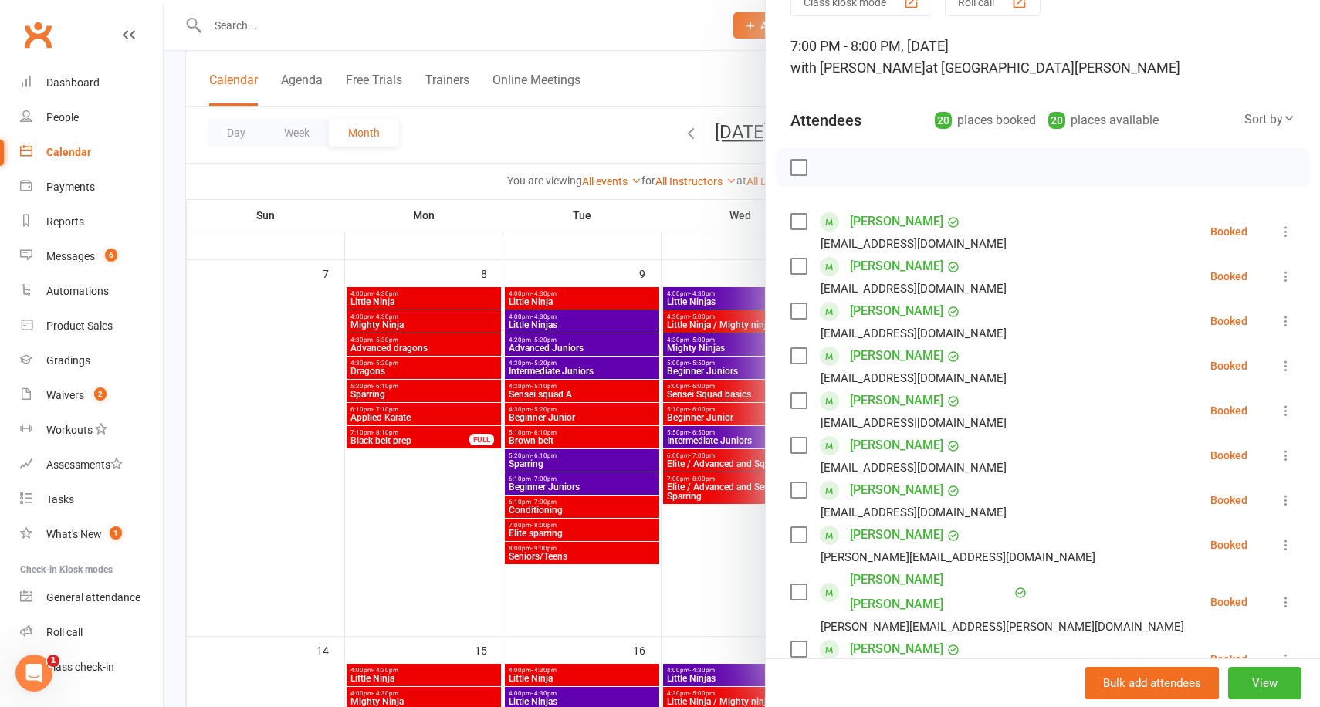
scroll to position [85, 0]
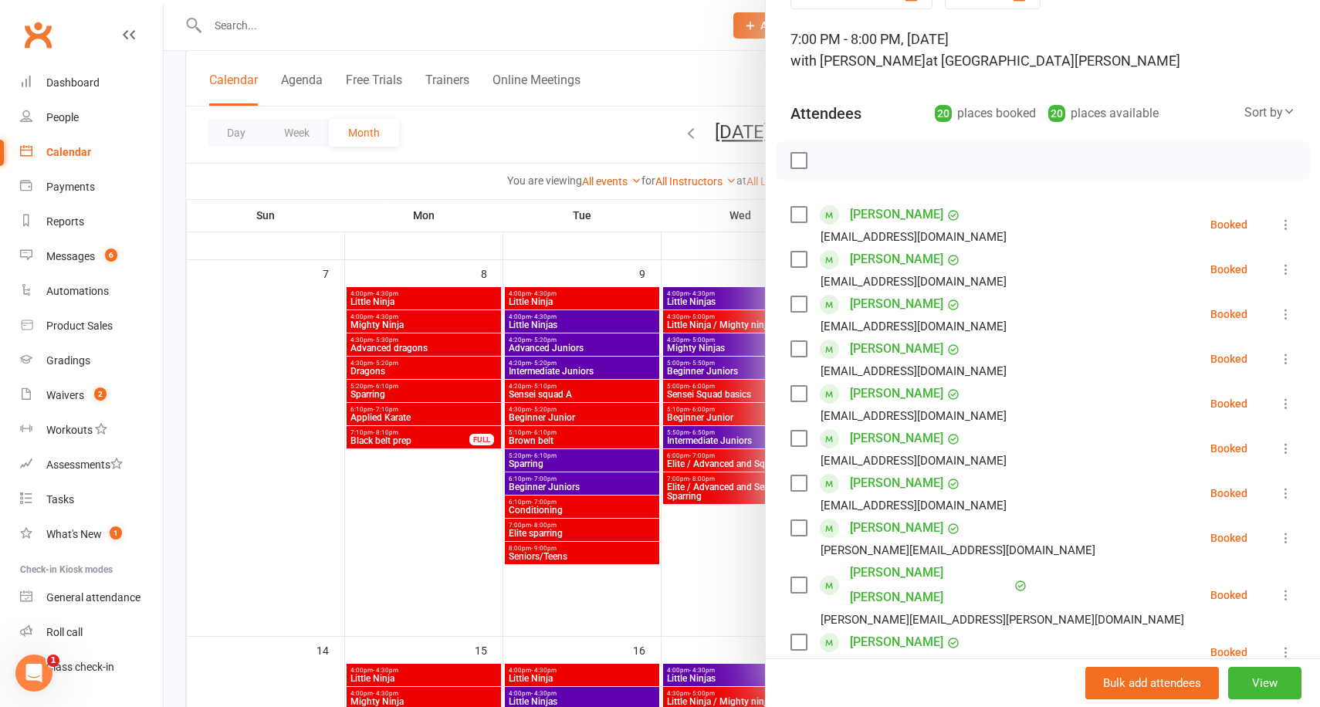
click at [1279, 397] on icon at bounding box center [1285, 403] width 15 height 15
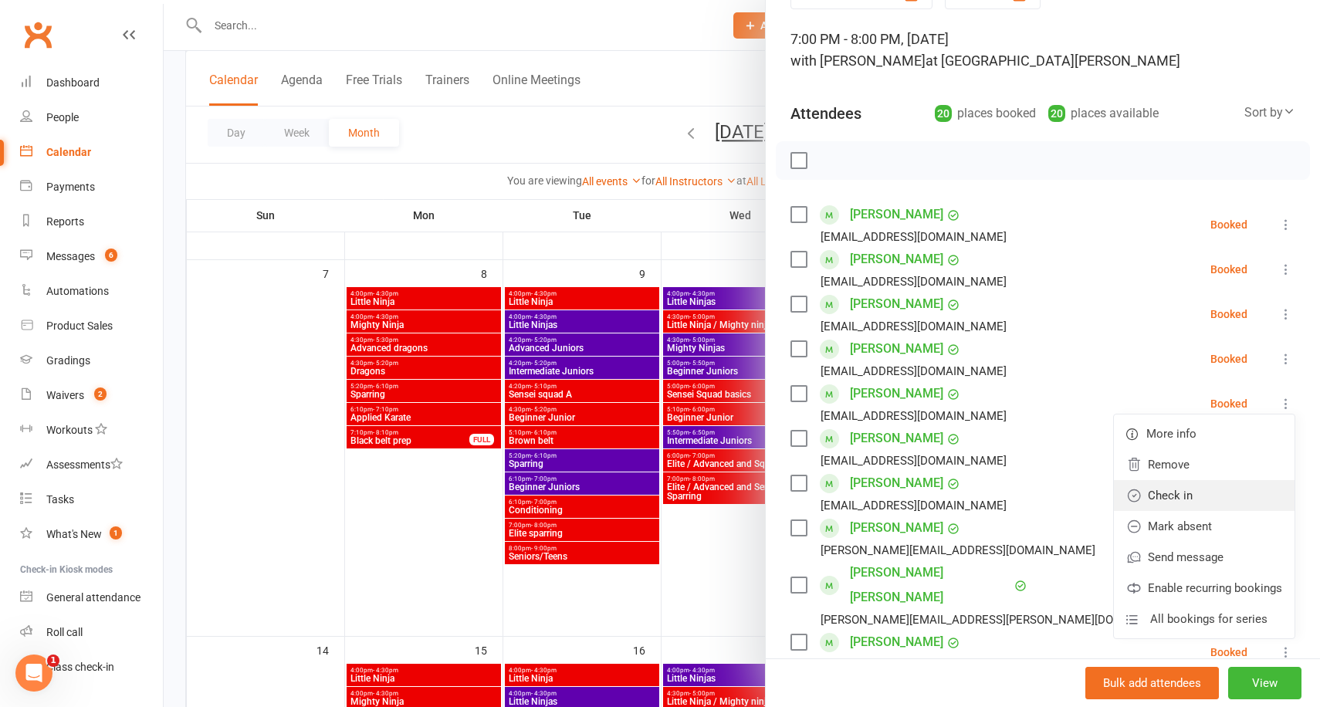
click at [1193, 502] on link "Check in" at bounding box center [1204, 495] width 181 height 31
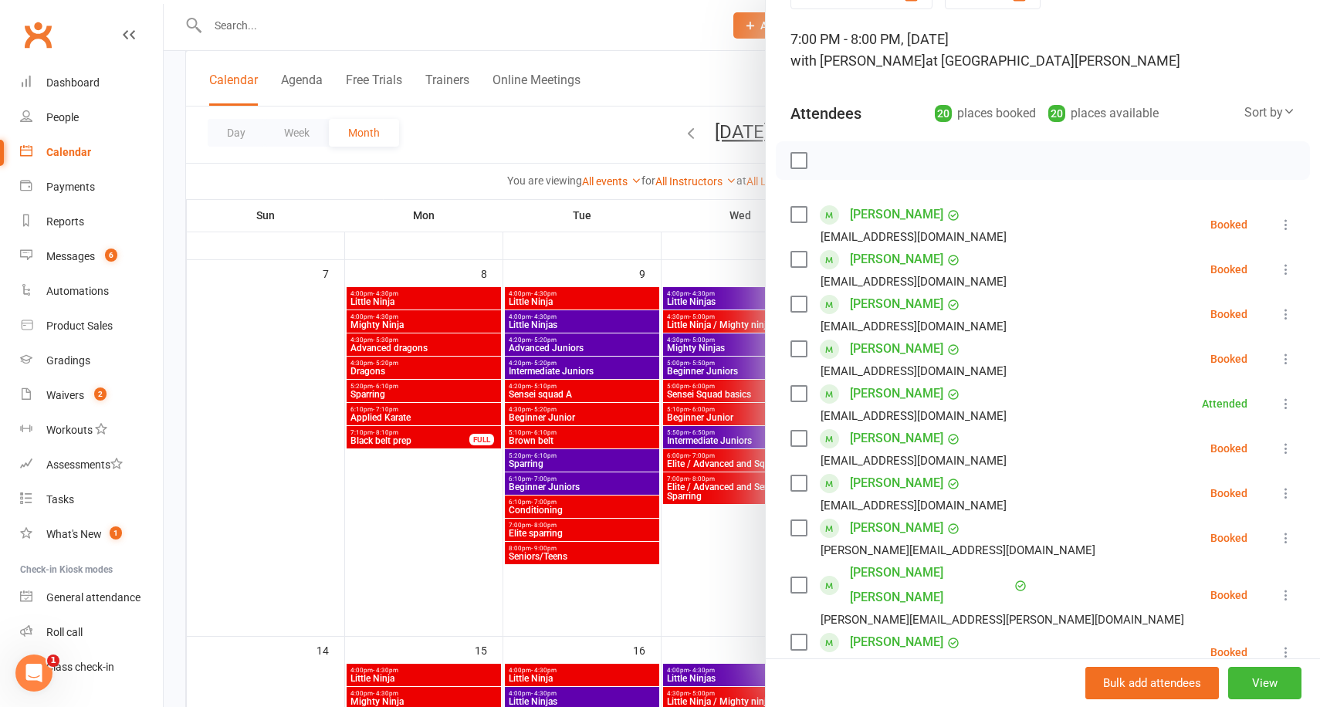
click at [1286, 266] on icon at bounding box center [1285, 269] width 15 height 15
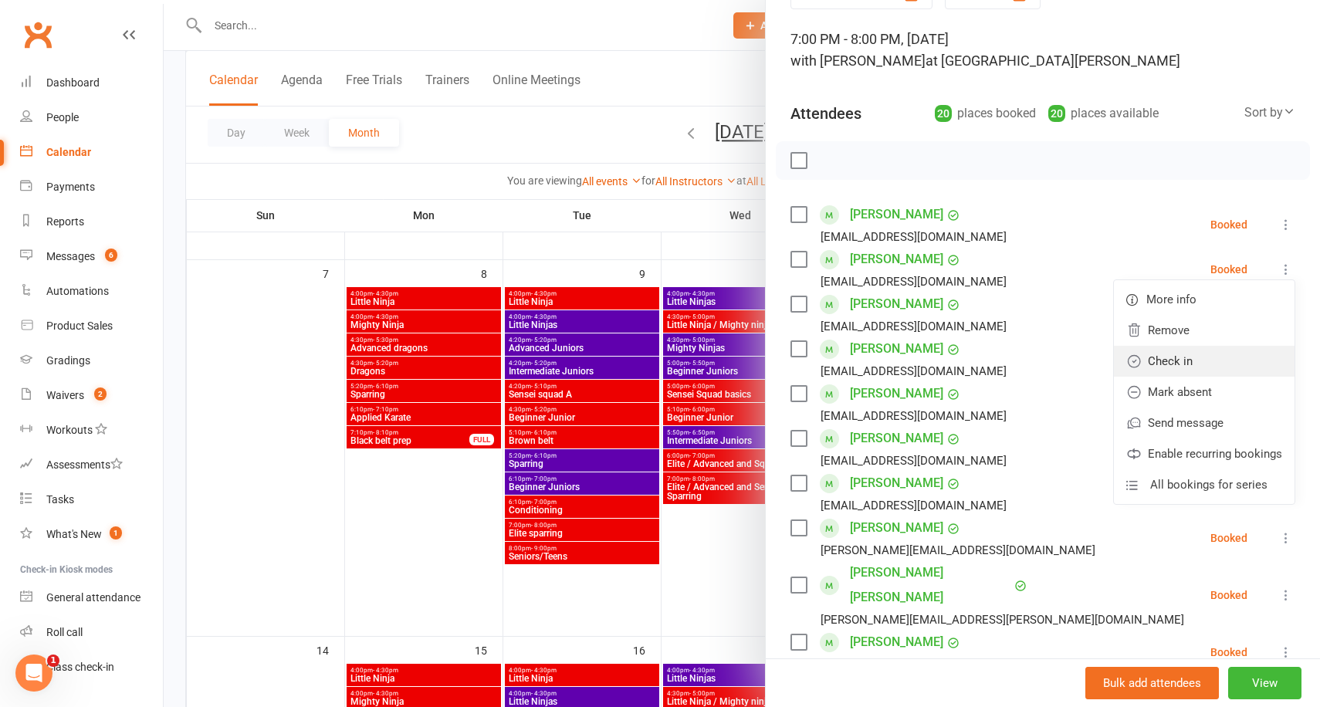
click at [1166, 367] on link "Check in" at bounding box center [1204, 361] width 181 height 31
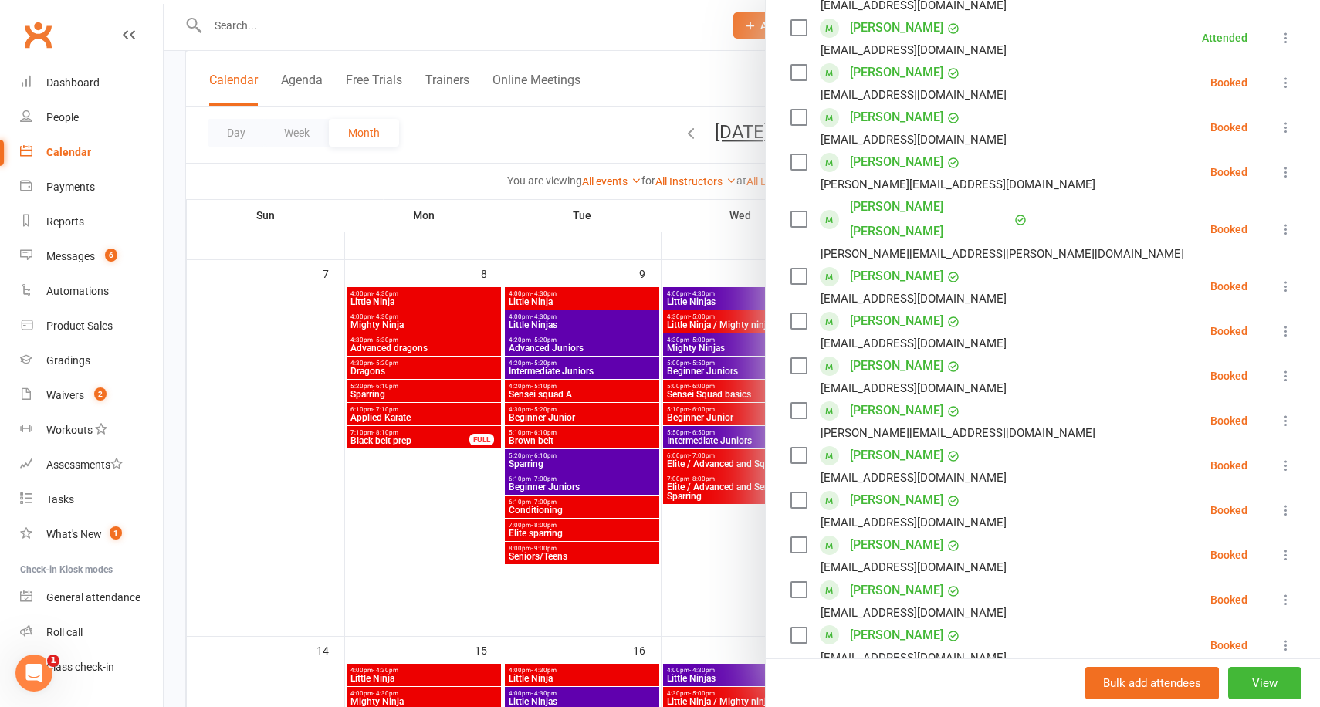
scroll to position [455, 0]
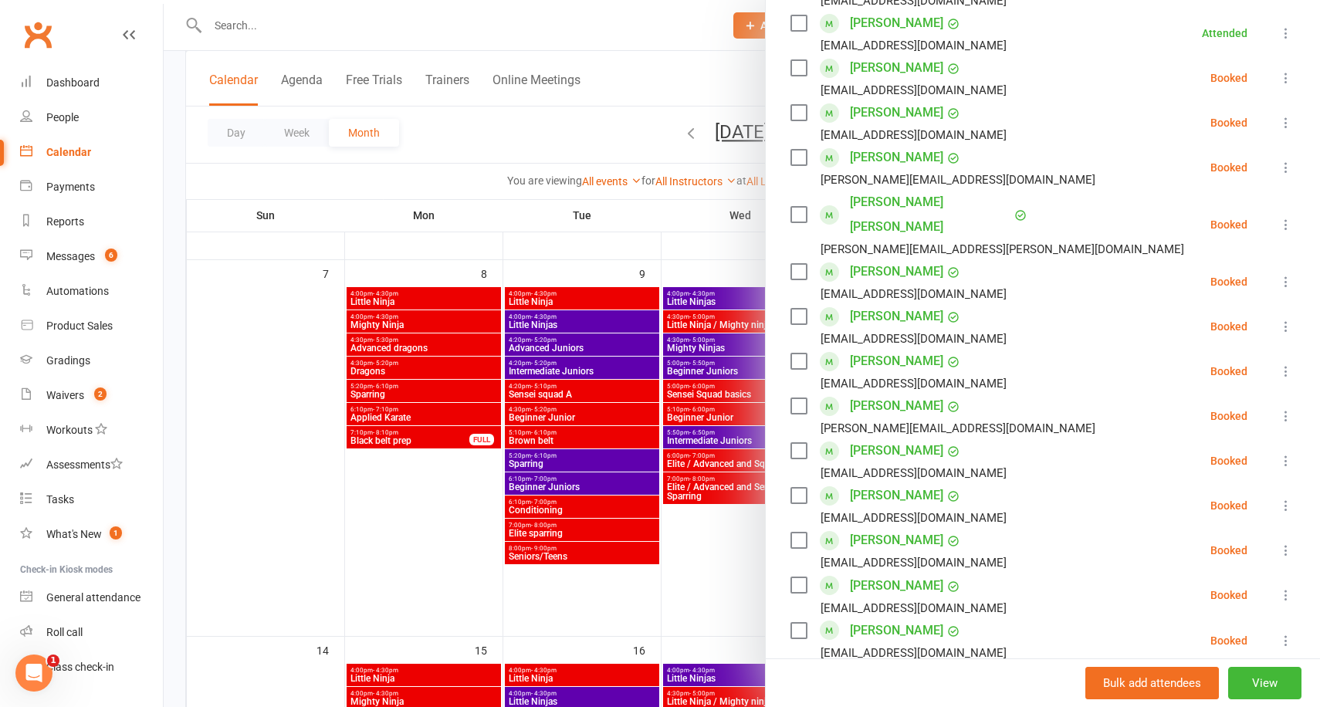
click at [1285, 164] on icon at bounding box center [1285, 167] width 15 height 15
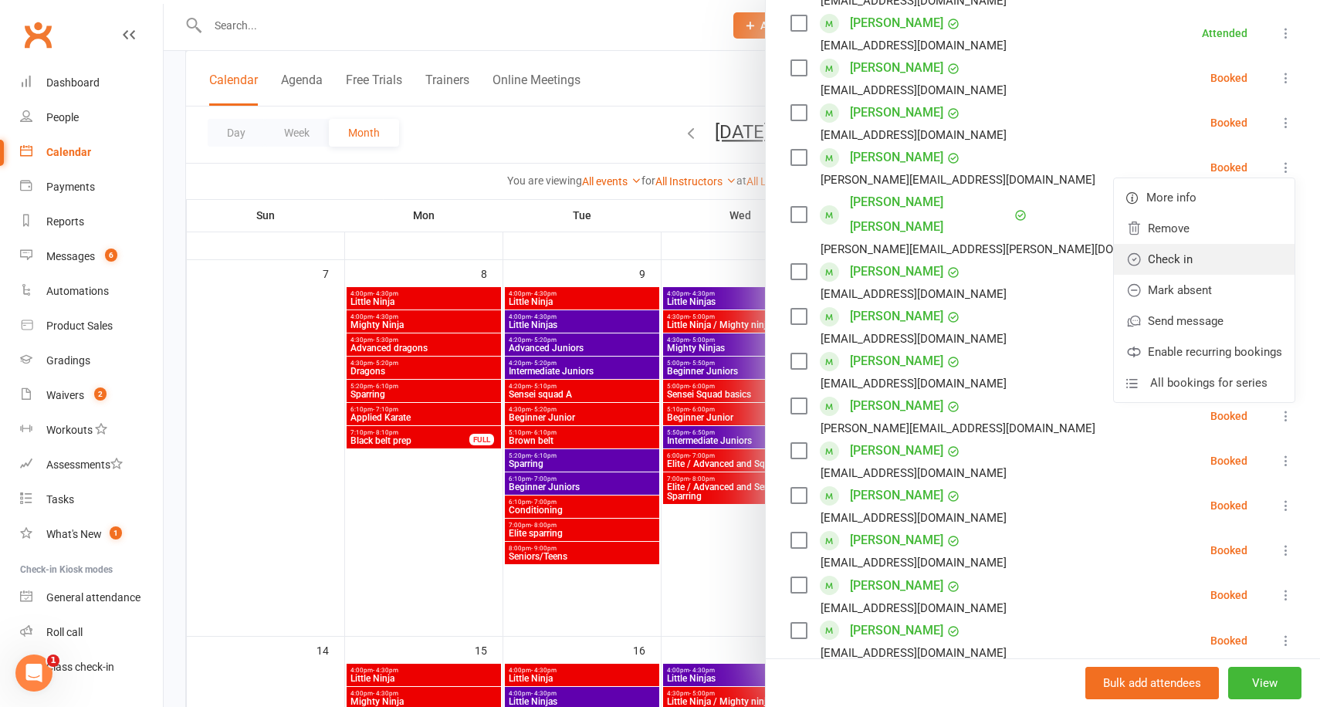
click at [1207, 263] on link "Check in" at bounding box center [1204, 259] width 181 height 31
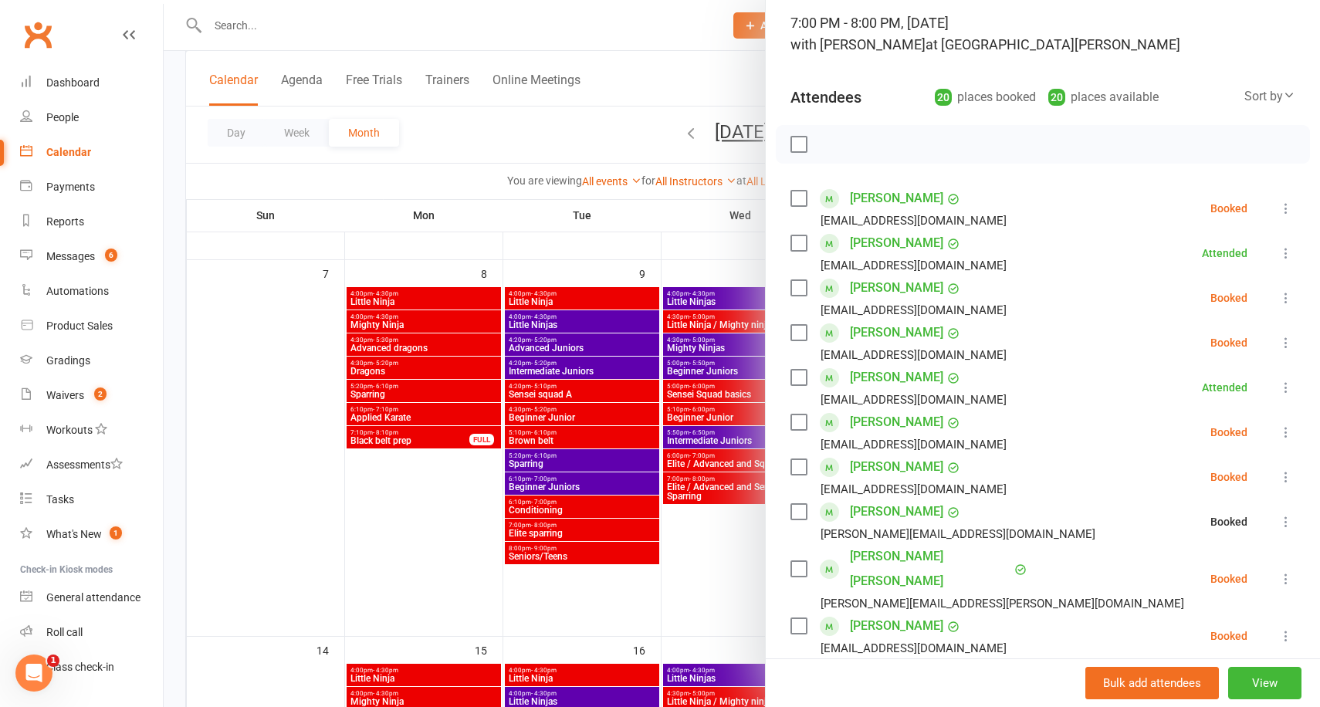
scroll to position [37, 0]
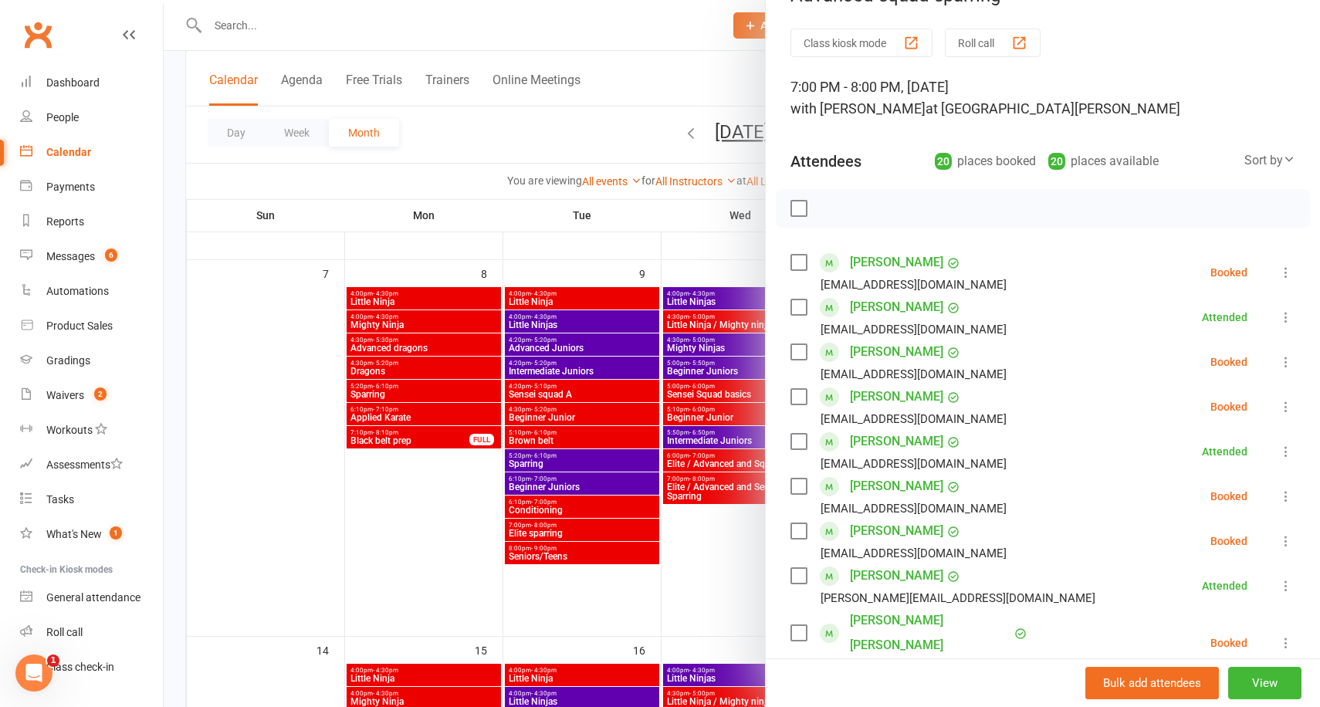
click at [604, 249] on div at bounding box center [742, 353] width 1156 height 707
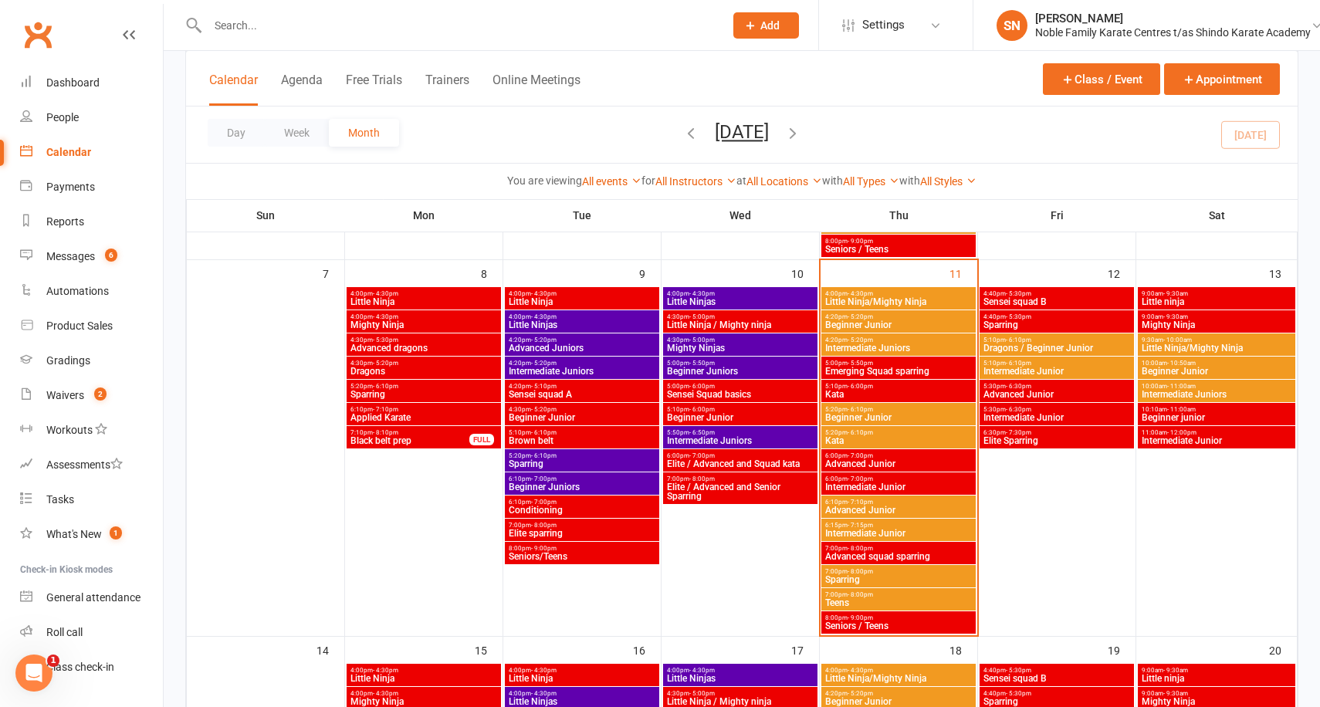
click at [863, 459] on span "Advanced Junior" at bounding box center [898, 463] width 148 height 9
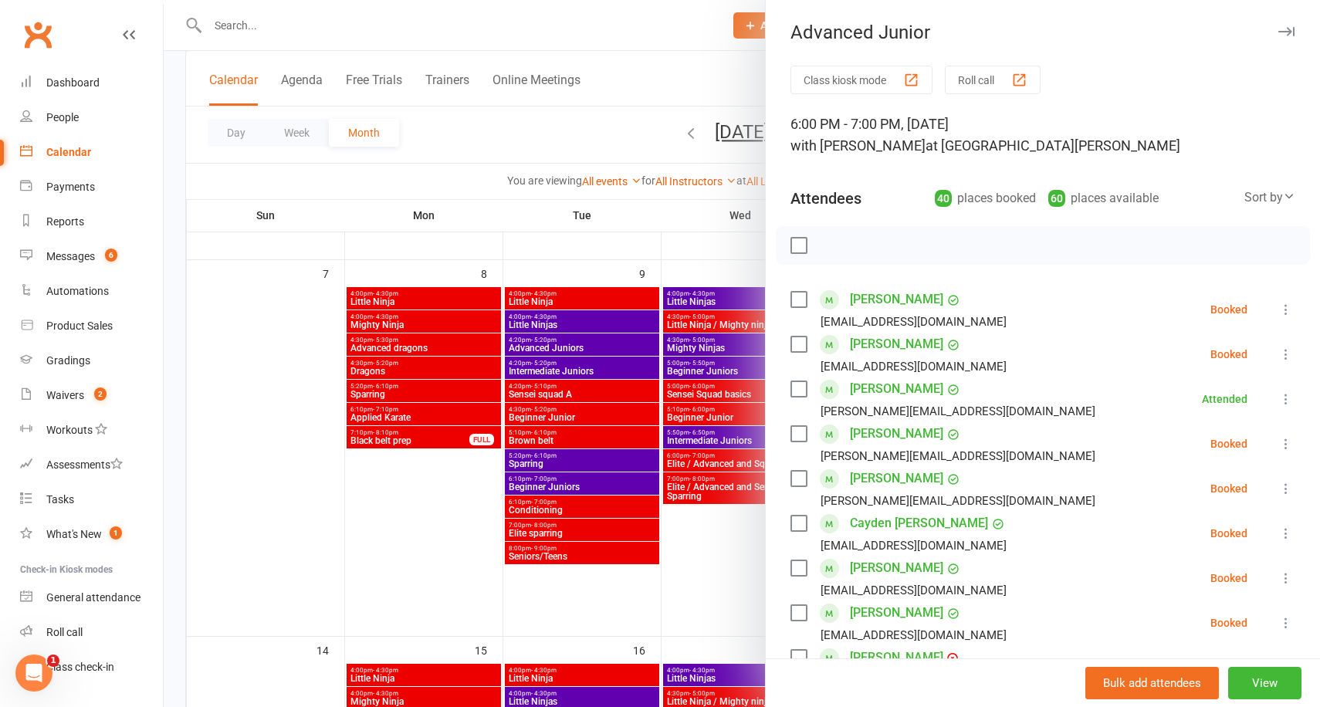
click at [1283, 361] on icon at bounding box center [1285, 354] width 15 height 15
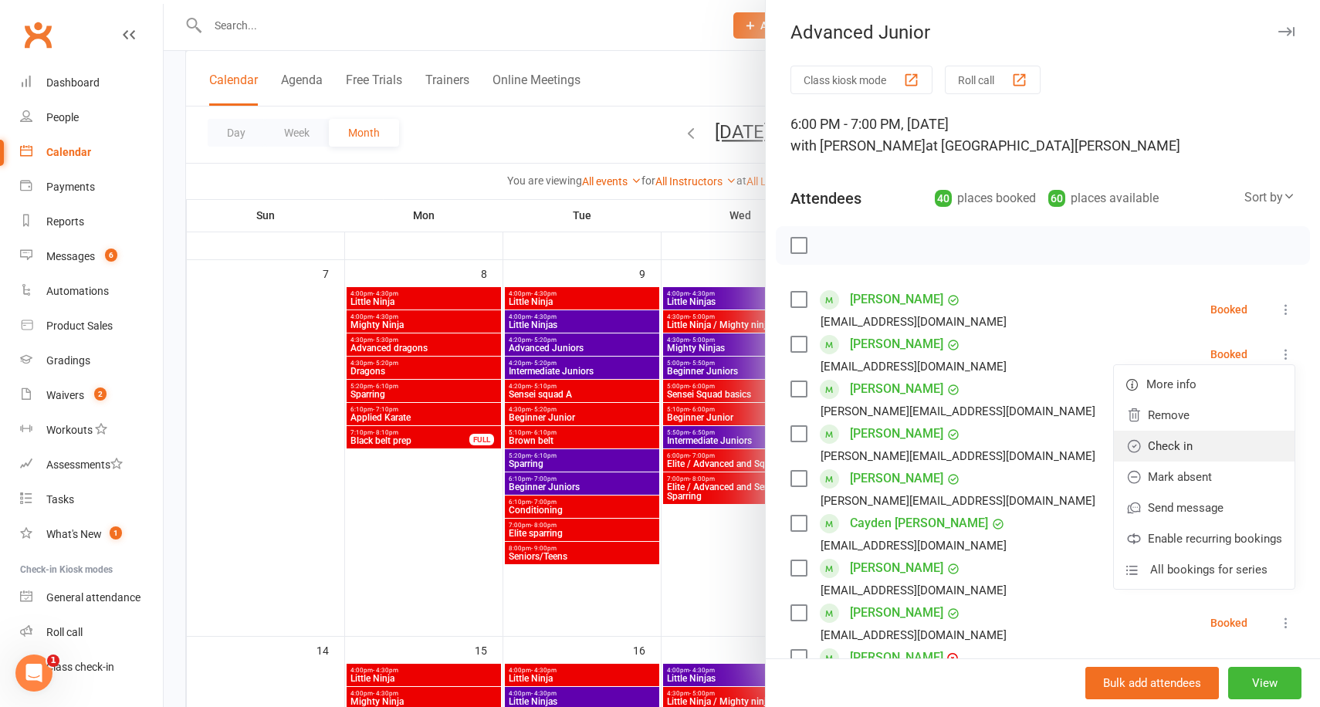
click at [1188, 445] on link "Check in" at bounding box center [1204, 446] width 181 height 31
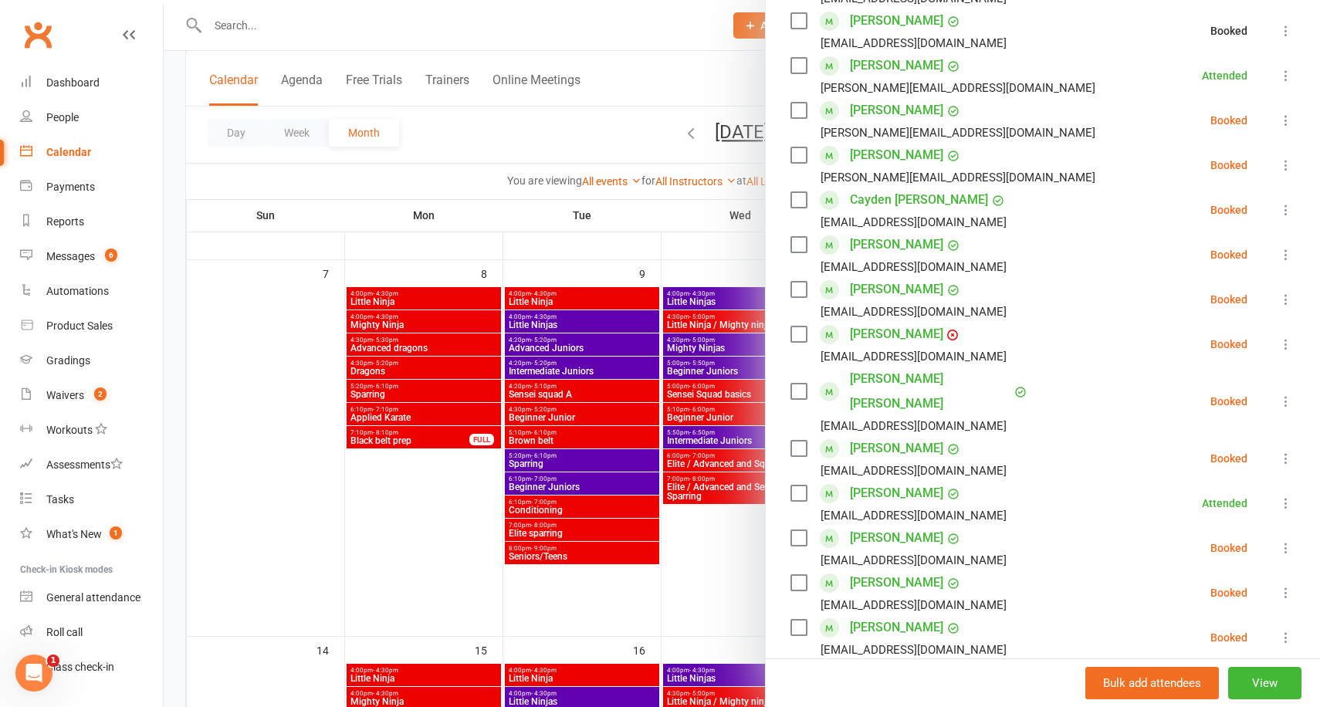
scroll to position [326, 0]
click at [680, 246] on div at bounding box center [742, 353] width 1156 height 707
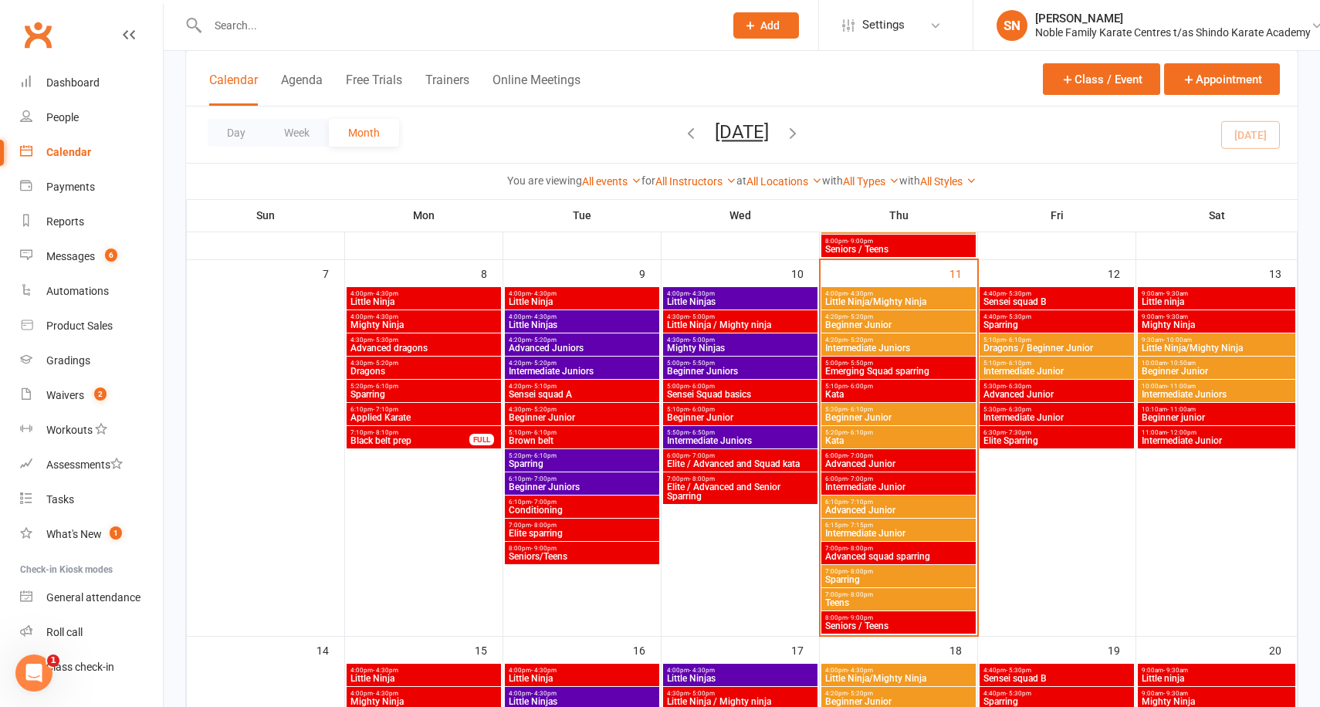
click at [883, 457] on span "6:00pm - 7:00pm" at bounding box center [898, 455] width 148 height 7
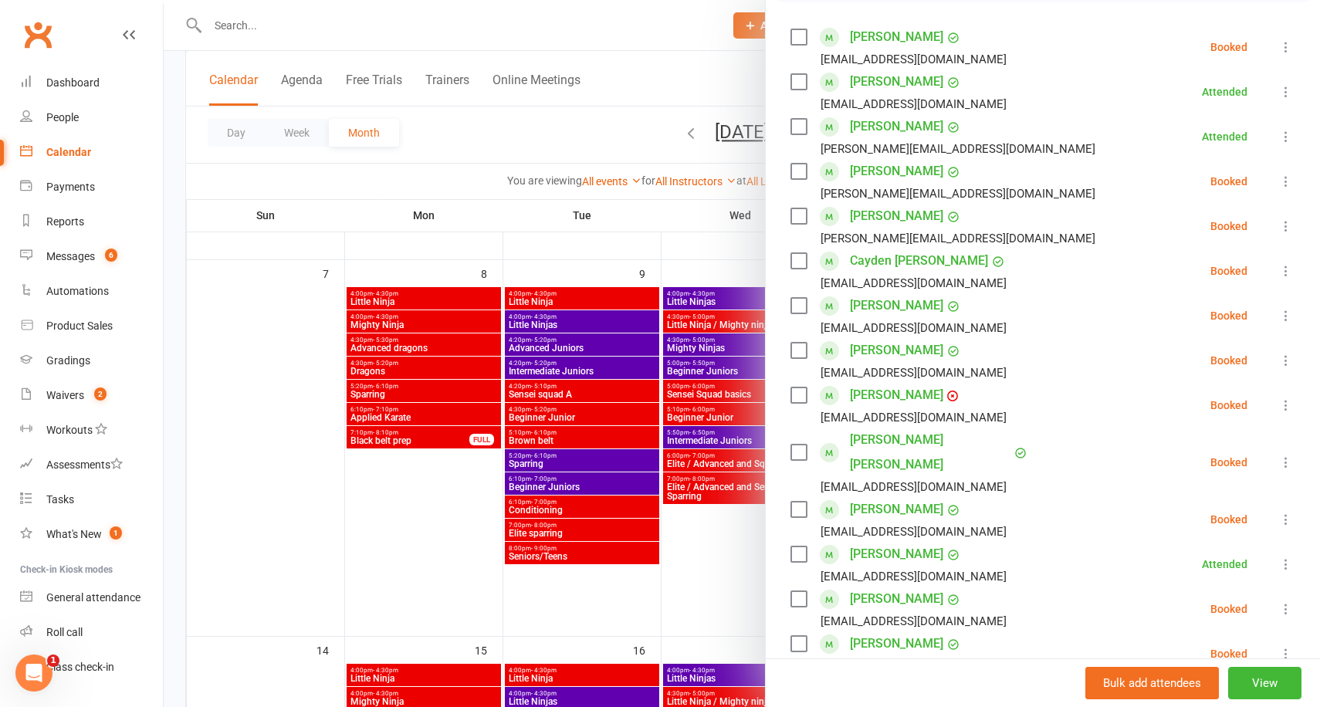
scroll to position [278, 0]
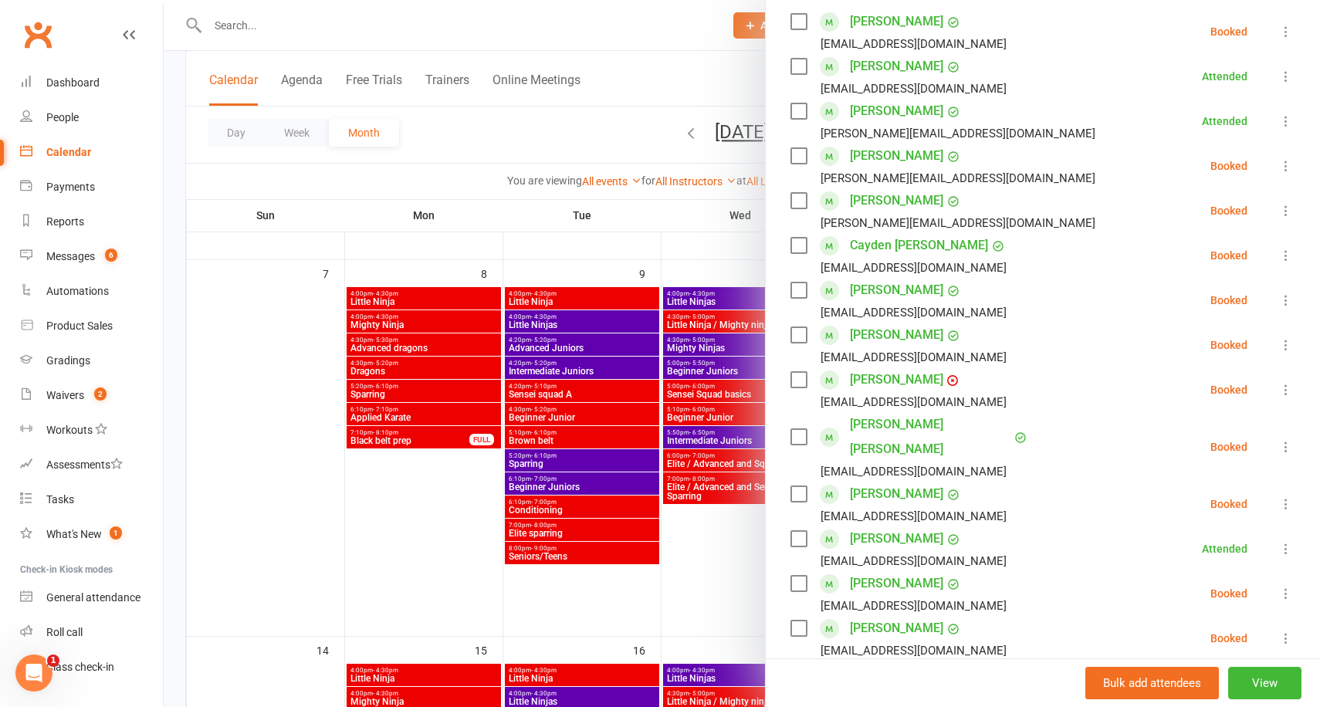
click at [724, 547] on div at bounding box center [742, 353] width 1156 height 707
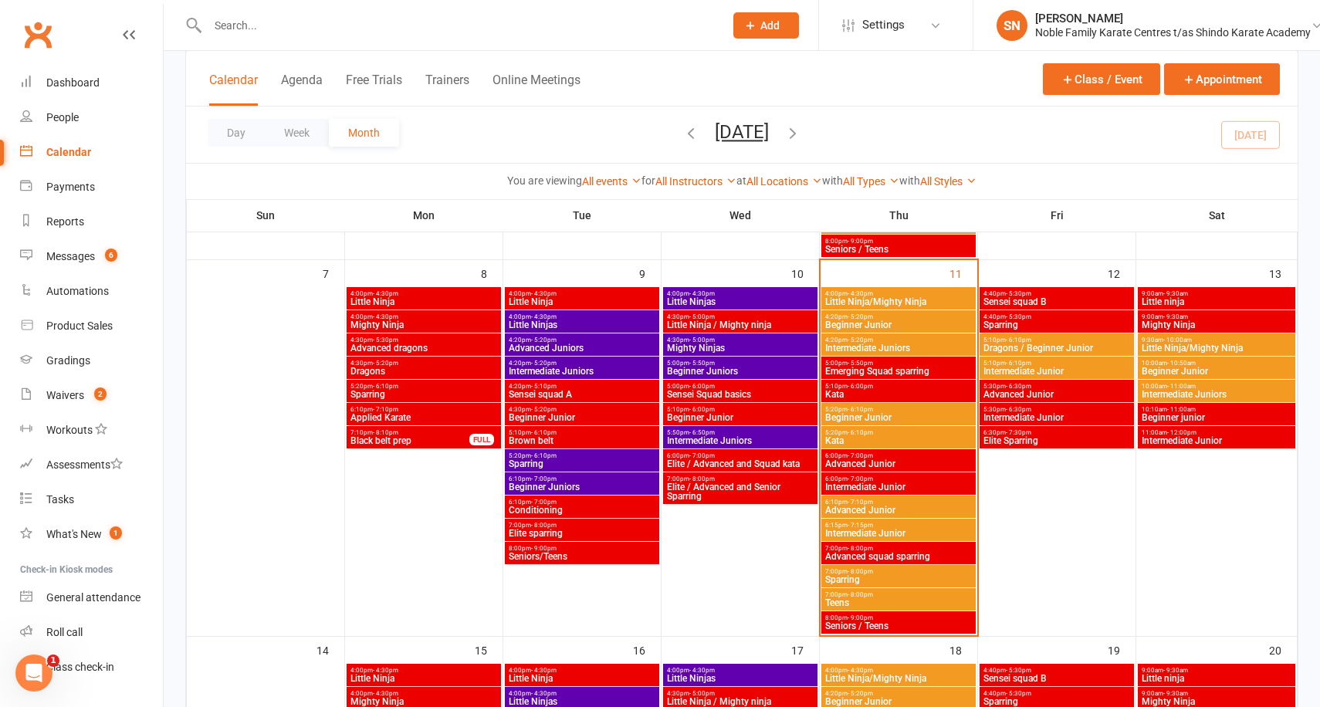
click at [878, 462] on span "Advanced Junior" at bounding box center [898, 463] width 148 height 9
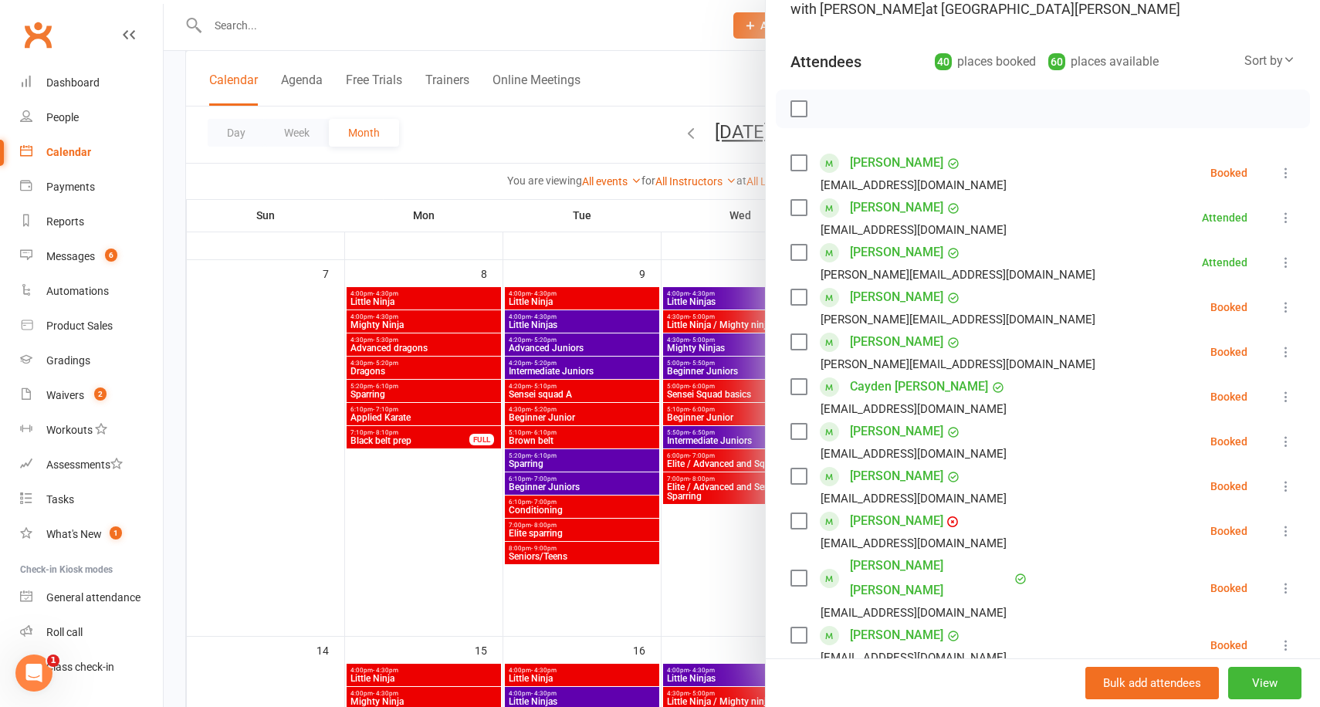
scroll to position [213, 0]
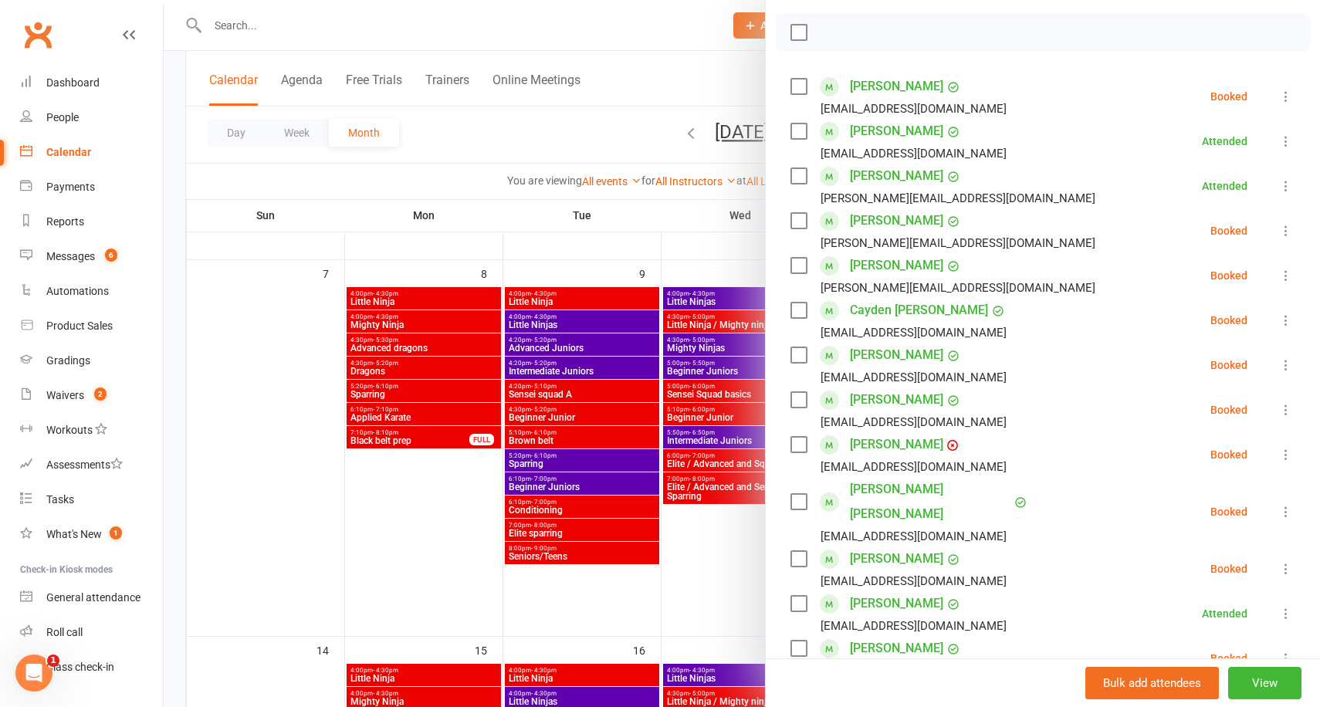
click at [721, 606] on div at bounding box center [742, 353] width 1156 height 707
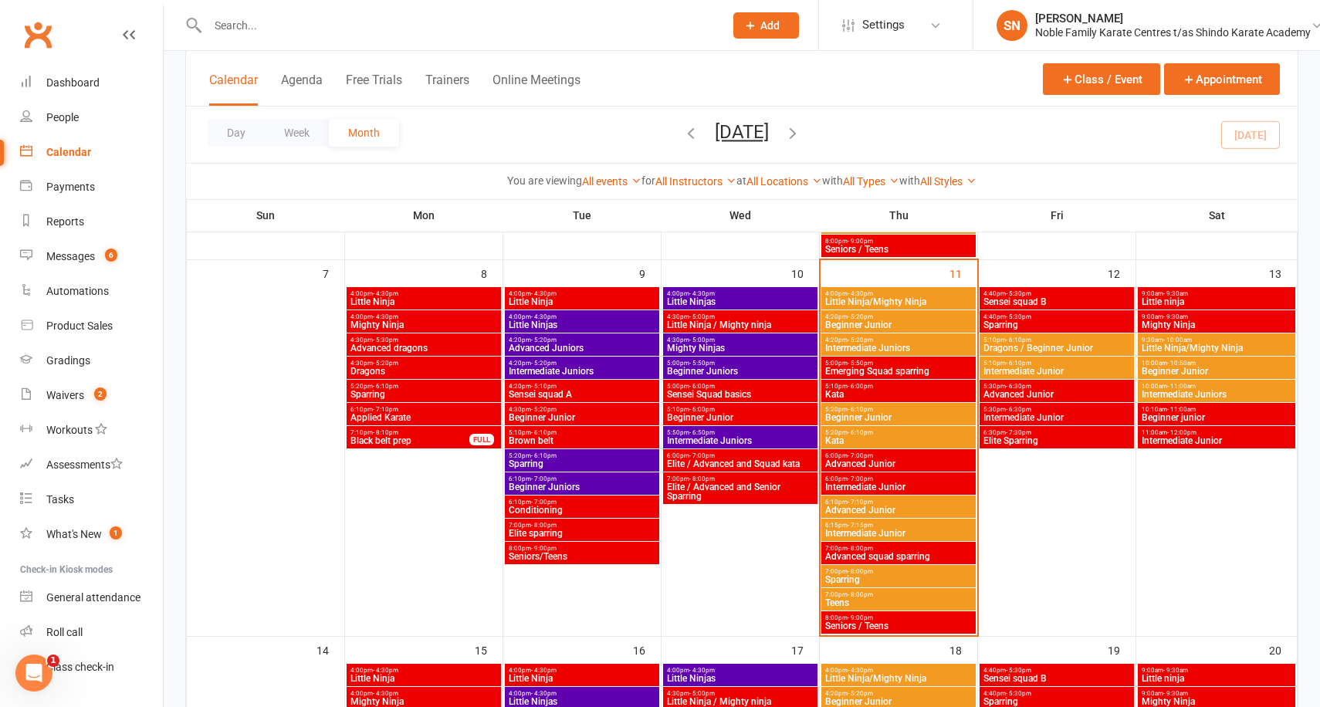
click at [872, 484] on span "Intermediate Junior" at bounding box center [898, 486] width 148 height 9
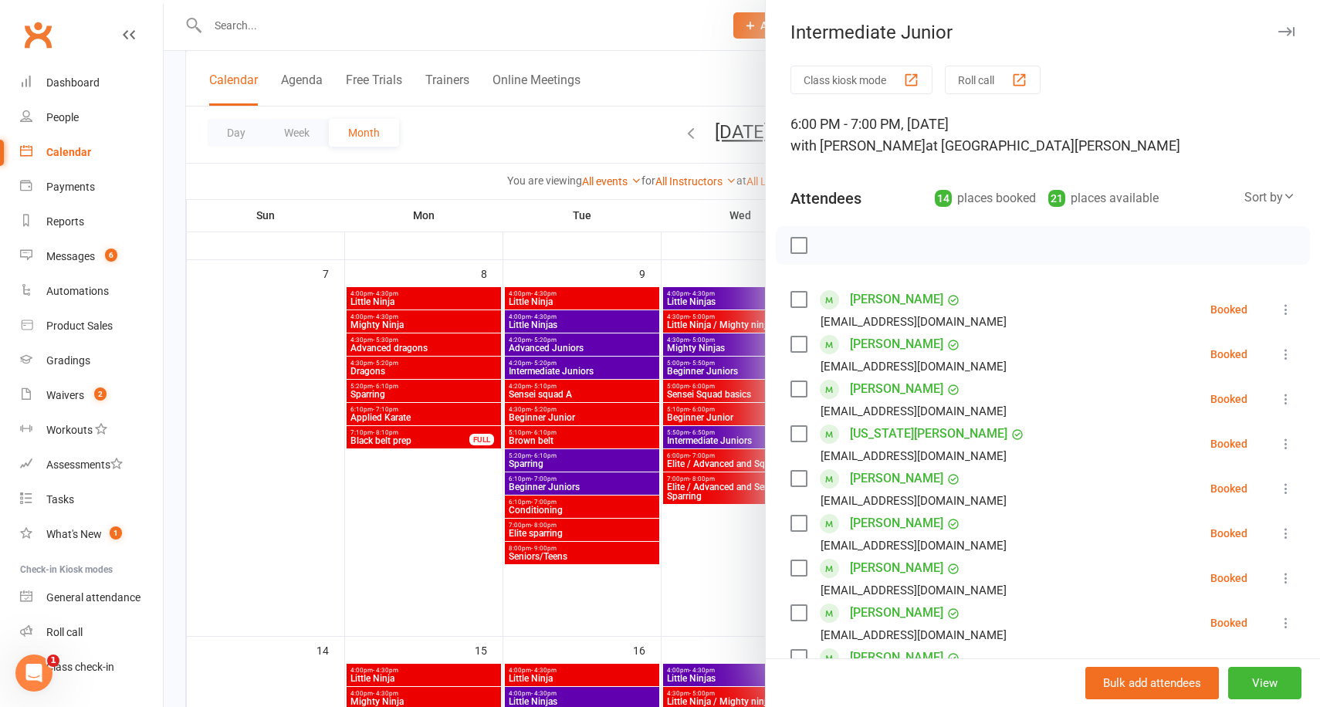
scroll to position [30, 0]
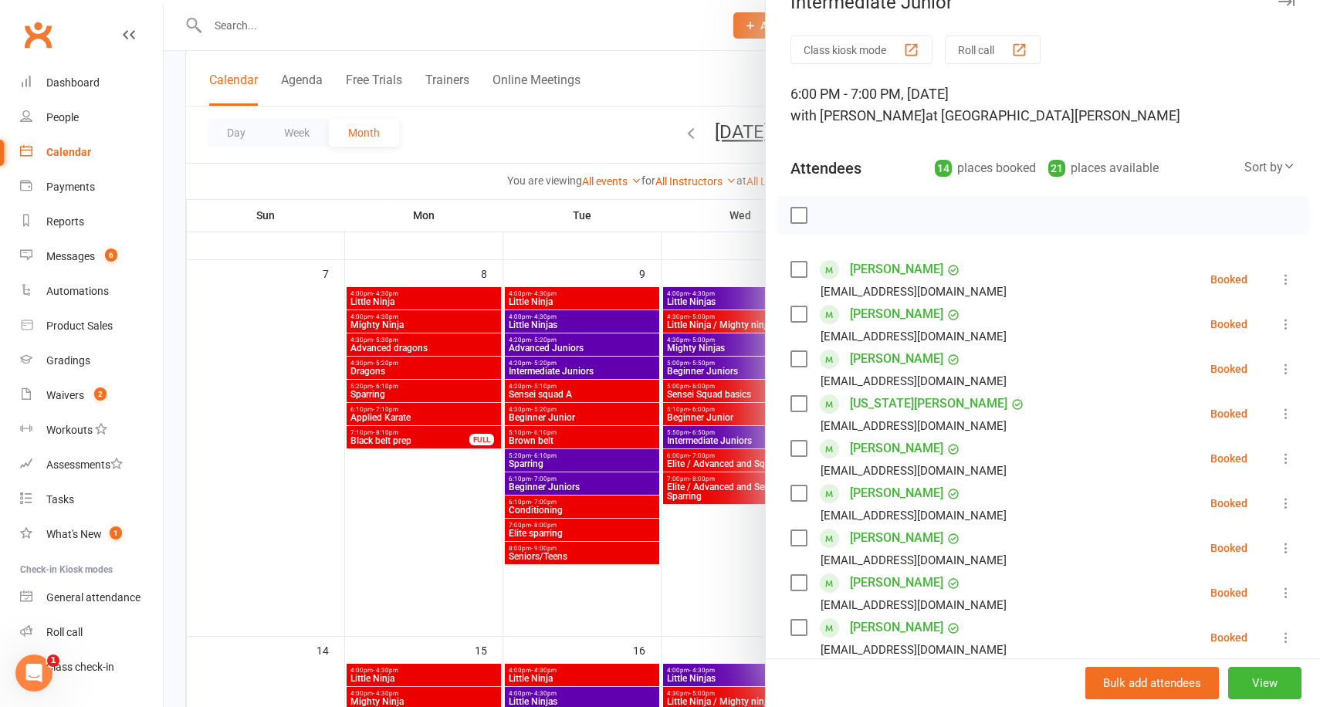
click at [1287, 590] on icon at bounding box center [1285, 592] width 15 height 15
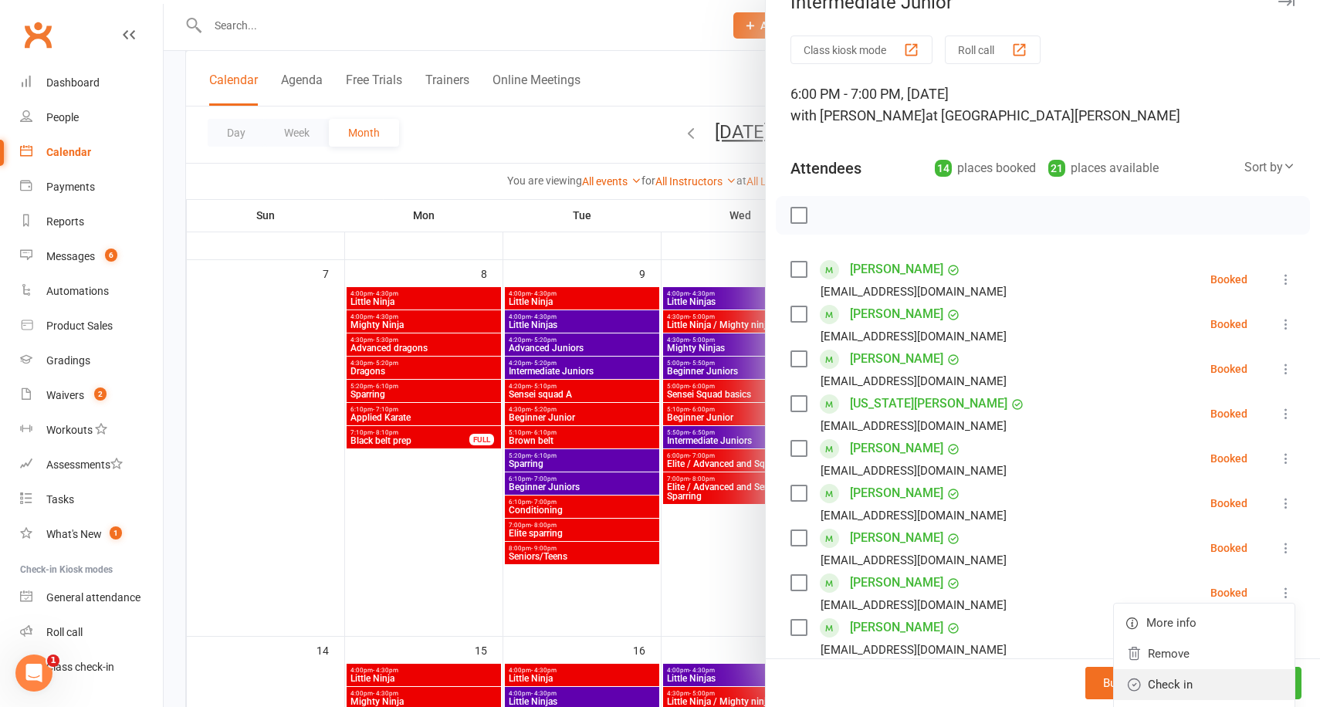
click at [1174, 679] on link "Check in" at bounding box center [1204, 684] width 181 height 31
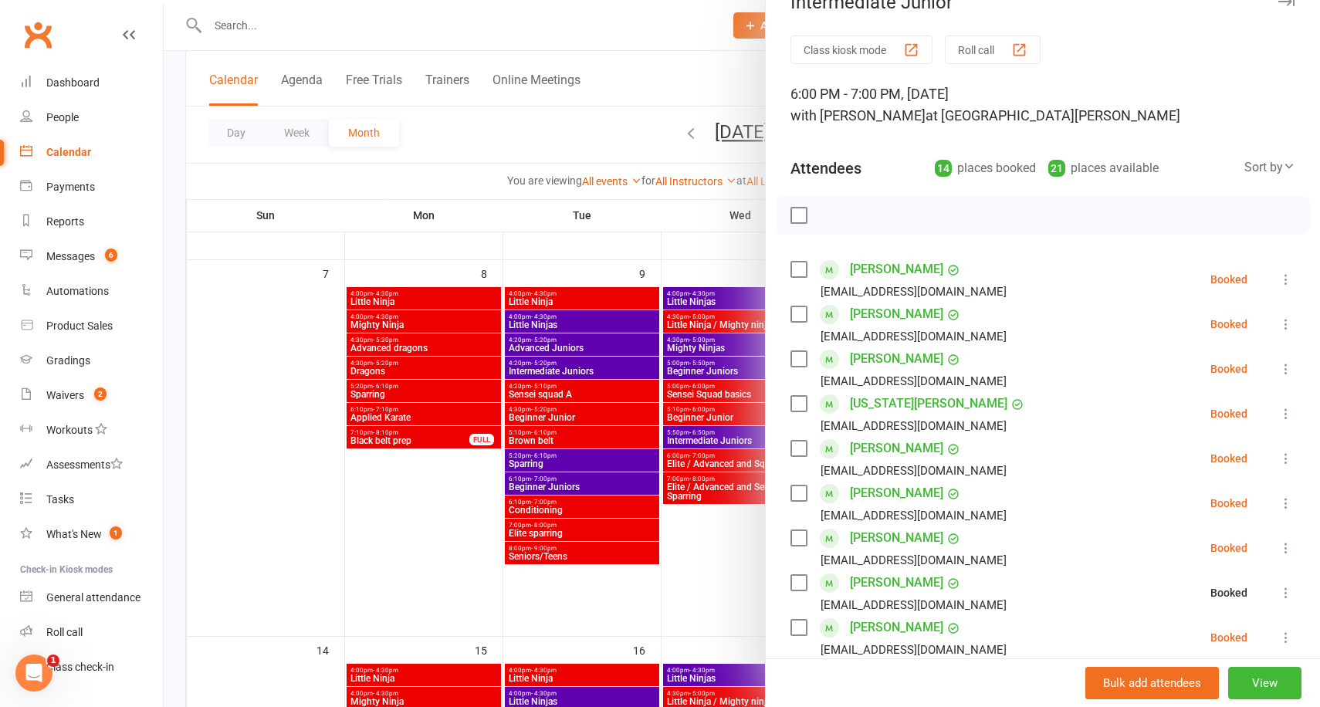
click at [1288, 272] on icon at bounding box center [1285, 279] width 15 height 15
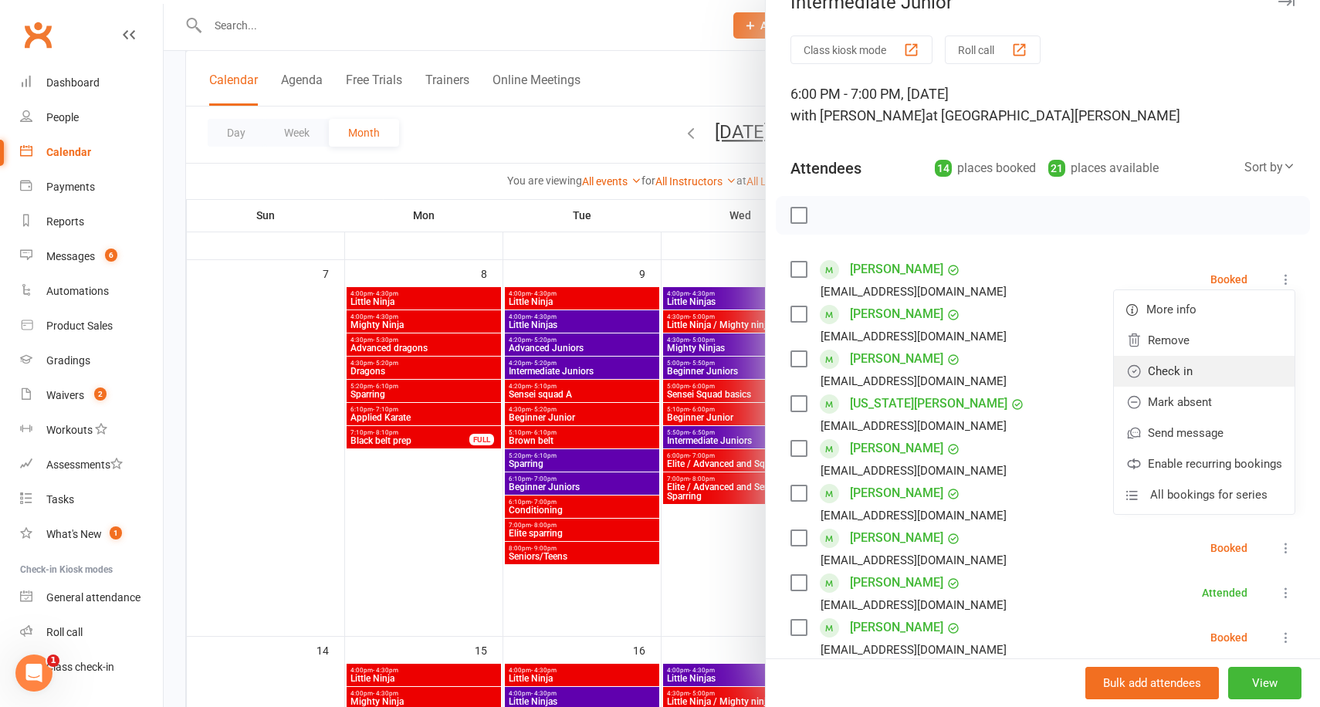
click at [1181, 381] on link "Check in" at bounding box center [1204, 371] width 181 height 31
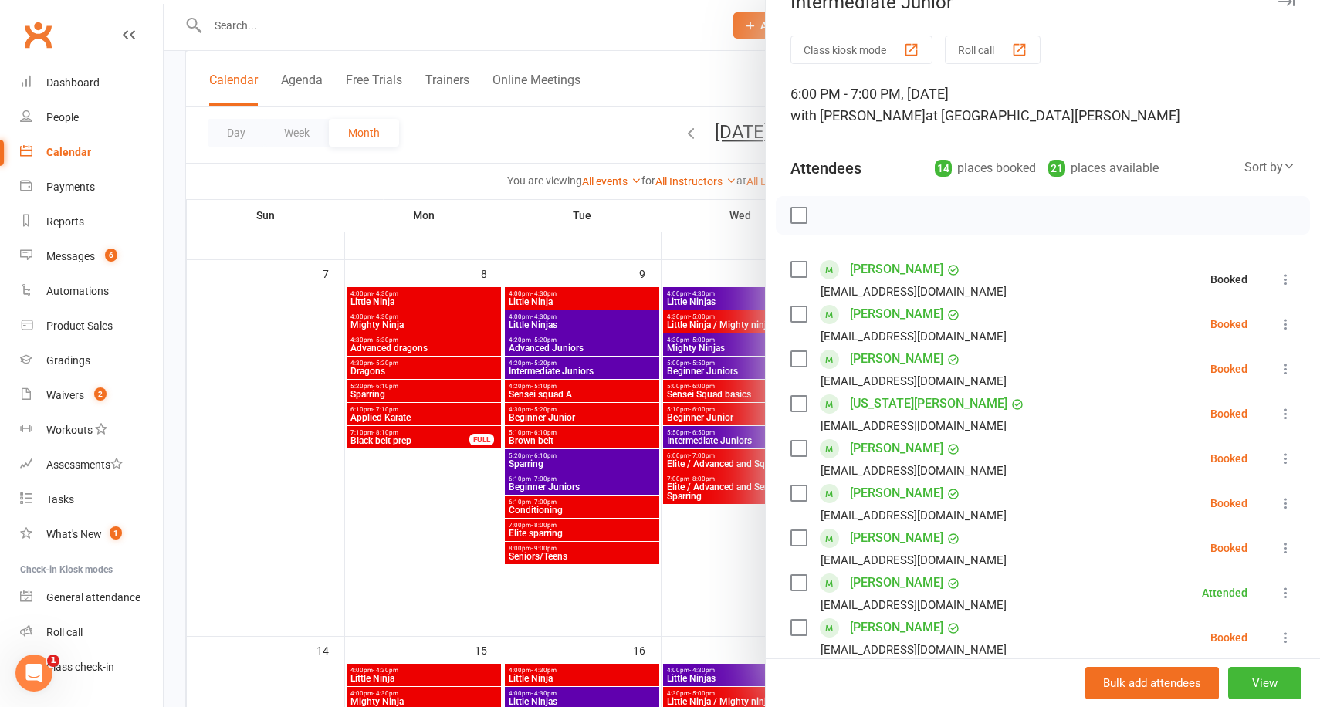
click at [1287, 321] on icon at bounding box center [1285, 324] width 15 height 15
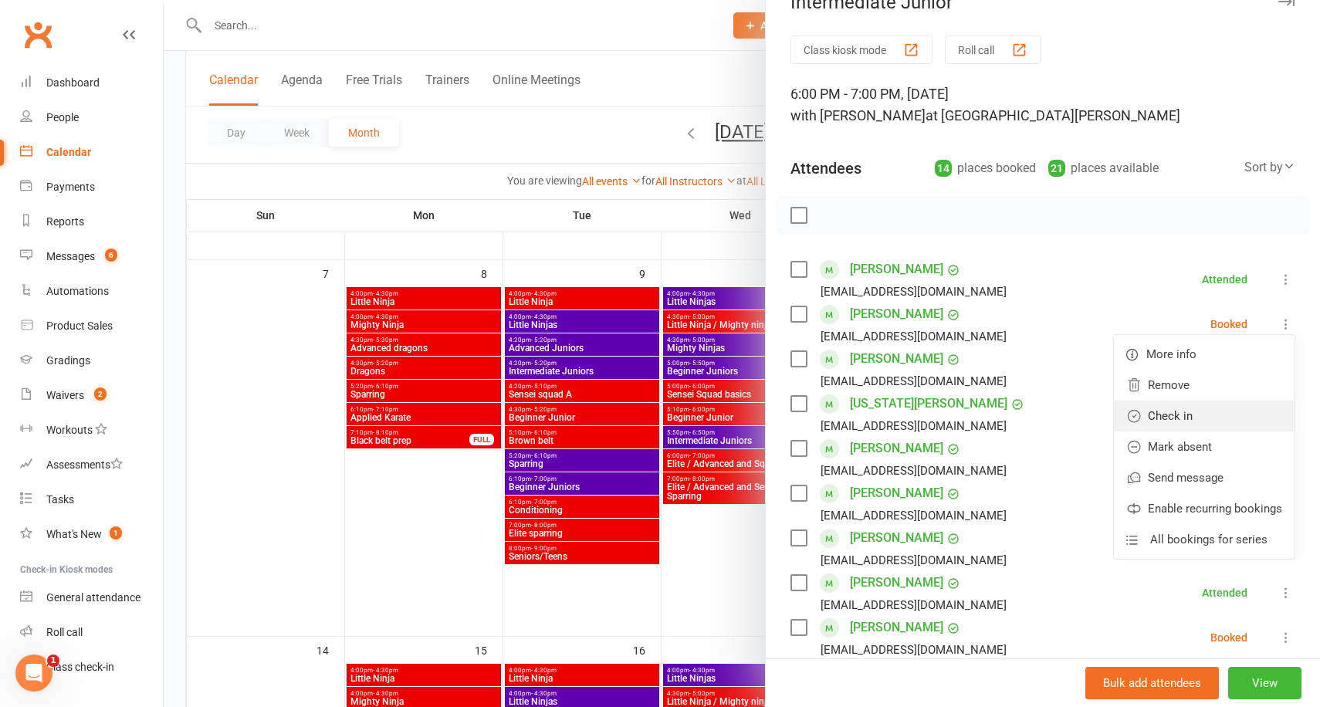
click at [1190, 411] on link "Check in" at bounding box center [1204, 416] width 181 height 31
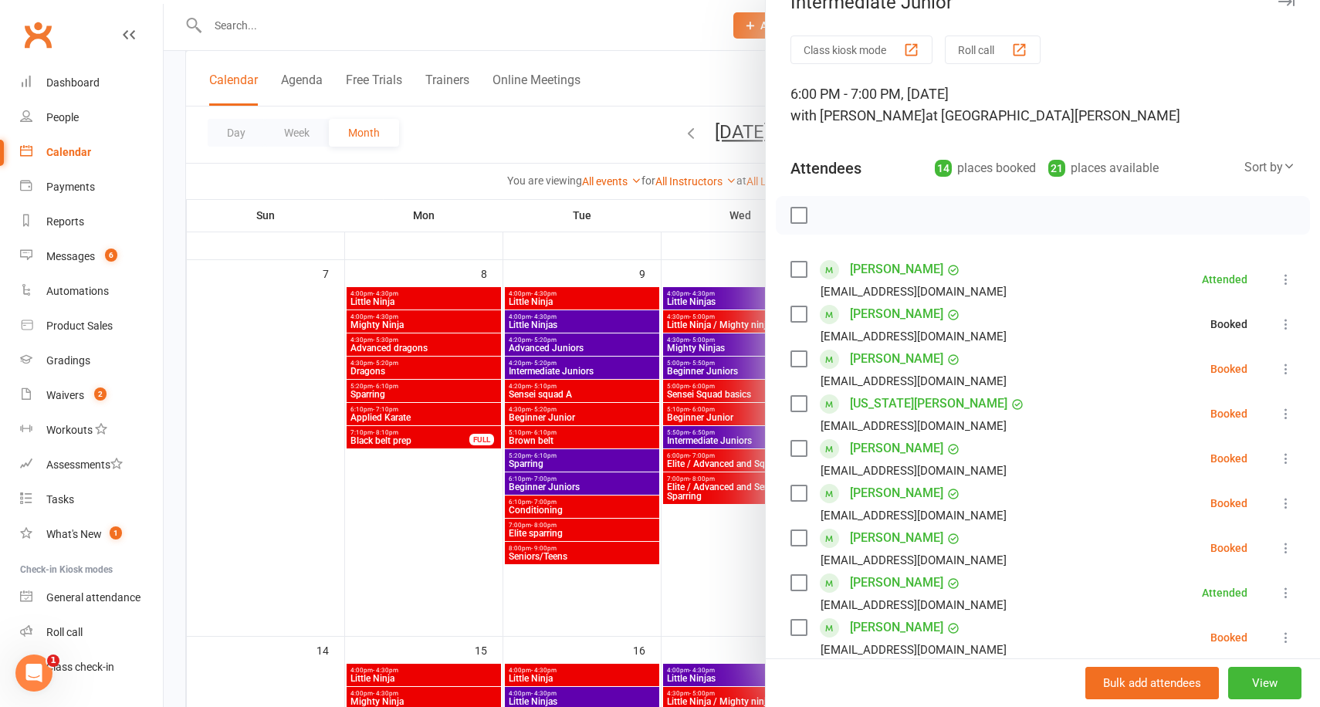
click at [1281, 366] on icon at bounding box center [1285, 368] width 15 height 15
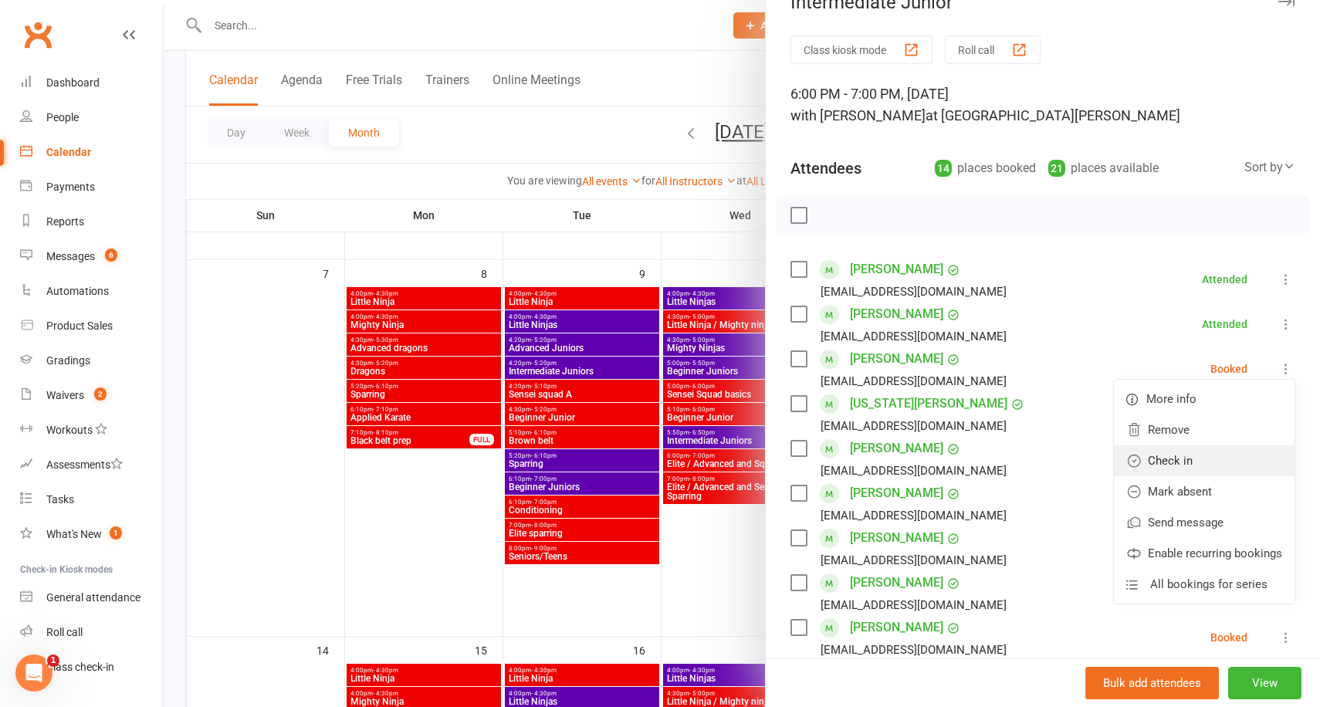
click at [1187, 457] on link "Check in" at bounding box center [1204, 460] width 181 height 31
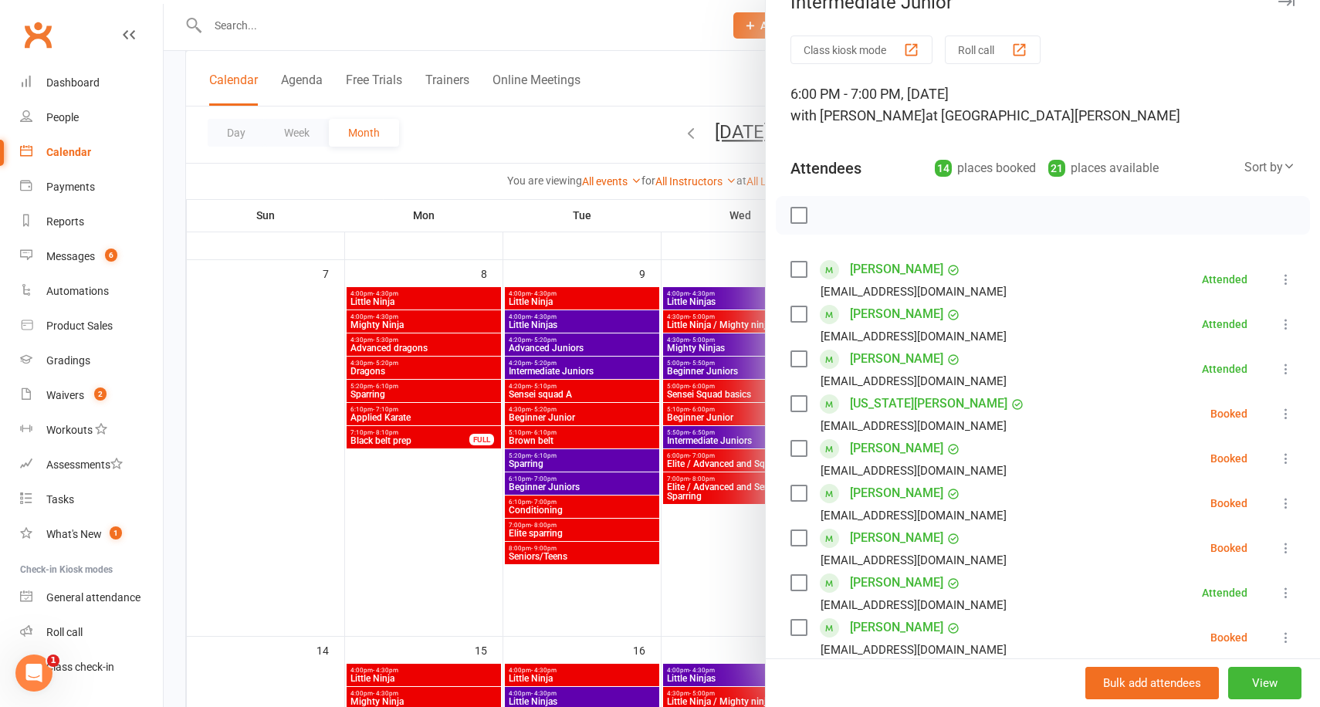
click at [598, 246] on div at bounding box center [742, 353] width 1156 height 707
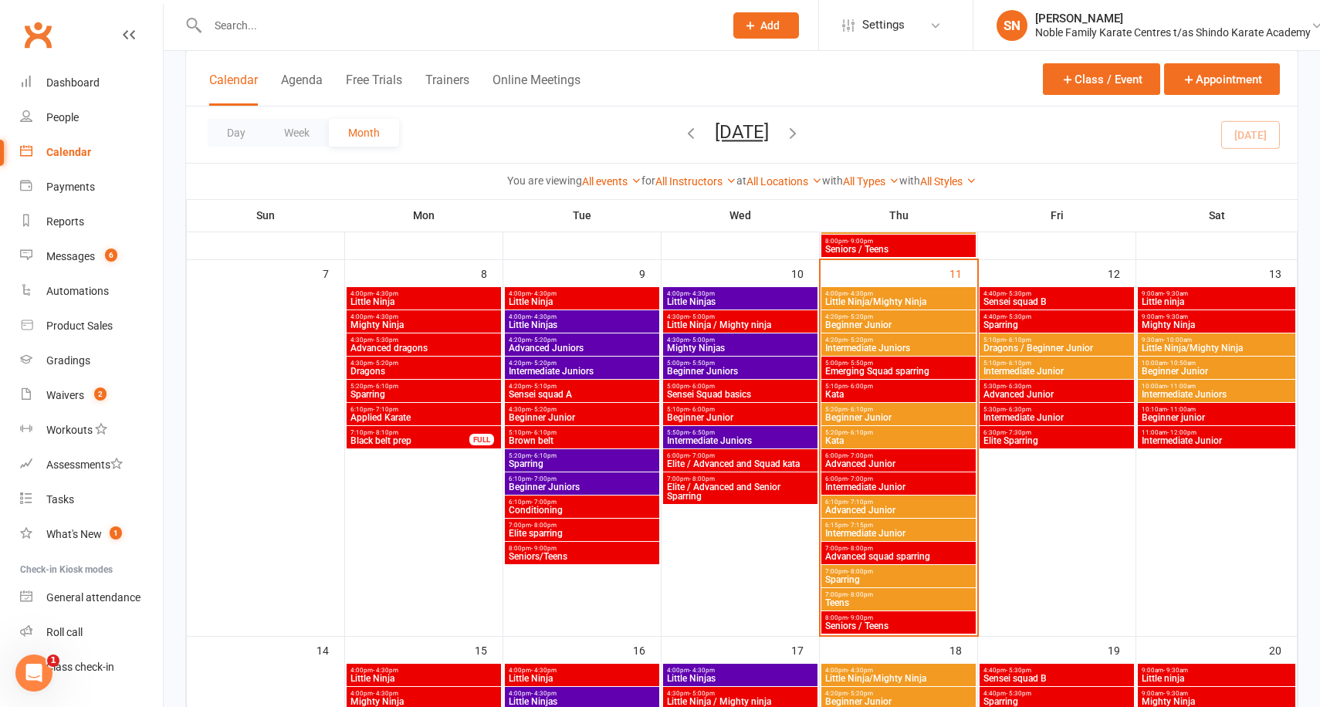
click at [886, 461] on span "Advanced Junior" at bounding box center [898, 463] width 148 height 9
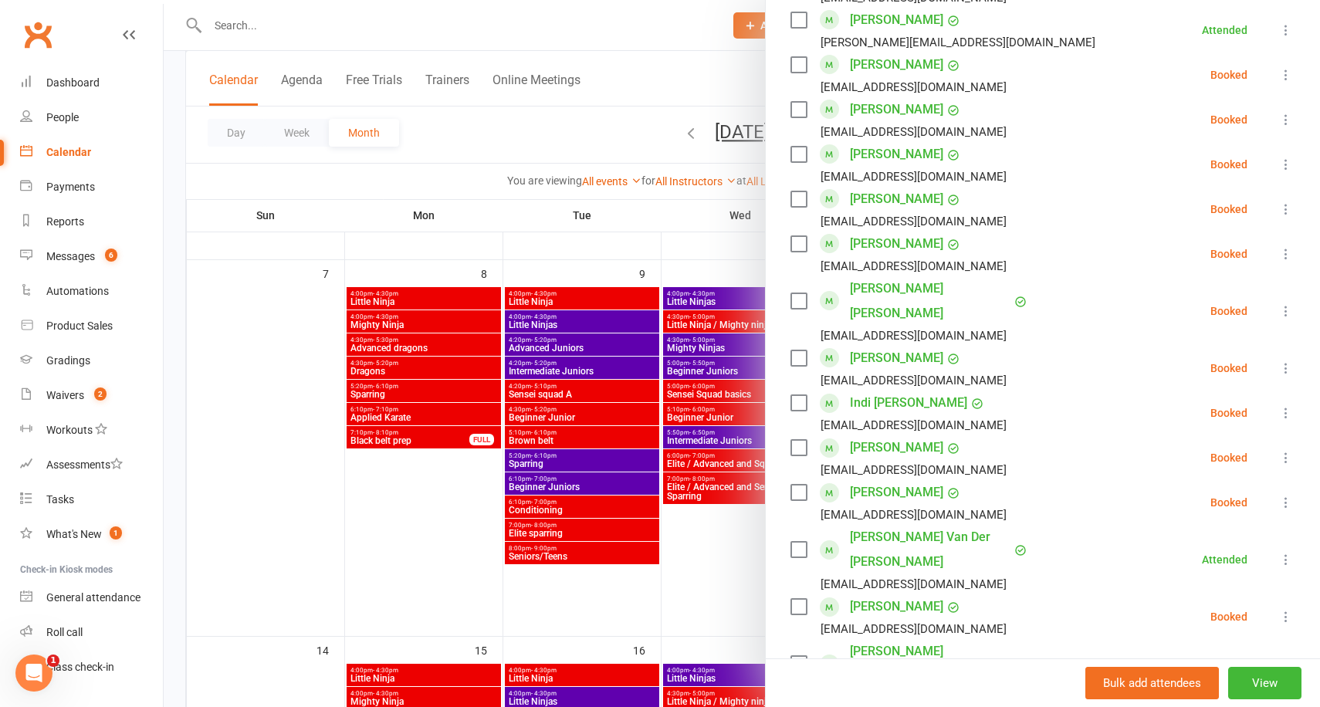
scroll to position [1425, 0]
click at [723, 576] on div at bounding box center [742, 353] width 1156 height 707
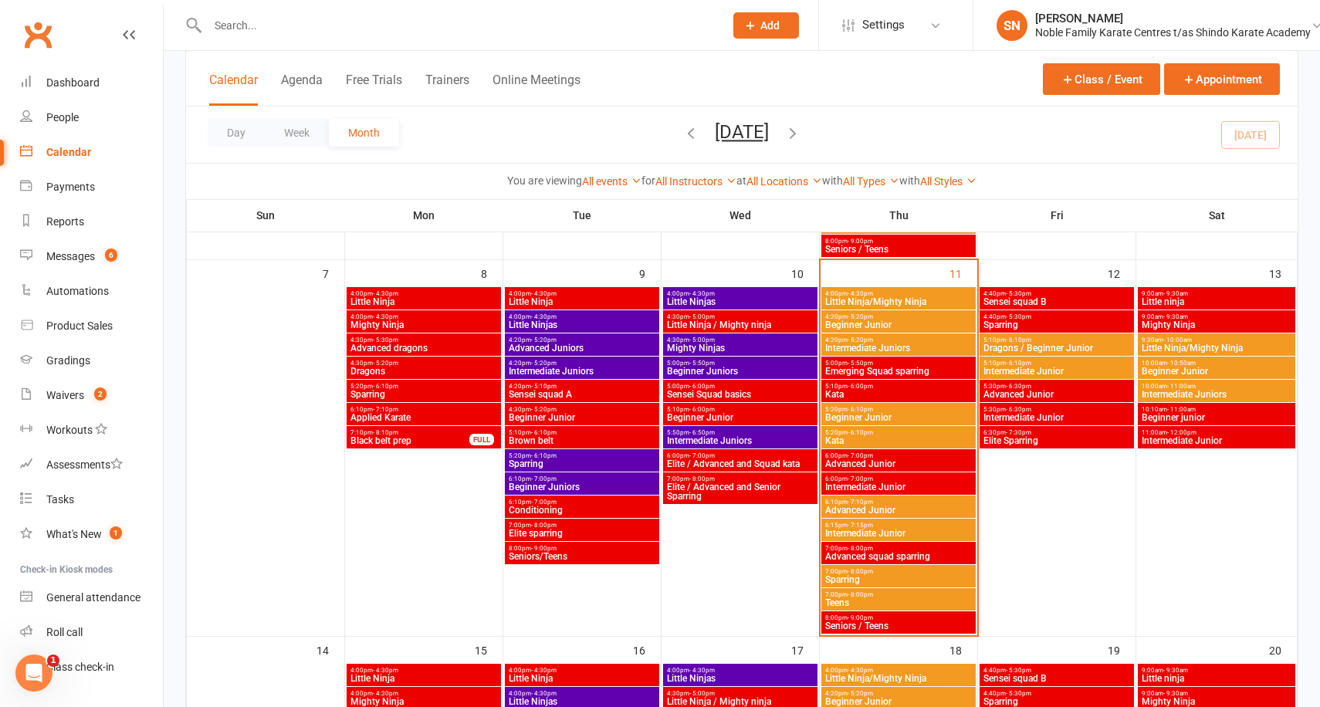
click at [889, 486] on span "Intermediate Junior" at bounding box center [898, 486] width 148 height 9
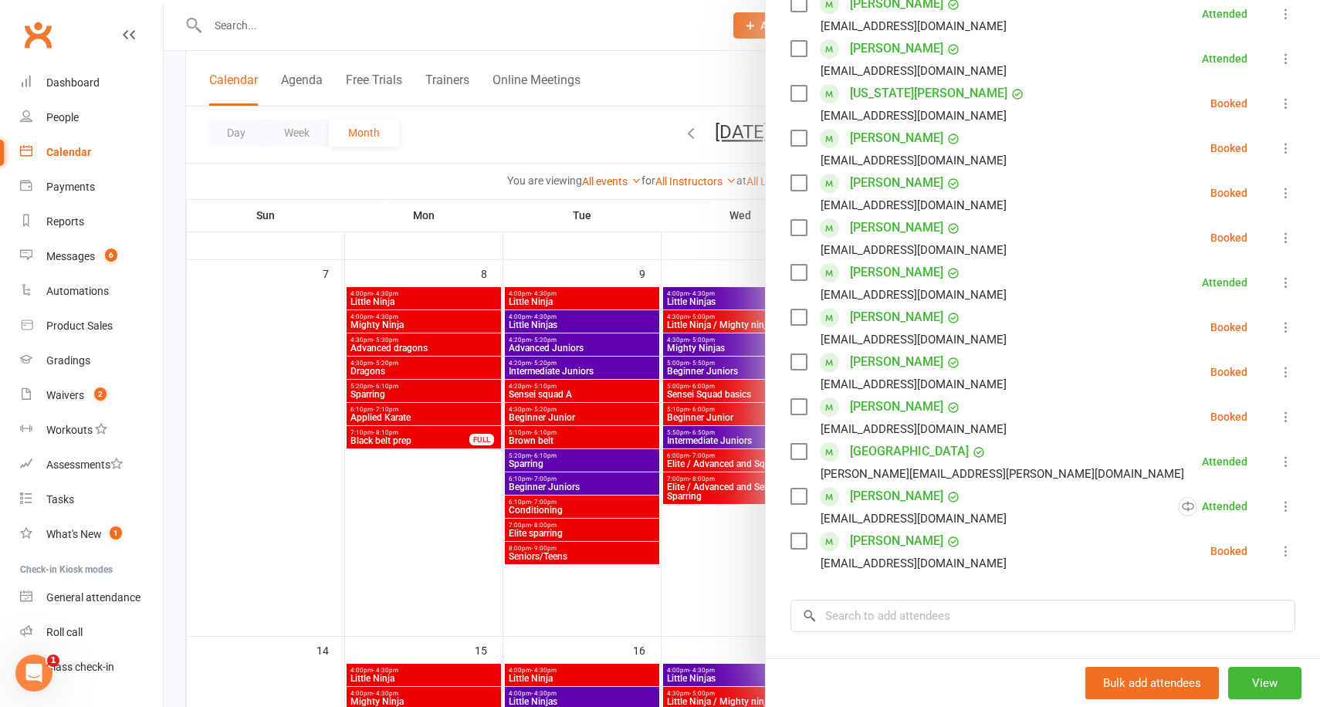
scroll to position [0, 0]
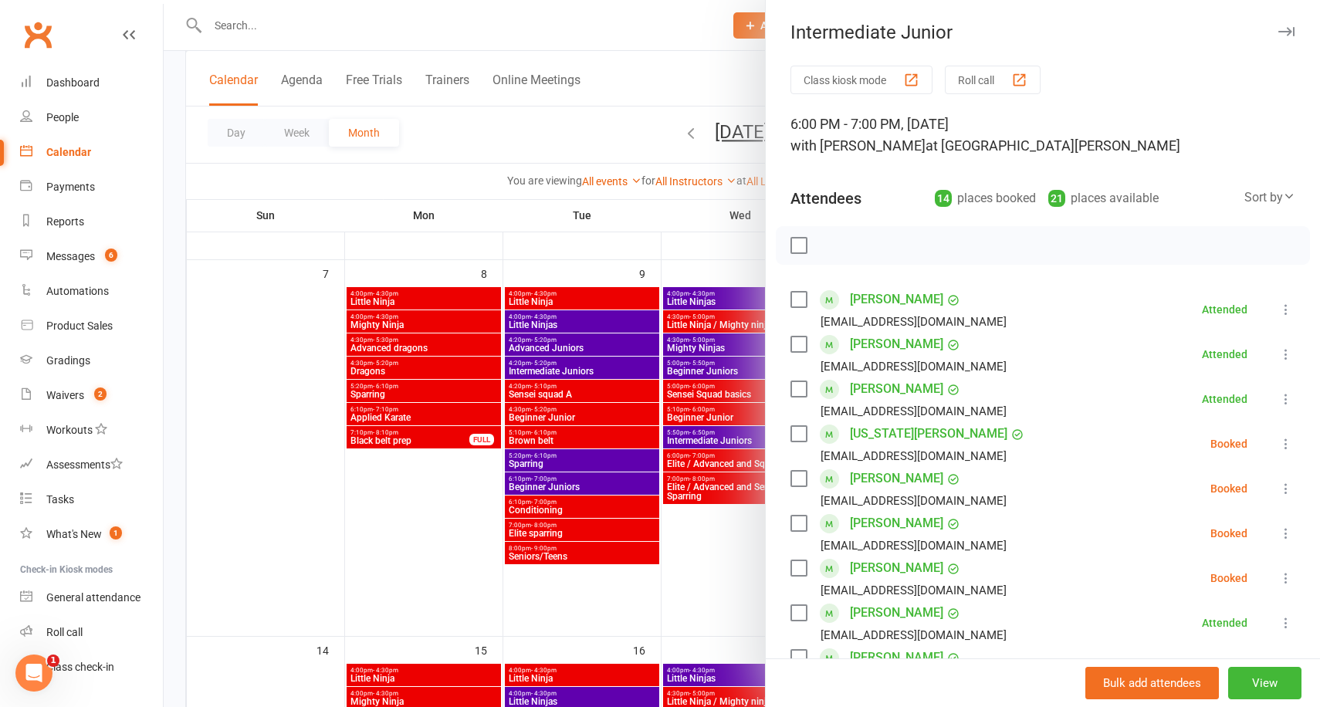
click at [733, 266] on div at bounding box center [742, 353] width 1156 height 707
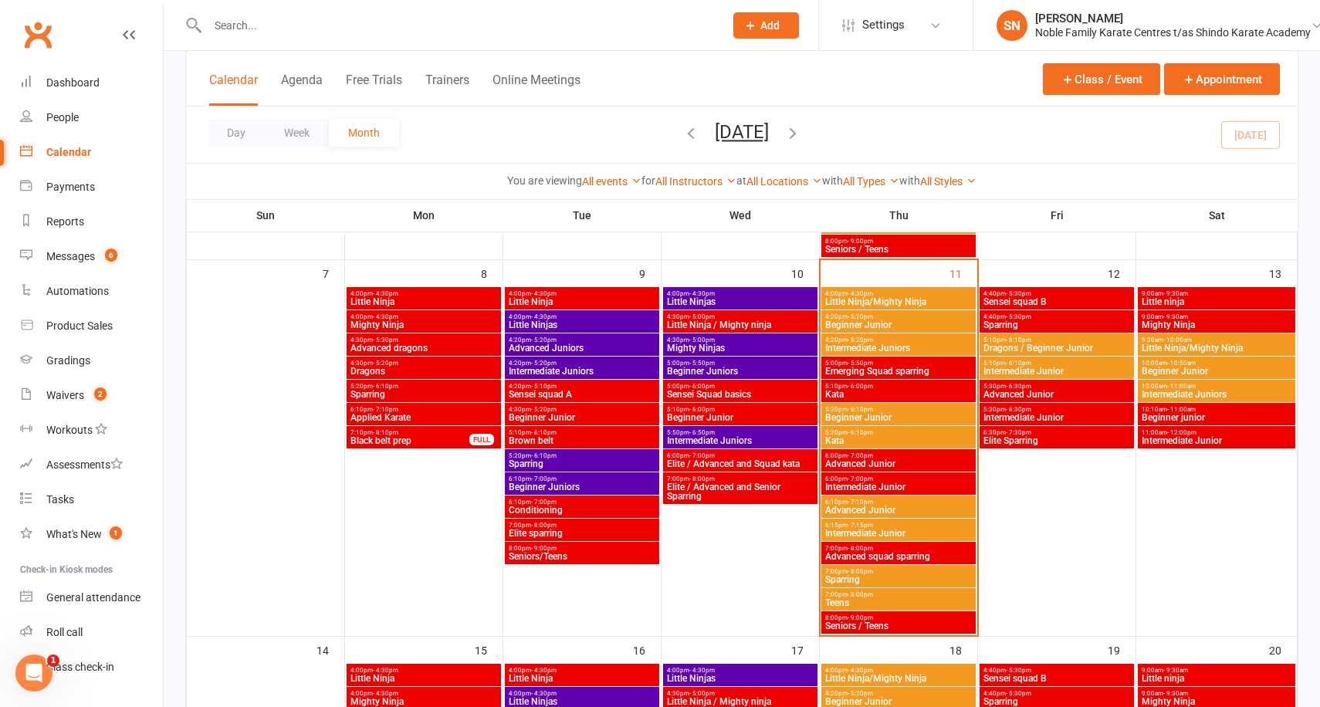
click at [886, 462] on span "Advanced Junior" at bounding box center [898, 463] width 148 height 9
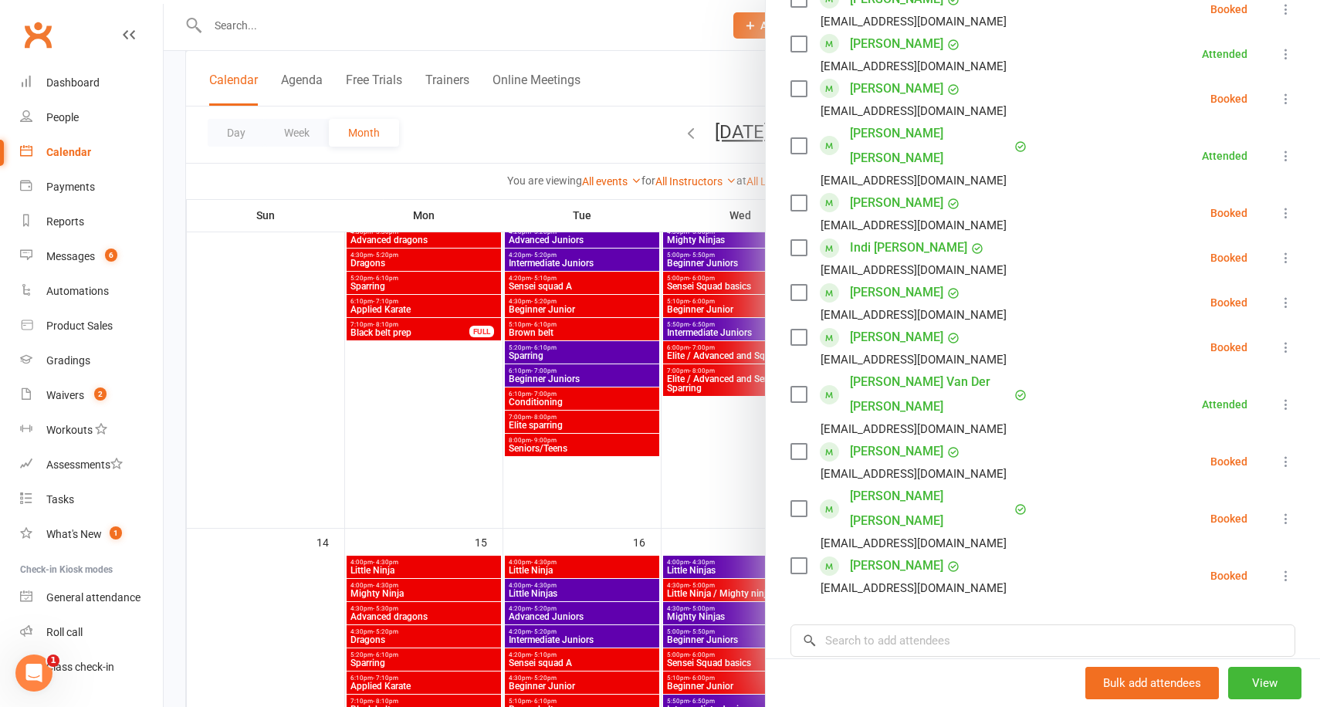
scroll to position [1580, 0]
click at [1285, 339] on icon at bounding box center [1285, 346] width 15 height 15
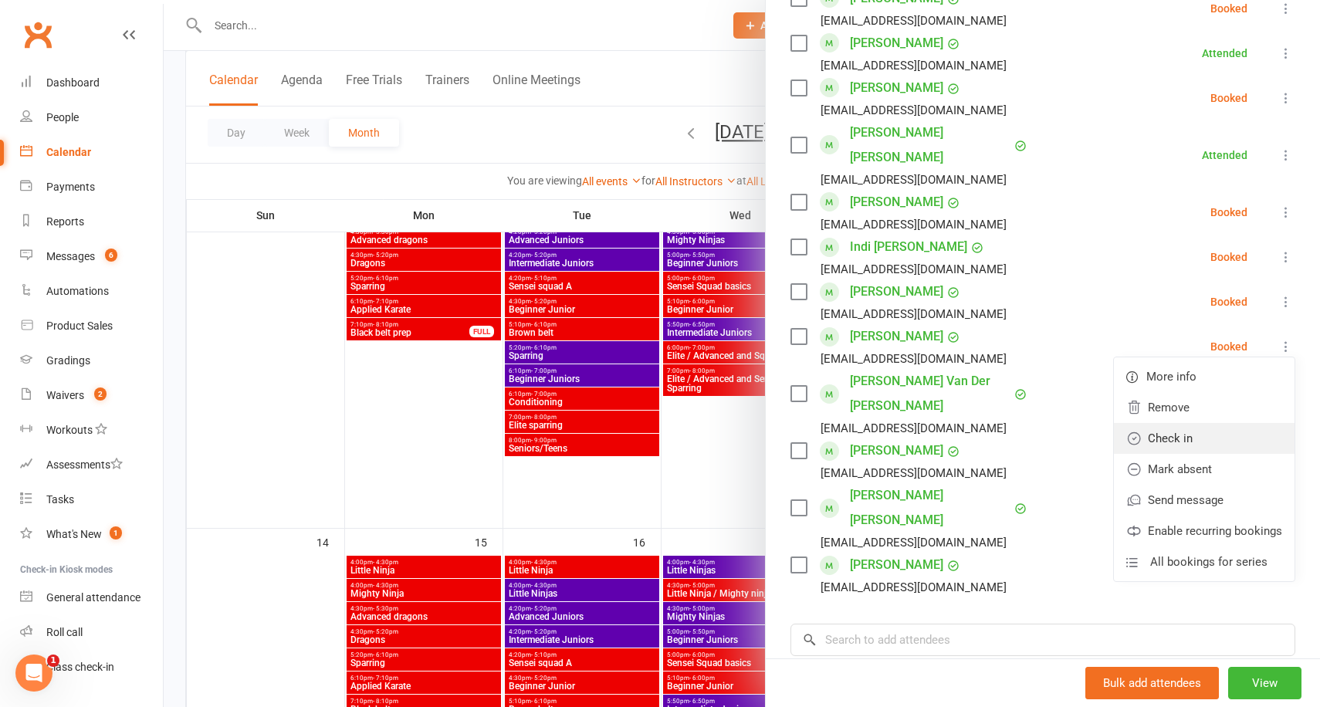
click at [1192, 423] on link "Check in" at bounding box center [1204, 438] width 181 height 31
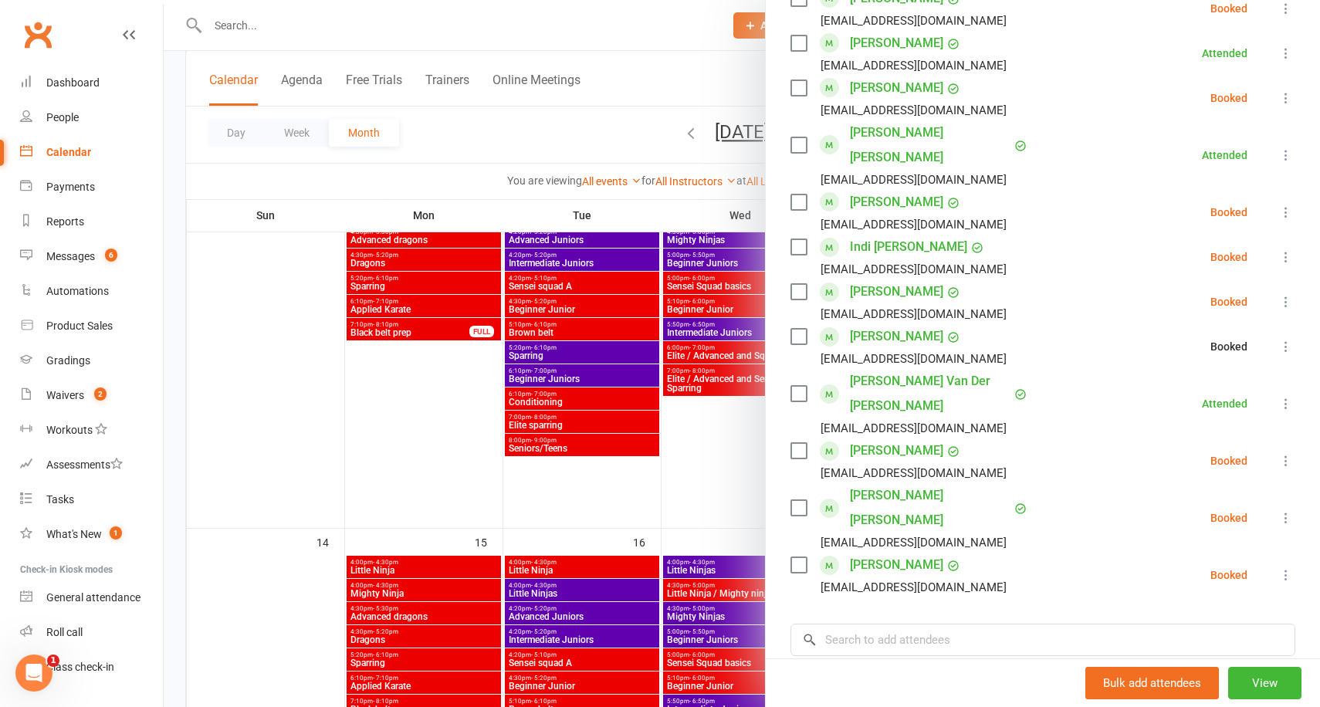
click at [1283, 294] on icon at bounding box center [1285, 301] width 15 height 15
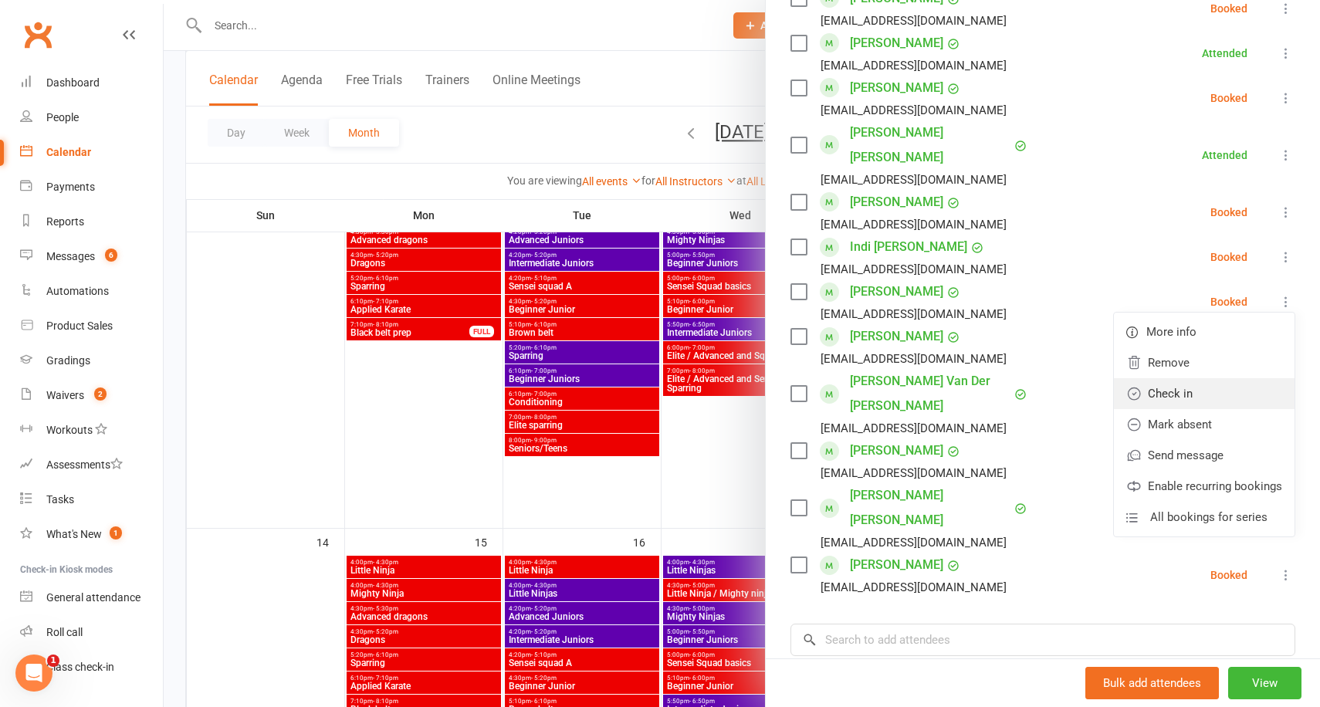
click at [1210, 378] on link "Check in" at bounding box center [1204, 393] width 181 height 31
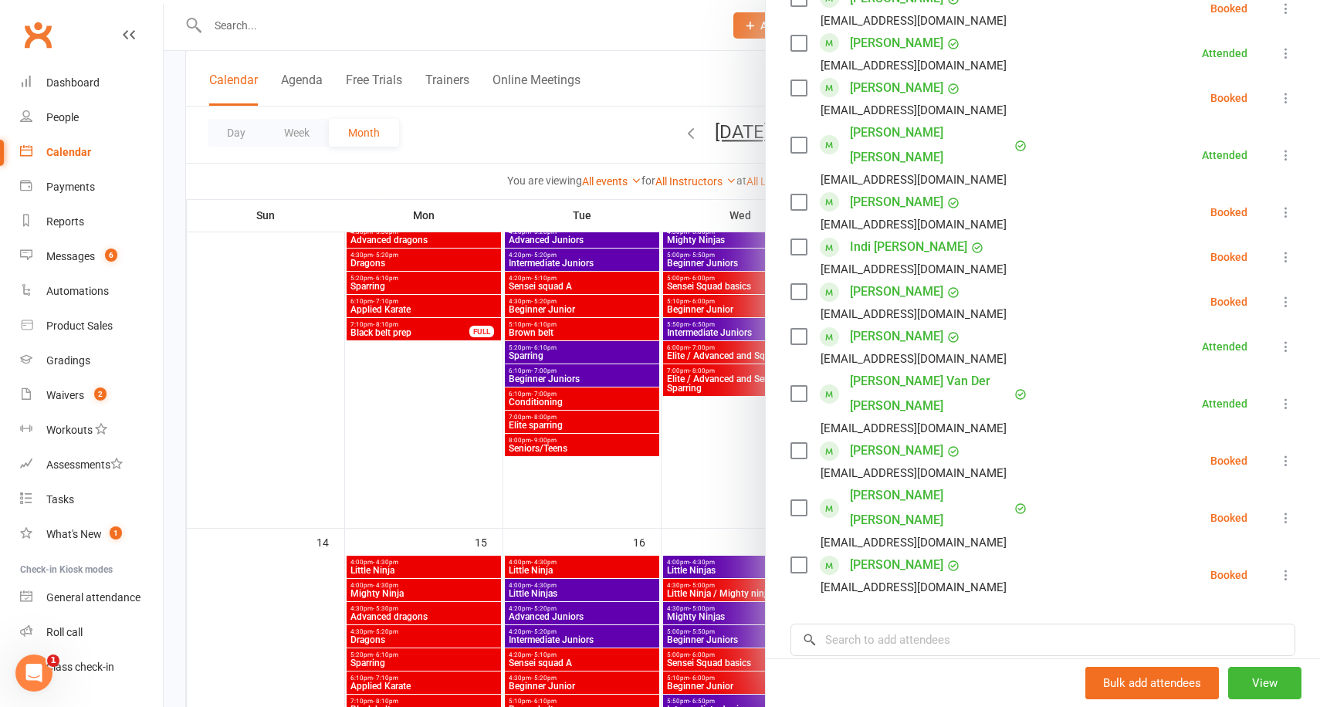
click at [656, 212] on div at bounding box center [742, 353] width 1156 height 707
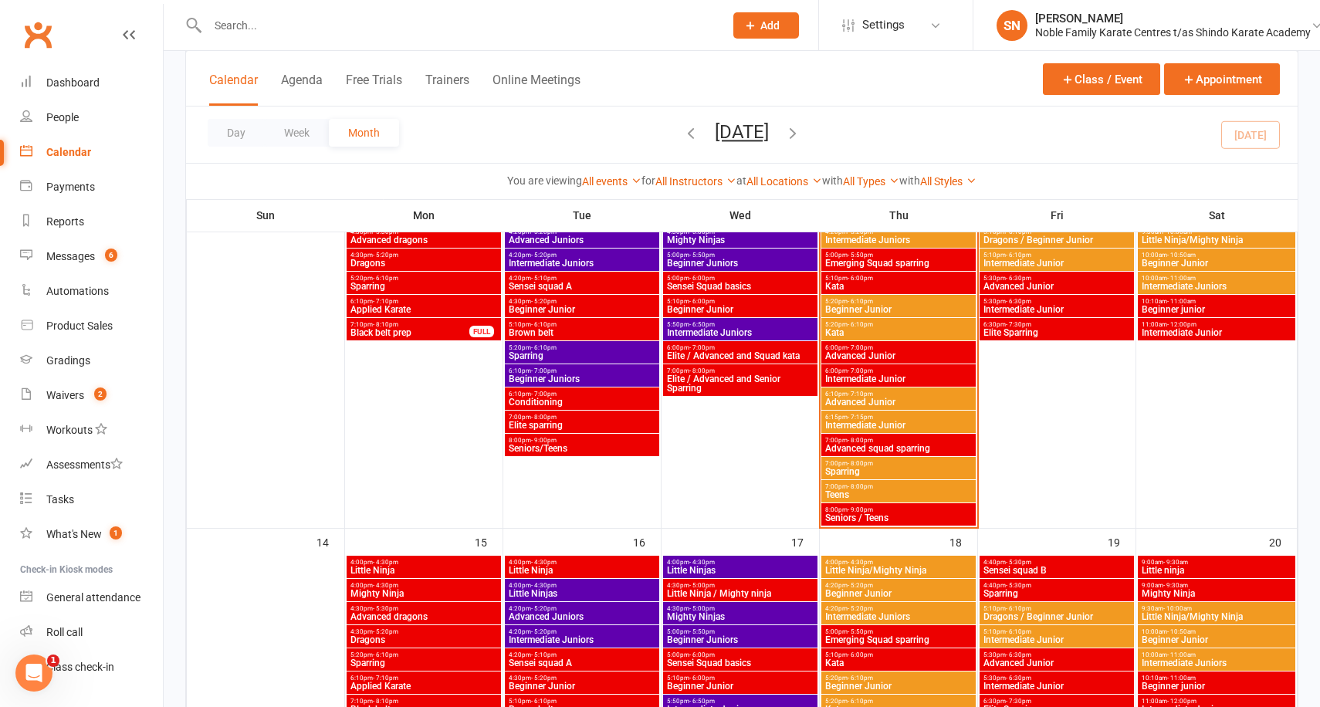
click at [860, 351] on span "Advanced Junior" at bounding box center [898, 355] width 148 height 9
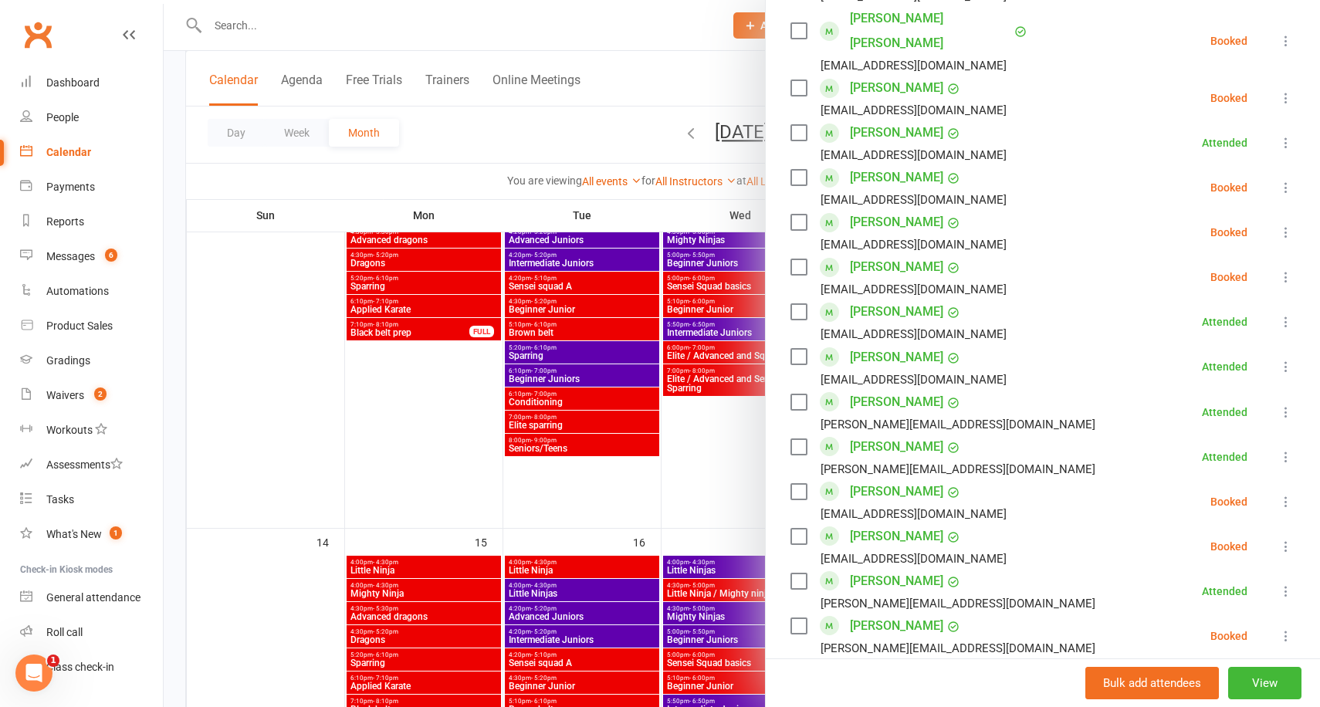
scroll to position [780, 0]
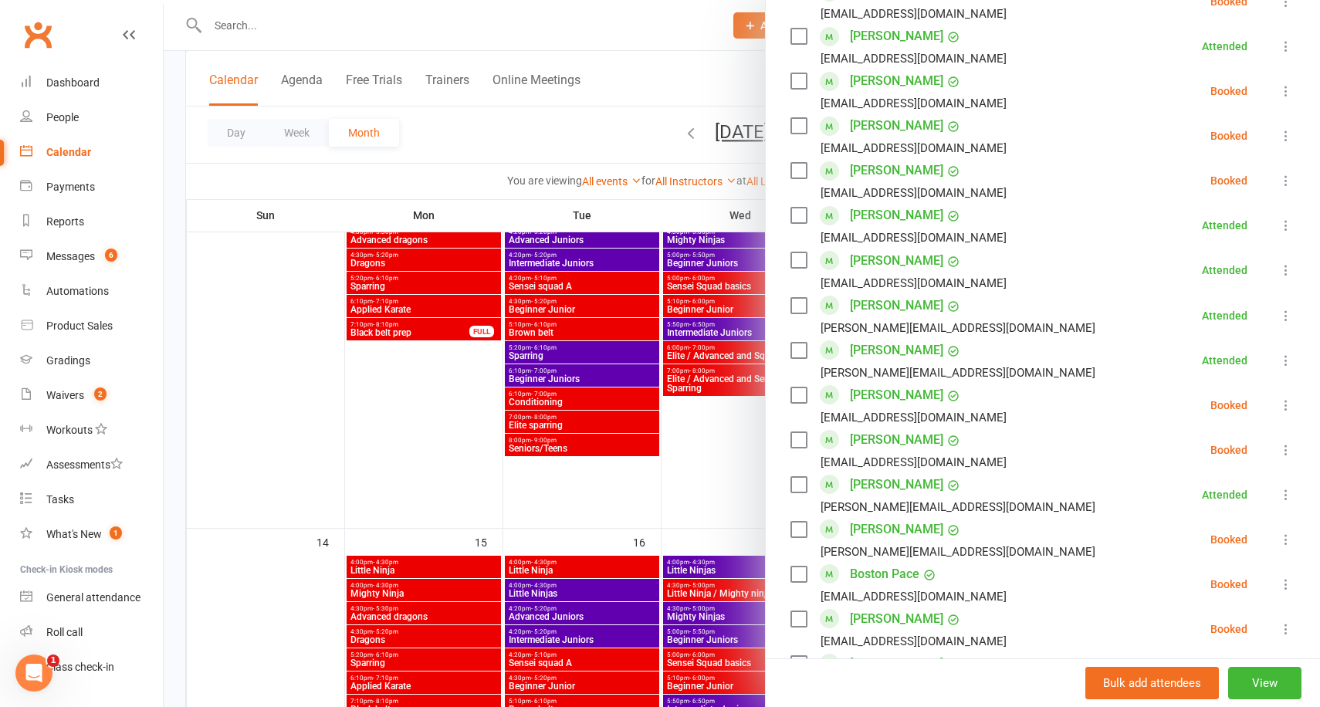
click at [717, 466] on div at bounding box center [742, 353] width 1156 height 707
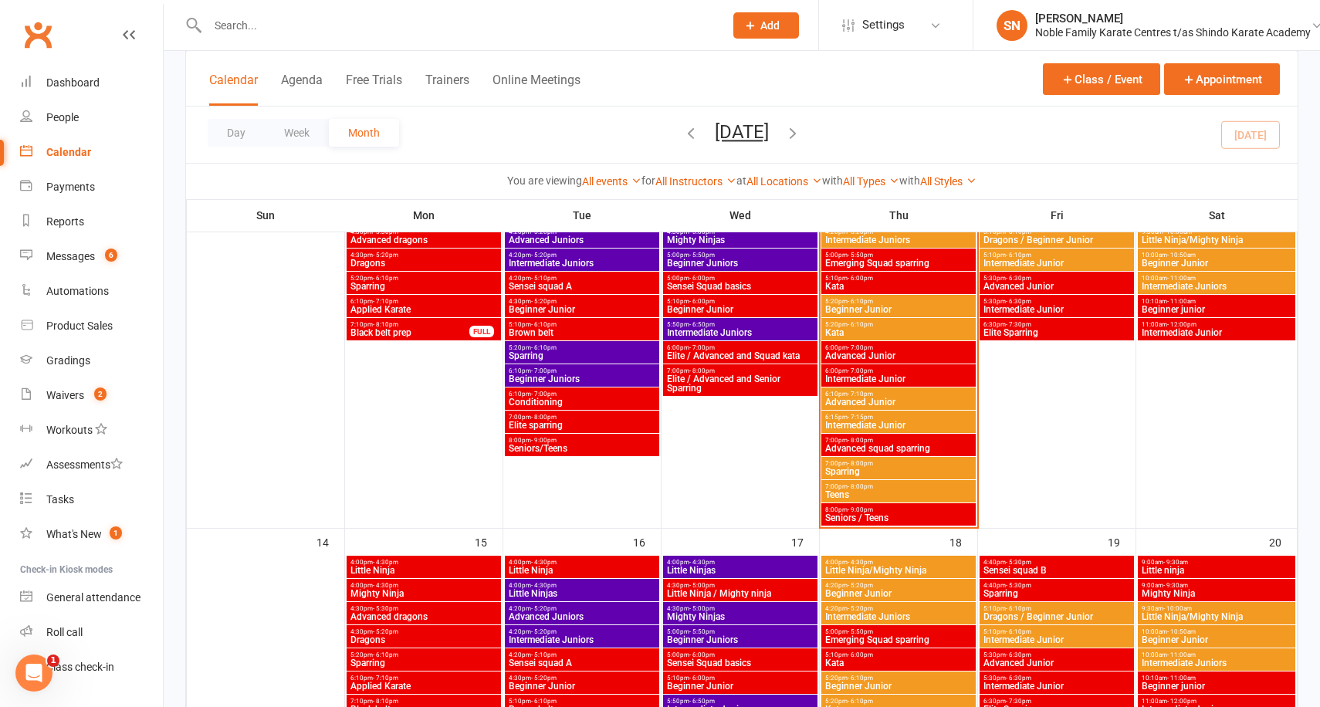
click at [909, 371] on span "6:00pm - 7:00pm" at bounding box center [898, 370] width 148 height 7
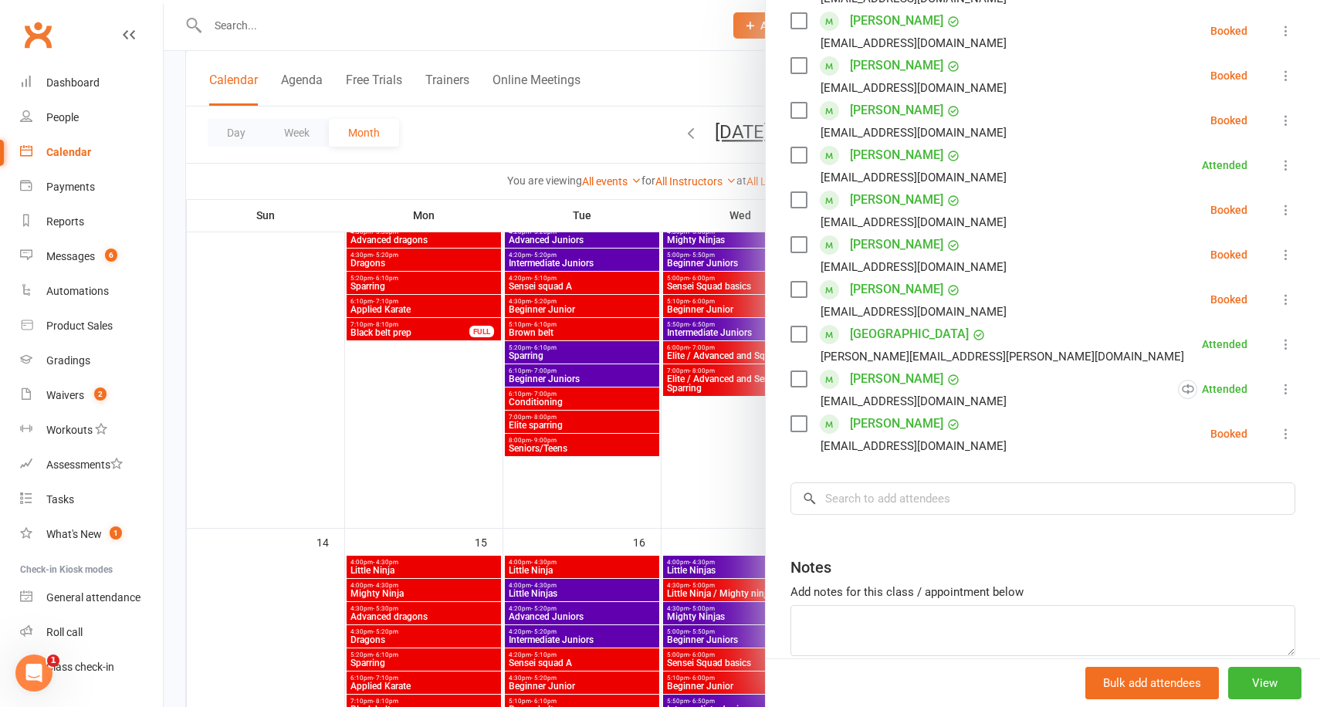
scroll to position [462, 0]
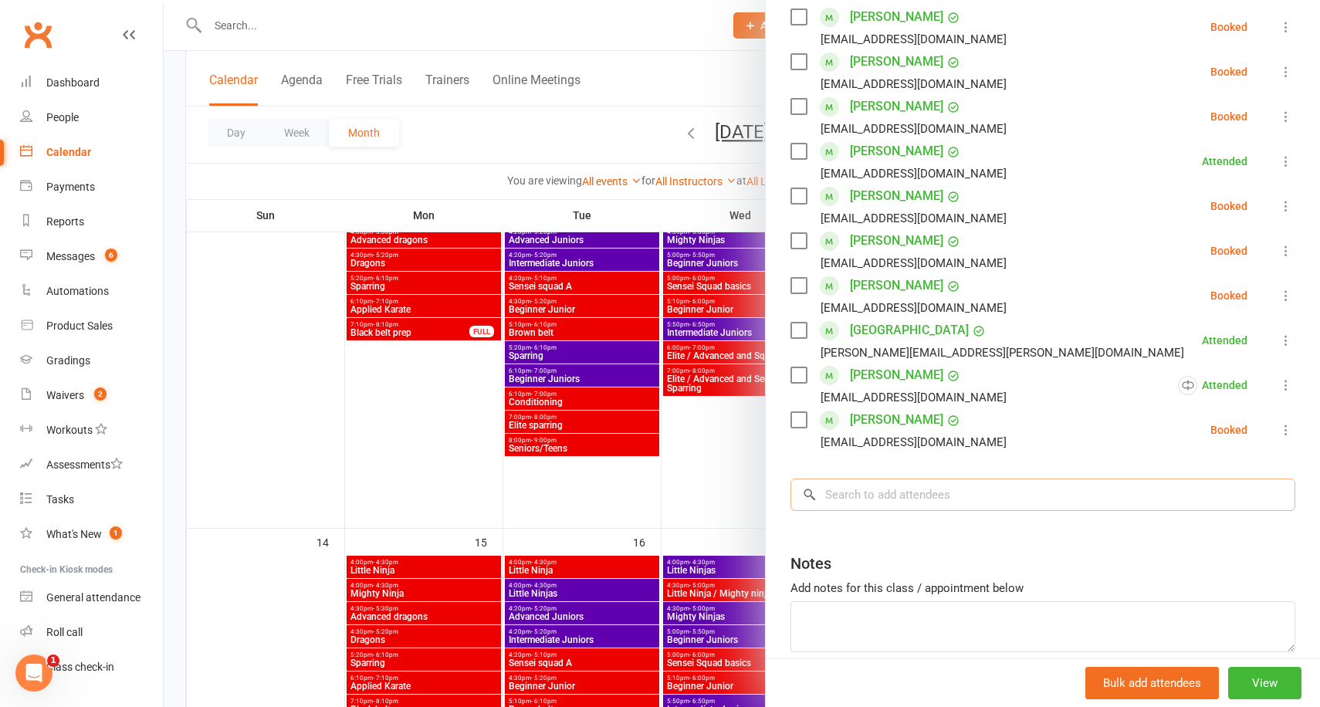
click at [933, 497] on input "search" at bounding box center [1043, 495] width 505 height 32
type input "M"
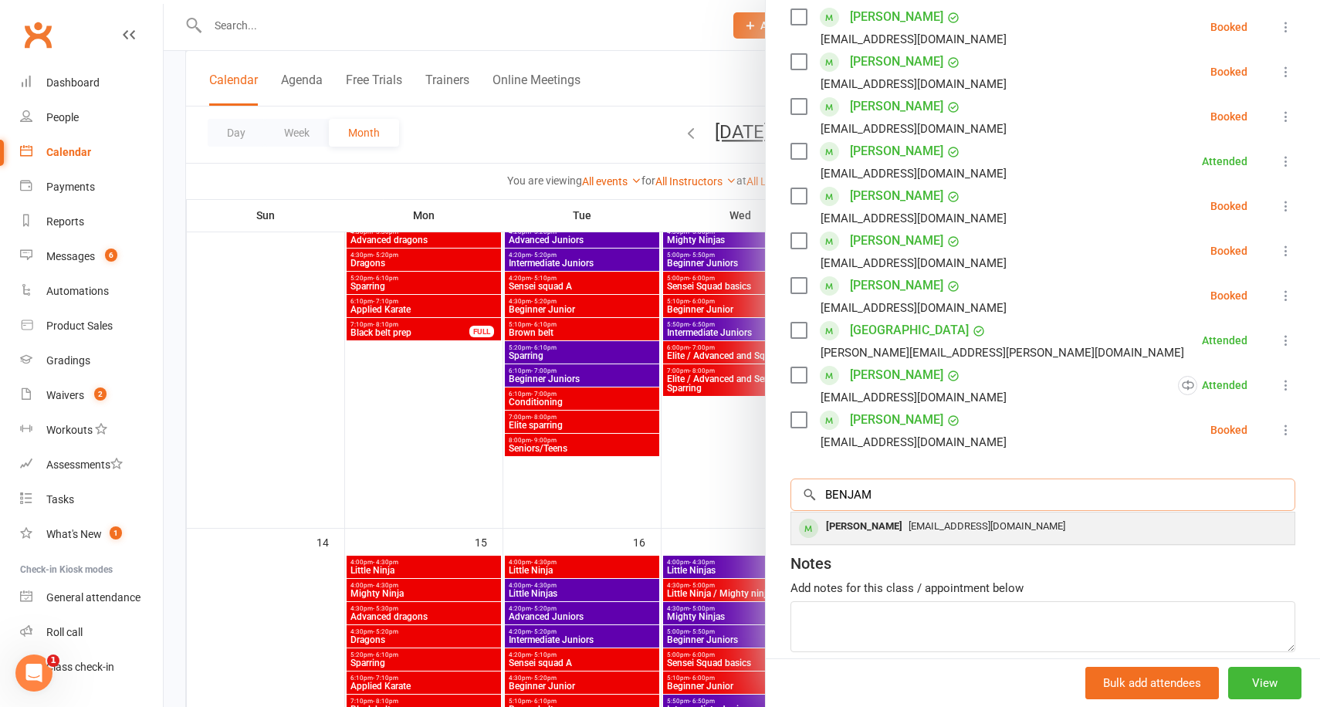
type input "BENJAM"
click at [976, 522] on span "[EMAIL_ADDRESS][DOMAIN_NAME]" at bounding box center [987, 526] width 157 height 12
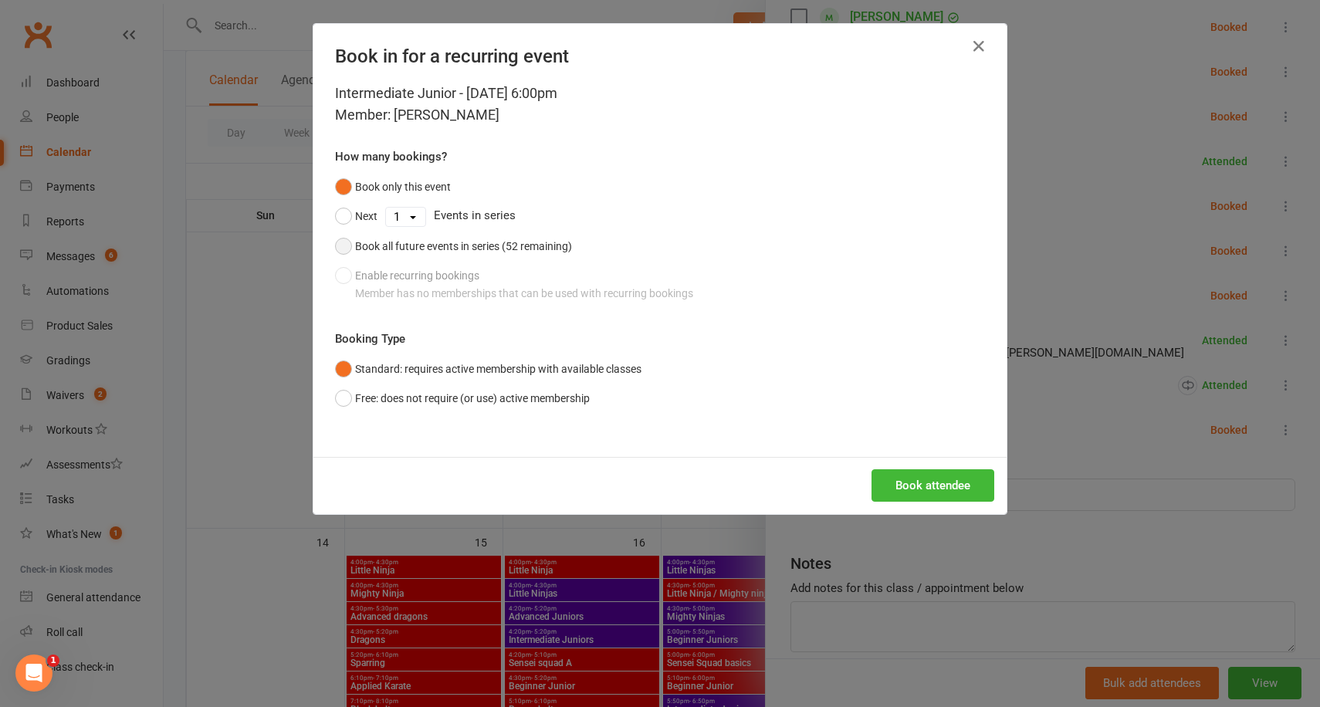
click at [500, 250] on div "Book all future events in series (52 remaining)" at bounding box center [463, 246] width 217 height 17
click at [930, 487] on button "Book attendee" at bounding box center [933, 485] width 123 height 32
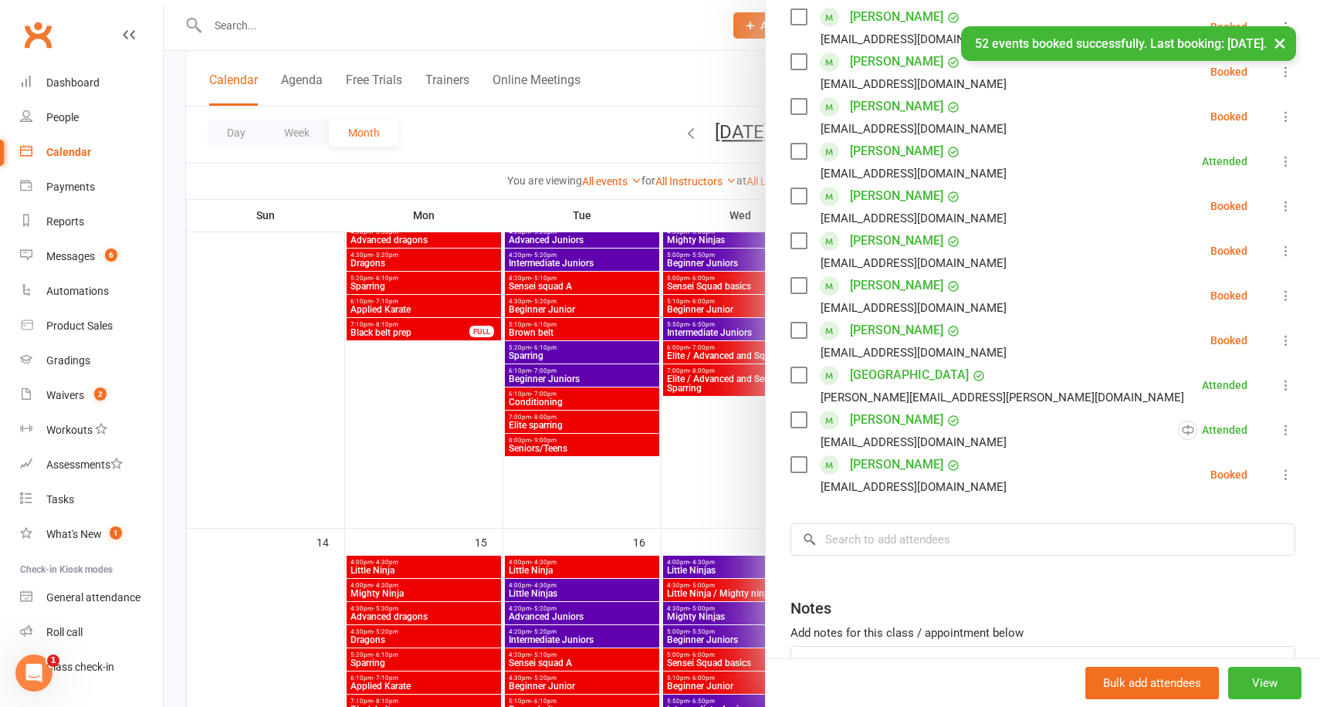
click at [1286, 338] on icon at bounding box center [1285, 340] width 15 height 15
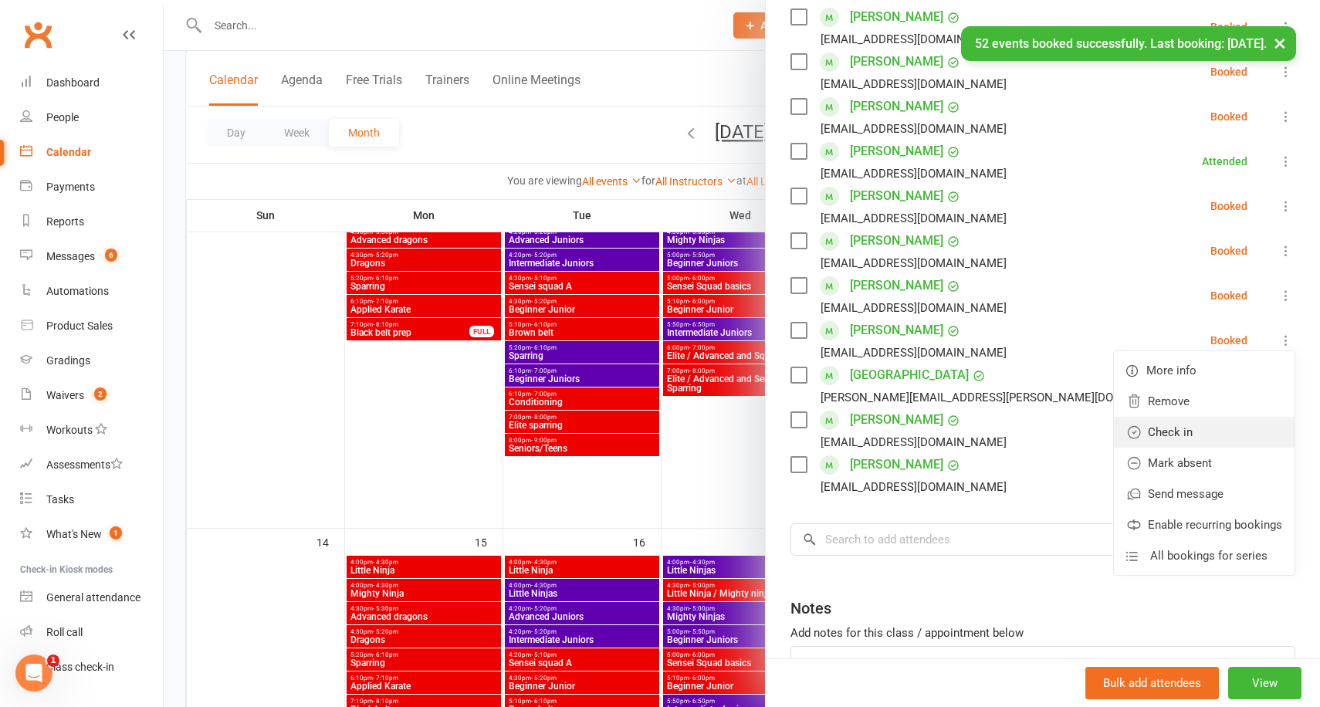
click at [1210, 423] on link "Check in" at bounding box center [1204, 432] width 181 height 31
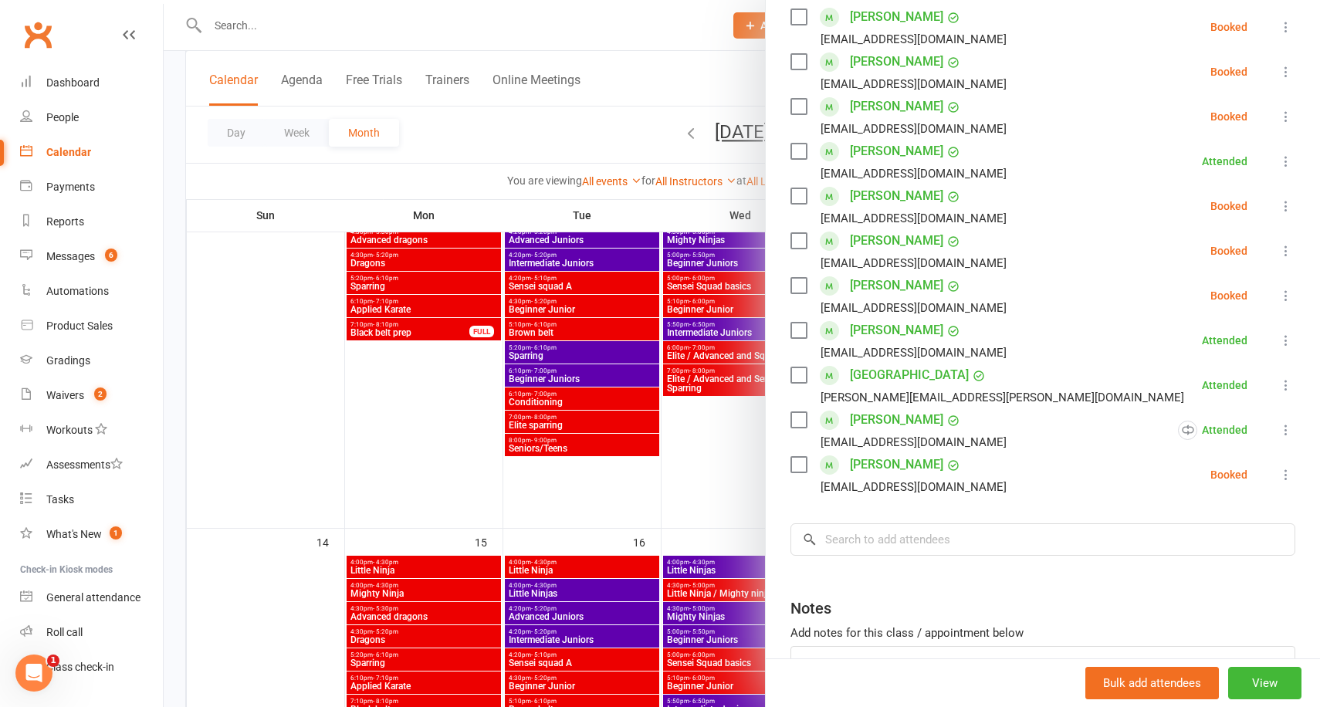
click at [172, 225] on div at bounding box center [742, 353] width 1156 height 707
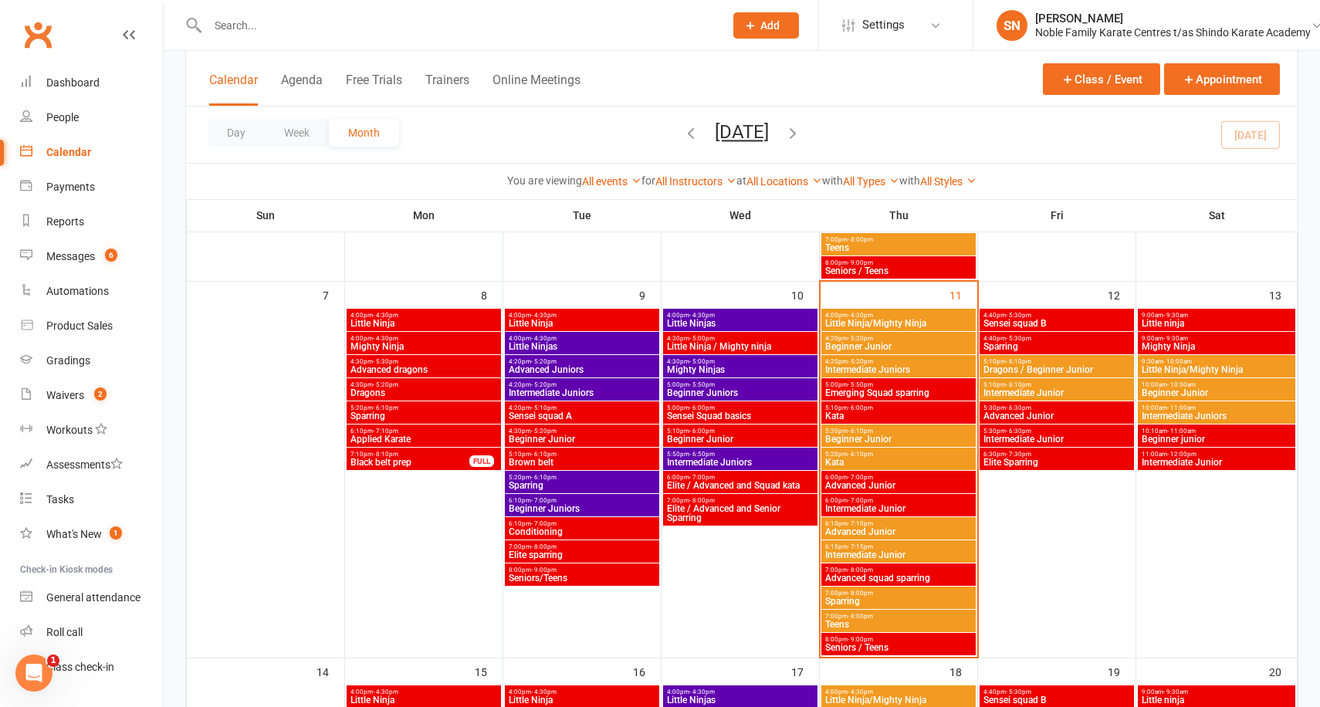
scroll to position [418, 0]
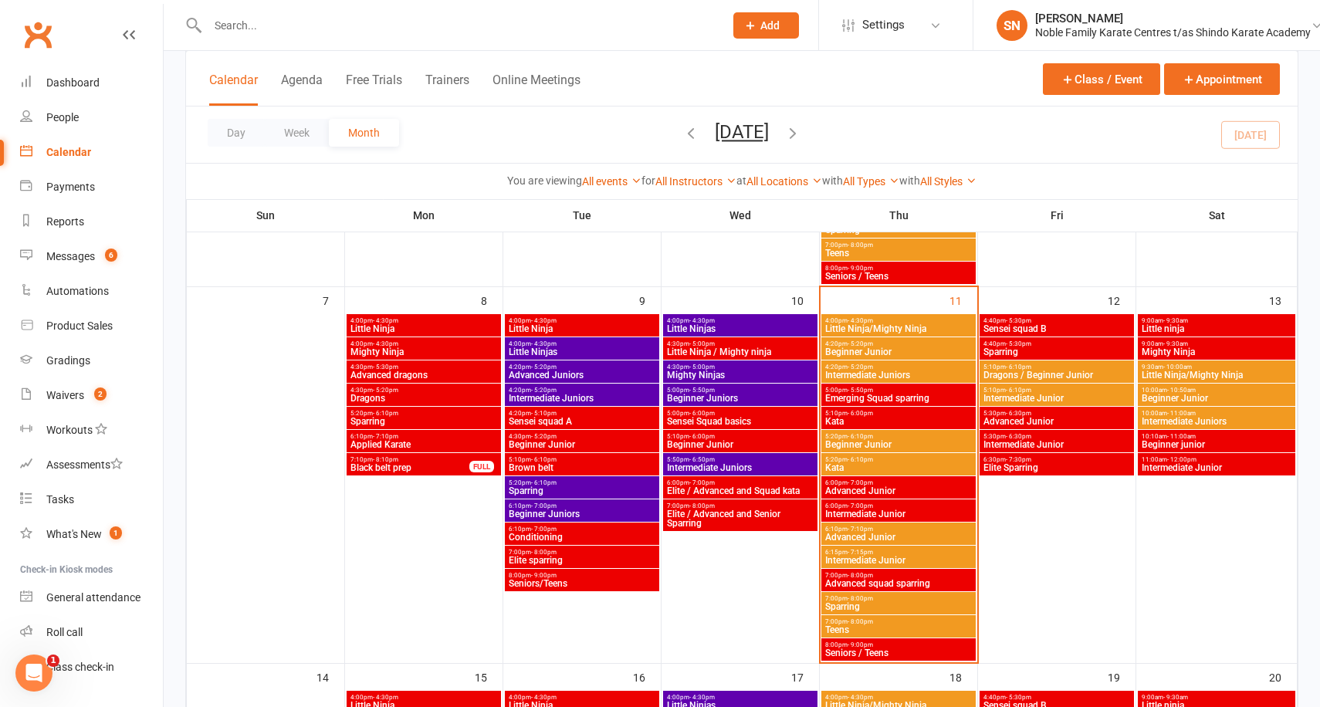
click at [884, 486] on span "Advanced Junior" at bounding box center [898, 490] width 148 height 9
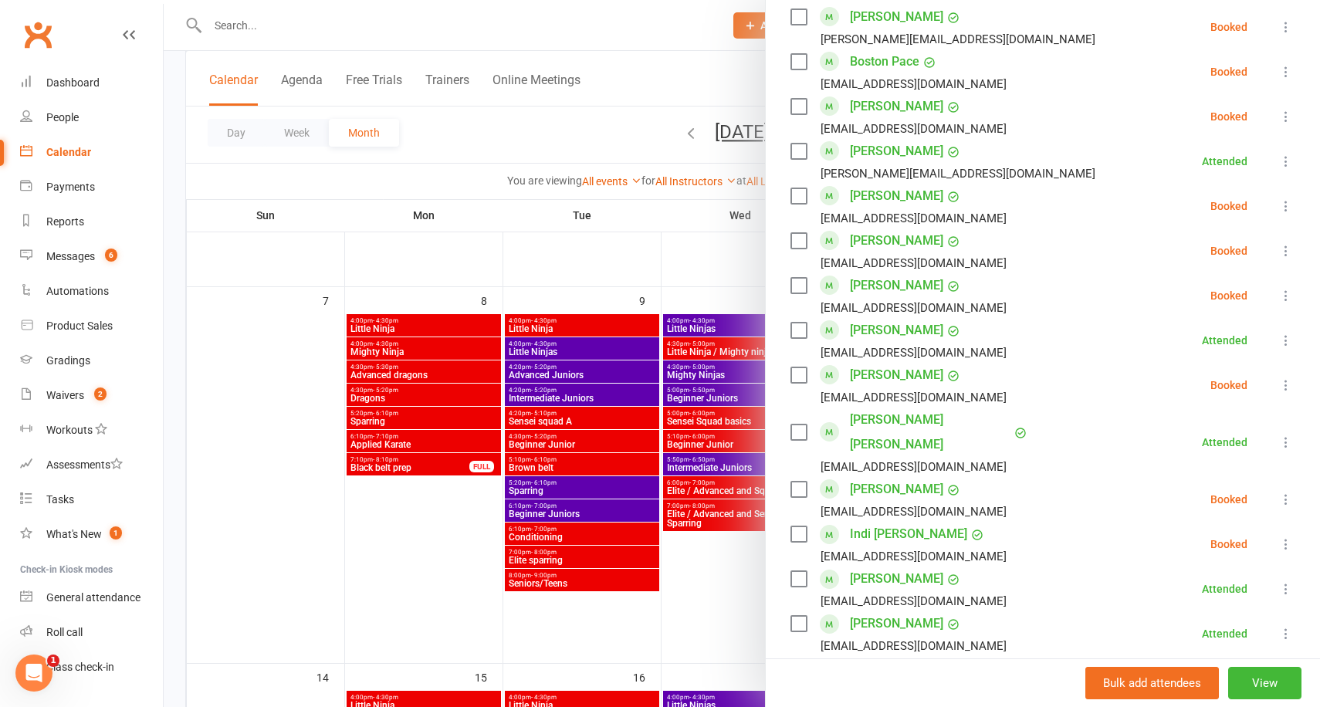
scroll to position [1295, 0]
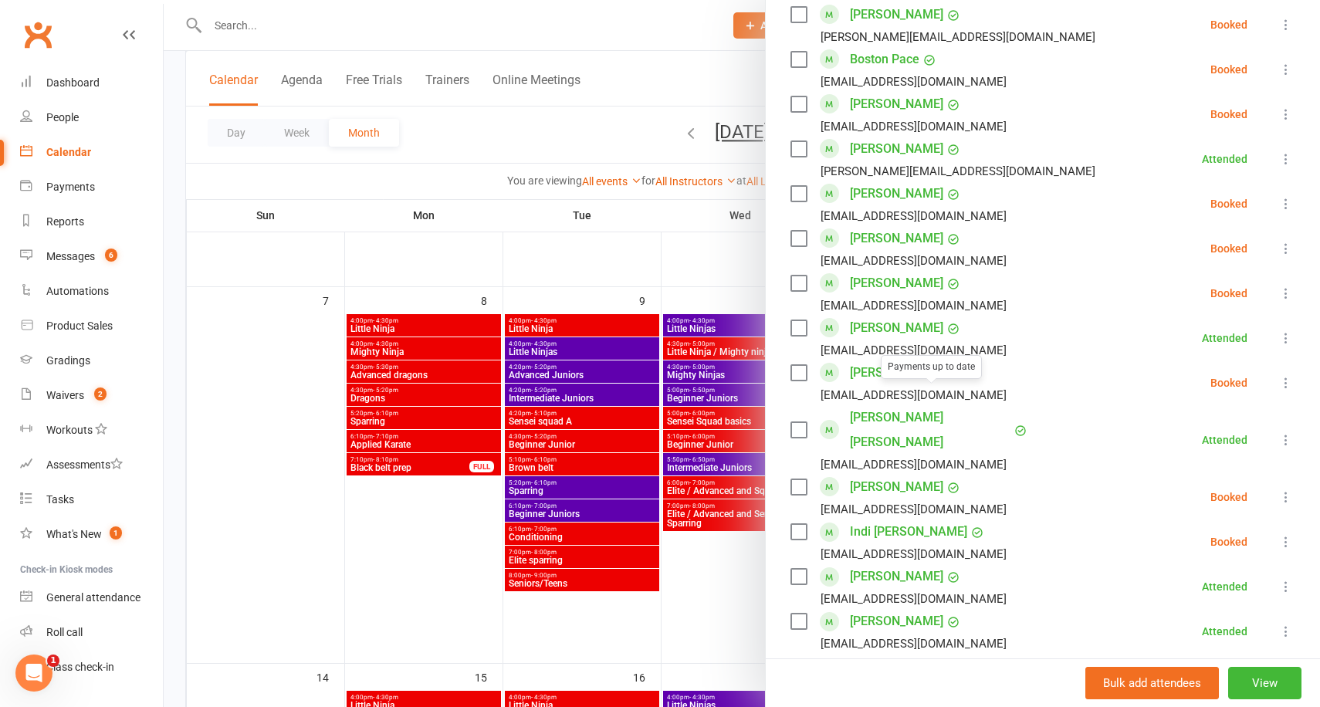
click at [730, 256] on div at bounding box center [742, 353] width 1156 height 707
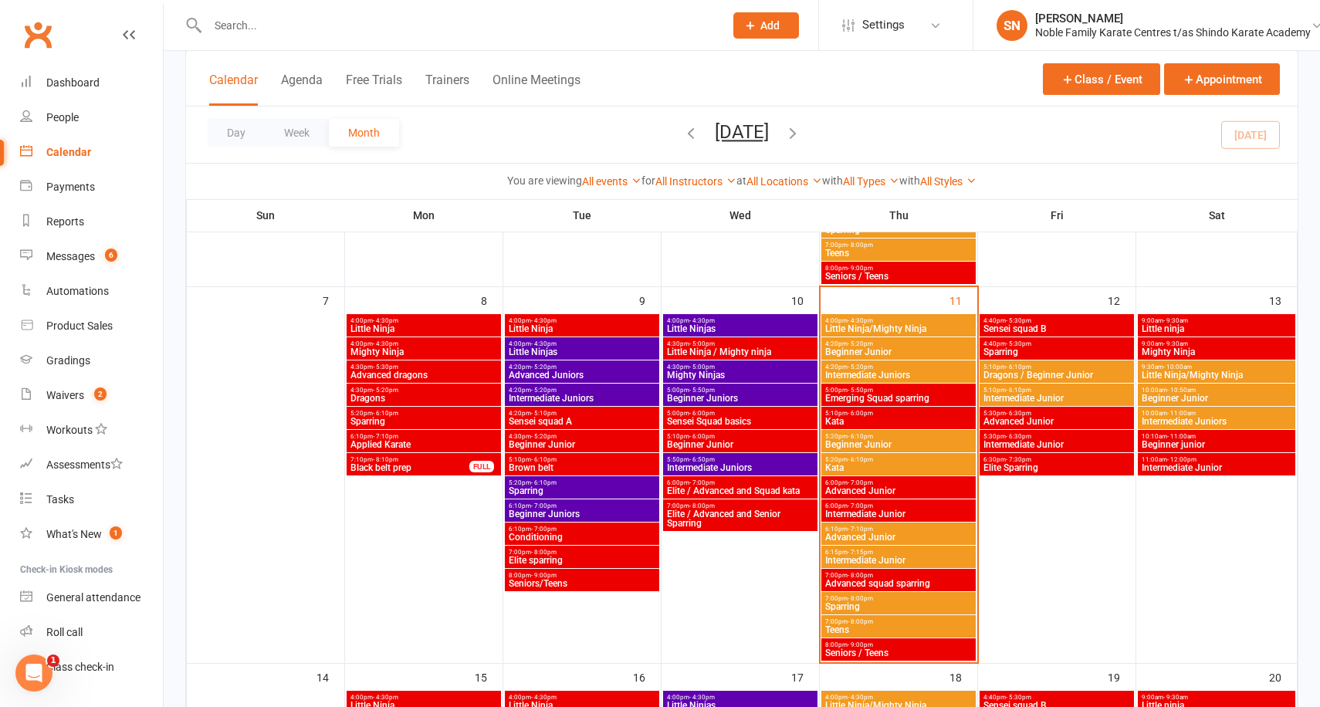
click at [889, 510] on span "Intermediate Junior" at bounding box center [898, 514] width 148 height 9
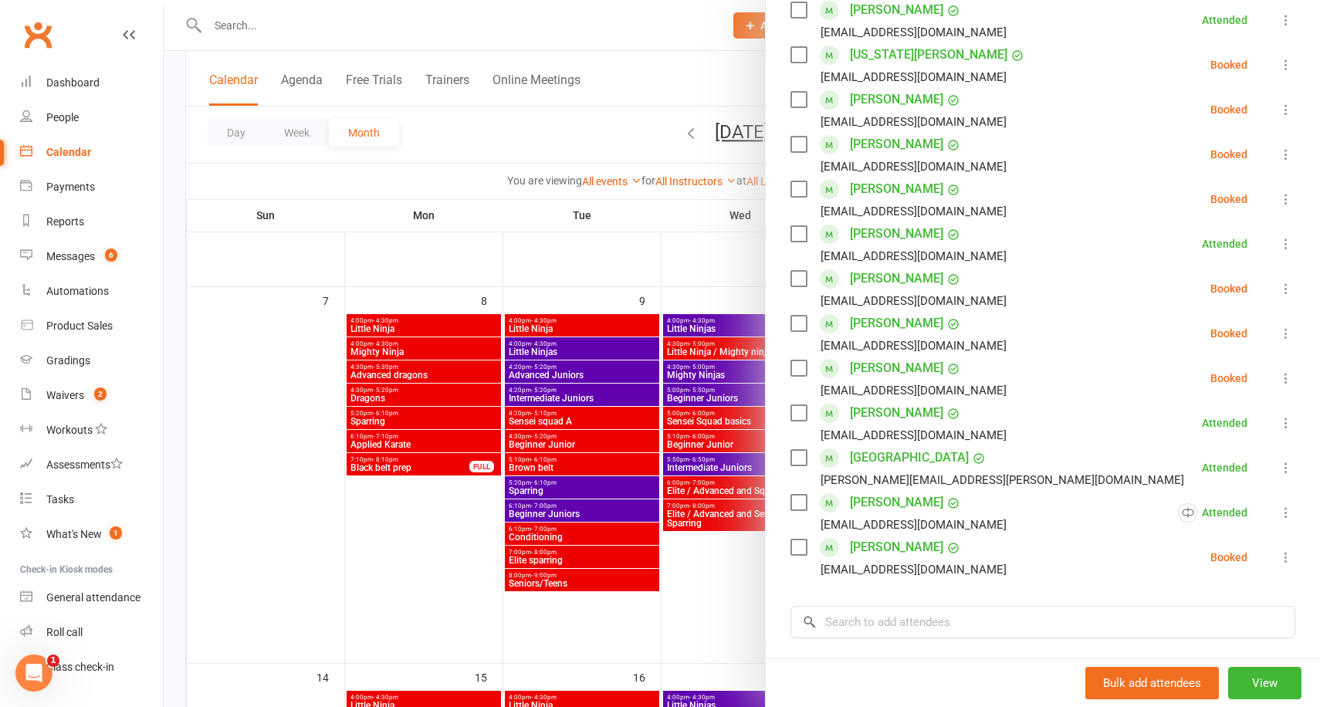
scroll to position [380, 0]
click at [708, 249] on div at bounding box center [742, 353] width 1156 height 707
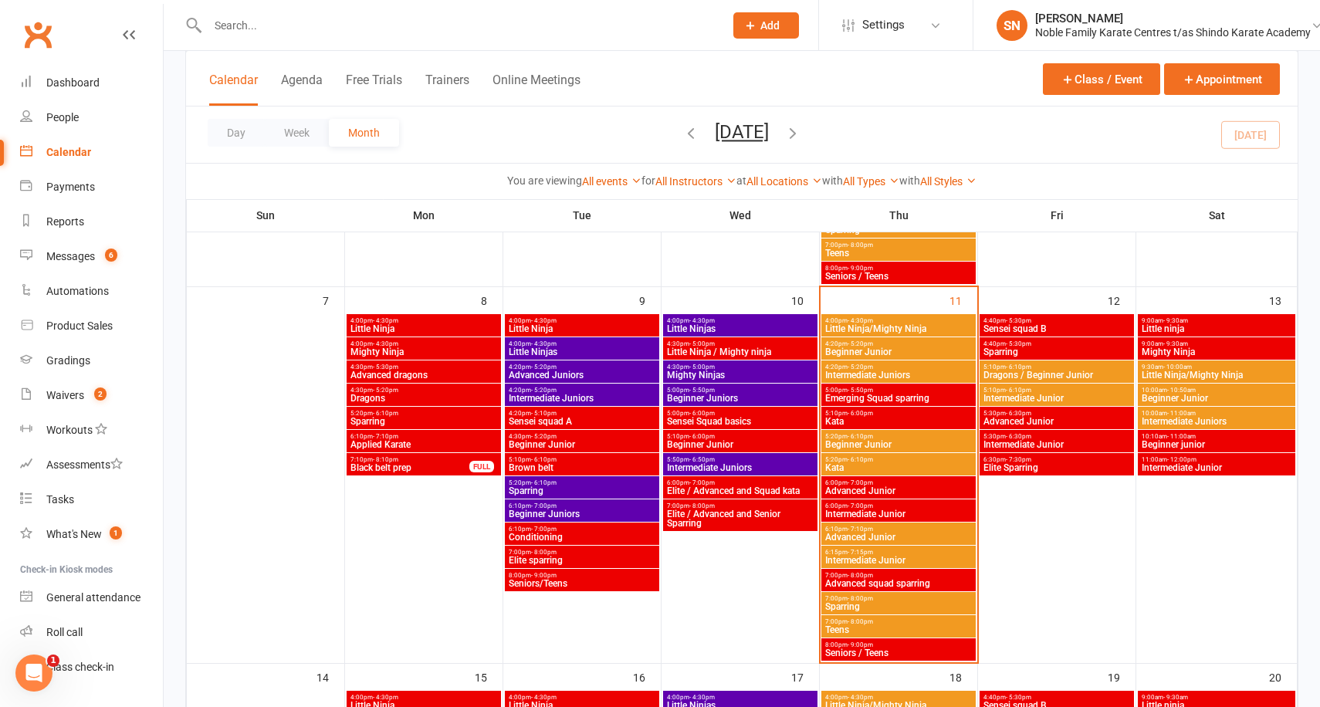
click at [910, 486] on span "Advanced Junior" at bounding box center [898, 490] width 148 height 9
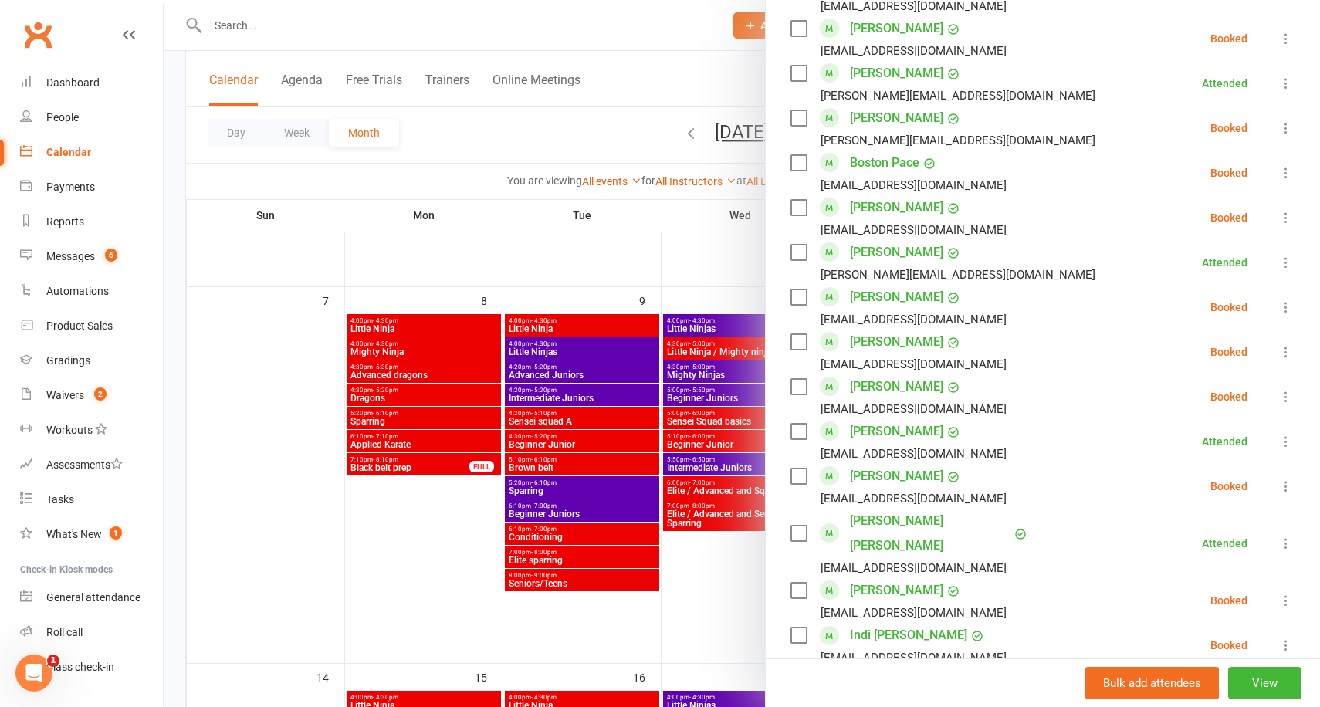
scroll to position [1207, 0]
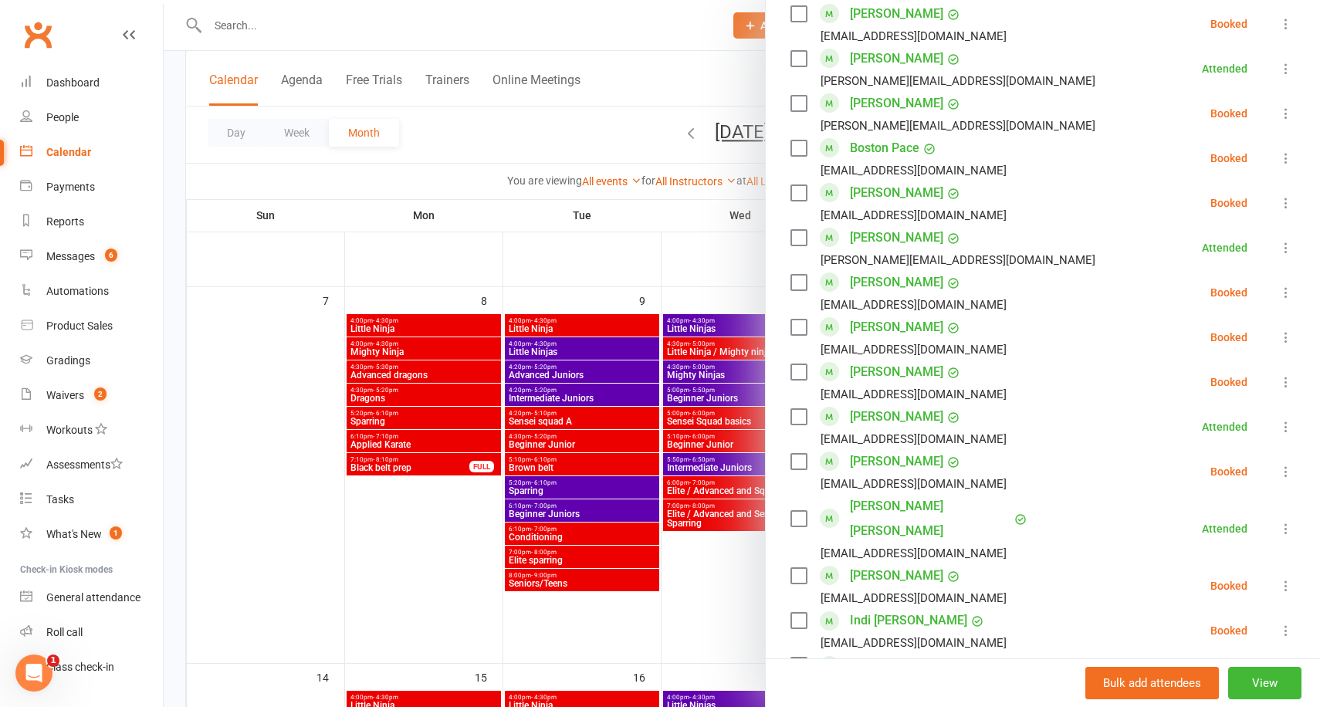
click at [655, 241] on div at bounding box center [742, 353] width 1156 height 707
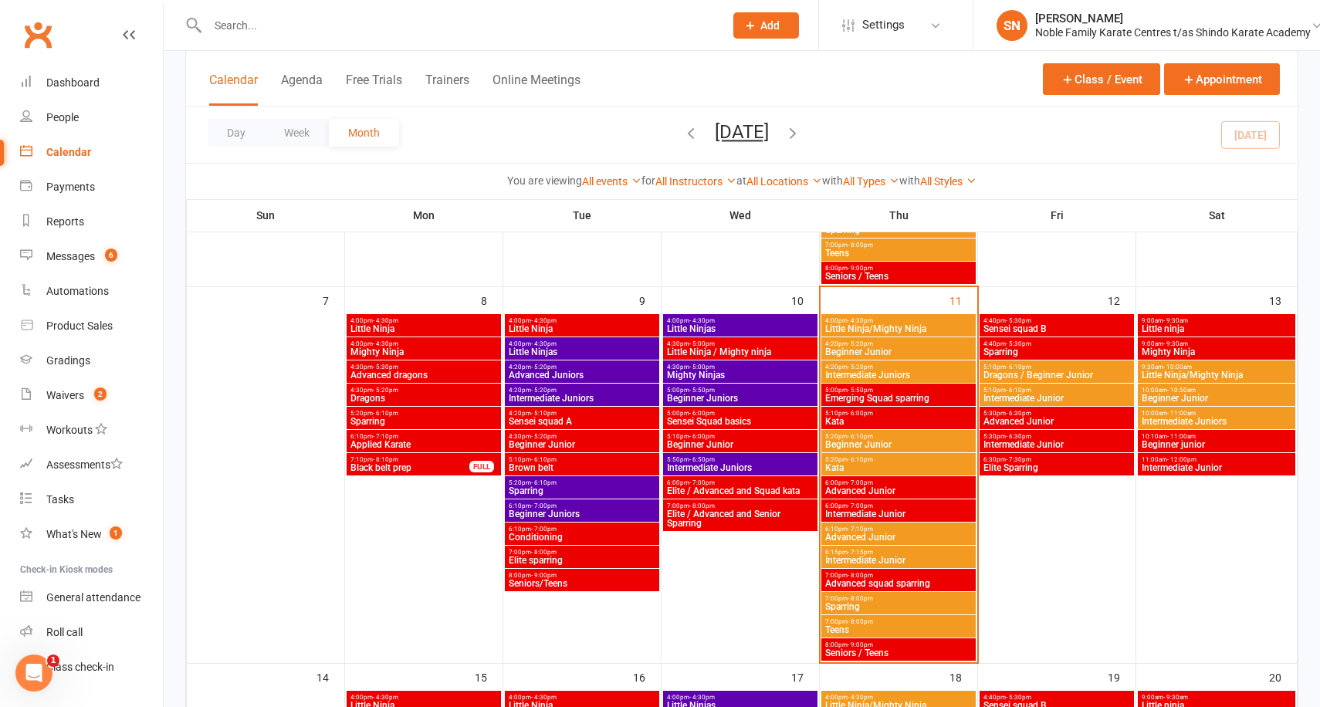
click at [1064, 418] on span "Advanced Junior" at bounding box center [1057, 421] width 148 height 9
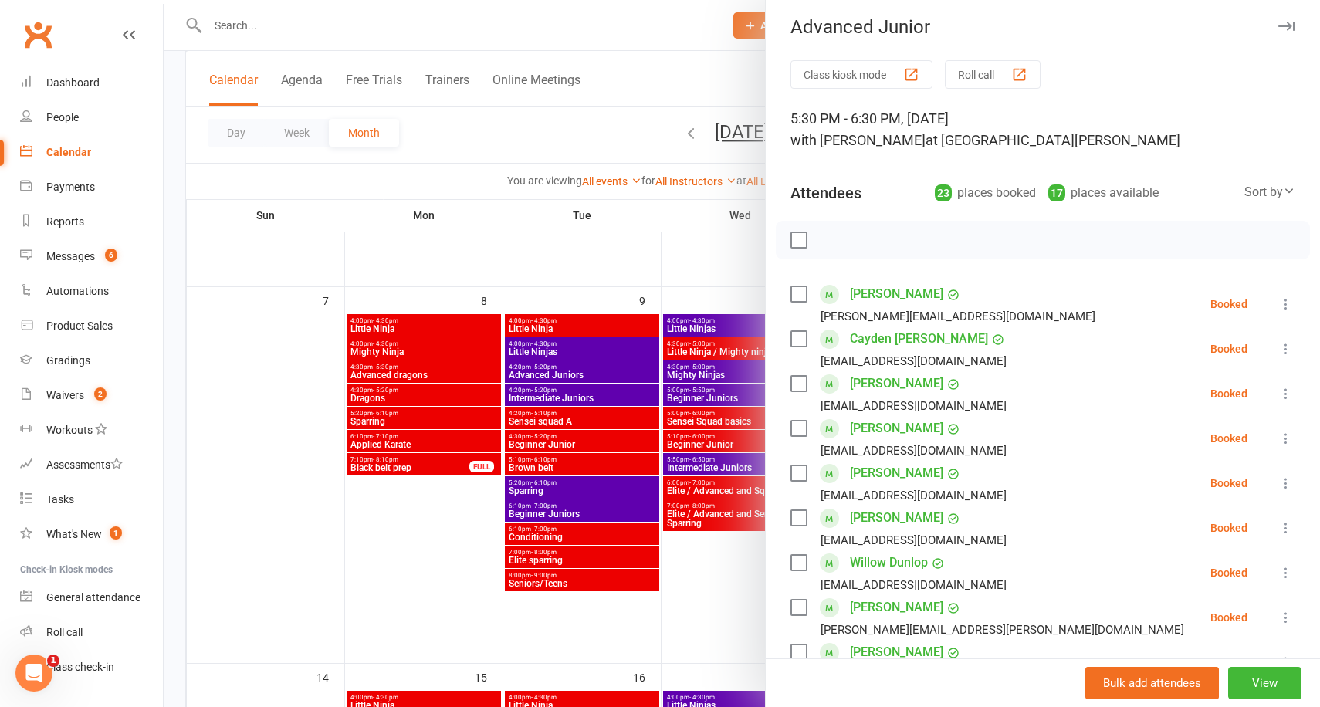
scroll to position [0, 0]
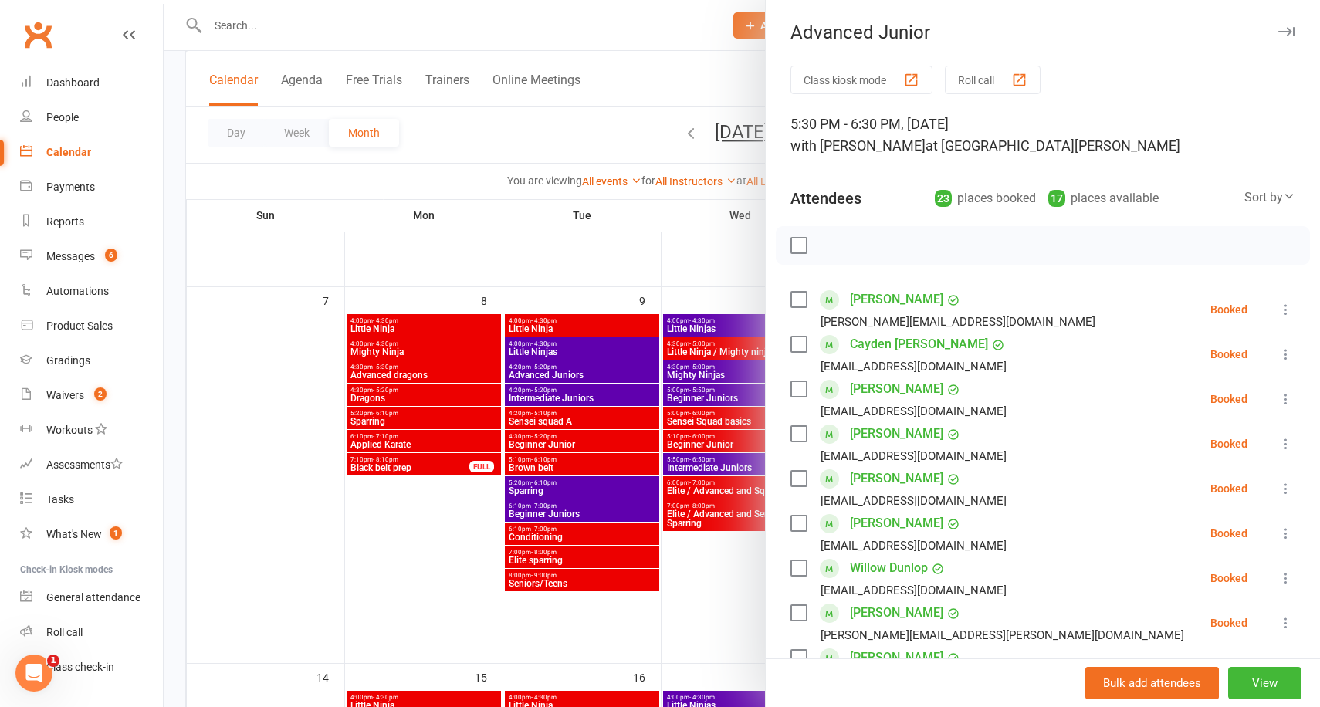
click at [762, 260] on div at bounding box center [742, 353] width 1156 height 707
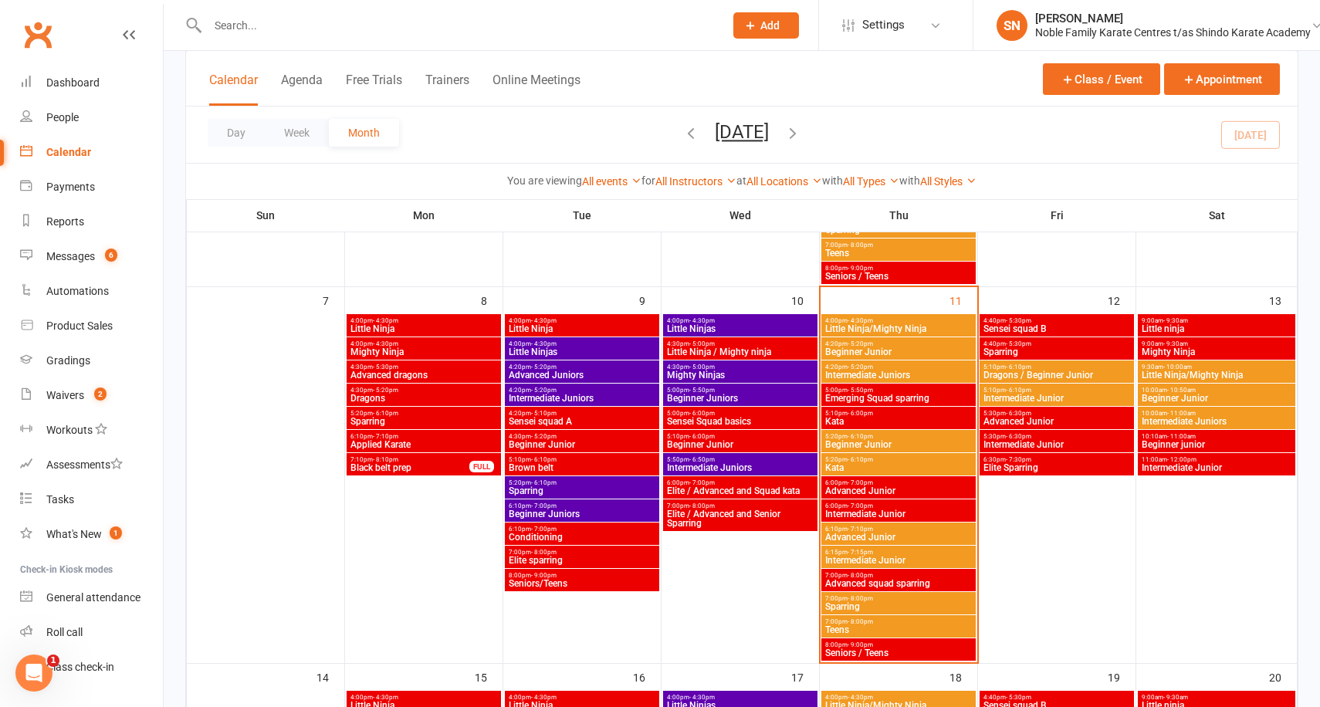
click at [890, 487] on span "Advanced Junior" at bounding box center [898, 490] width 148 height 9
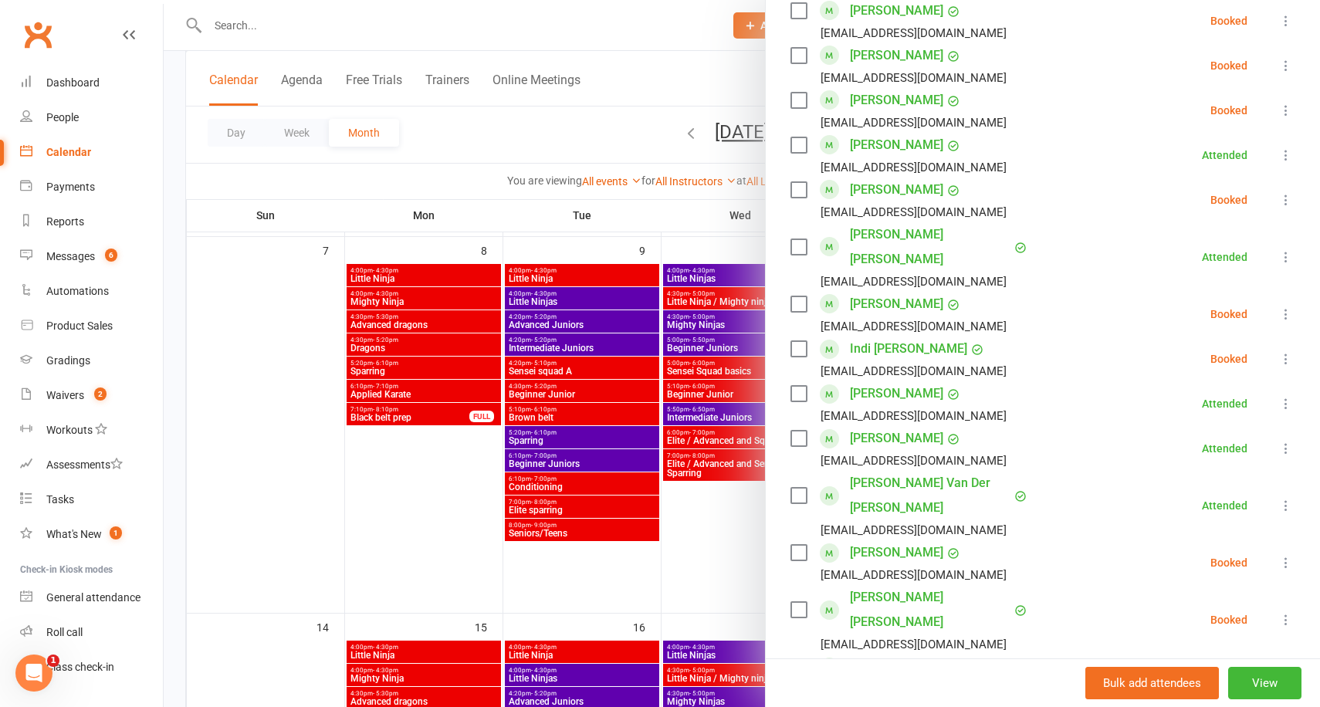
scroll to position [1481, 0]
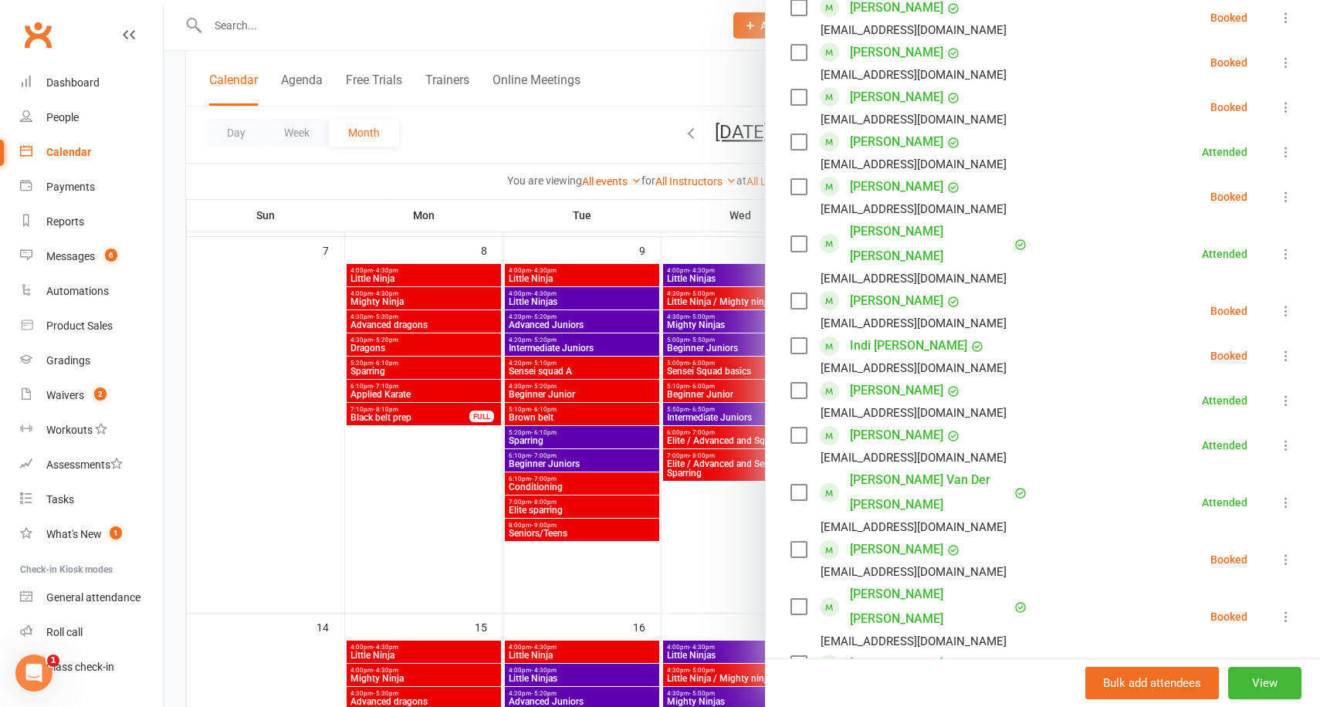
click at [1284, 303] on icon at bounding box center [1285, 310] width 15 height 15
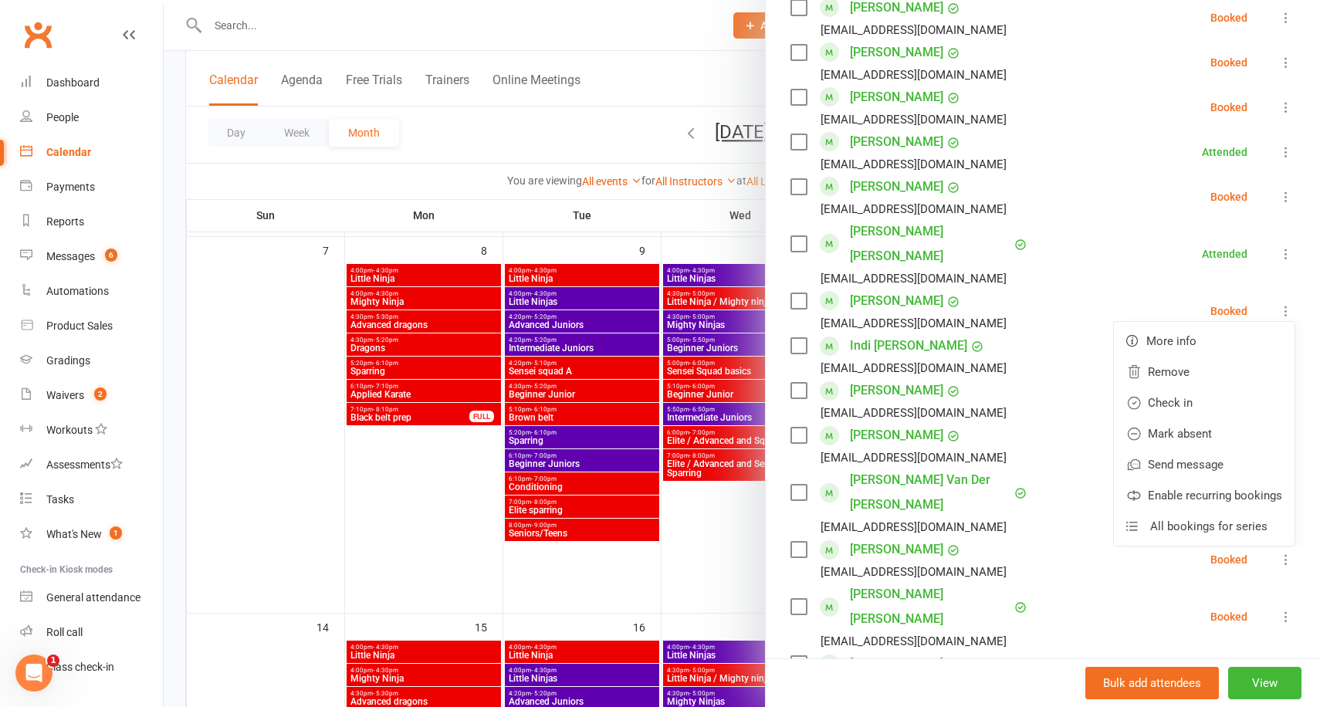
click at [1284, 303] on icon at bounding box center [1285, 310] width 15 height 15
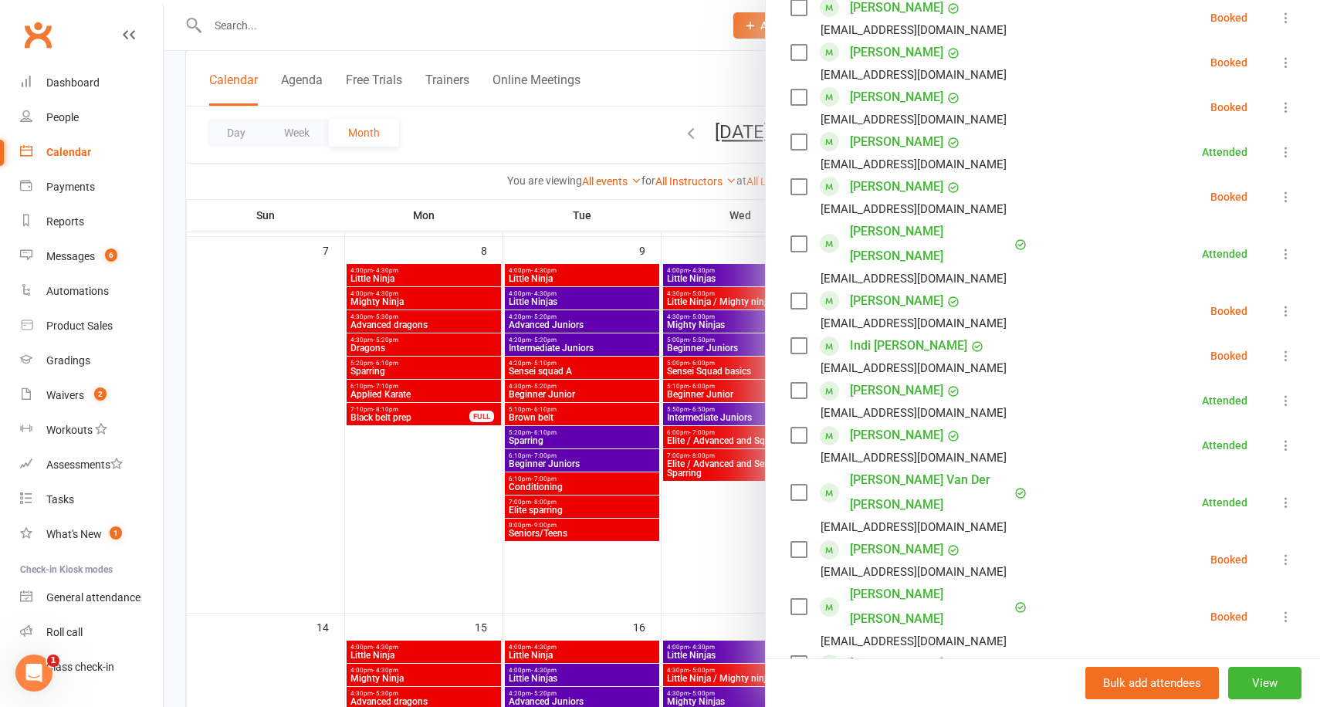
click at [1284, 303] on icon at bounding box center [1285, 310] width 15 height 15
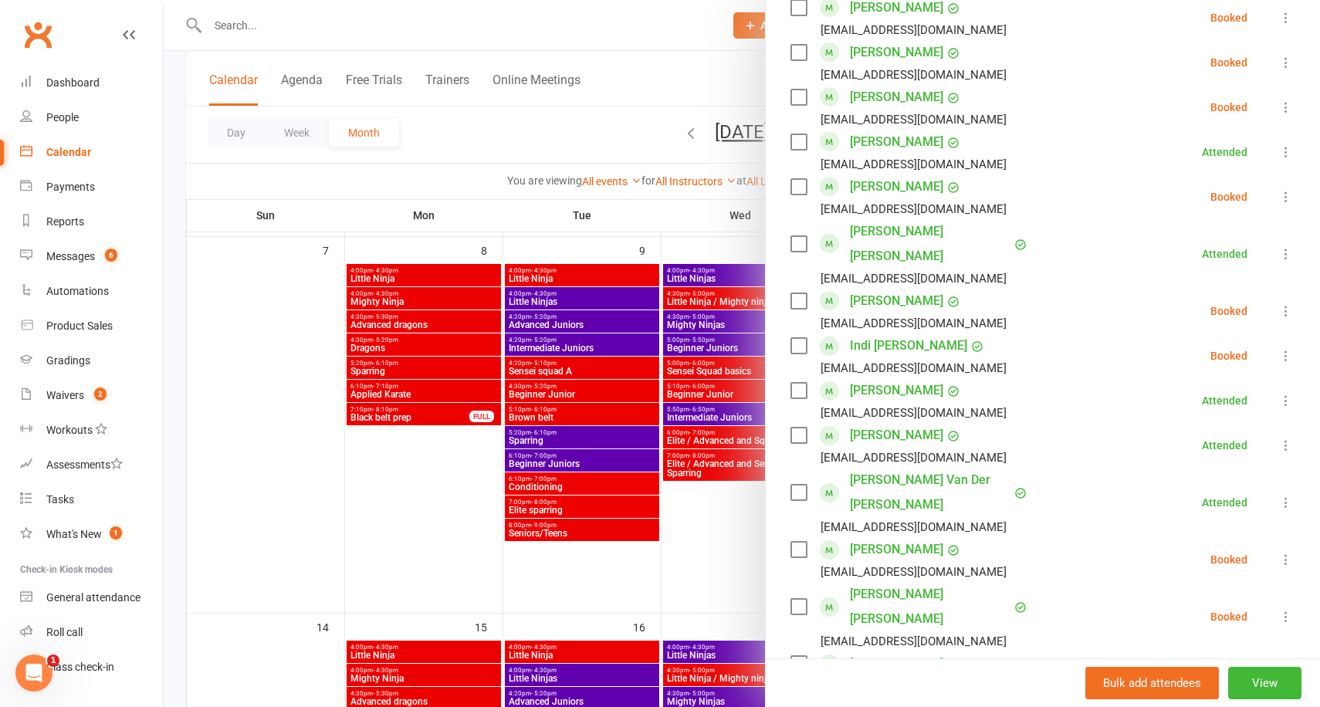
click at [699, 230] on div at bounding box center [742, 353] width 1156 height 707
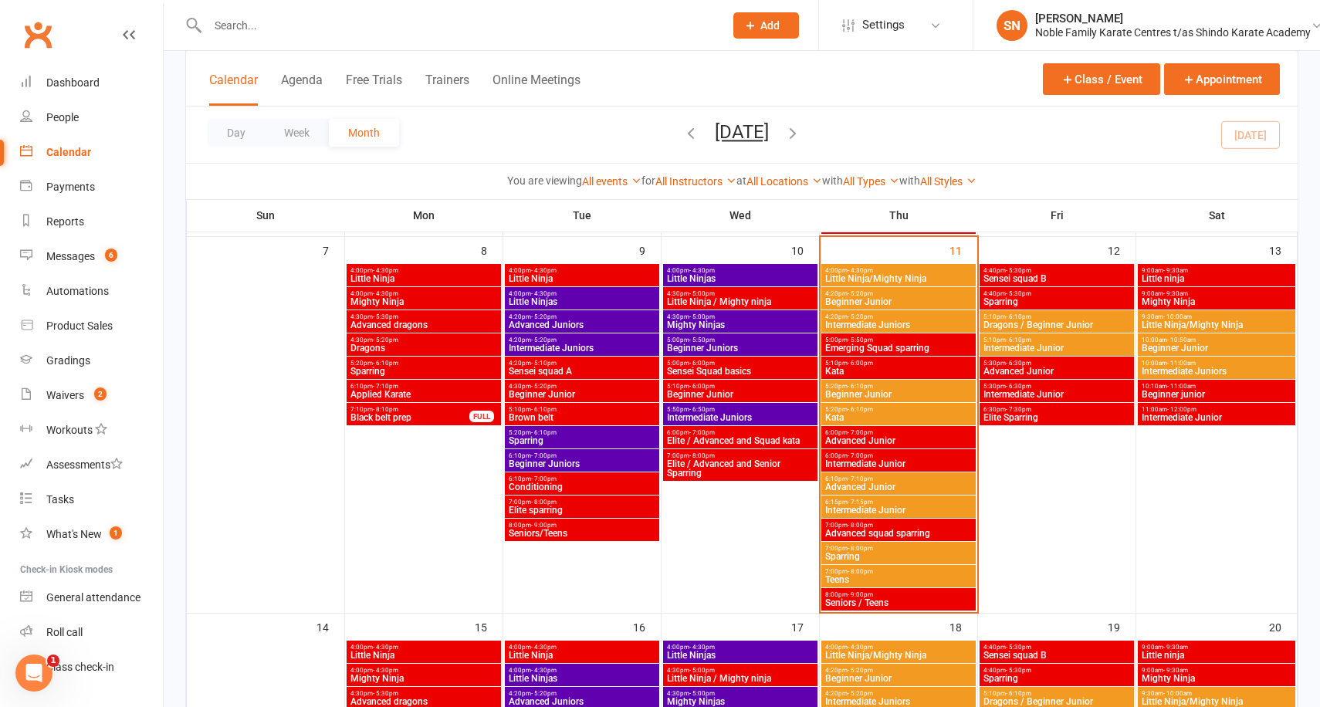
click at [866, 467] on span "Intermediate Junior" at bounding box center [898, 463] width 148 height 9
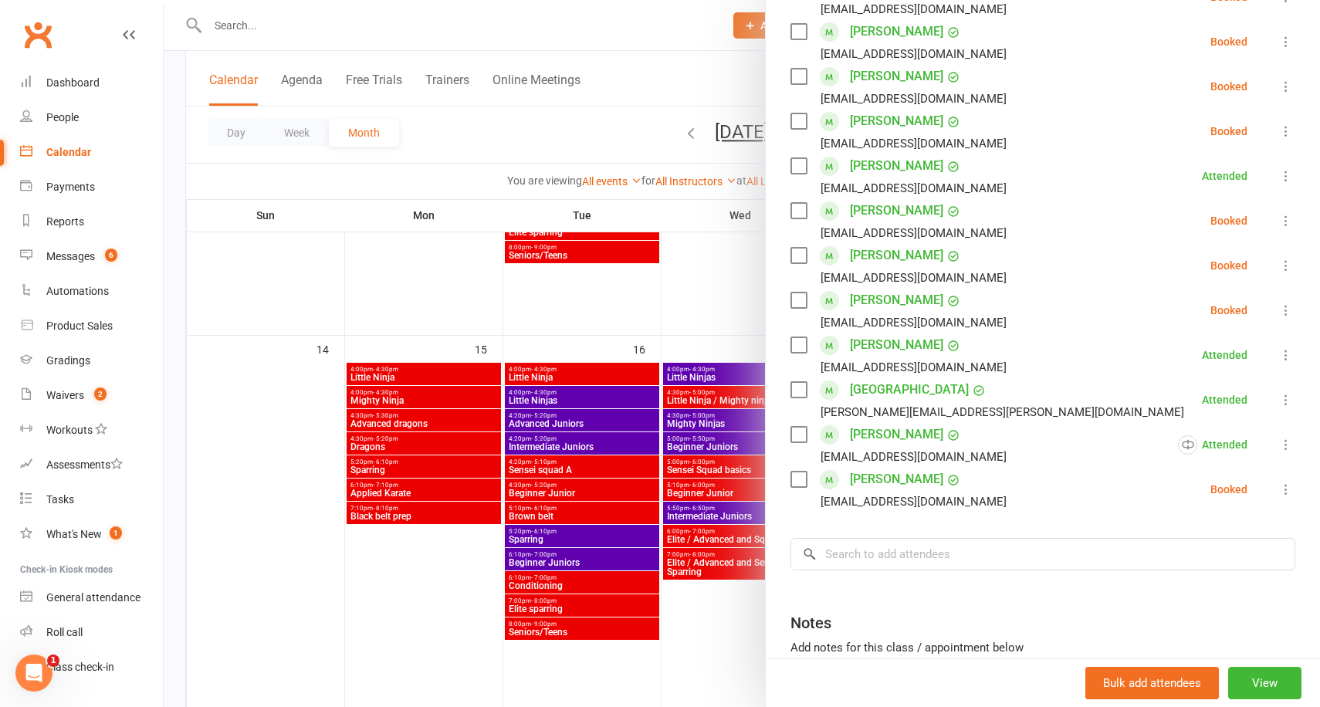
scroll to position [425, 0]
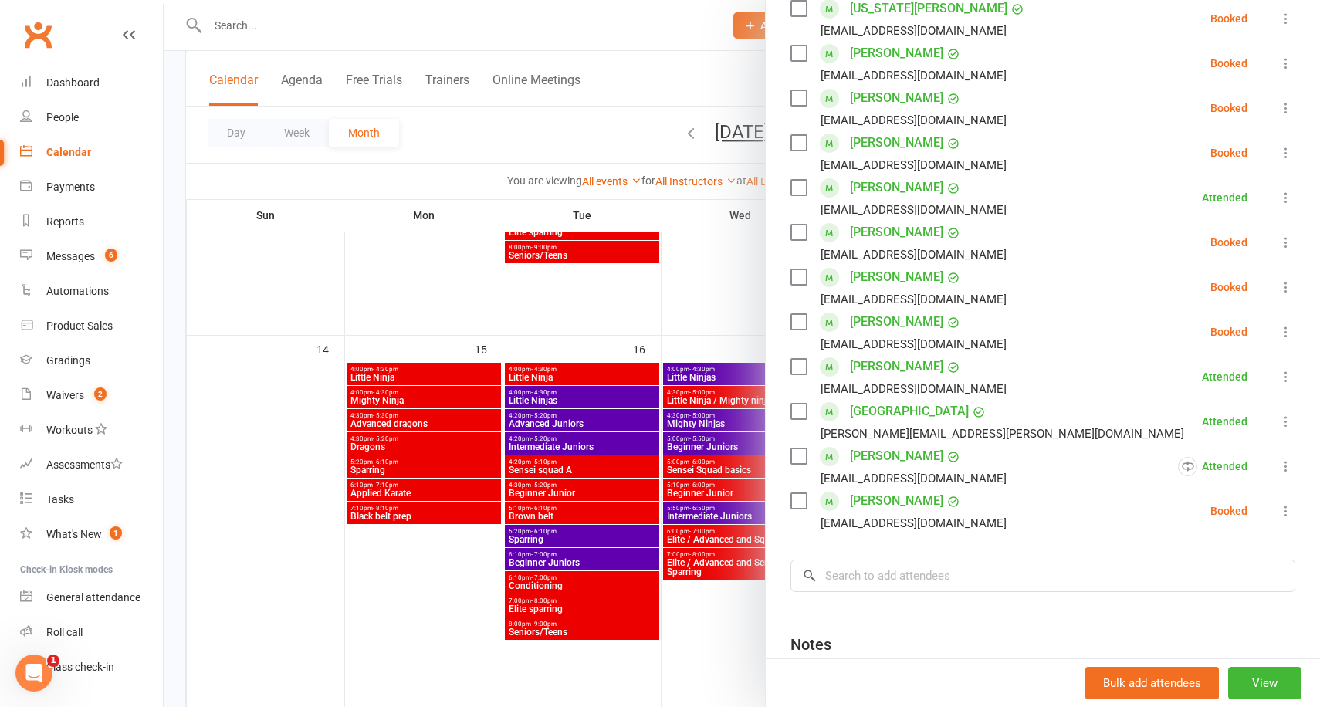
click at [692, 314] on div at bounding box center [742, 353] width 1156 height 707
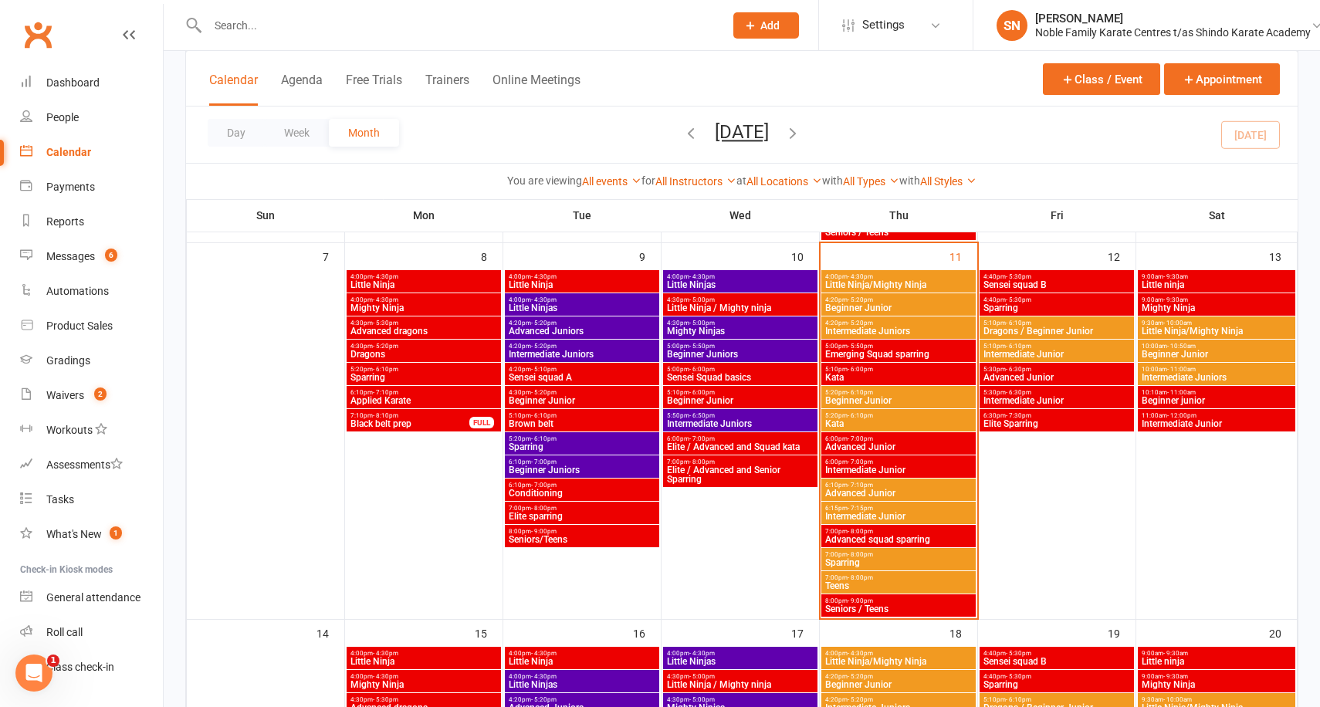
scroll to position [434, 0]
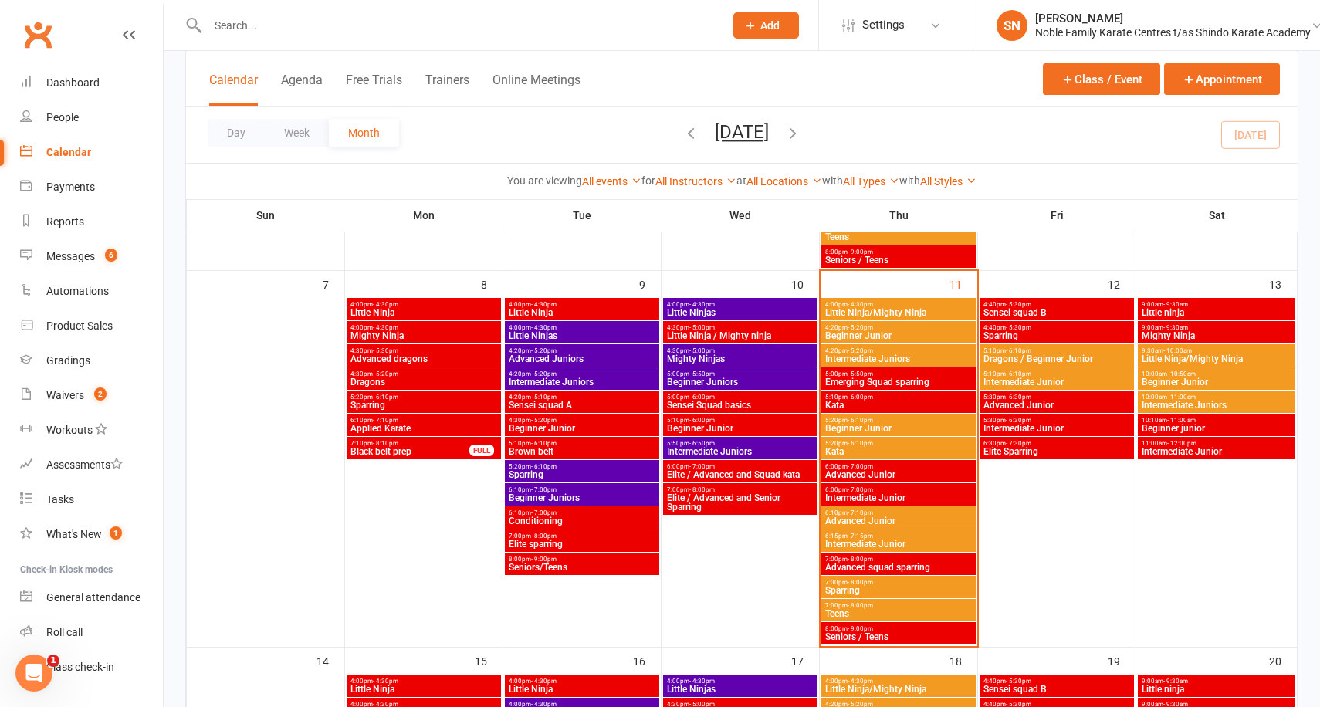
click at [888, 465] on span "6:00pm - 7:00pm" at bounding box center [898, 466] width 148 height 7
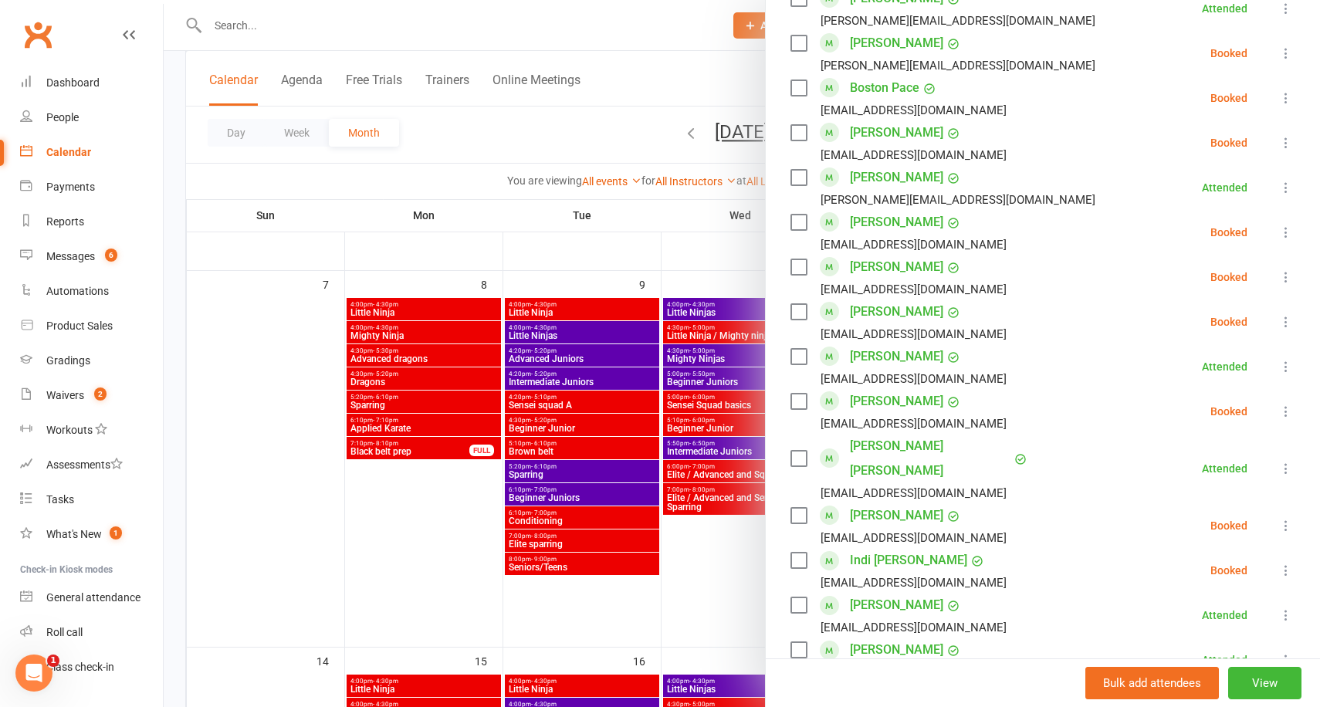
scroll to position [1281, 0]
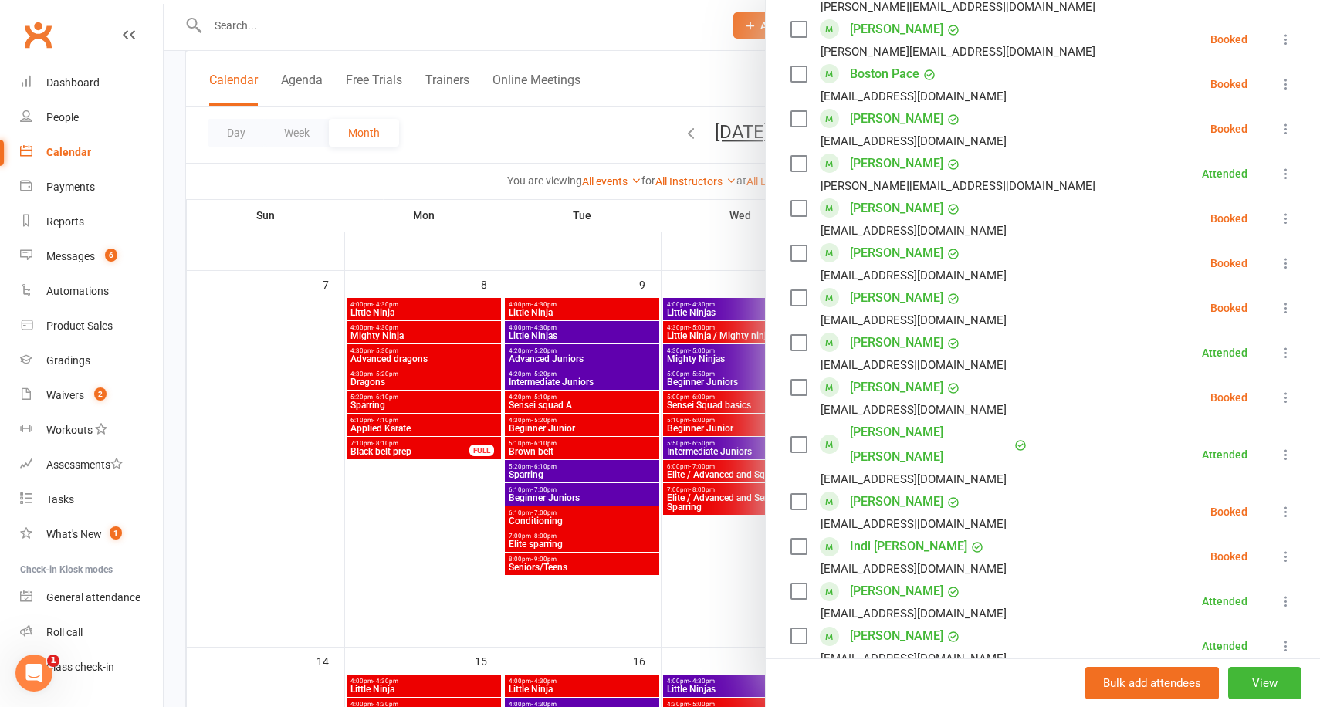
click at [1288, 504] on icon at bounding box center [1285, 511] width 15 height 15
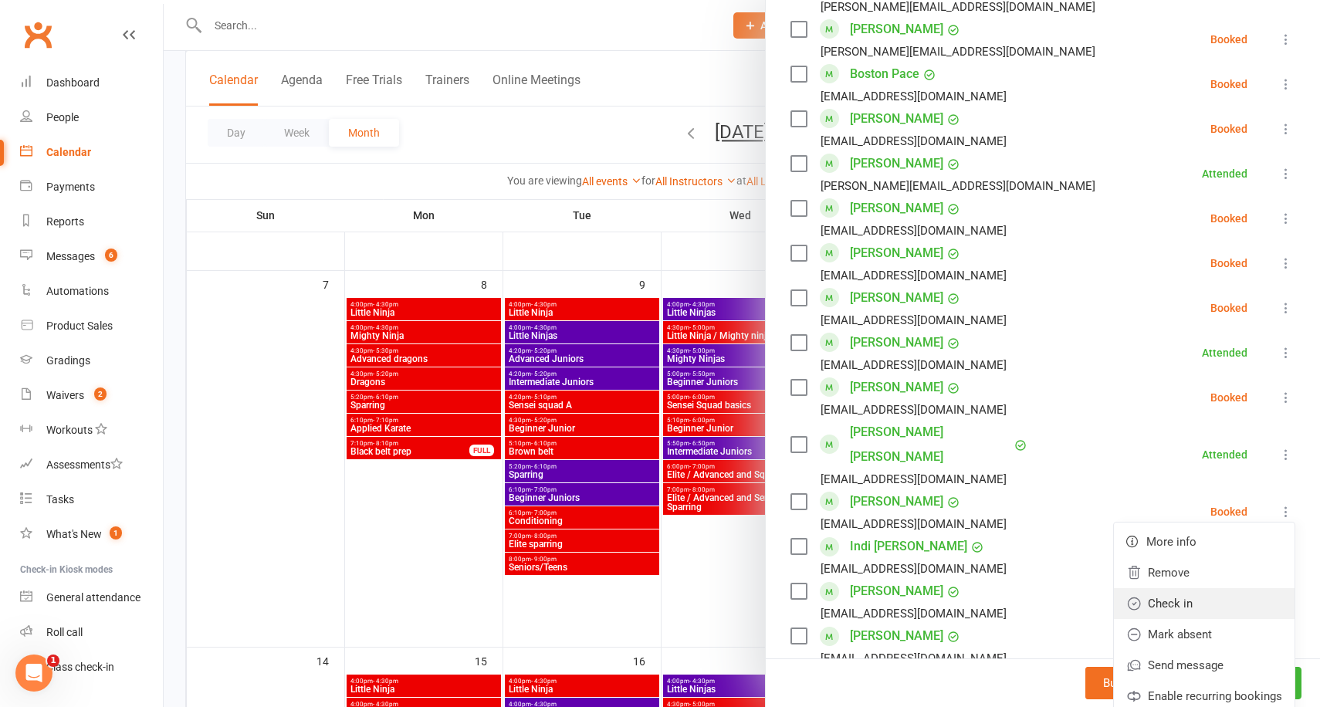
click at [1193, 588] on link "Check in" at bounding box center [1204, 603] width 181 height 31
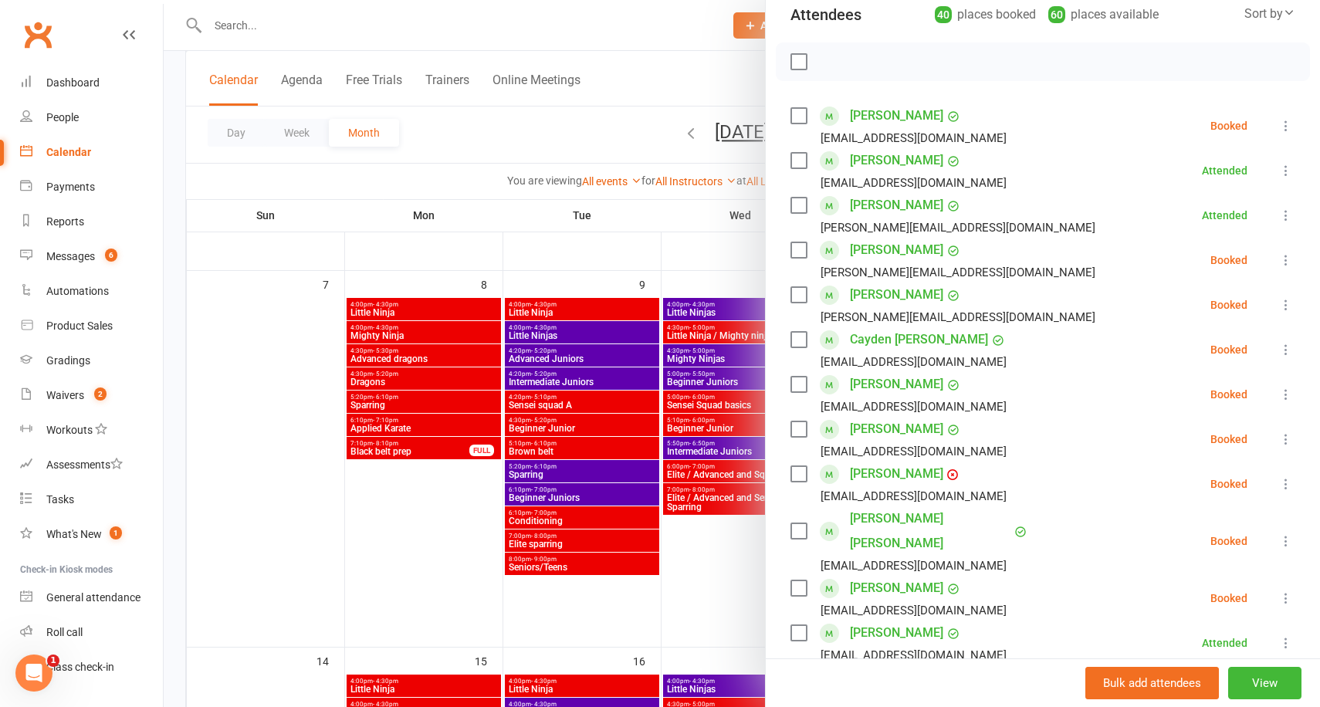
scroll to position [0, 0]
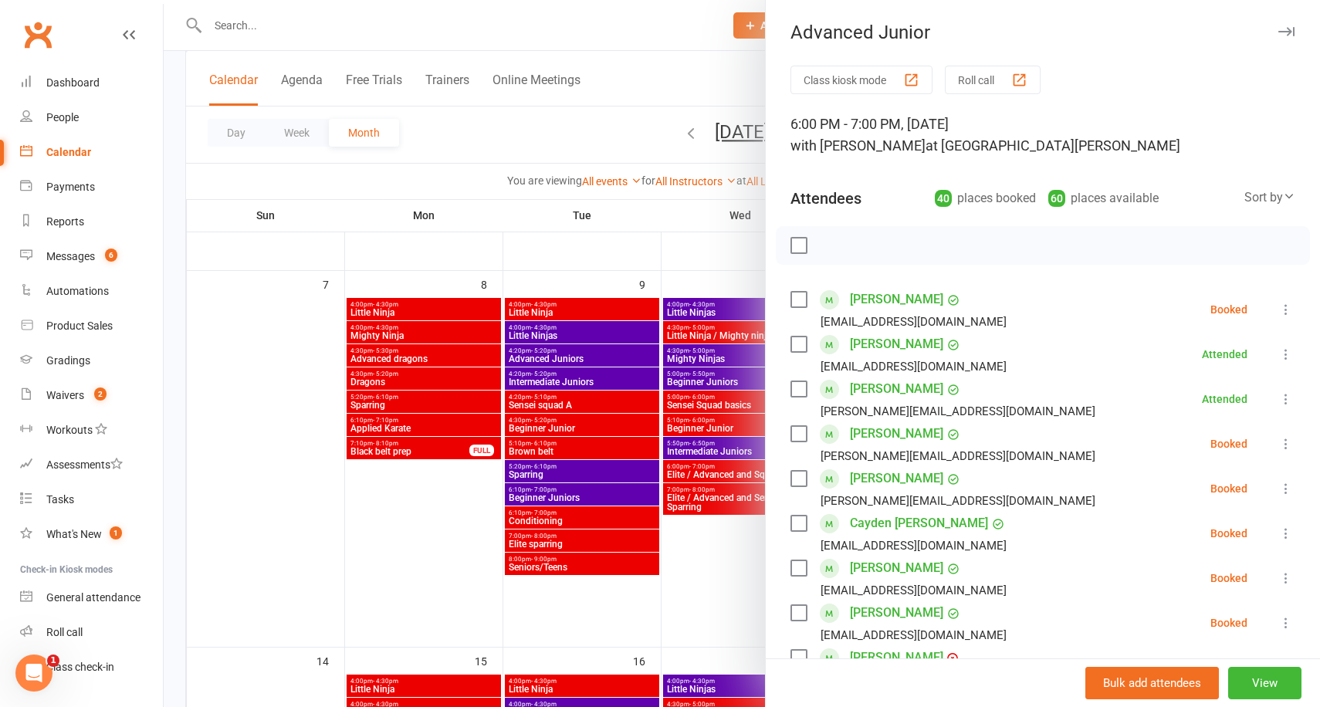
click at [658, 217] on div at bounding box center [742, 353] width 1156 height 707
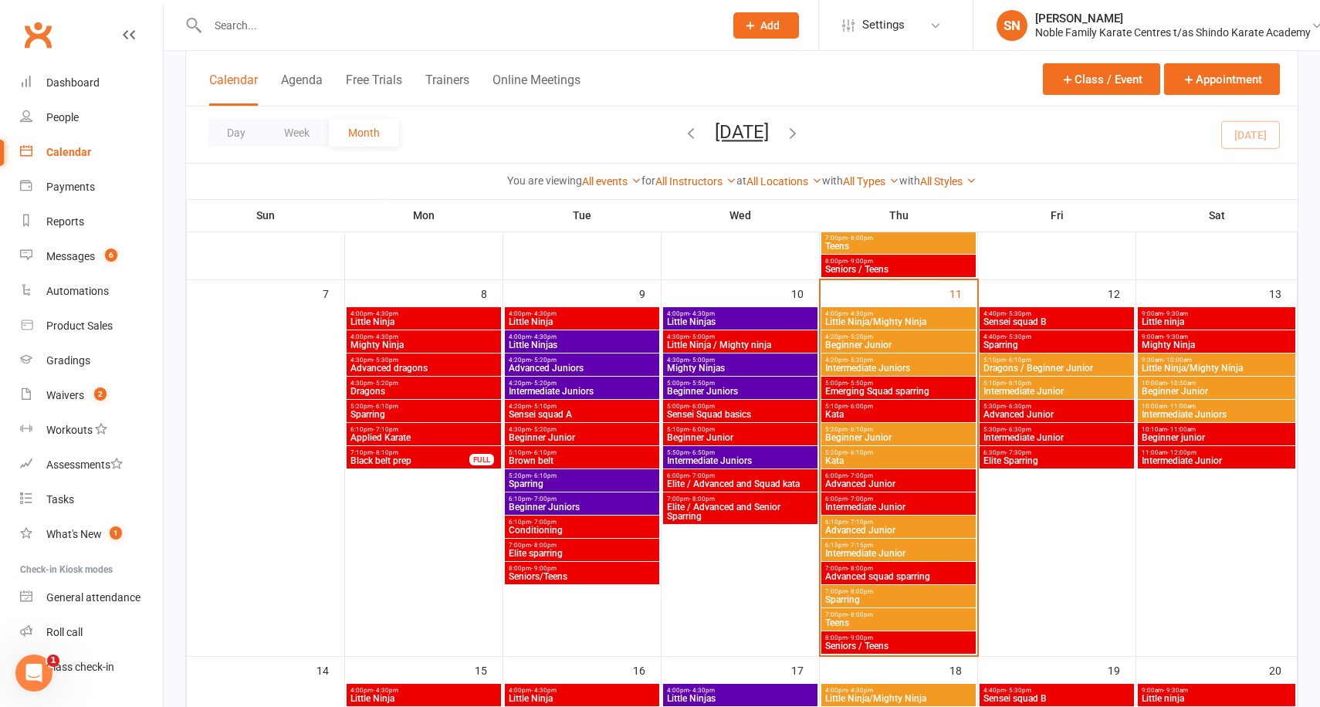
scroll to position [422, 0]
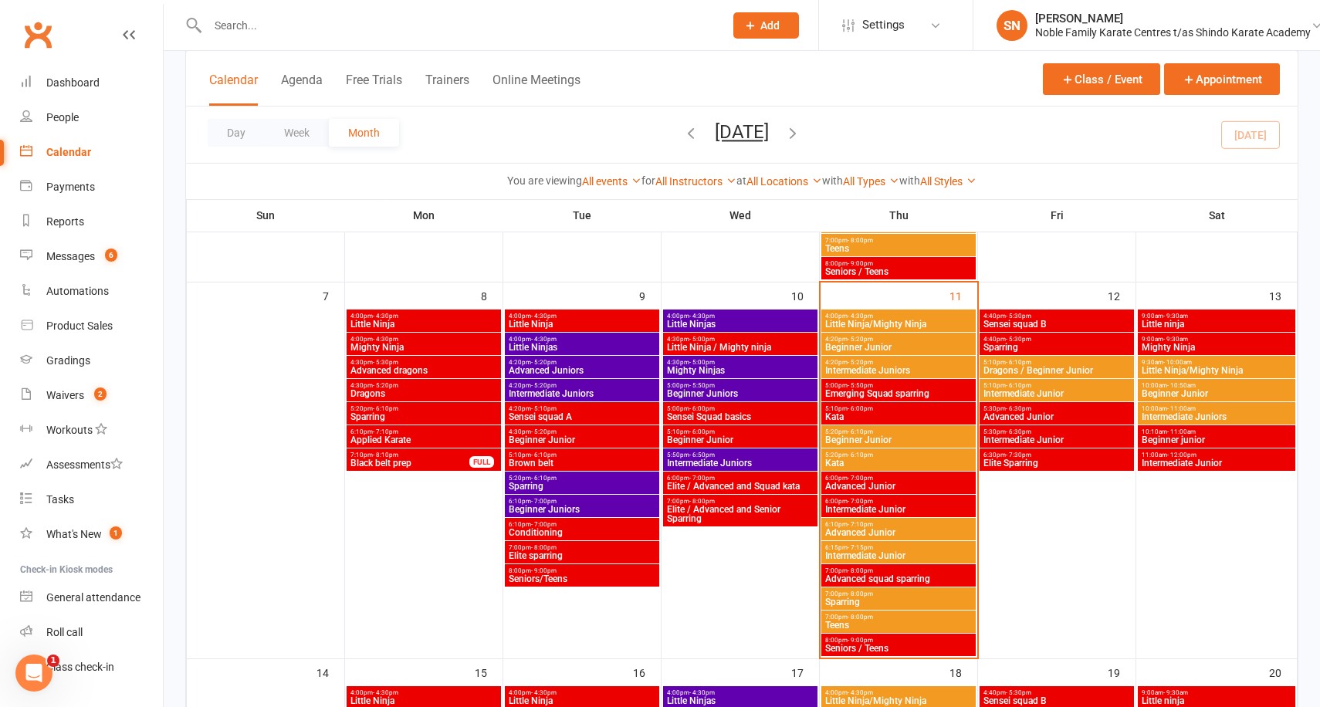
click at [892, 482] on span "Advanced Junior" at bounding box center [898, 486] width 148 height 9
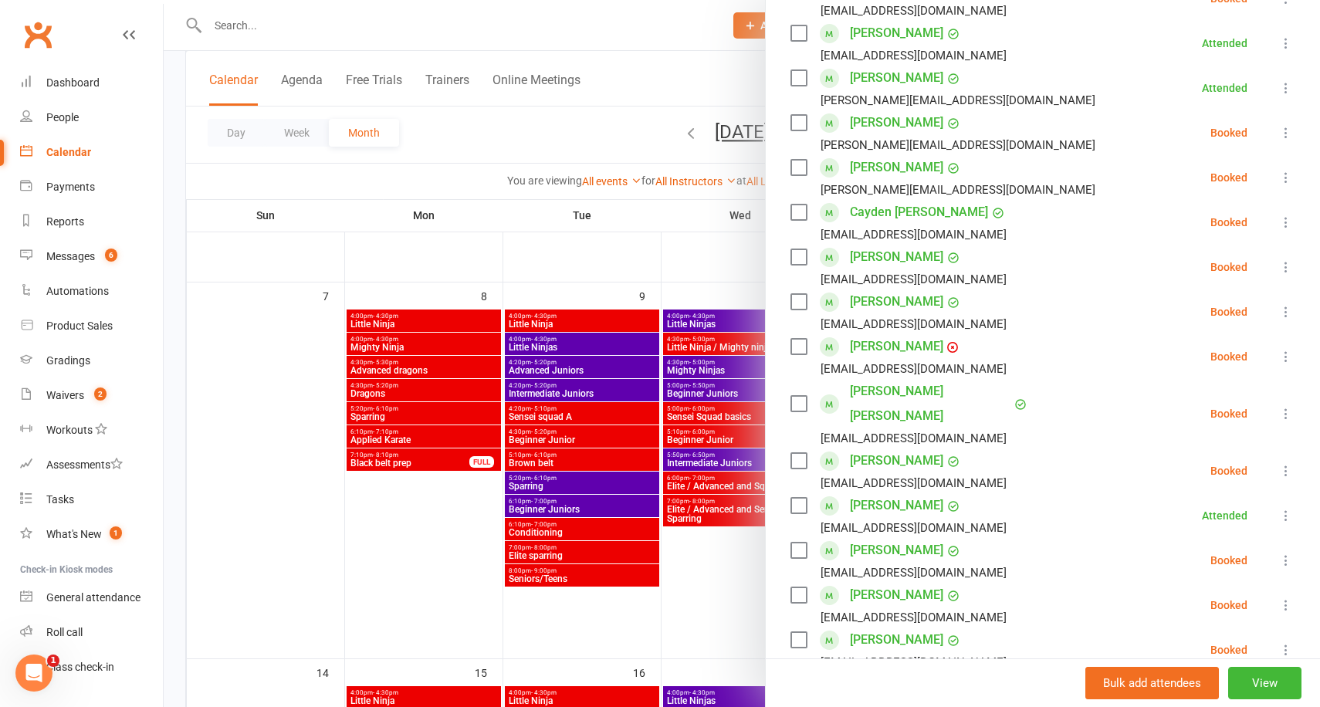
scroll to position [323, 0]
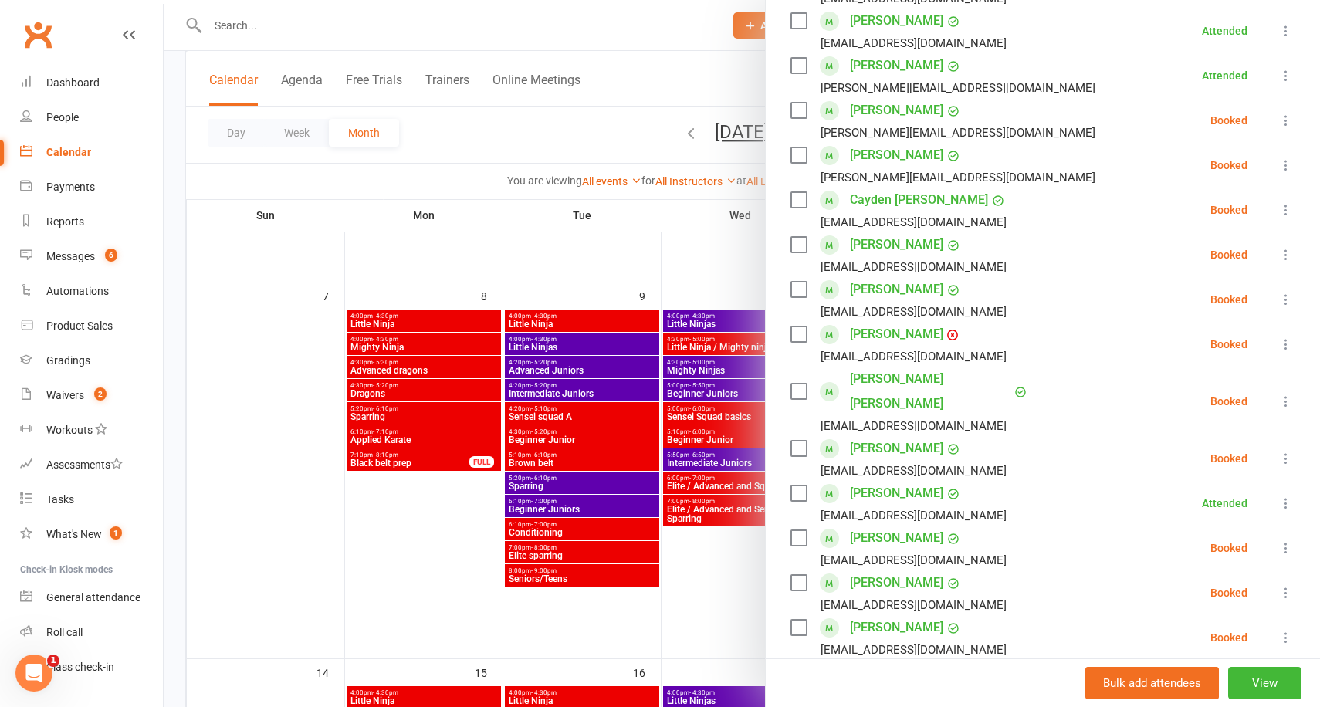
click at [1287, 394] on icon at bounding box center [1285, 401] width 15 height 15
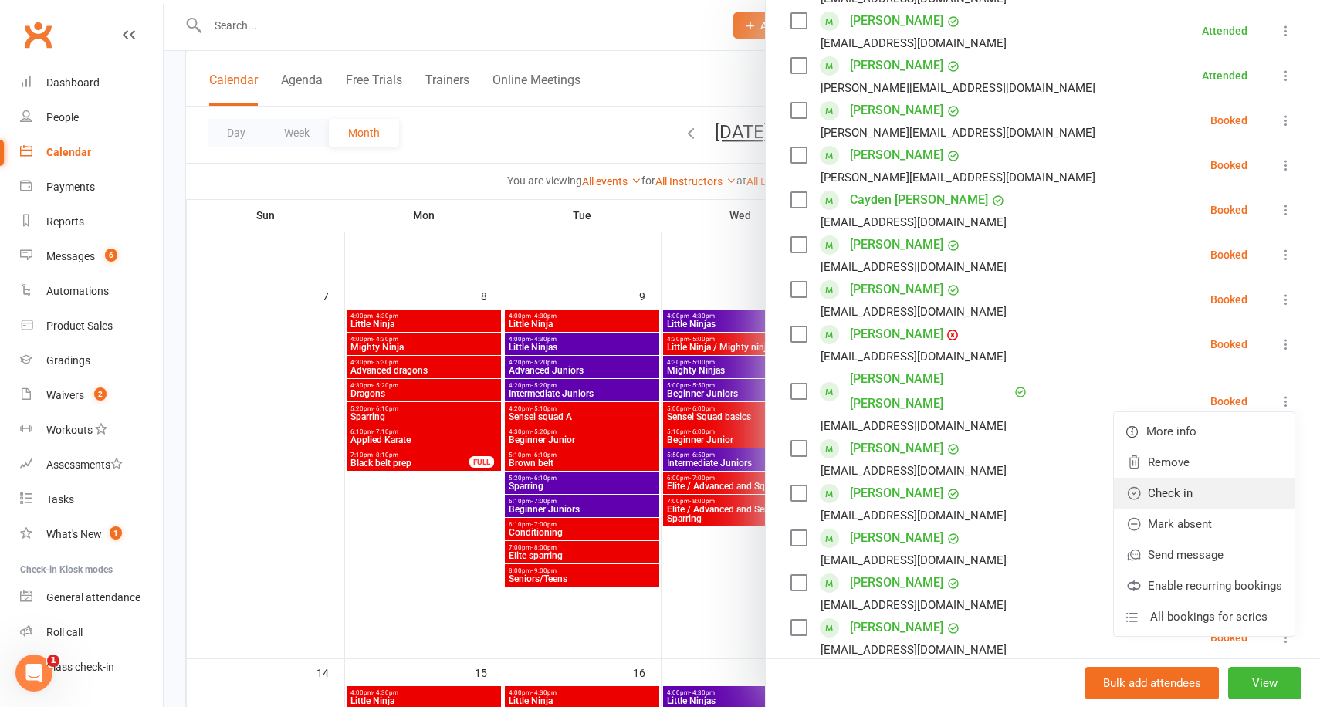
click at [1201, 478] on link "Check in" at bounding box center [1204, 493] width 181 height 31
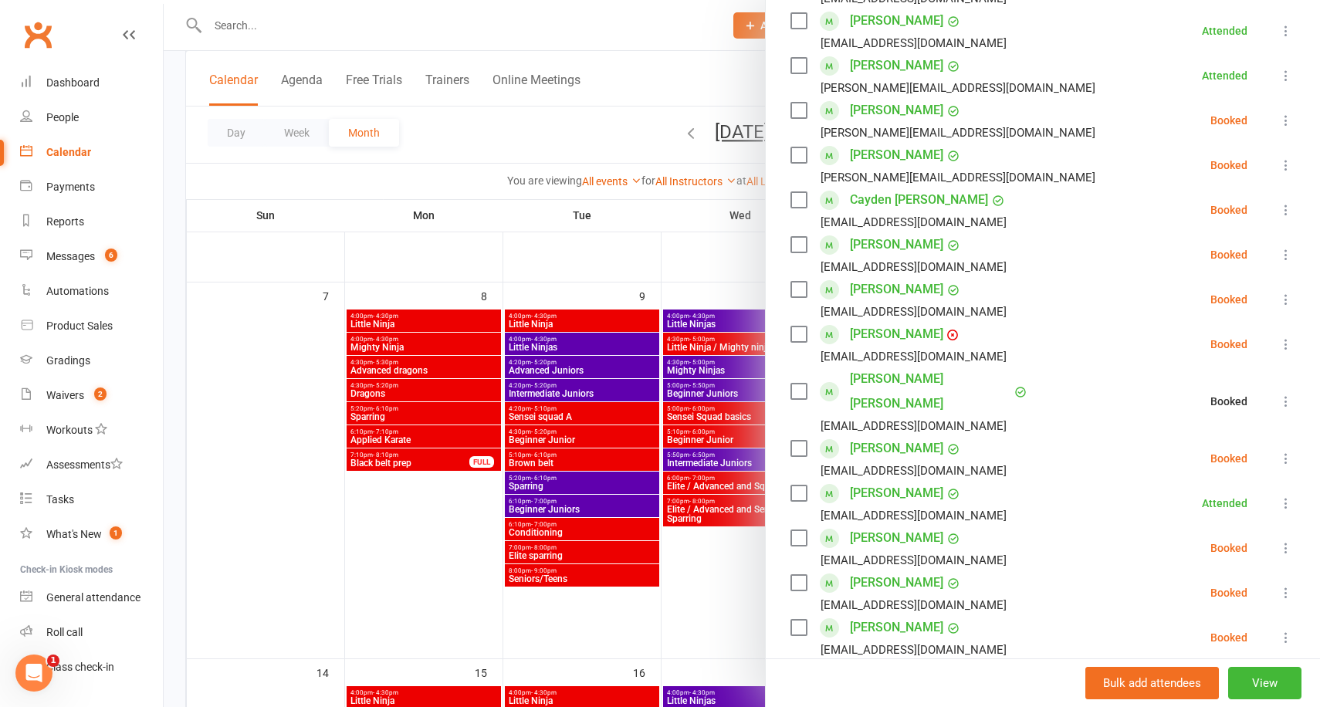
click at [1285, 451] on icon at bounding box center [1285, 458] width 15 height 15
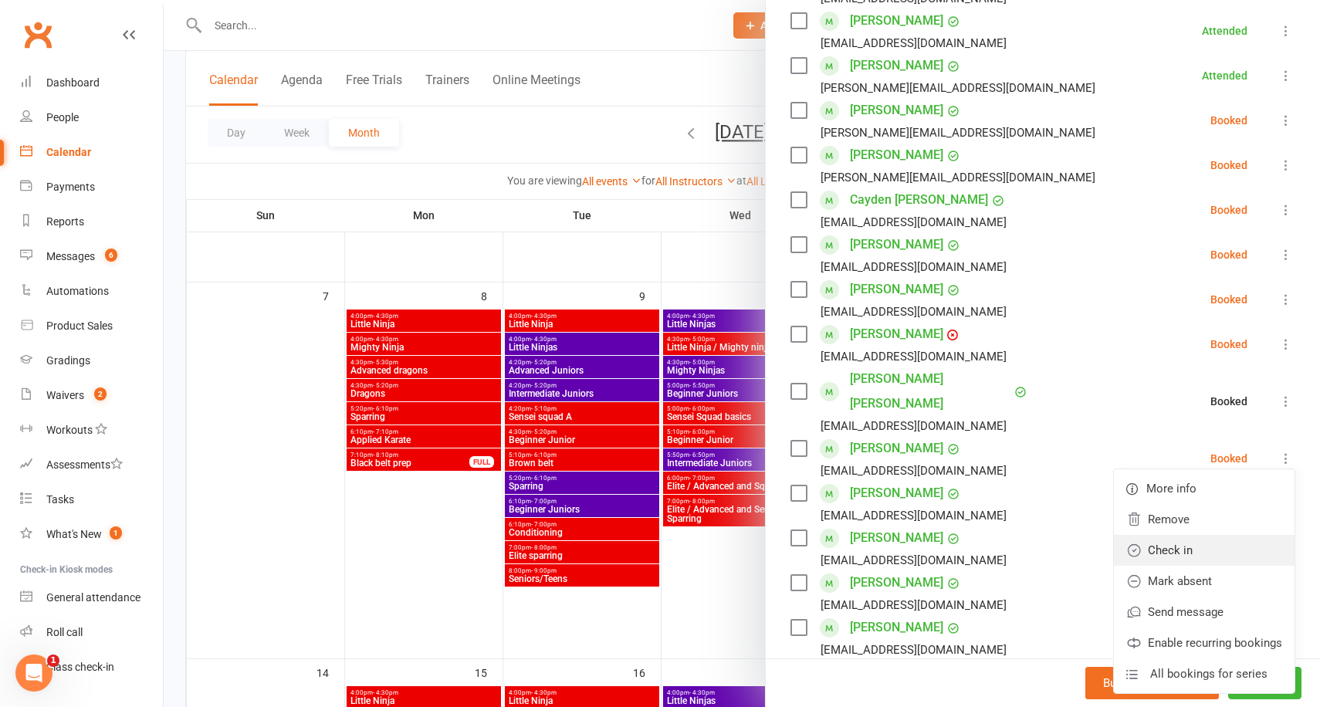
click at [1219, 535] on link "Check in" at bounding box center [1204, 550] width 181 height 31
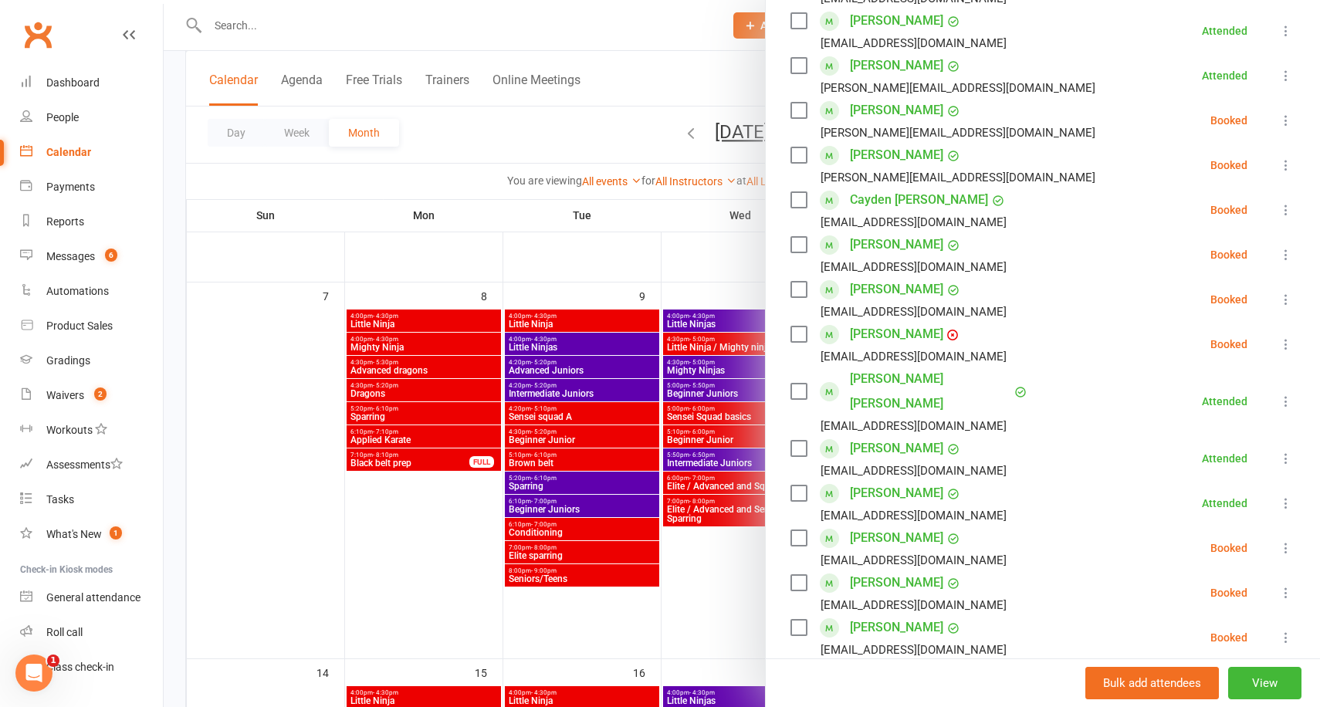
click at [613, 239] on div at bounding box center [742, 353] width 1156 height 707
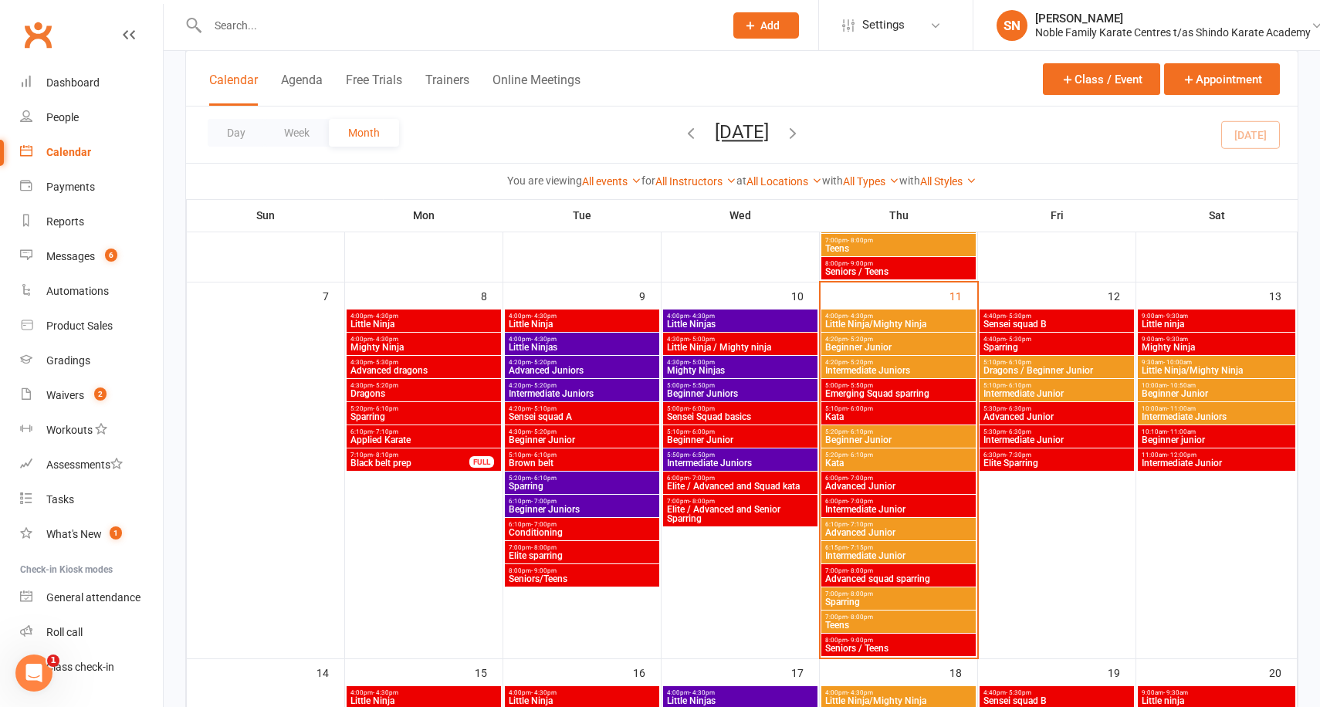
click at [875, 506] on span "Intermediate Junior" at bounding box center [898, 509] width 148 height 9
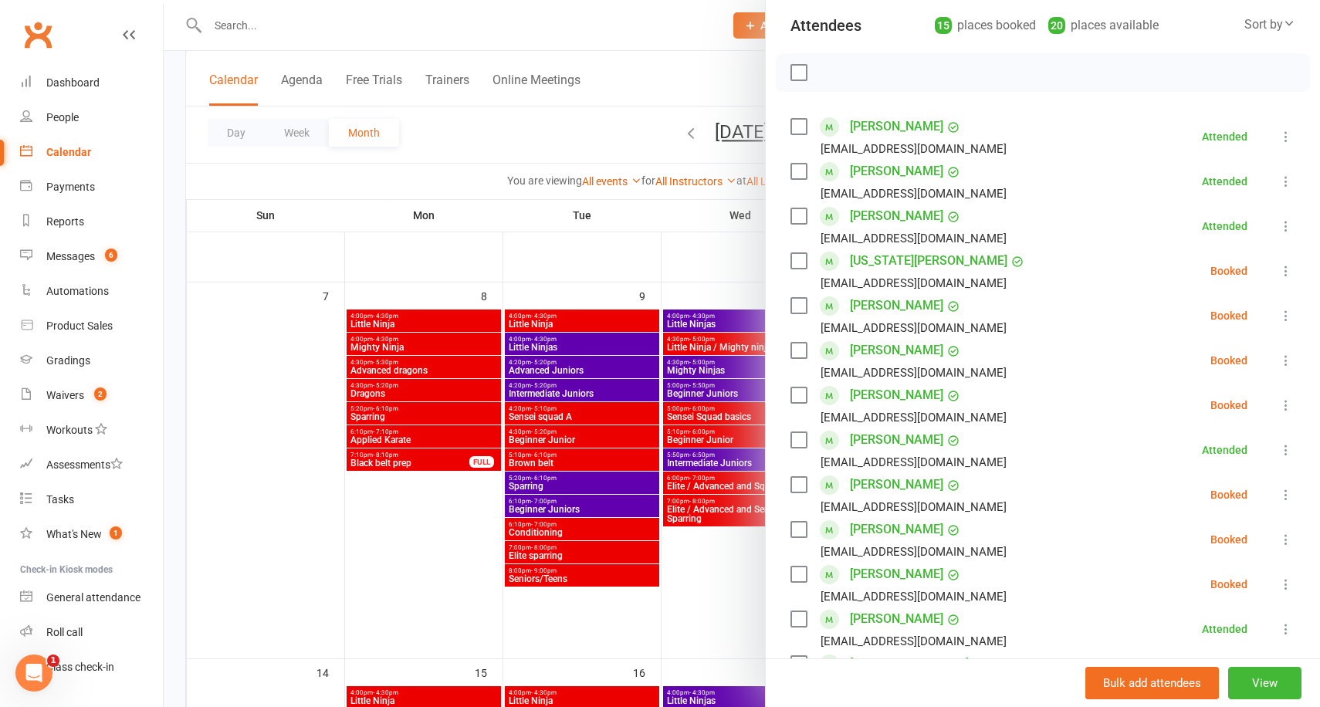
scroll to position [197, 0]
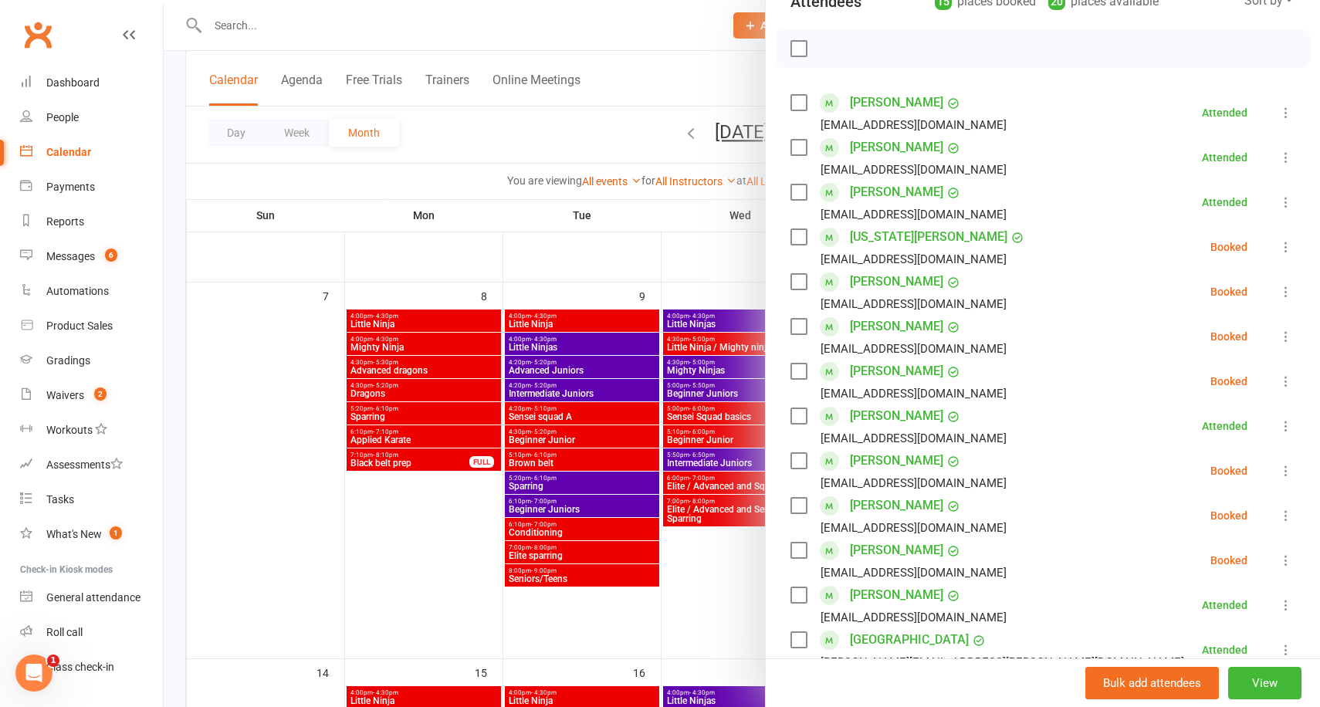
click at [700, 259] on div at bounding box center [742, 353] width 1156 height 707
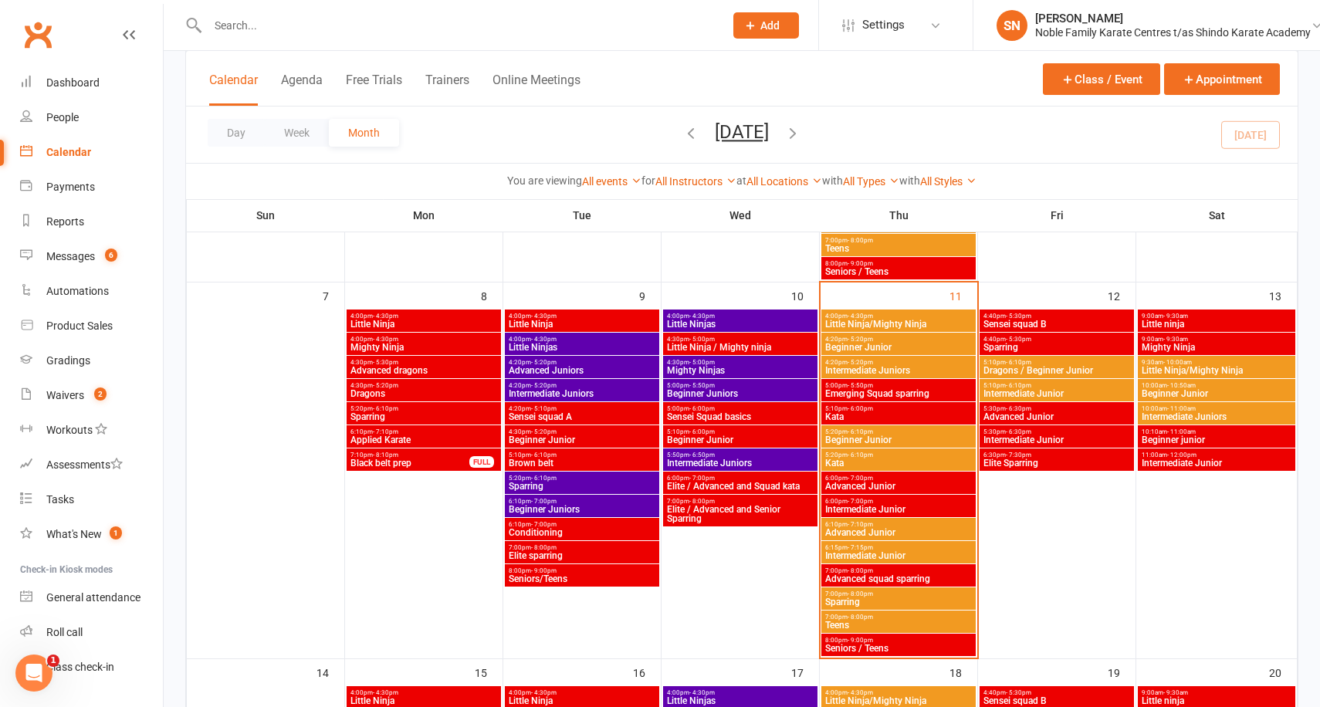
click at [872, 567] on span "7:00pm - 8:00pm" at bounding box center [898, 570] width 148 height 7
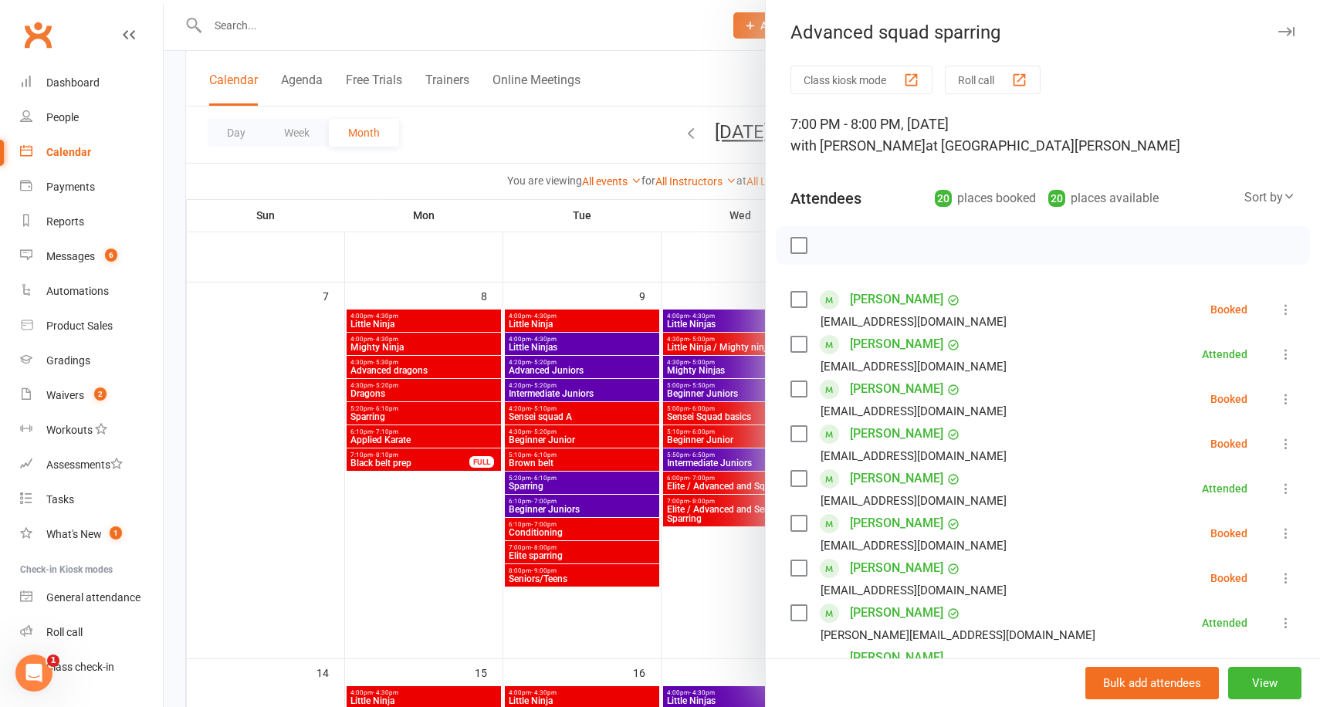
click at [1286, 440] on icon at bounding box center [1285, 443] width 15 height 15
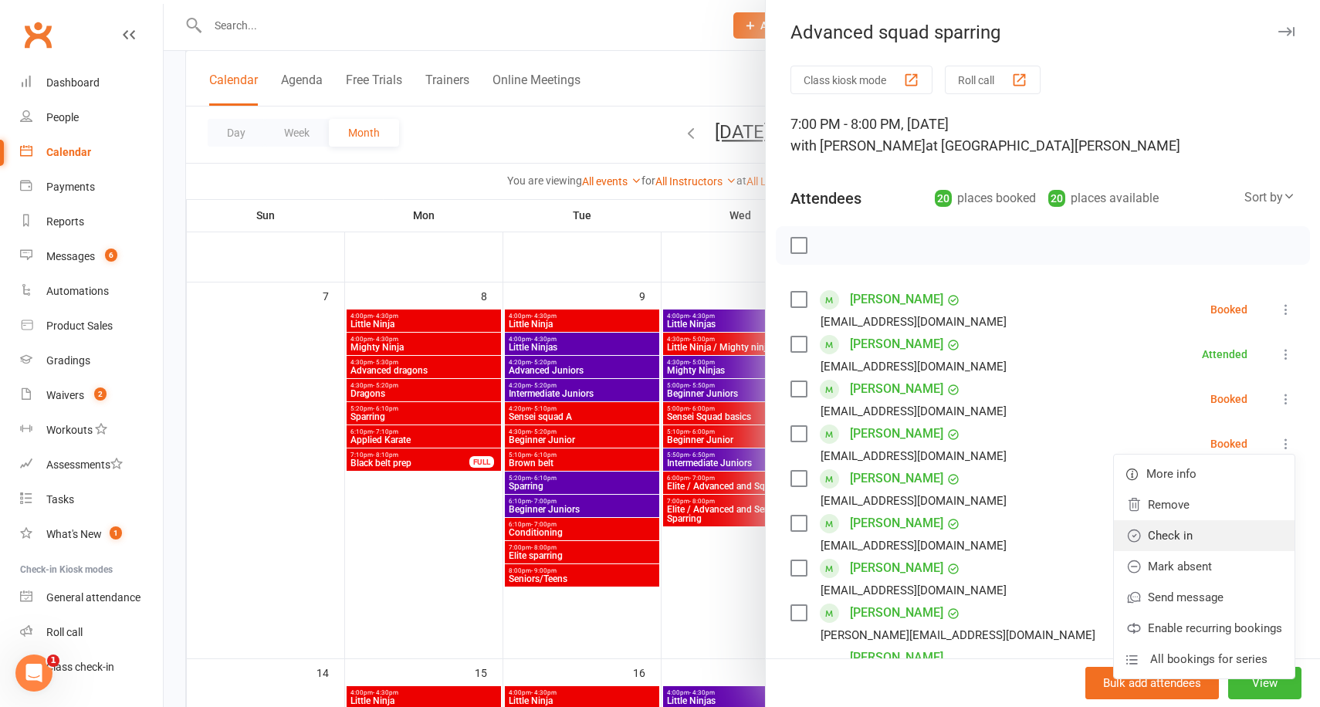
click at [1192, 540] on link "Check in" at bounding box center [1204, 535] width 181 height 31
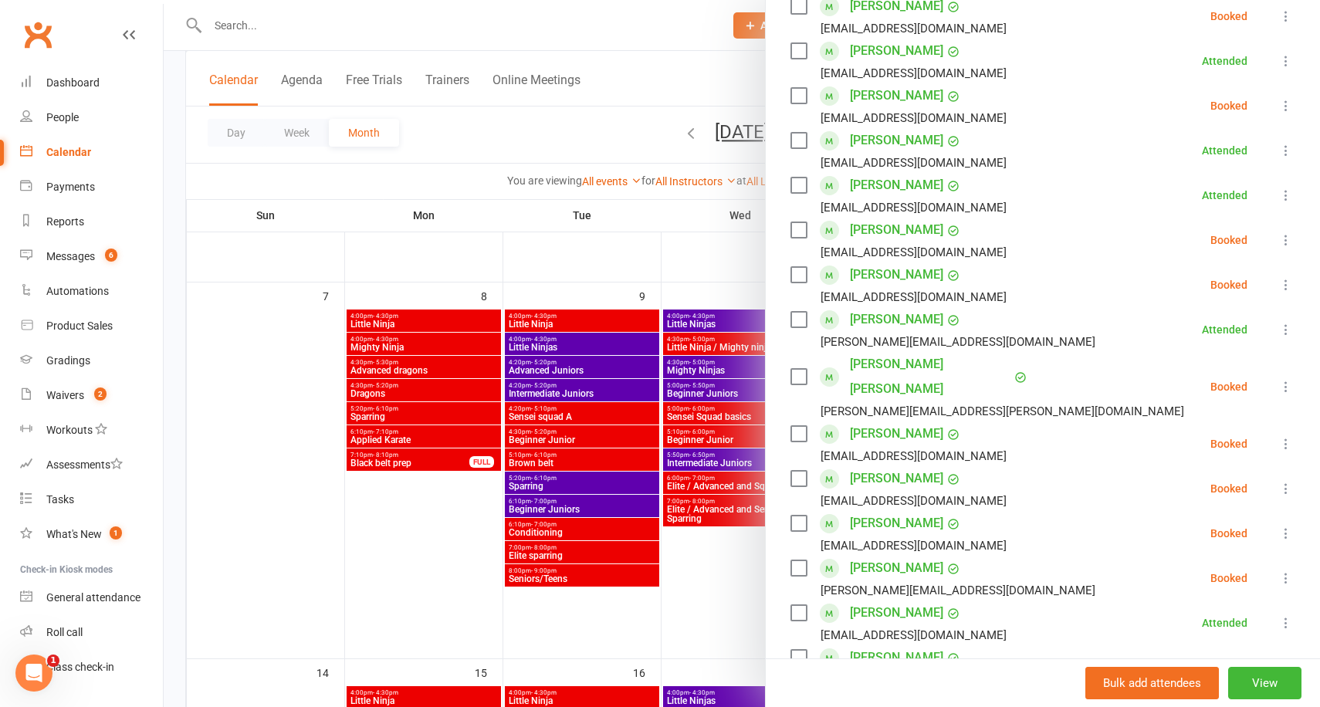
scroll to position [294, 0]
click at [668, 247] on div at bounding box center [742, 353] width 1156 height 707
